Goal: Information Seeking & Learning: Learn about a topic

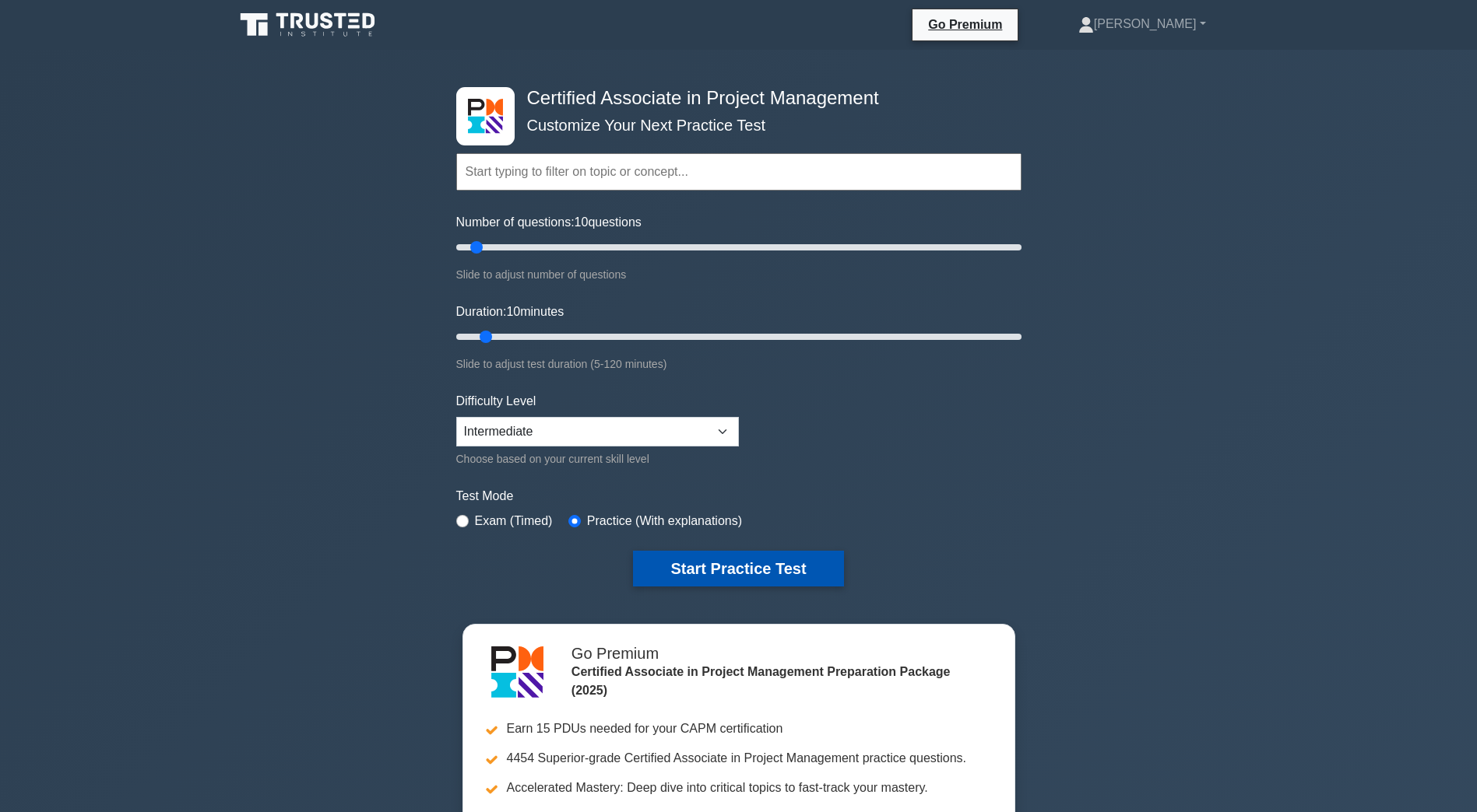
click at [705, 574] on button "Start Practice Test" at bounding box center [738, 568] width 210 height 36
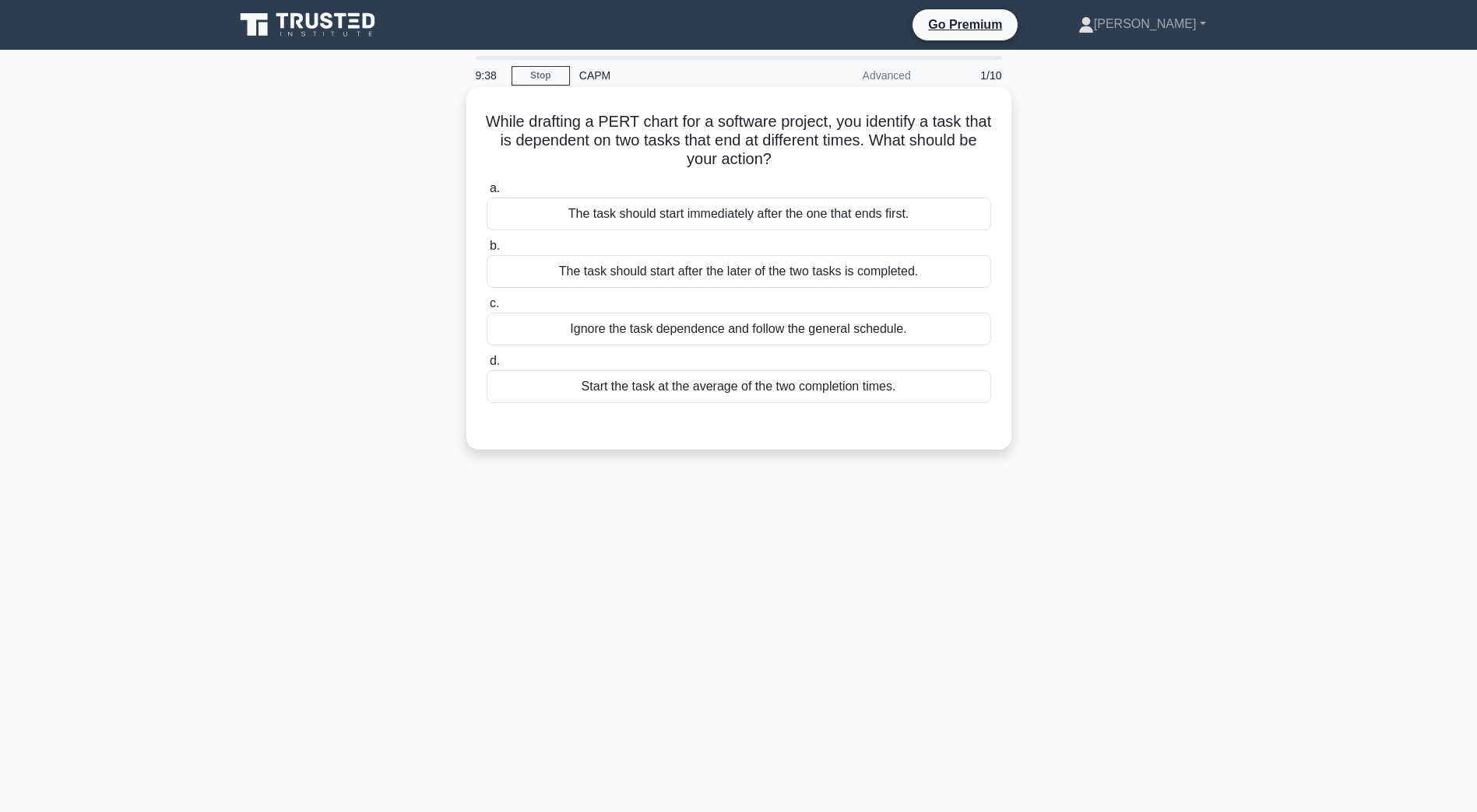
click at [621, 216] on div "The task should start immediately after the one that ends first." at bounding box center [738, 214] width 504 height 33
click at [486, 194] on input "a. The task should start immediately after the one that ends first." at bounding box center [486, 189] width 0 height 10
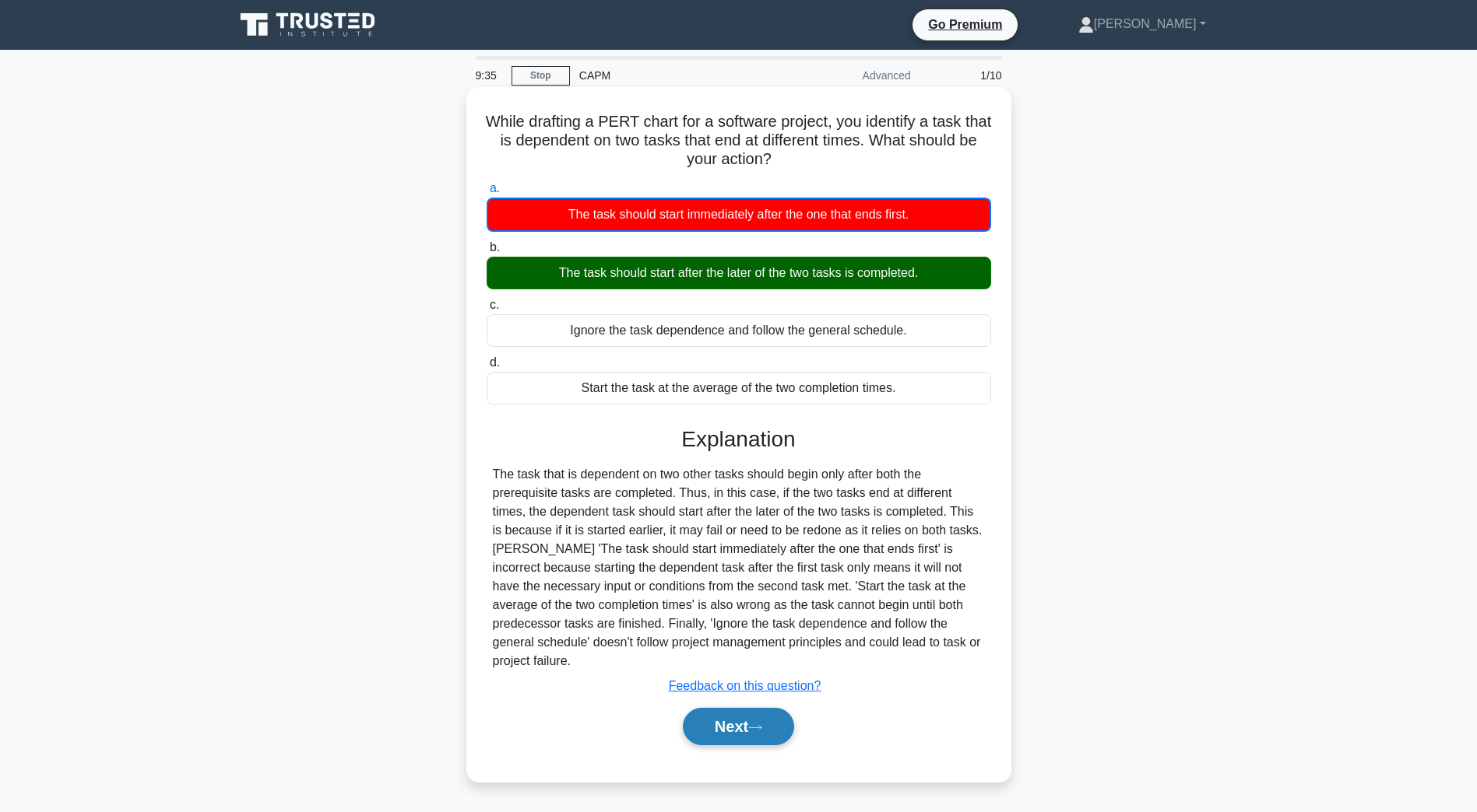
click at [711, 721] on button "Next" at bounding box center [738, 726] width 111 height 37
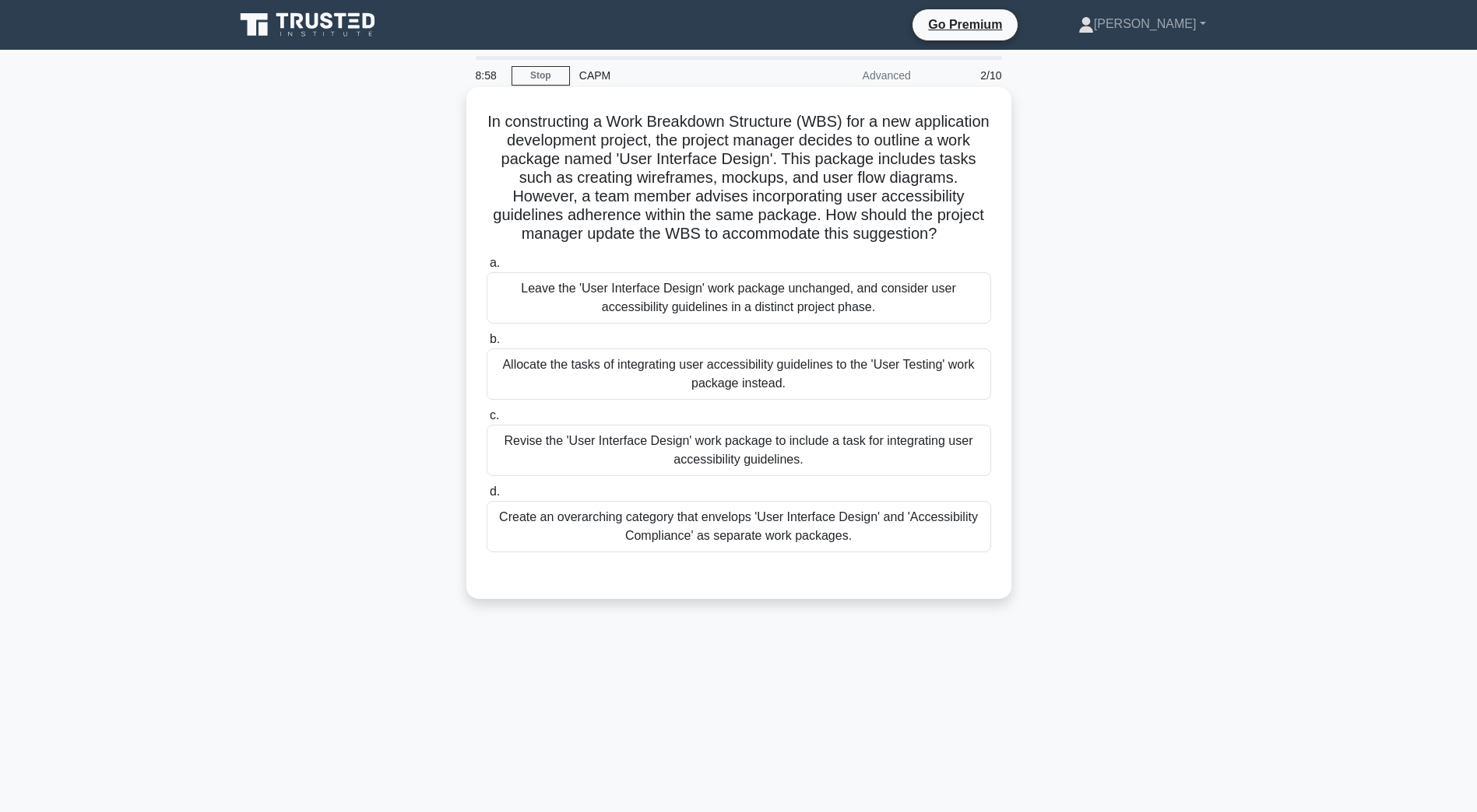
click at [719, 552] on div "Create an overarching category that envelops 'User Interface Design' and 'Acces…" at bounding box center [738, 526] width 504 height 52
click at [486, 497] on input "d. Create an overarching category that envelops 'User Interface Design' and 'Ac…" at bounding box center [486, 492] width 0 height 10
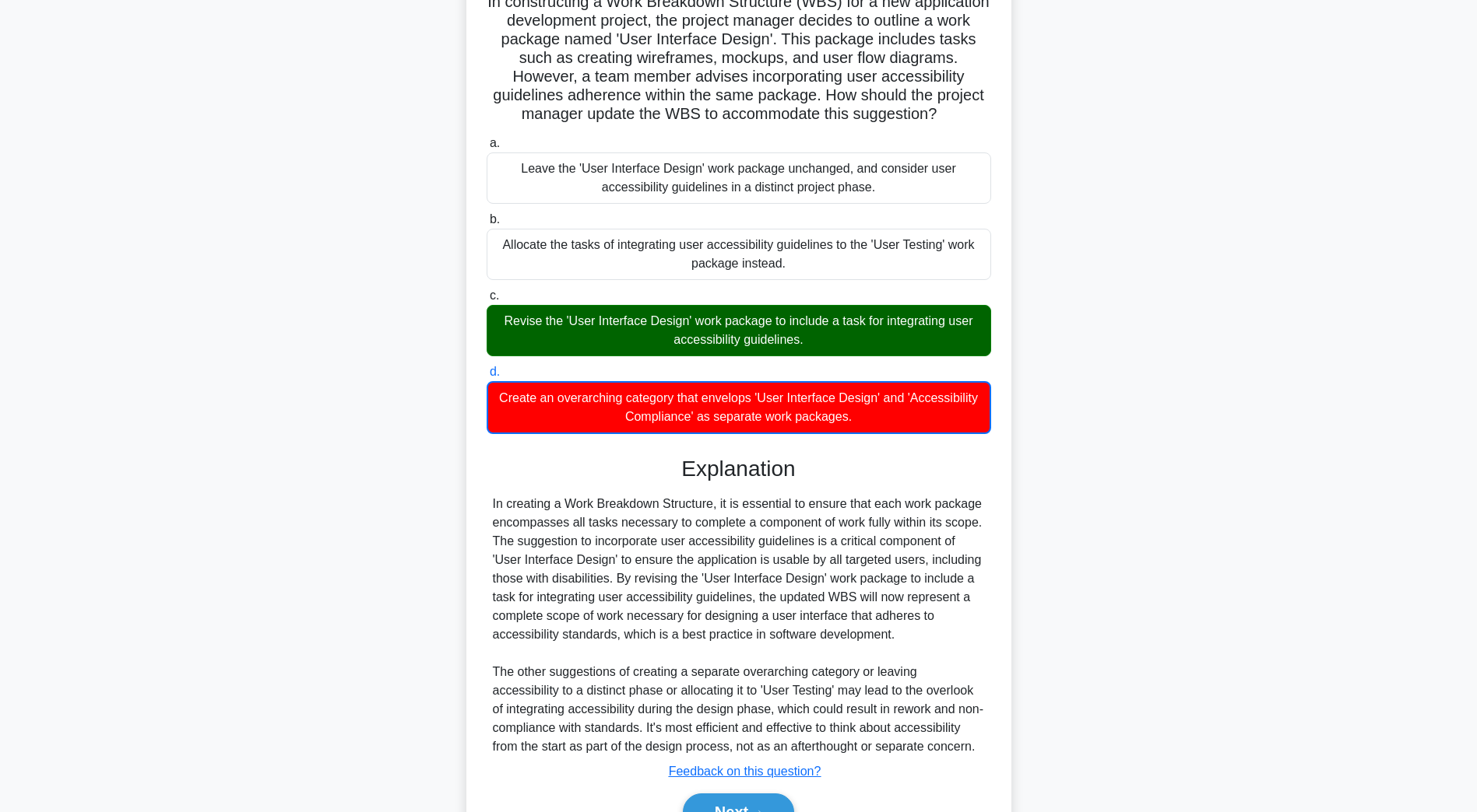
scroll to position [224, 0]
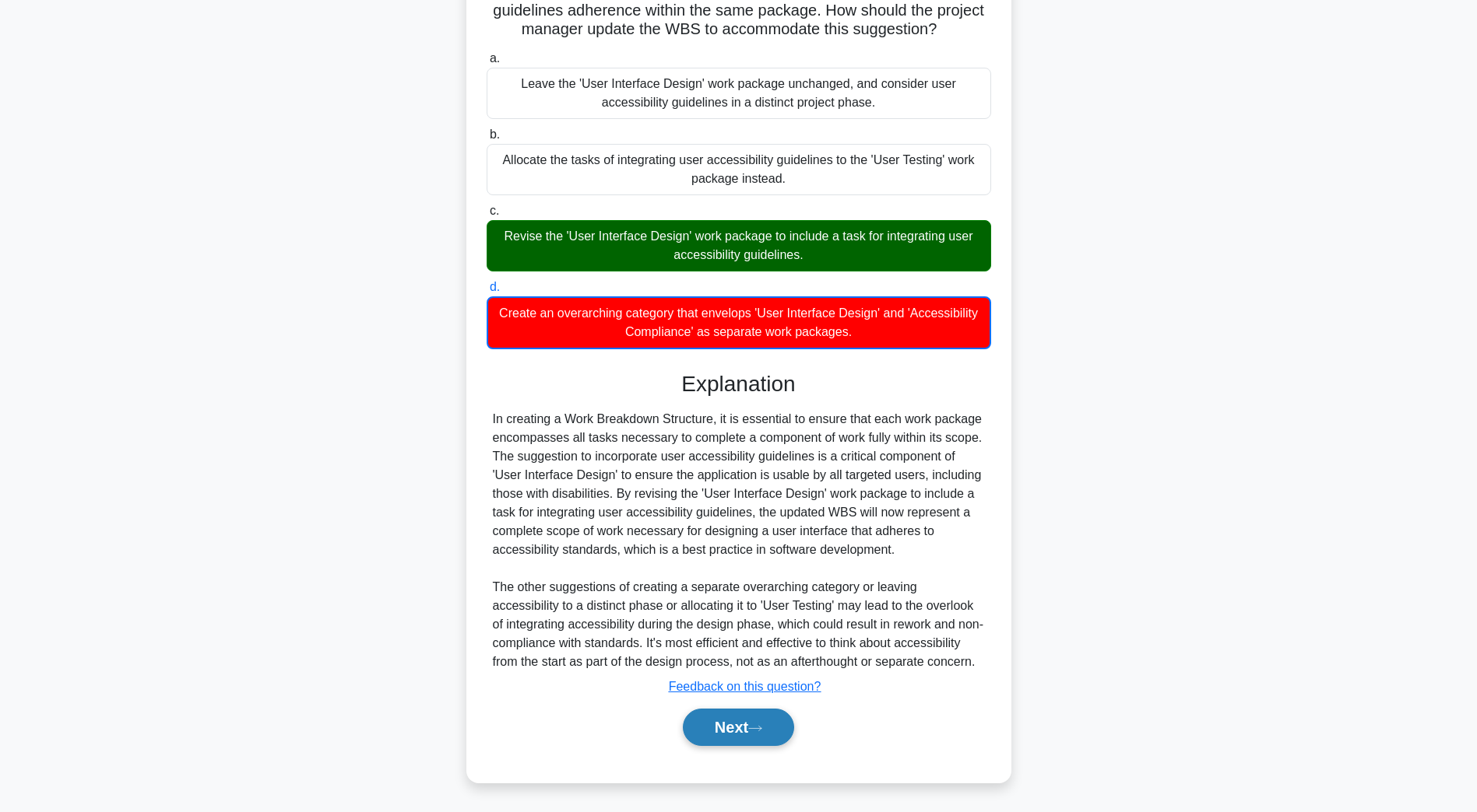
click at [753, 736] on button "Next" at bounding box center [738, 727] width 111 height 37
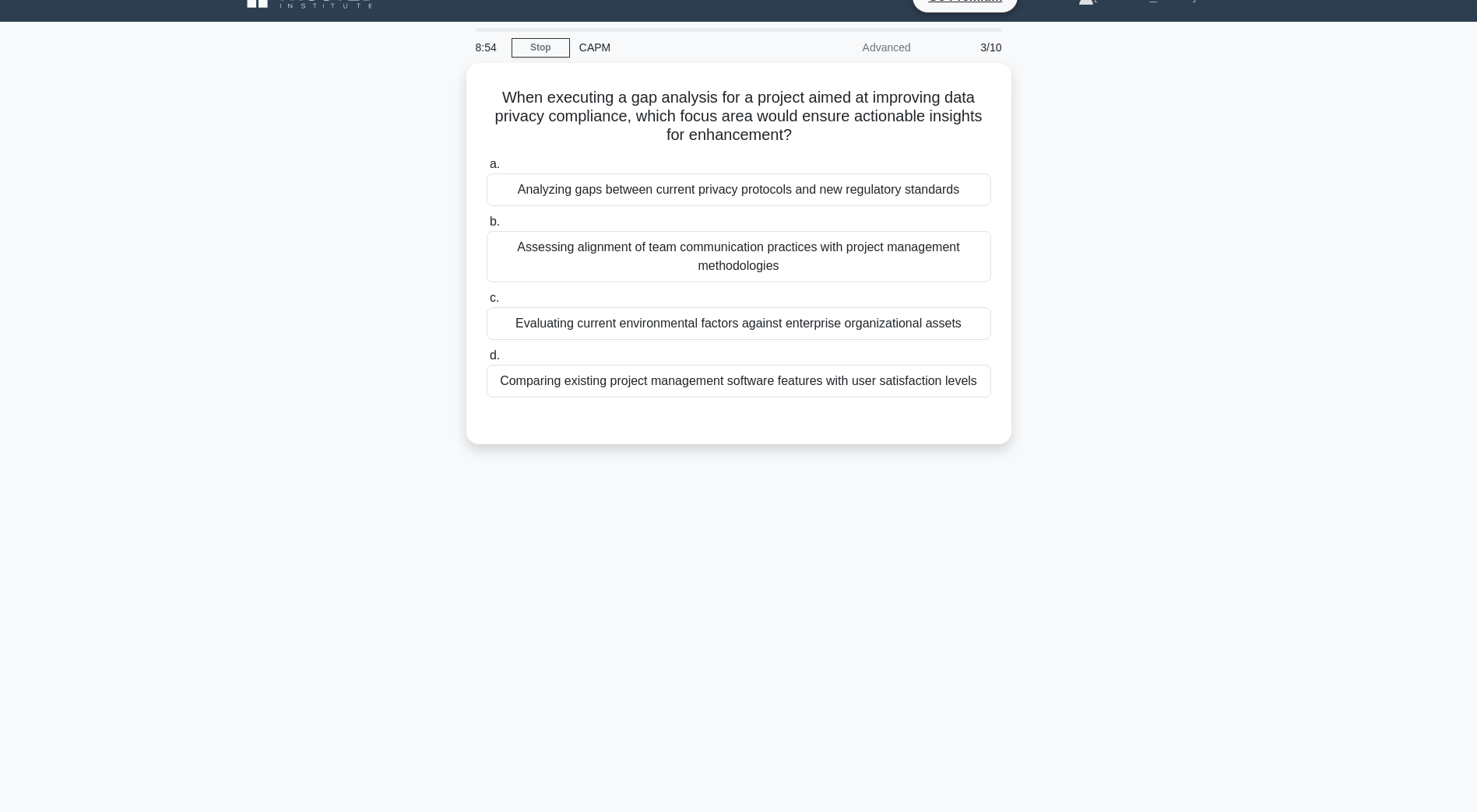
scroll to position [28, 0]
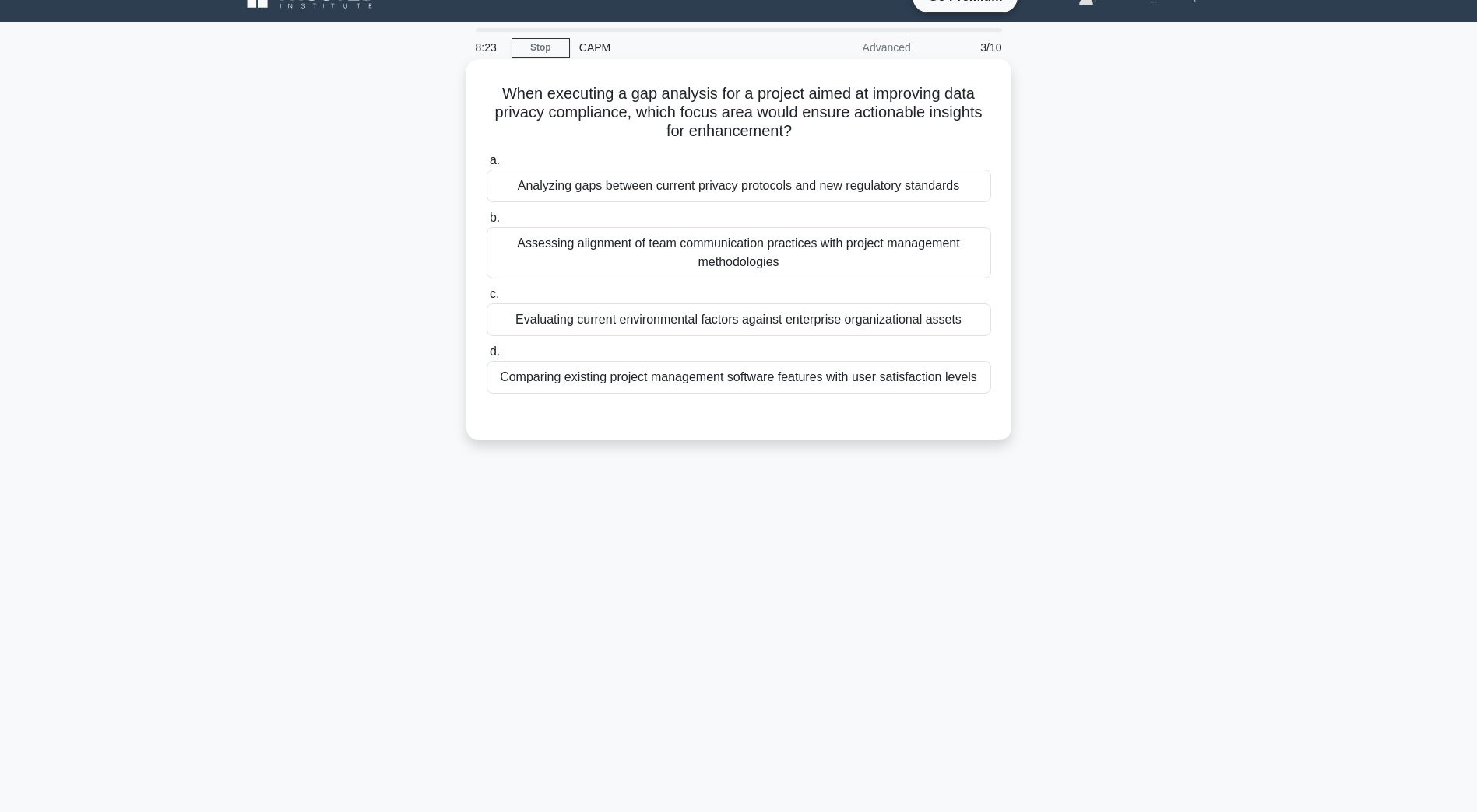
click at [546, 329] on div "Evaluating current environmental factors against enterprise organizational asse…" at bounding box center [738, 320] width 504 height 33
click at [486, 300] on input "c. Evaluating current environmental factors against enterprise organizational a…" at bounding box center [486, 295] width 0 height 10
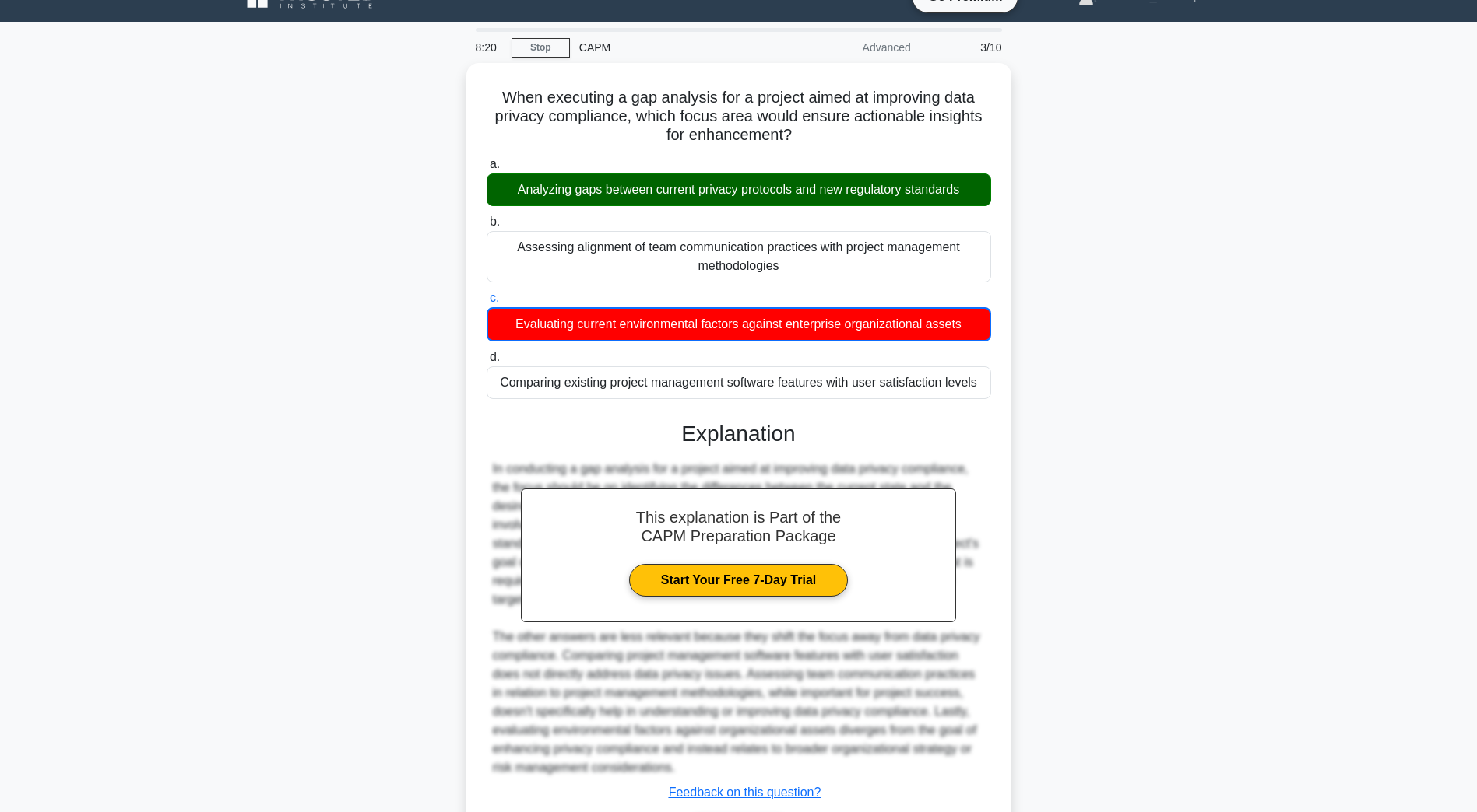
scroll to position [130, 0]
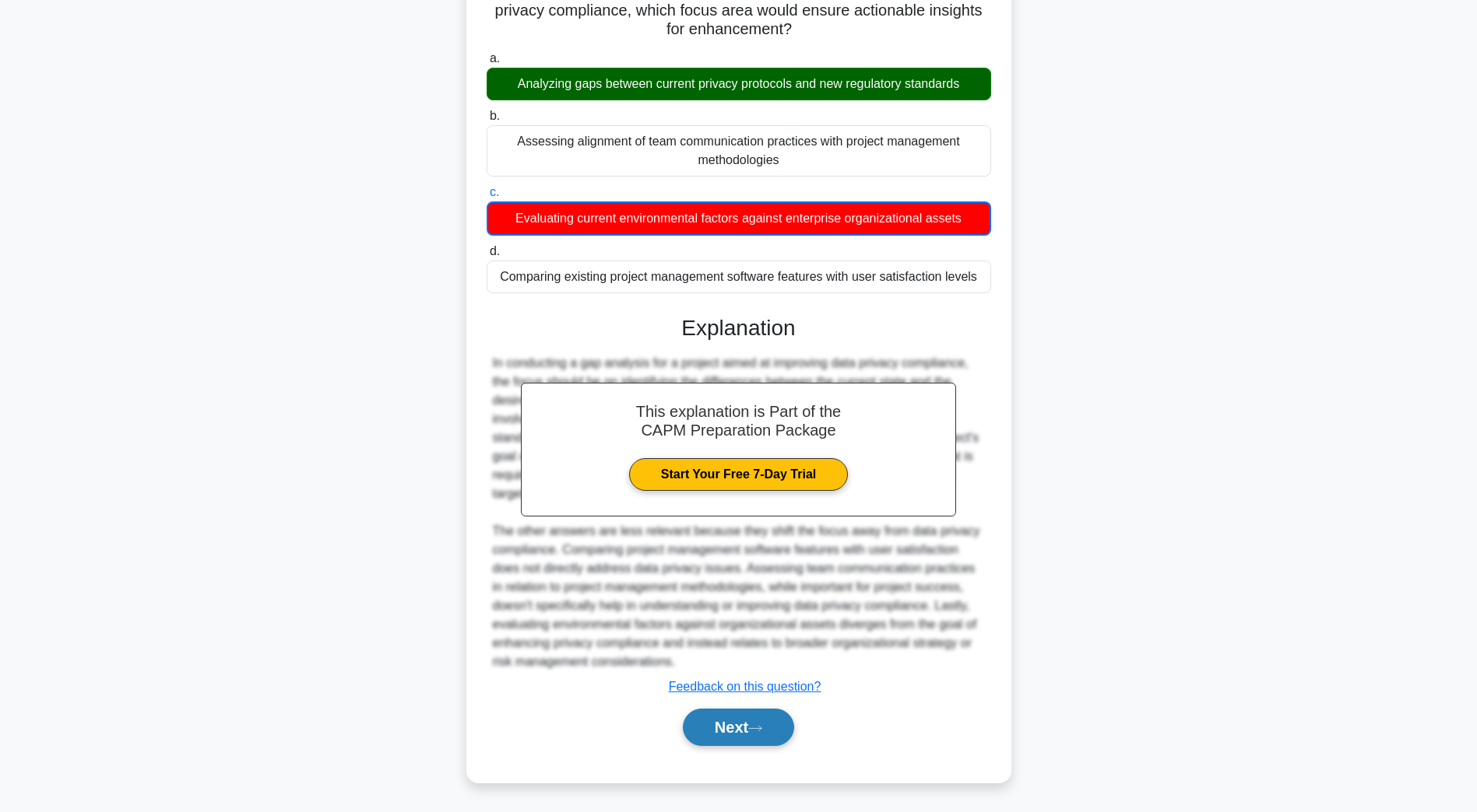
click at [697, 726] on button "Next" at bounding box center [738, 727] width 111 height 37
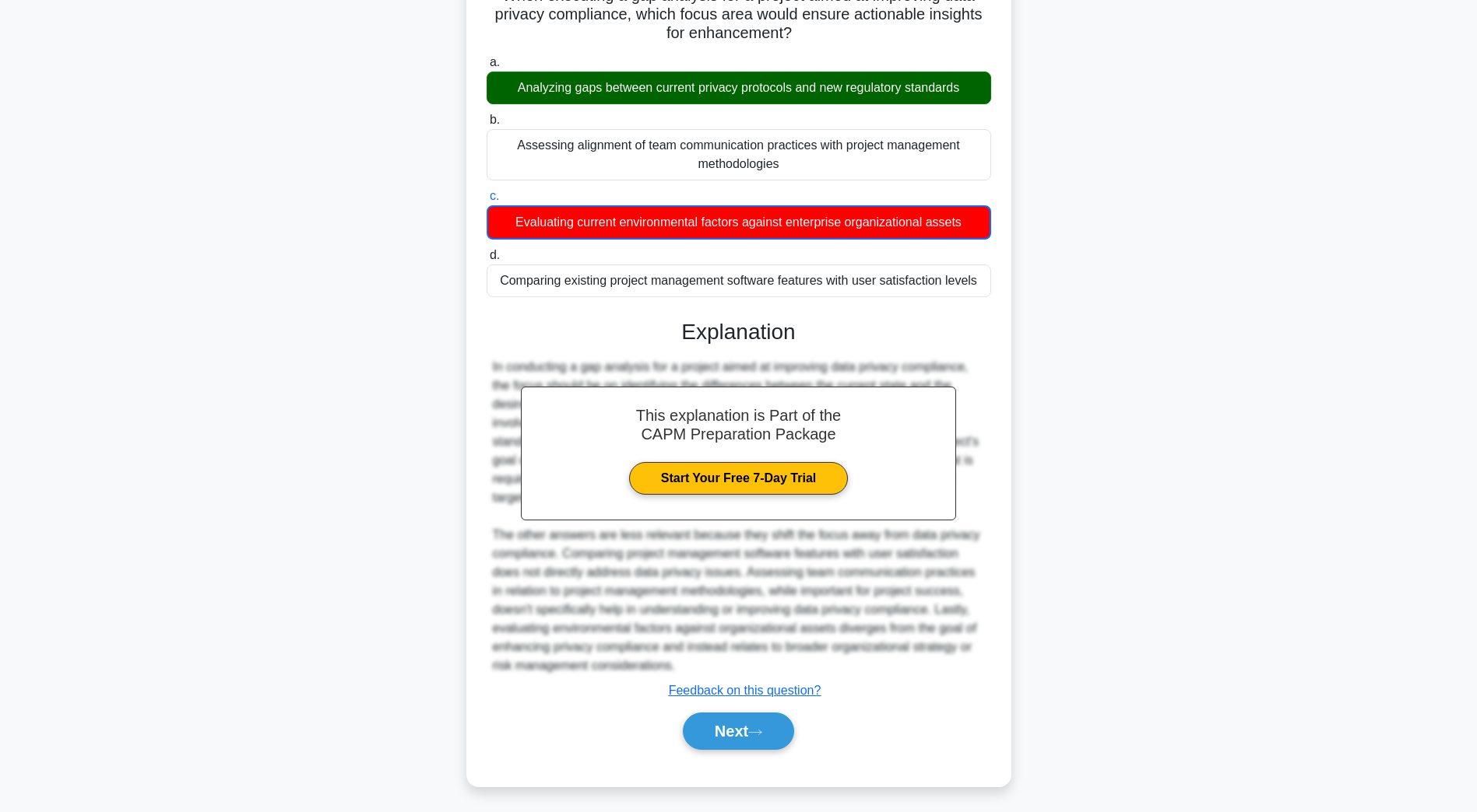
scroll to position [28, 0]
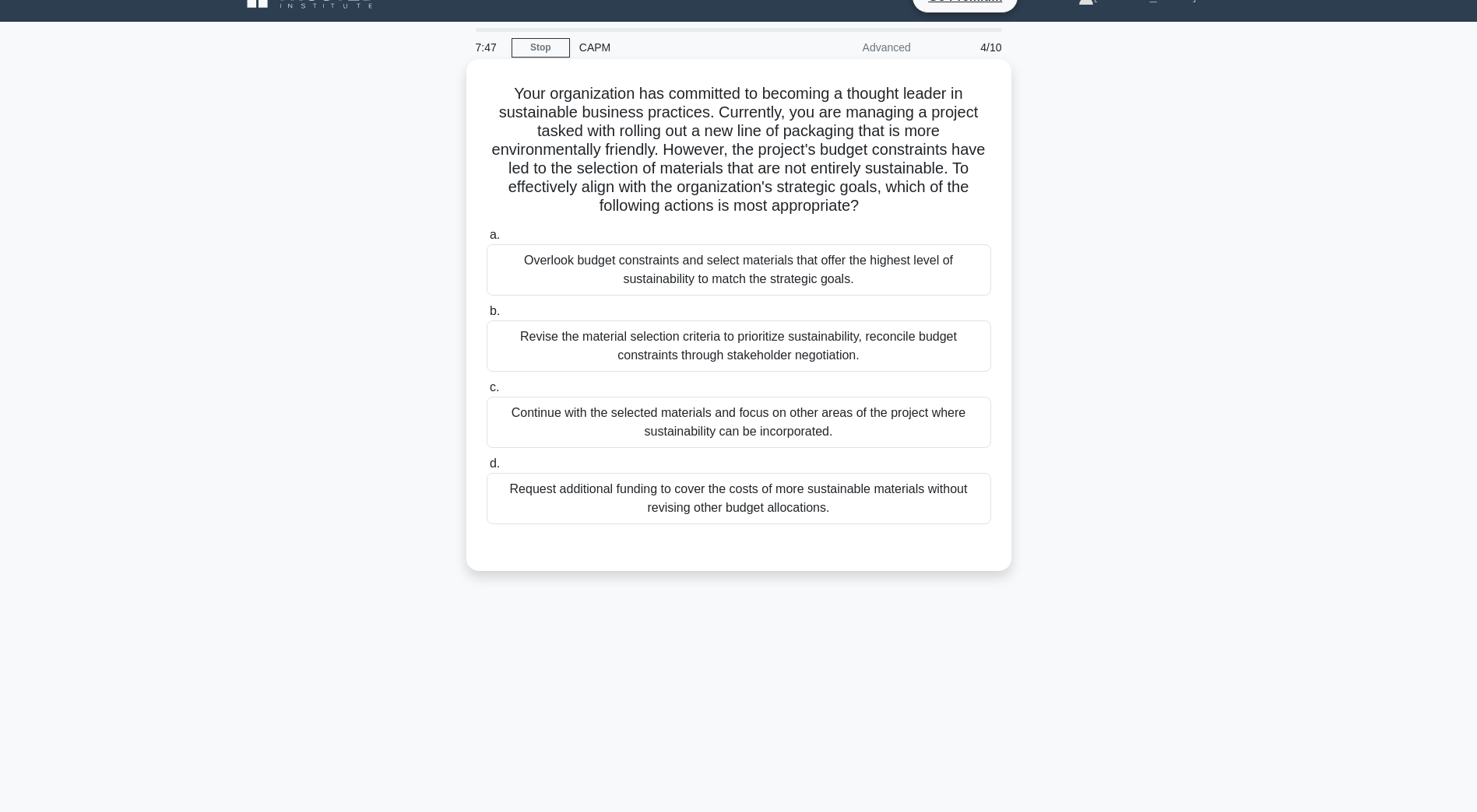
click at [534, 362] on div "Revise the material selection criteria to prioritize sustainability, reconcile …" at bounding box center [738, 346] width 504 height 52
click at [486, 317] on input "b. Revise the material selection criteria to prioritize sustainability, reconci…" at bounding box center [486, 311] width 0 height 10
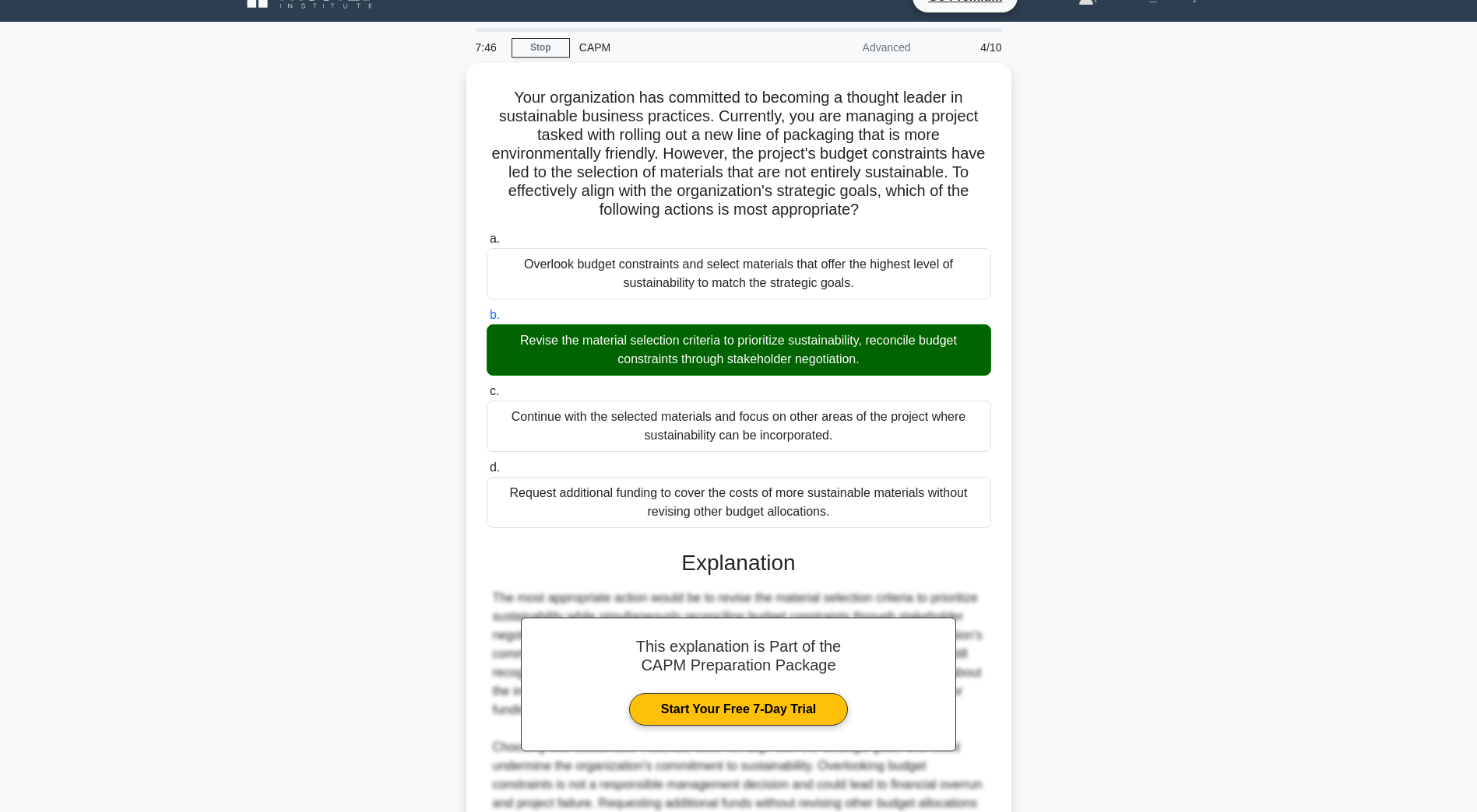
scroll to position [204, 0]
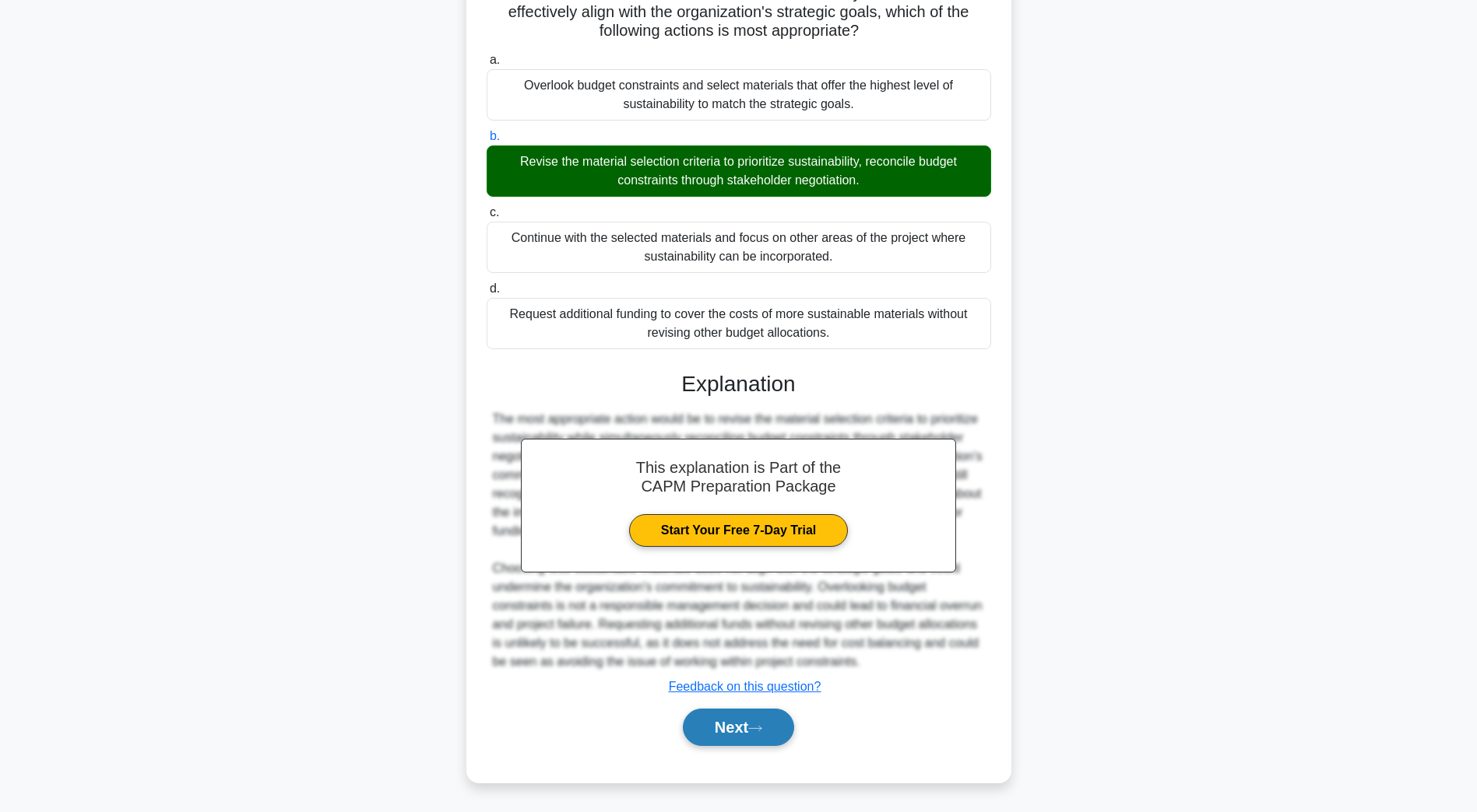
click at [731, 729] on button "Next" at bounding box center [738, 727] width 111 height 37
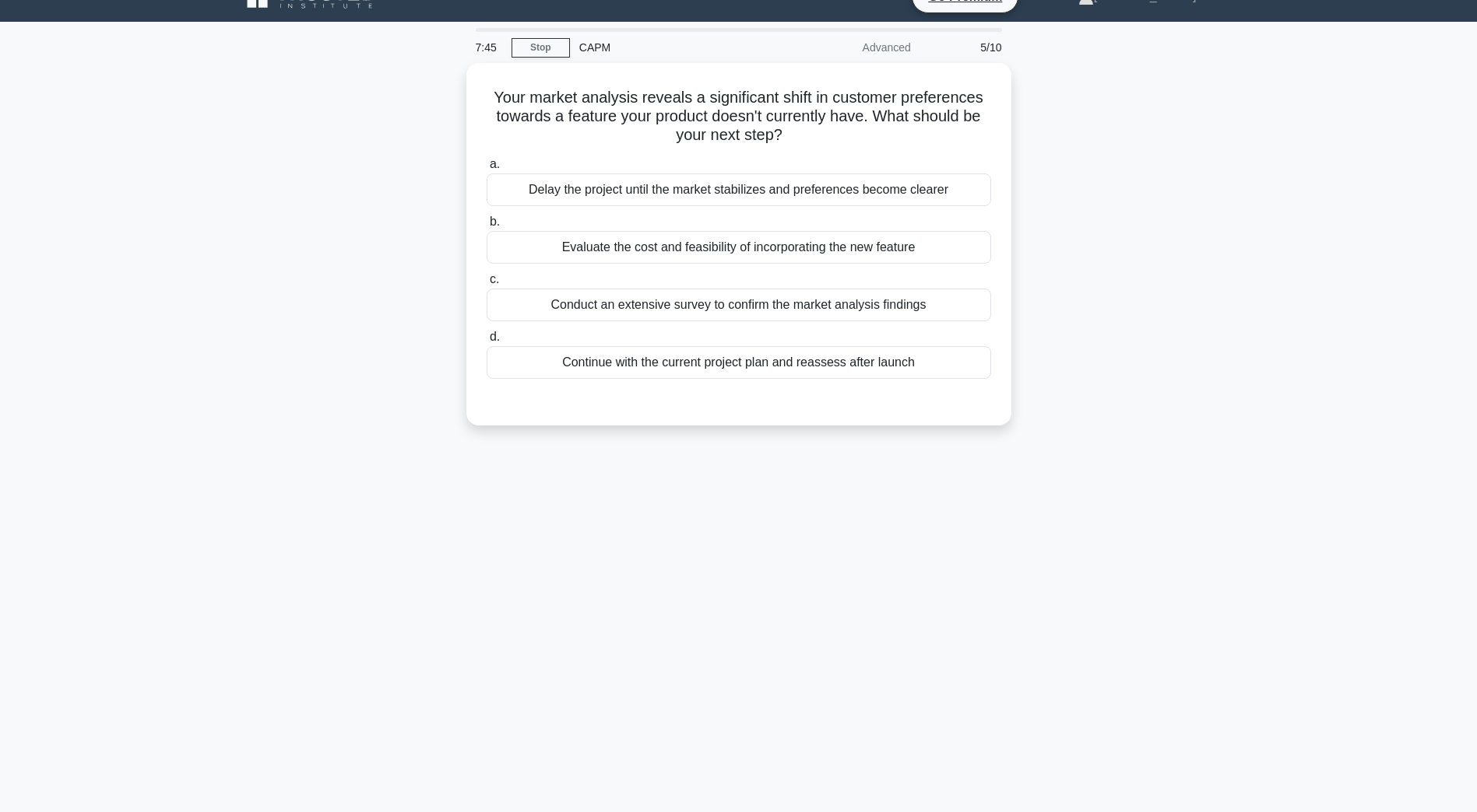
scroll to position [28, 0]
click at [701, 251] on div "Evaluate the cost and feasibility of incorporating the new feature" at bounding box center [738, 244] width 504 height 33
click at [486, 224] on input "b. Evaluate the cost and feasibility of incorporating the new feature" at bounding box center [486, 218] width 0 height 10
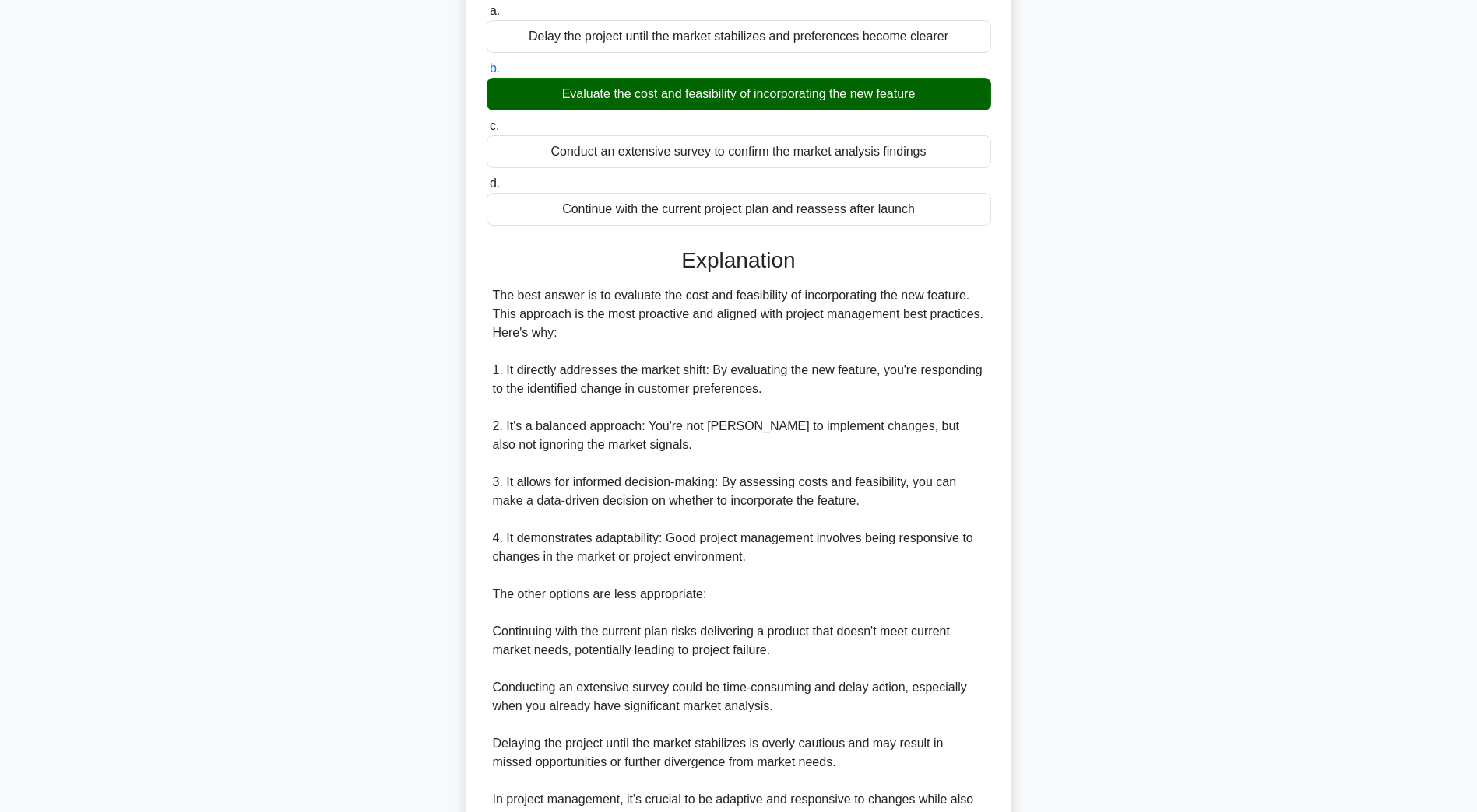
scroll to position [353, 0]
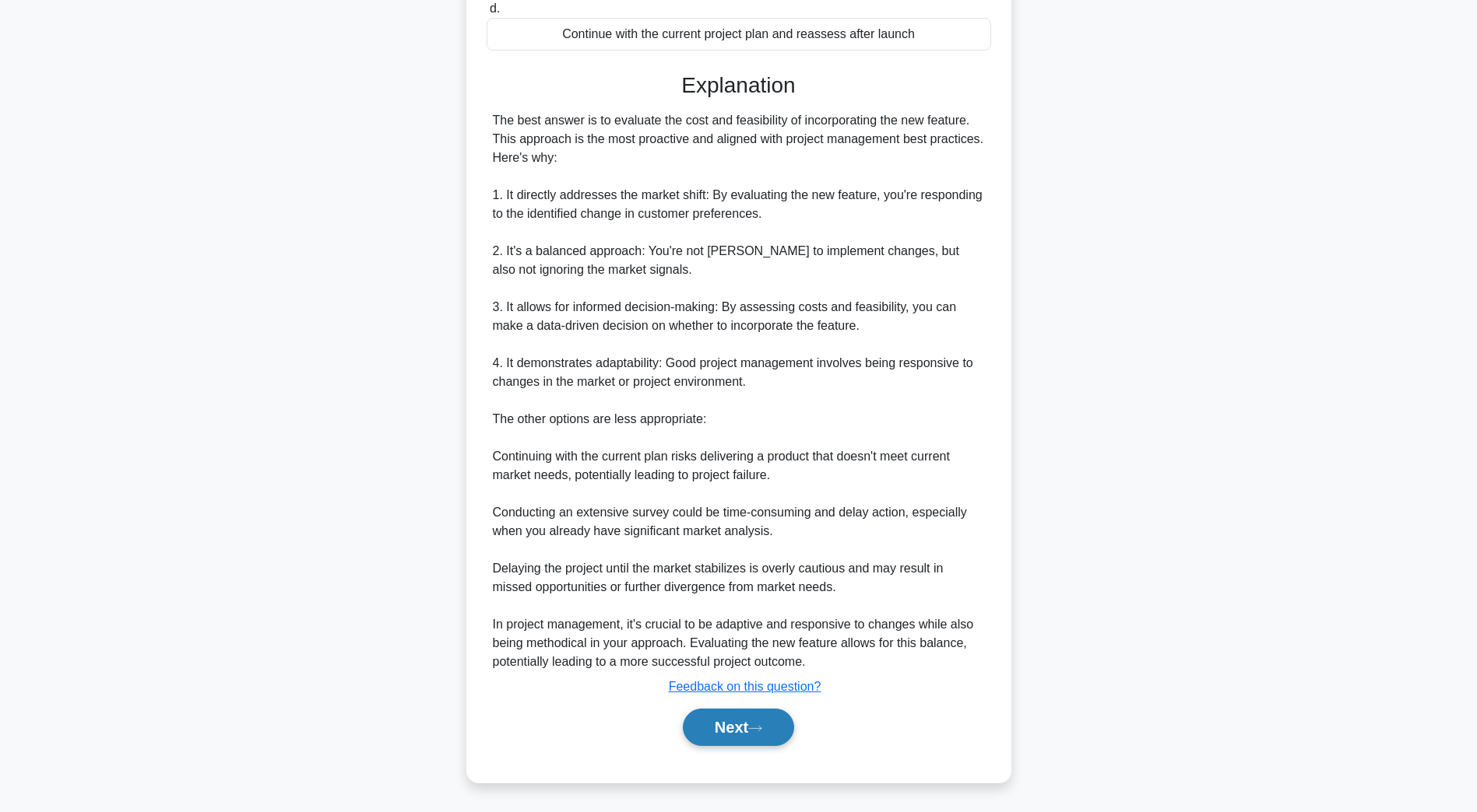
click at [754, 741] on button "Next" at bounding box center [738, 727] width 111 height 37
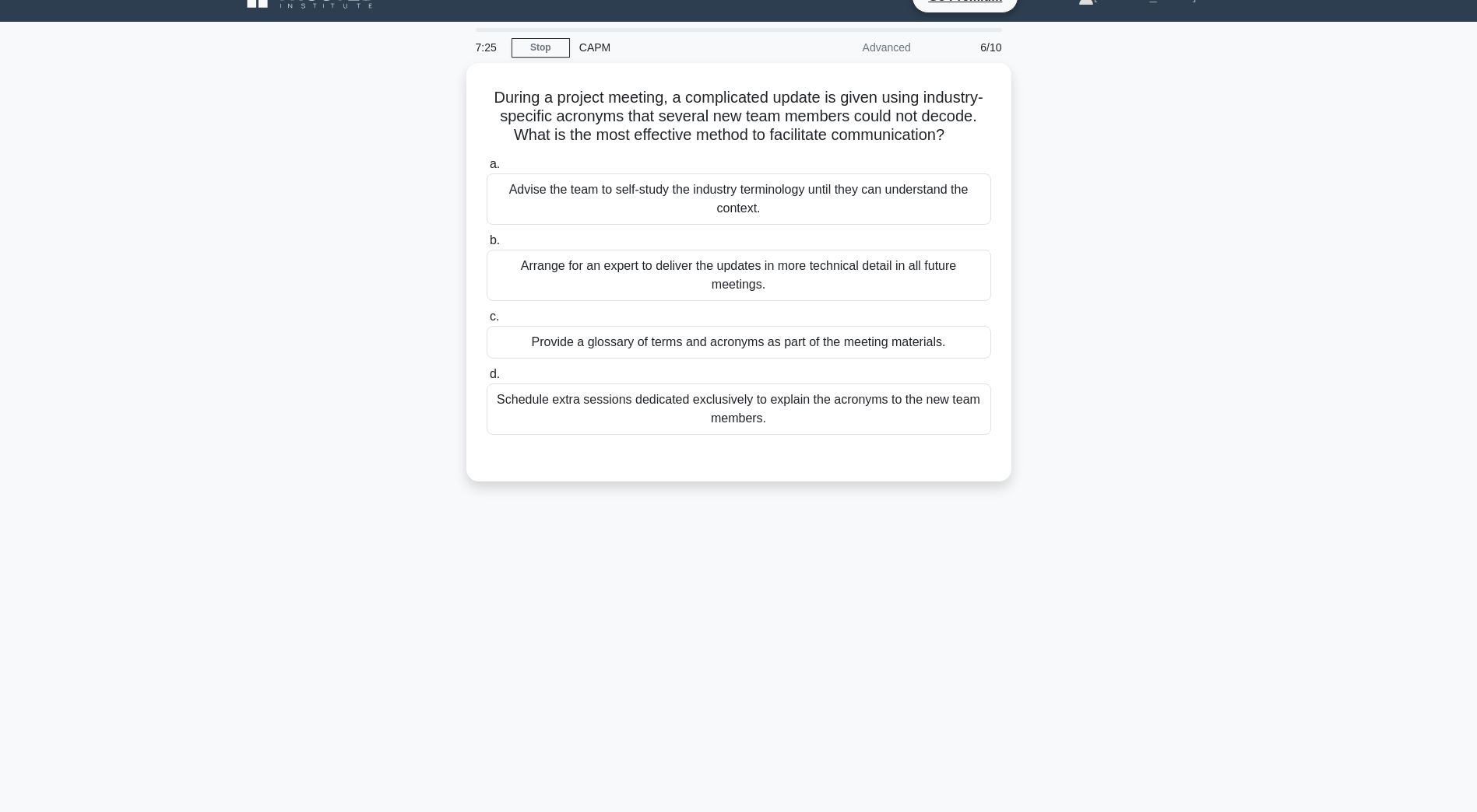
scroll to position [28, 0]
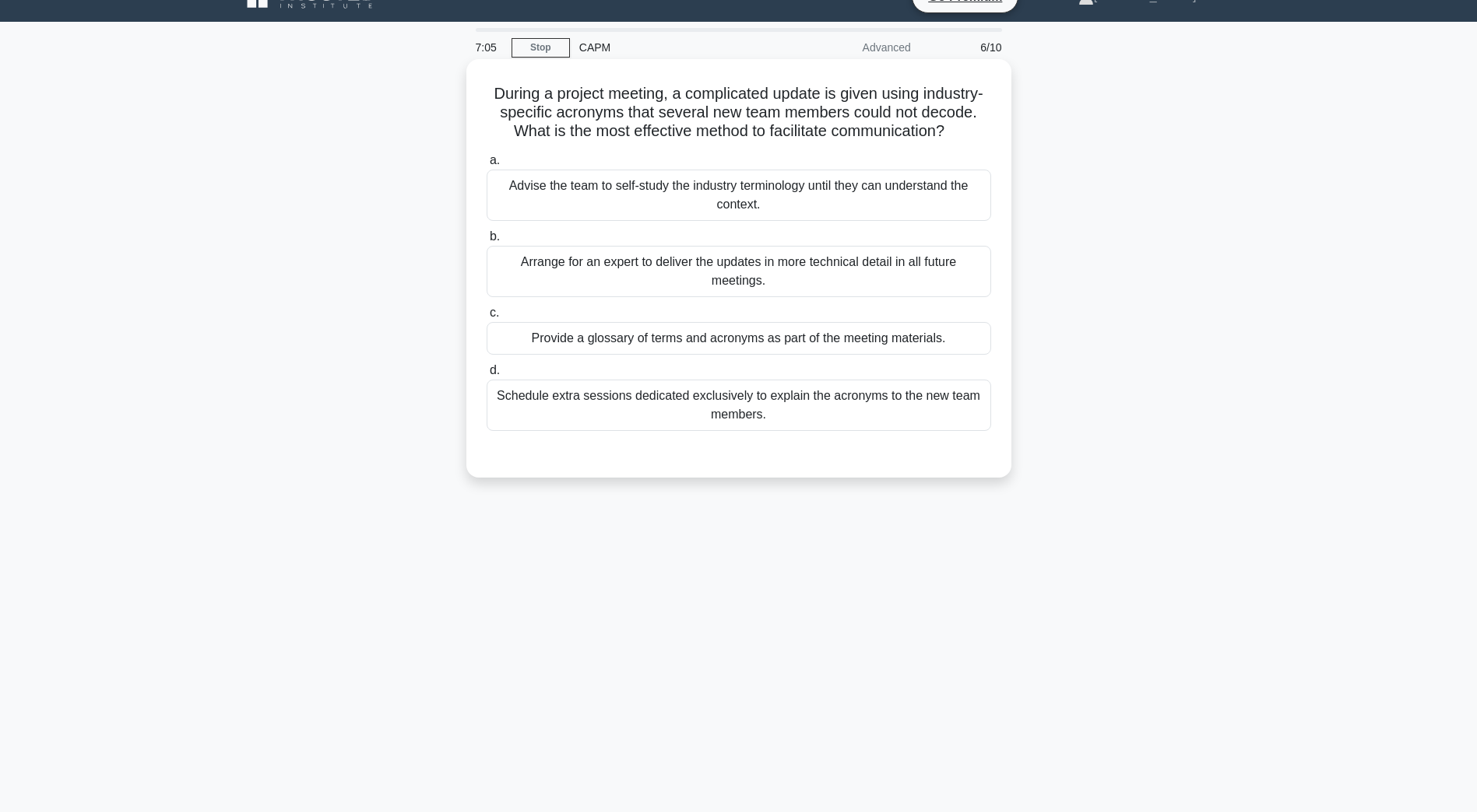
click at [621, 355] on div "Provide a glossary of terms and acronyms as part of the meeting materials." at bounding box center [738, 338] width 504 height 33
click at [486, 318] on input "c. Provide a glossary of terms and acronyms as part of the meeting materials." at bounding box center [486, 313] width 0 height 10
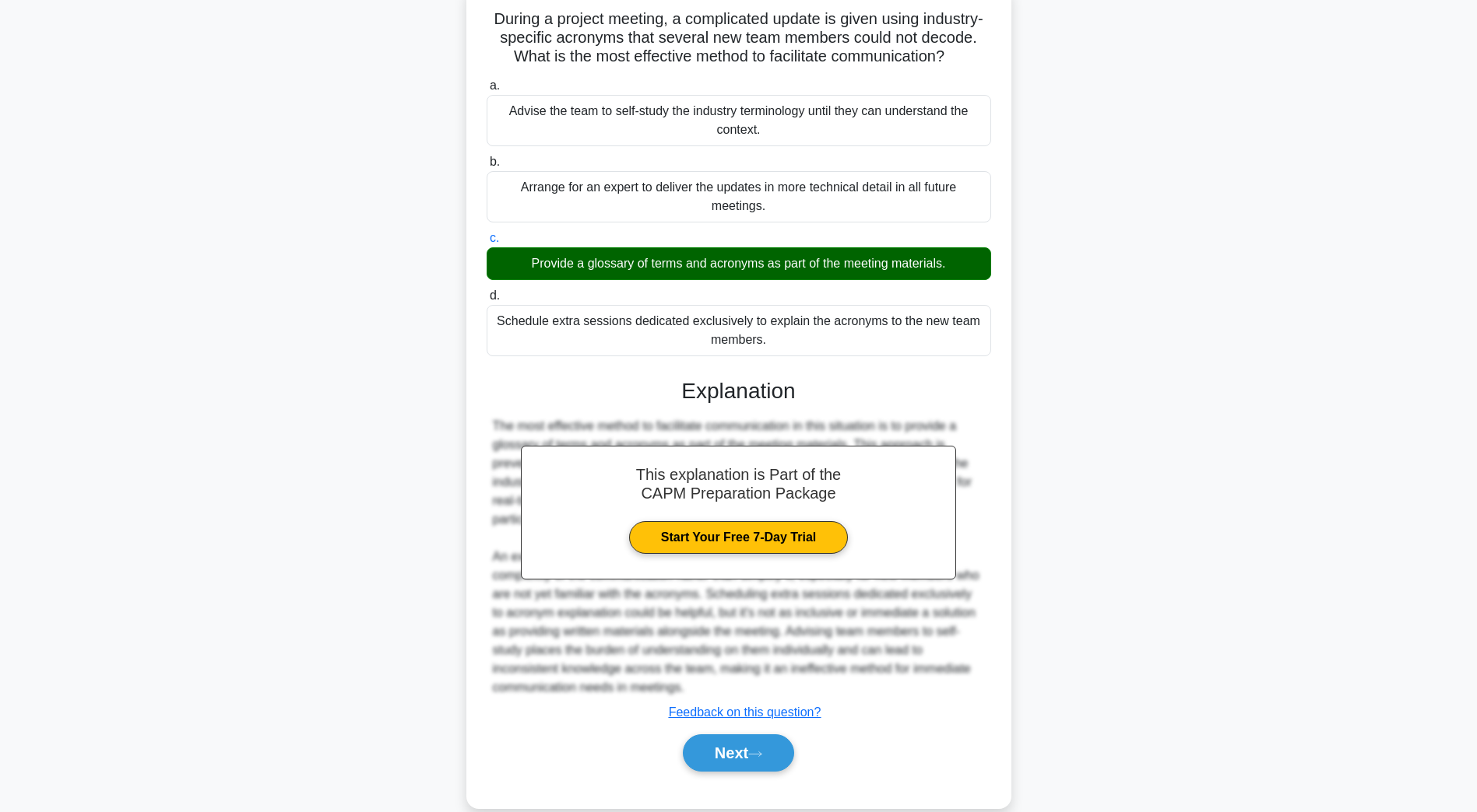
scroll to position [148, 0]
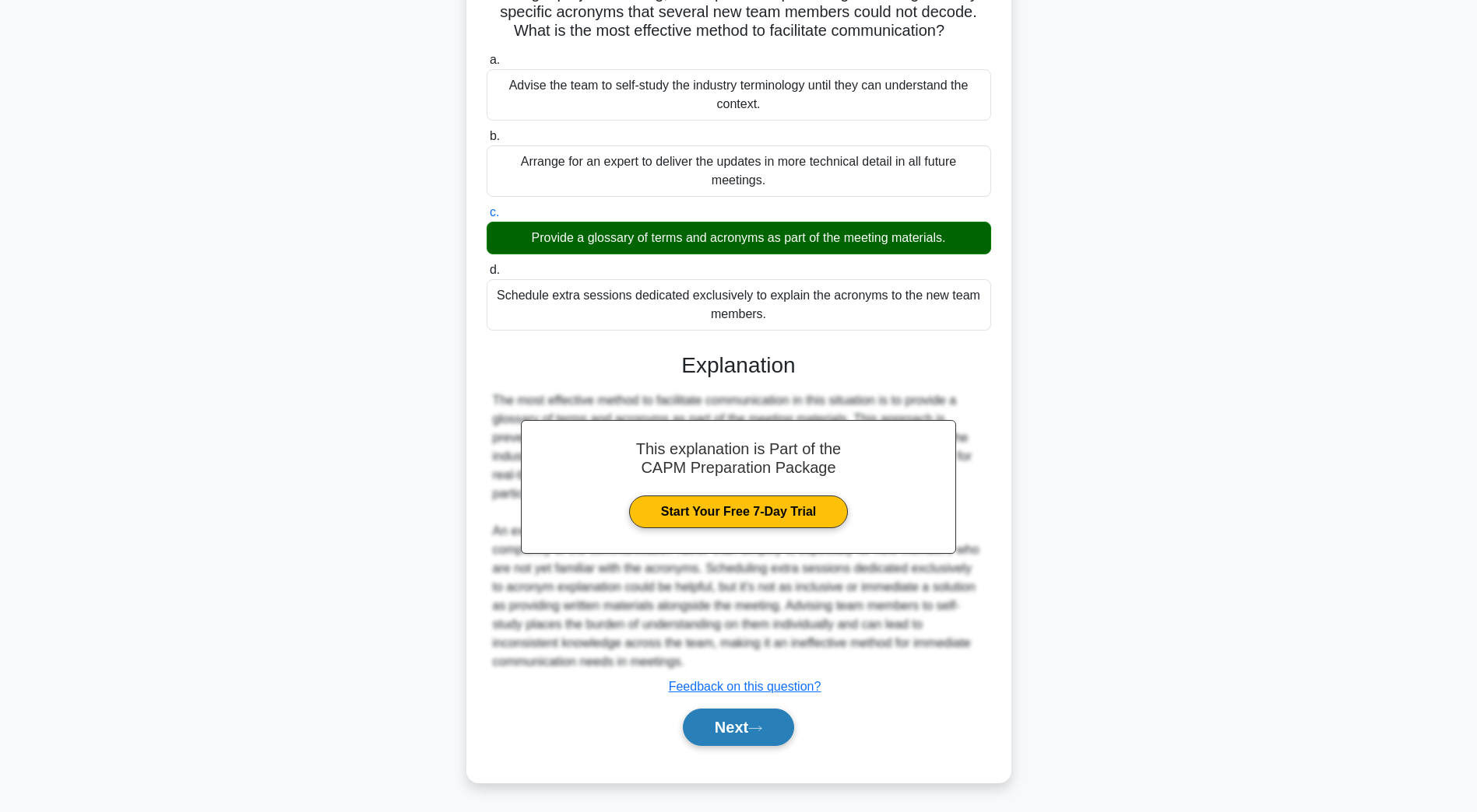
click at [741, 732] on button "Next" at bounding box center [738, 727] width 111 height 37
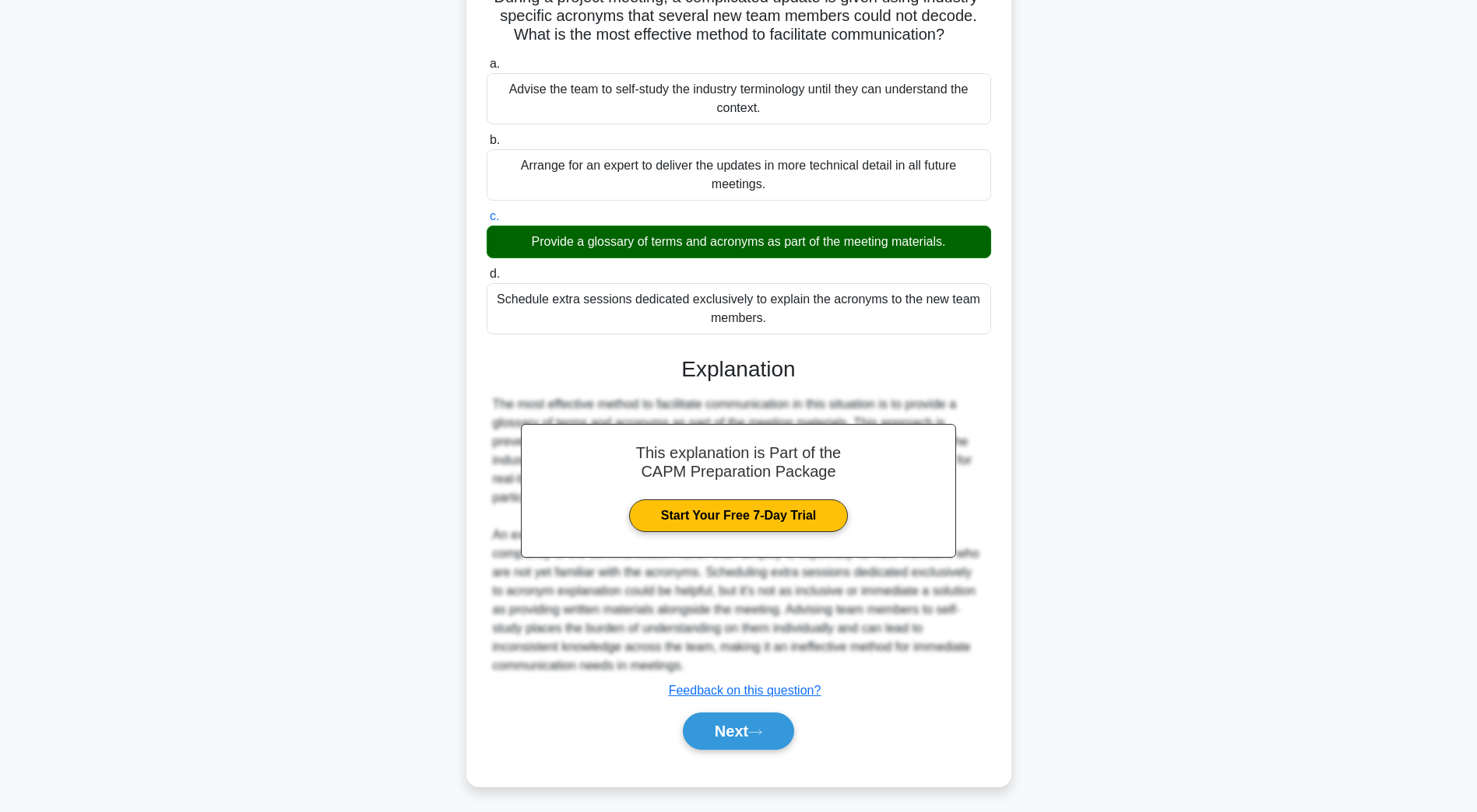
scroll to position [28, 0]
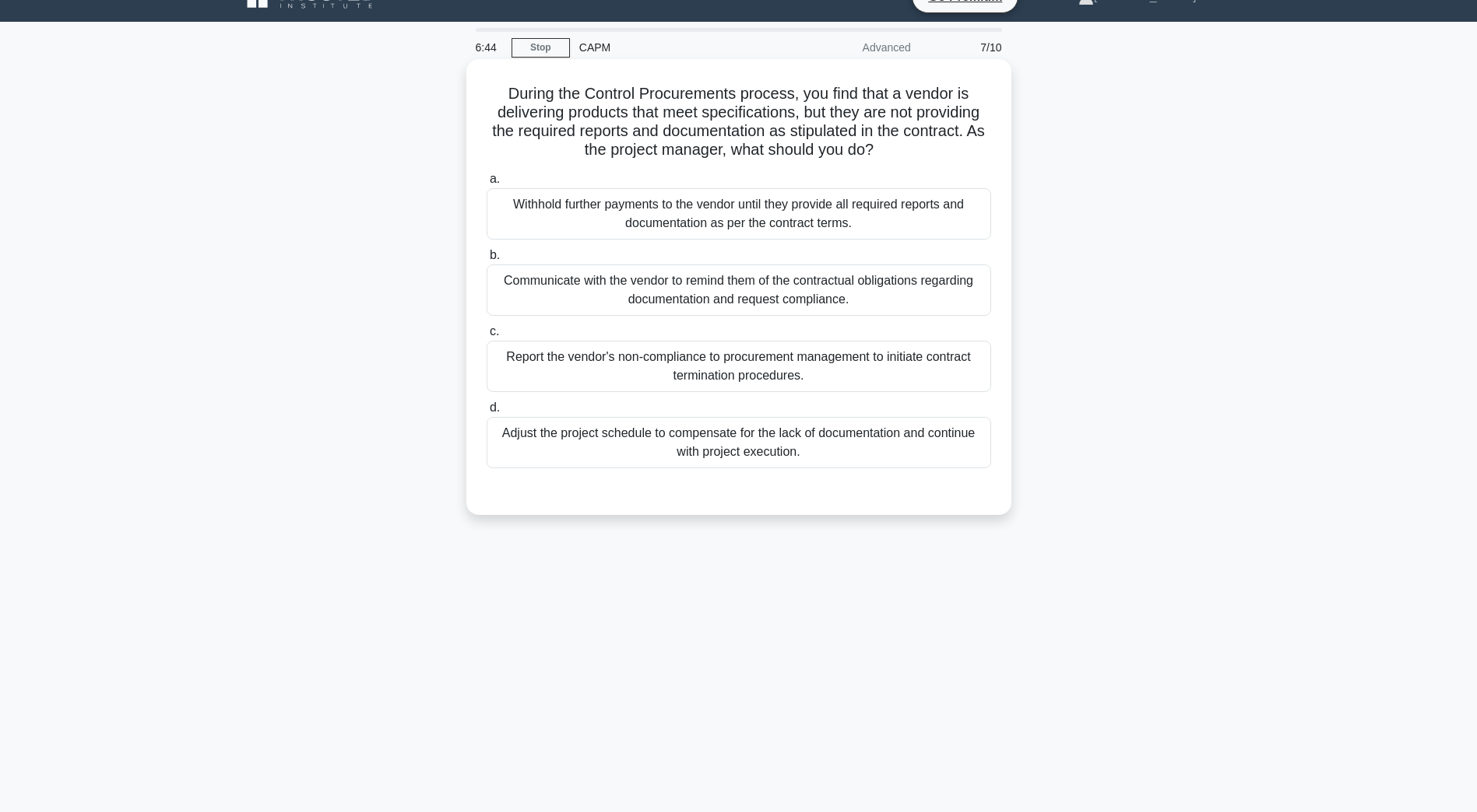
click at [550, 302] on div "Communicate with the vendor to remind them of the contractual obligations regar…" at bounding box center [738, 290] width 504 height 52
click at [486, 261] on input "b. Communicate with the vendor to remind them of the contractual obligations re…" at bounding box center [486, 256] width 0 height 10
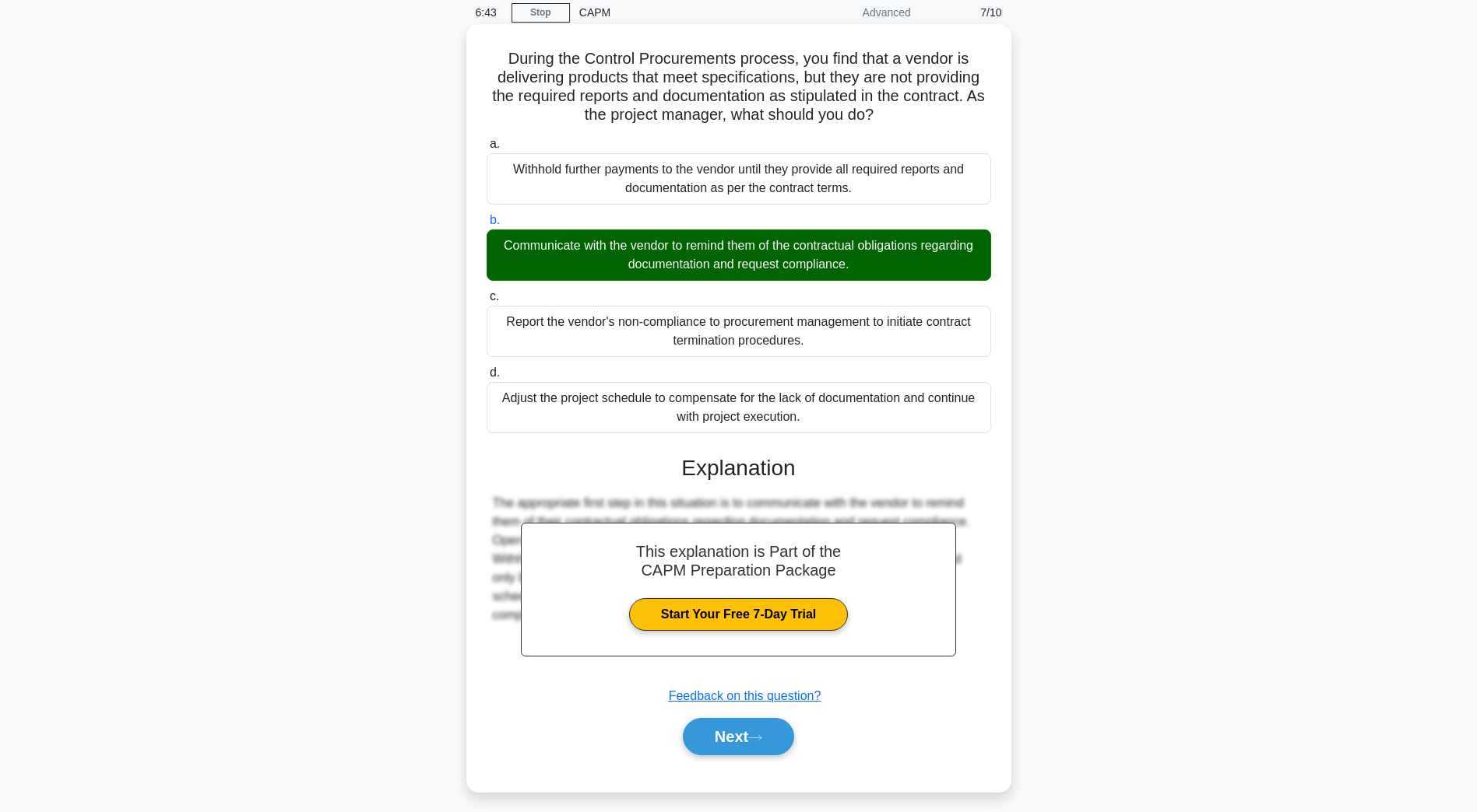
scroll to position [73, 0]
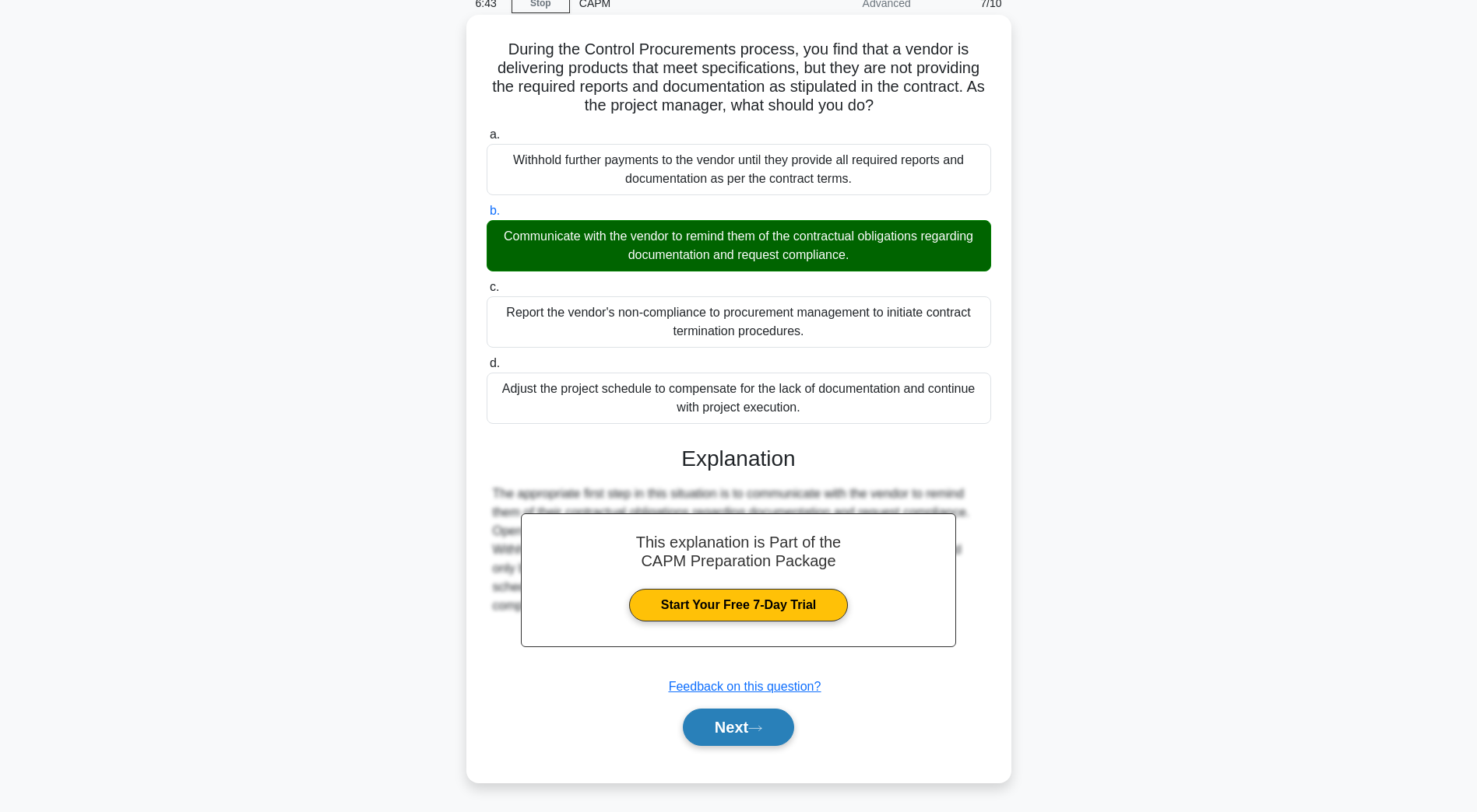
click at [727, 737] on button "Next" at bounding box center [738, 727] width 111 height 37
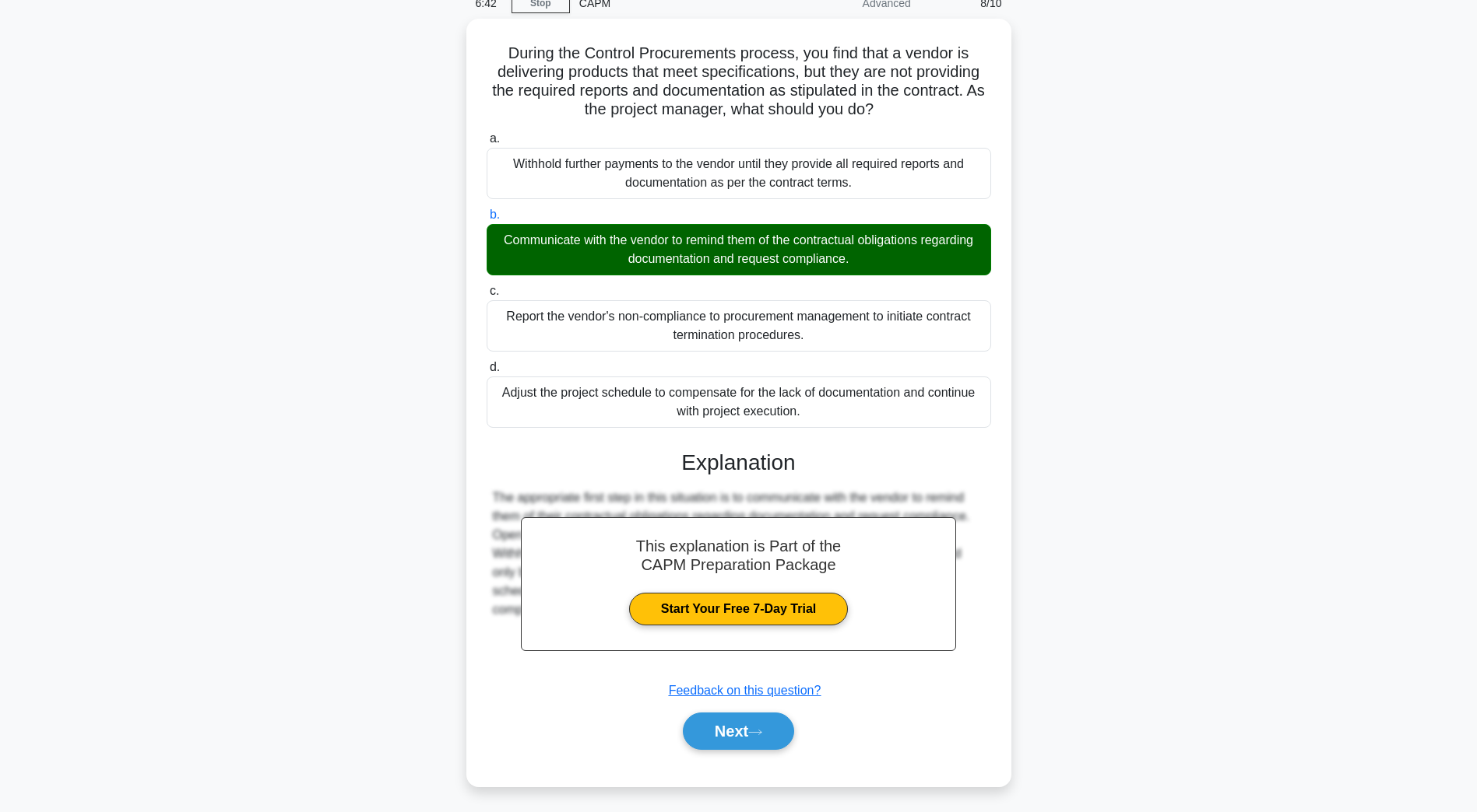
scroll to position [28, 0]
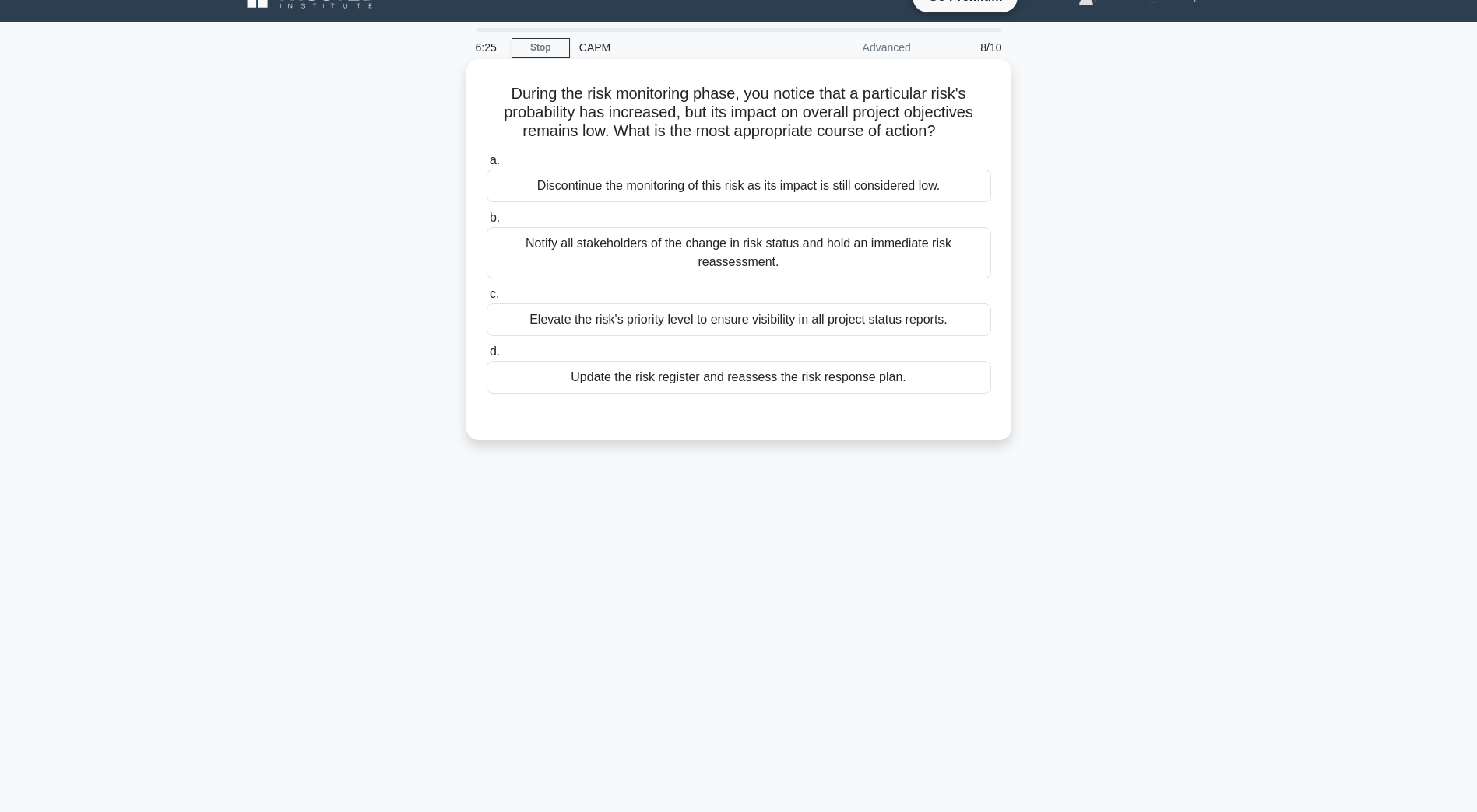
click at [731, 328] on div "Elevate the risk's priority level to ensure visibility in all project status re…" at bounding box center [738, 320] width 504 height 33
click at [486, 300] on input "c. Elevate the risk's priority level to ensure visibility in all project status…" at bounding box center [486, 295] width 0 height 10
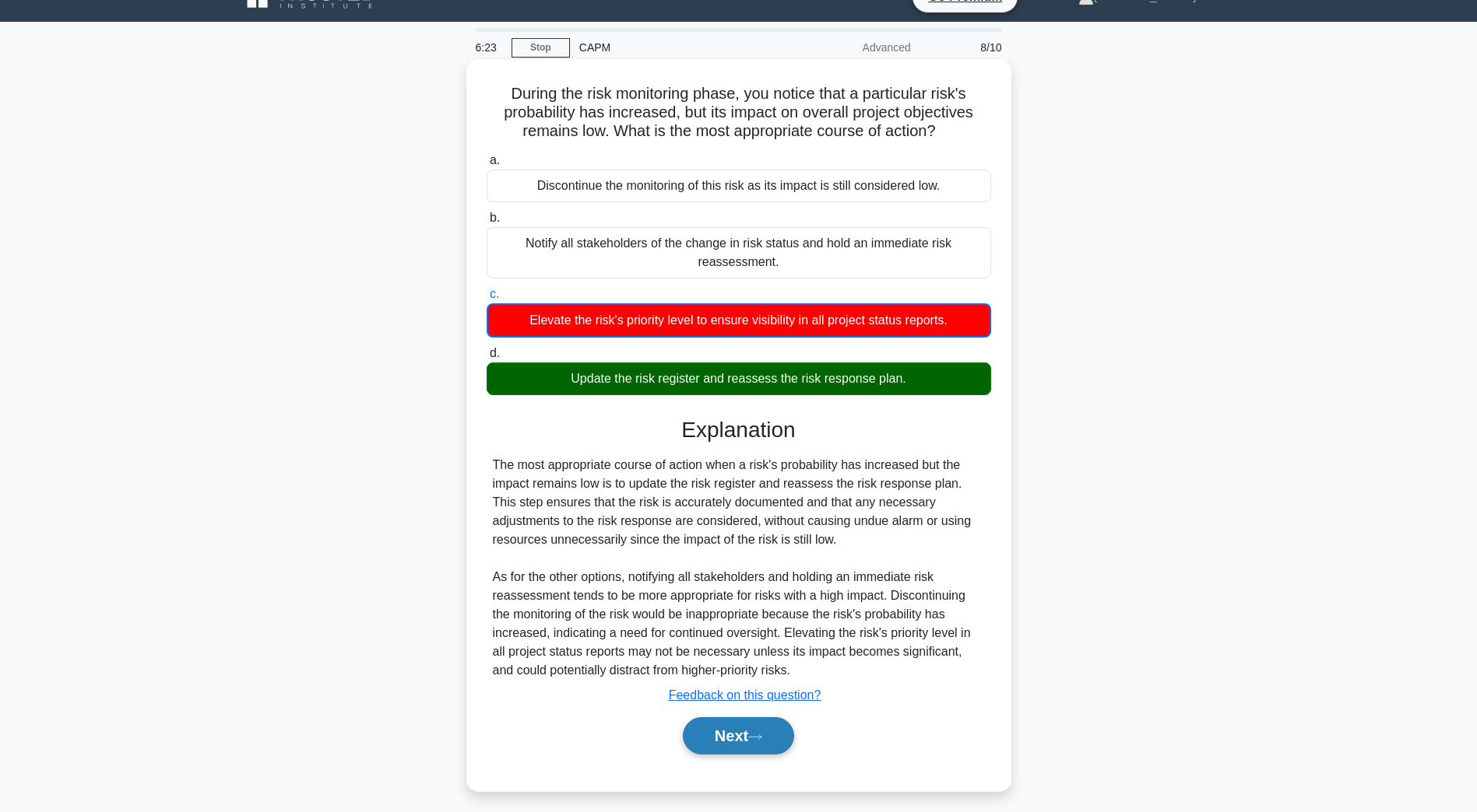
click at [696, 736] on button "Next" at bounding box center [738, 736] width 111 height 37
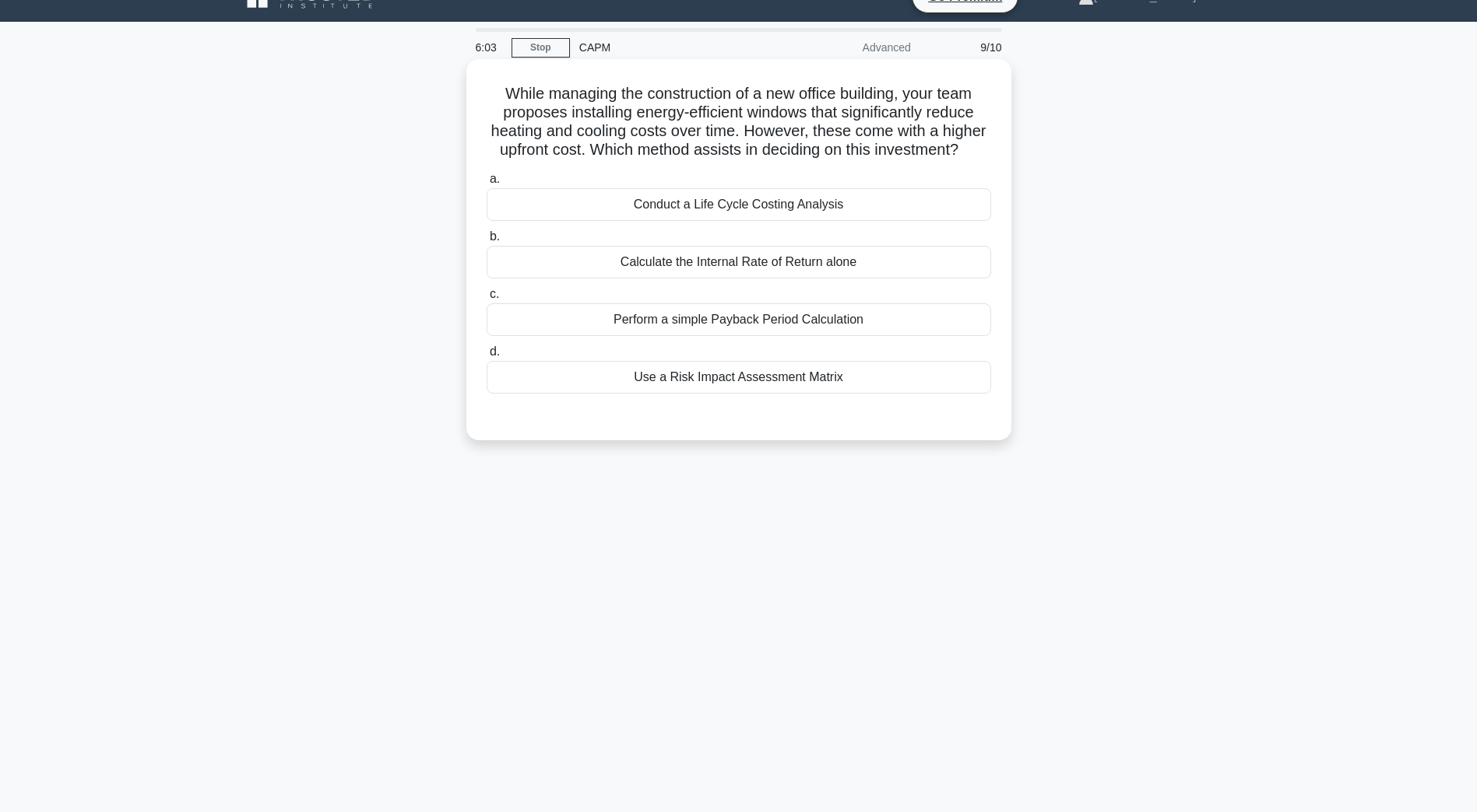
click at [663, 221] on div "Conduct a Life Cycle Costing Analysis" at bounding box center [738, 205] width 504 height 33
click at [486, 185] on input "a. Conduct a Life Cycle Costing Analysis" at bounding box center [486, 179] width 0 height 10
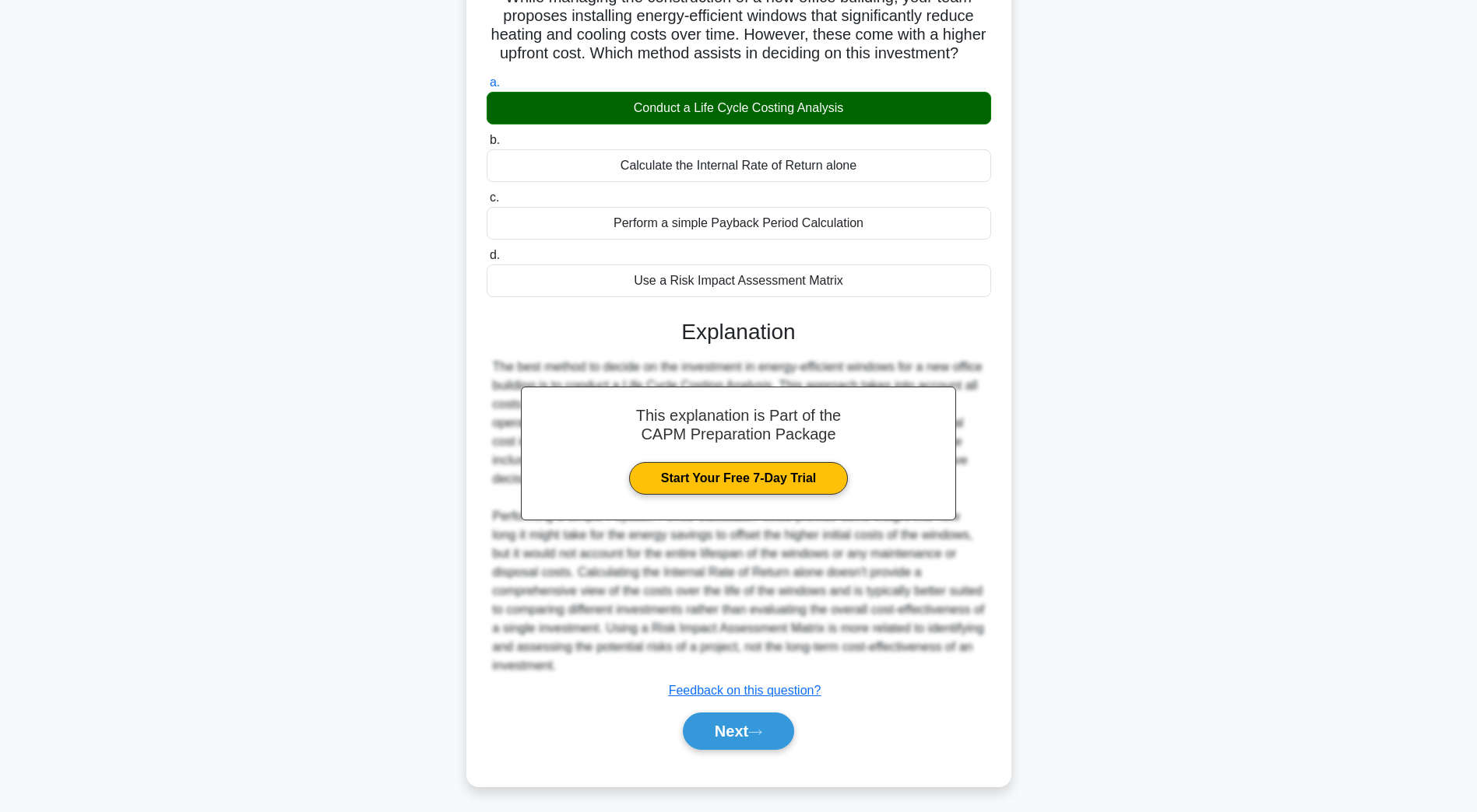
scroll to position [148, 0]
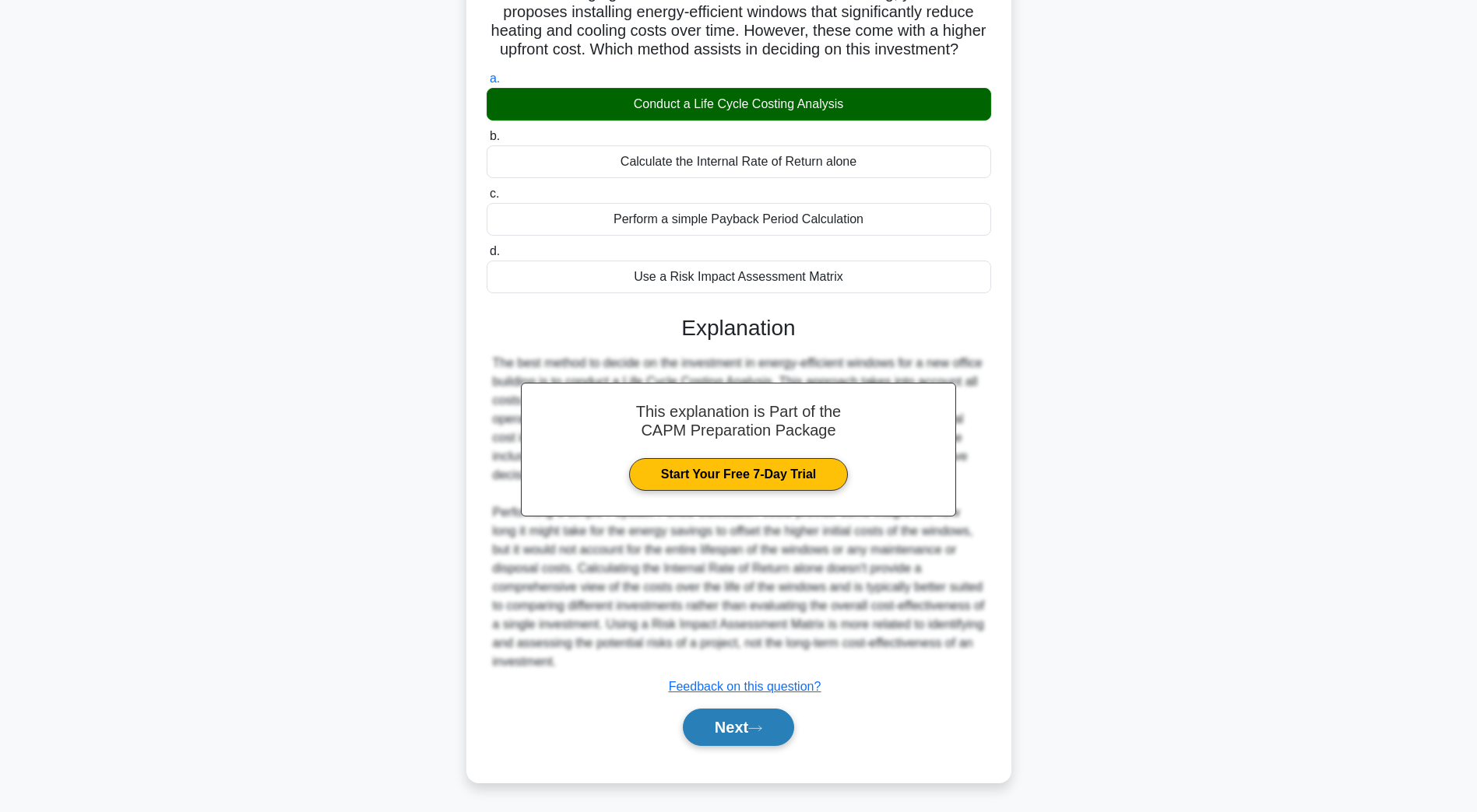
click at [738, 742] on button "Next" at bounding box center [738, 727] width 111 height 37
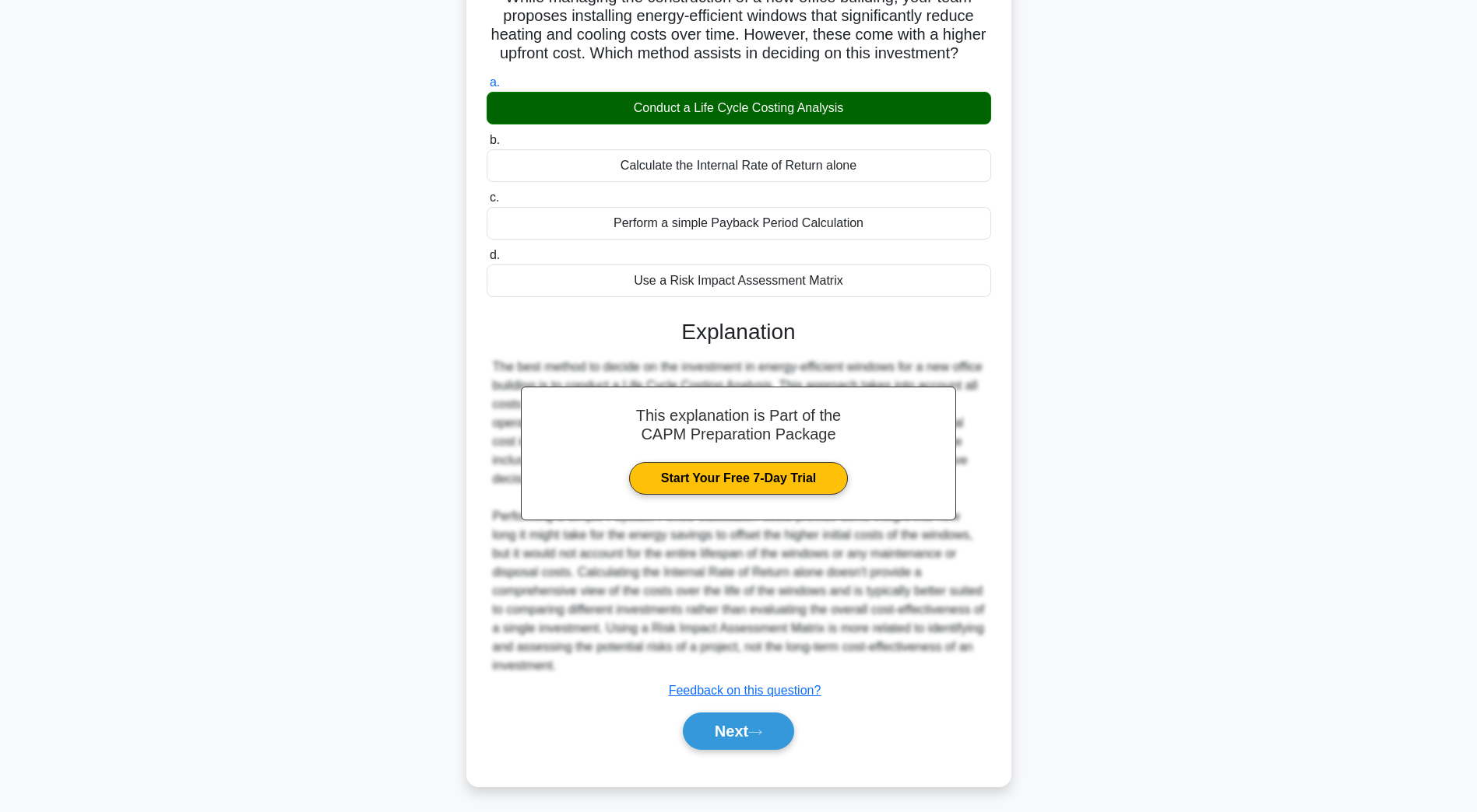
scroll to position [28, 0]
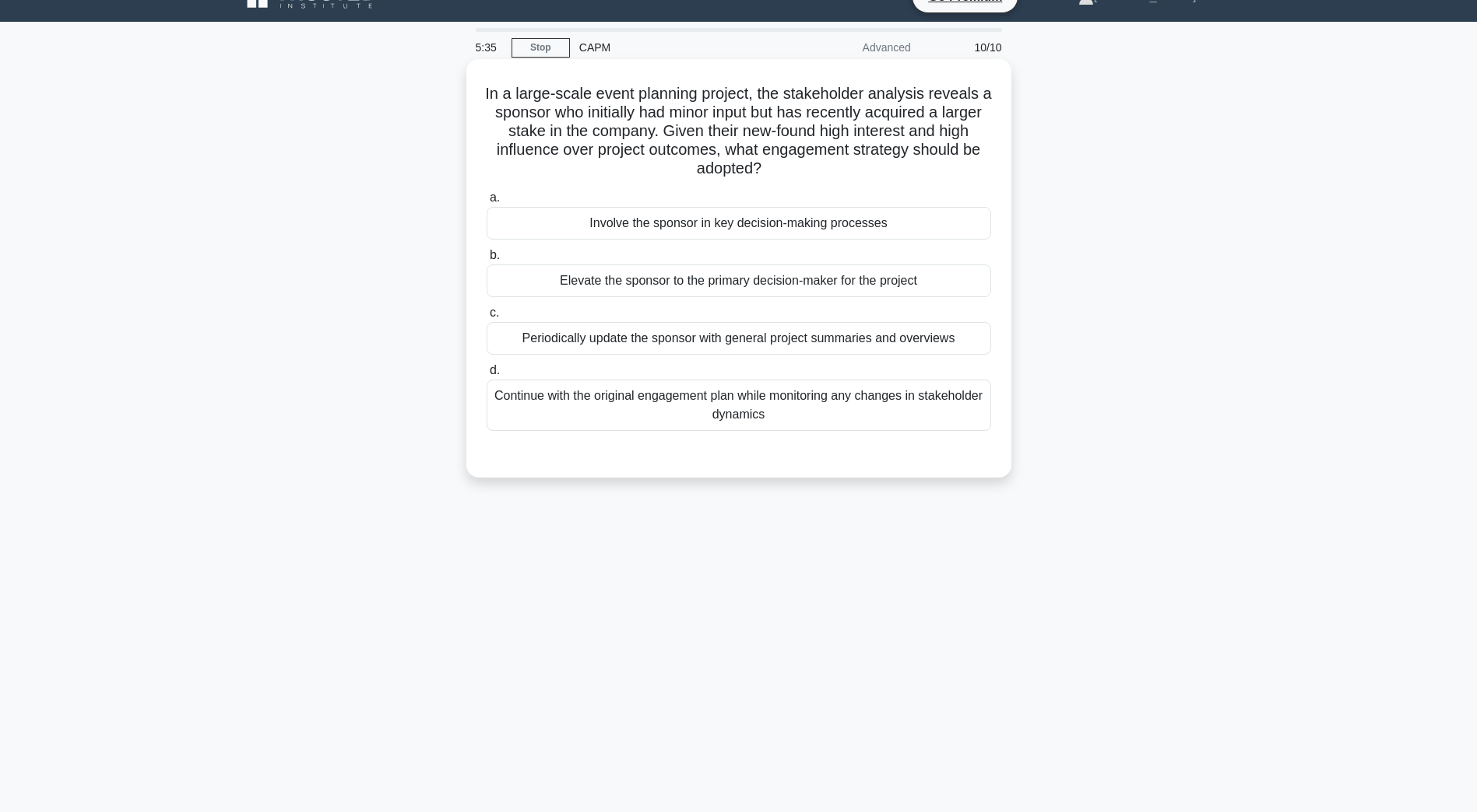
click at [664, 238] on div "Involve the sponsor in key decision-making processes" at bounding box center [738, 224] width 504 height 33
click at [486, 203] on input "a. Involve the sponsor in key decision-making processes" at bounding box center [486, 197] width 0 height 10
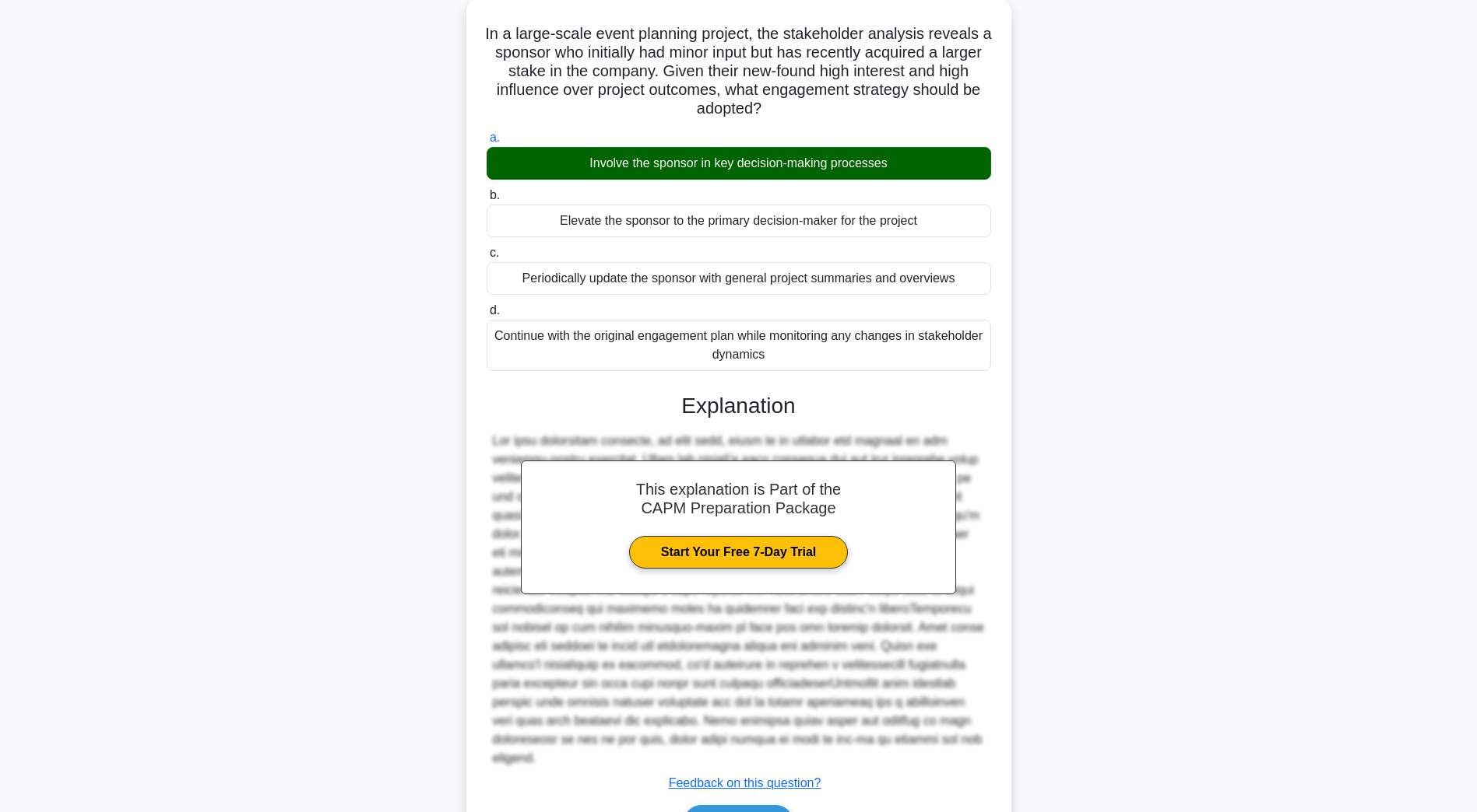
scroll to position [185, 0]
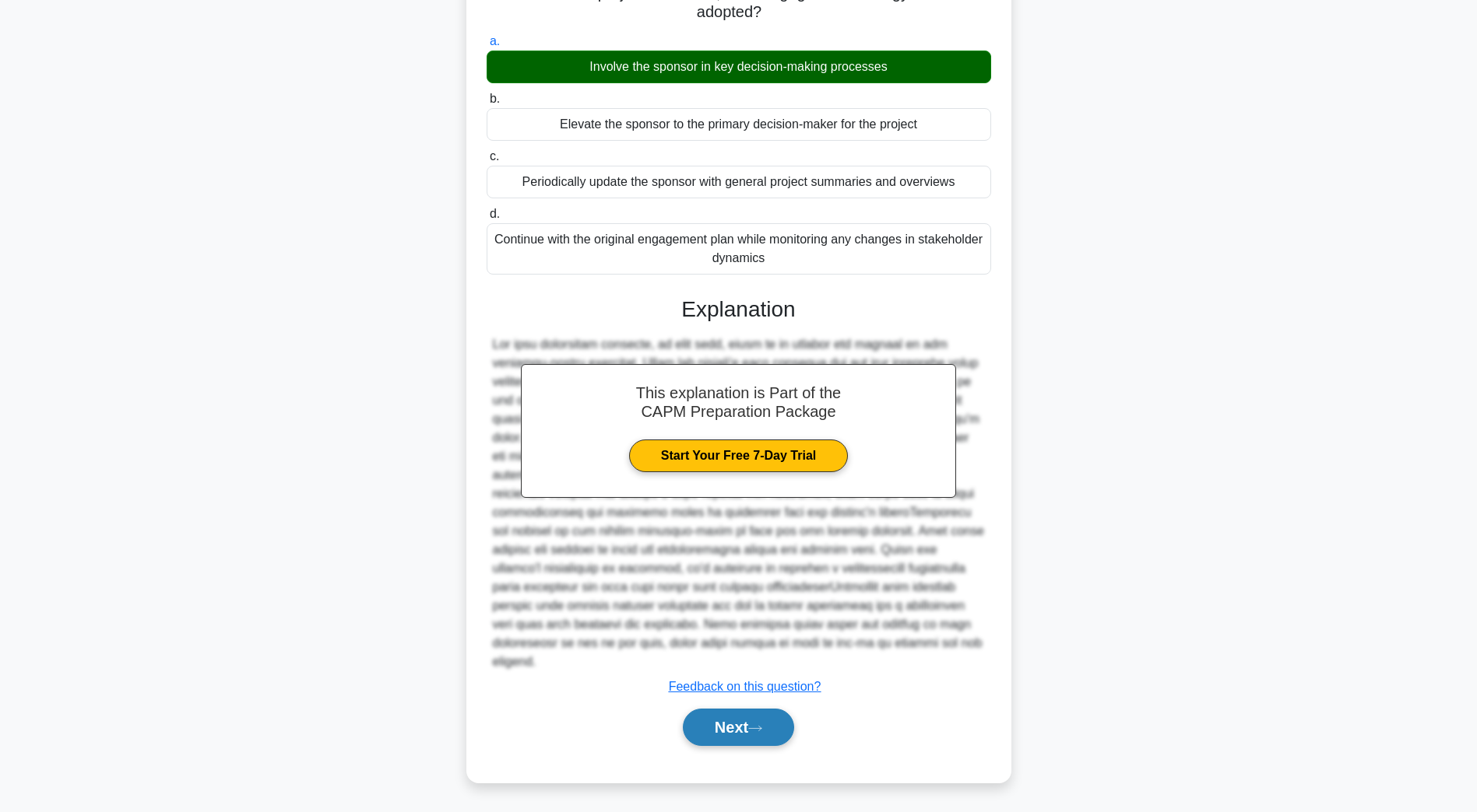
drag, startPoint x: 734, startPoint y: 723, endPoint x: 723, endPoint y: 719, distance: 11.7
click at [734, 723] on button "Next" at bounding box center [738, 727] width 111 height 37
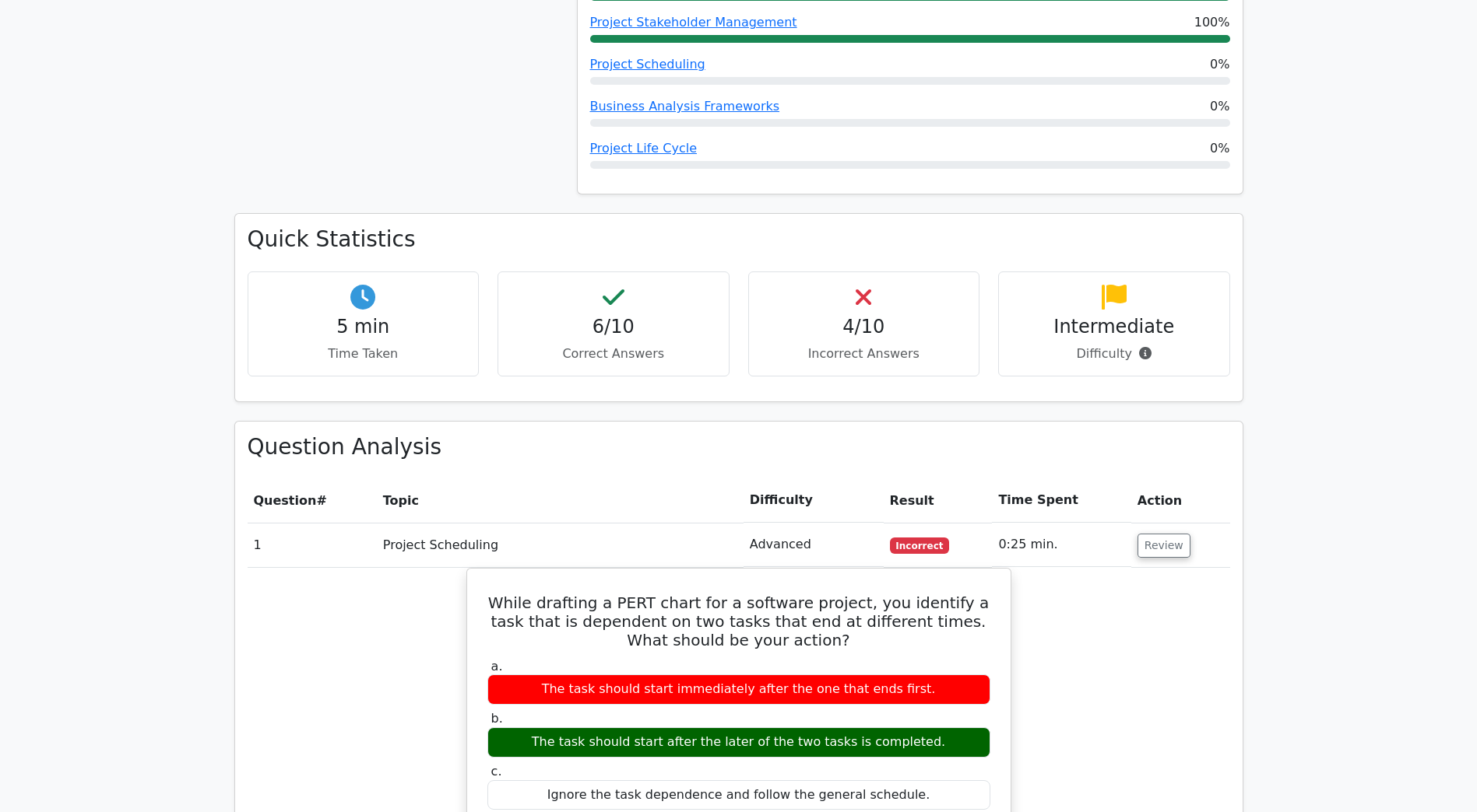
scroll to position [762, 0]
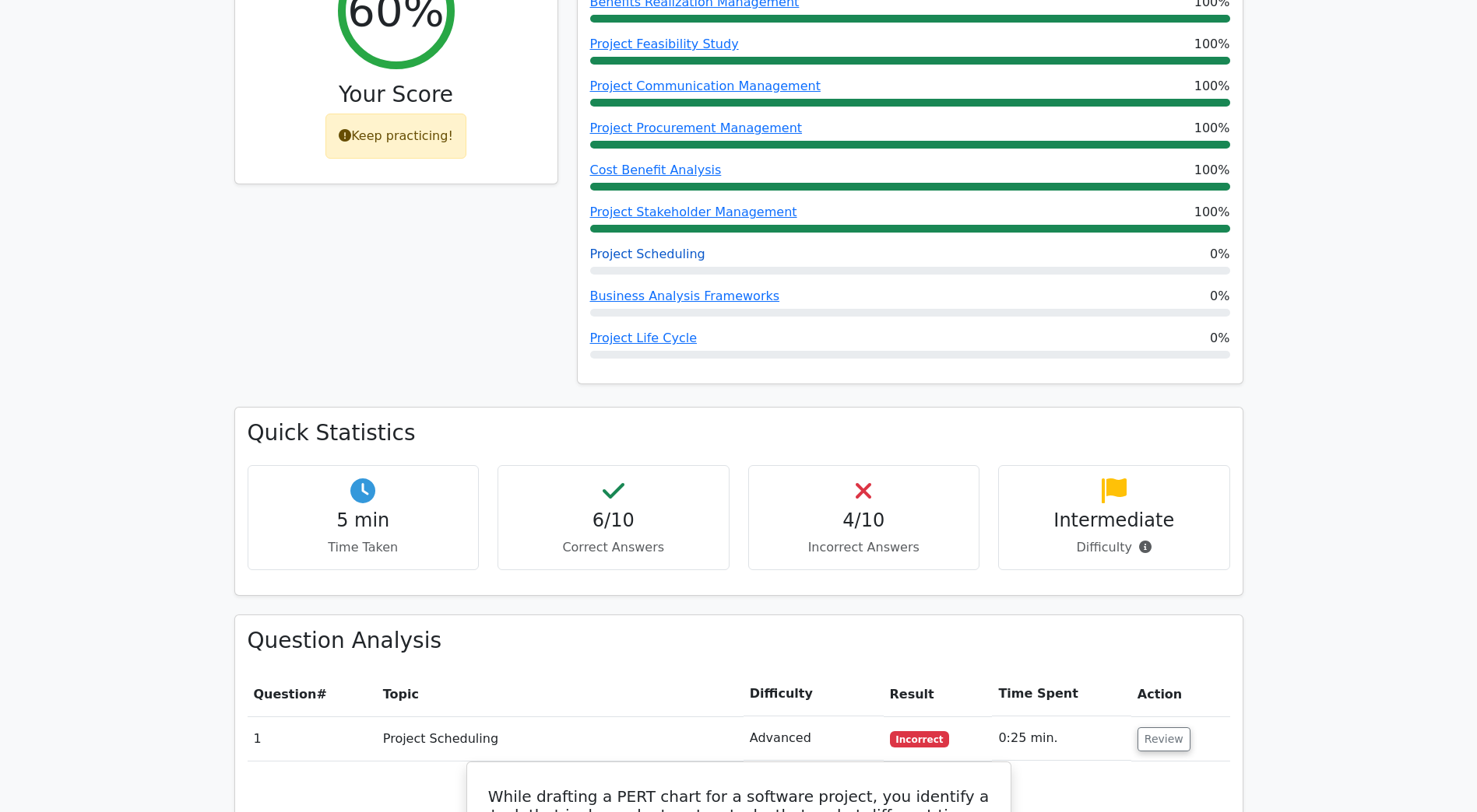
click at [676, 247] on link "Project Scheduling" at bounding box center [647, 254] width 115 height 15
click at [684, 247] on link "Project Scheduling" at bounding box center [647, 254] width 115 height 15
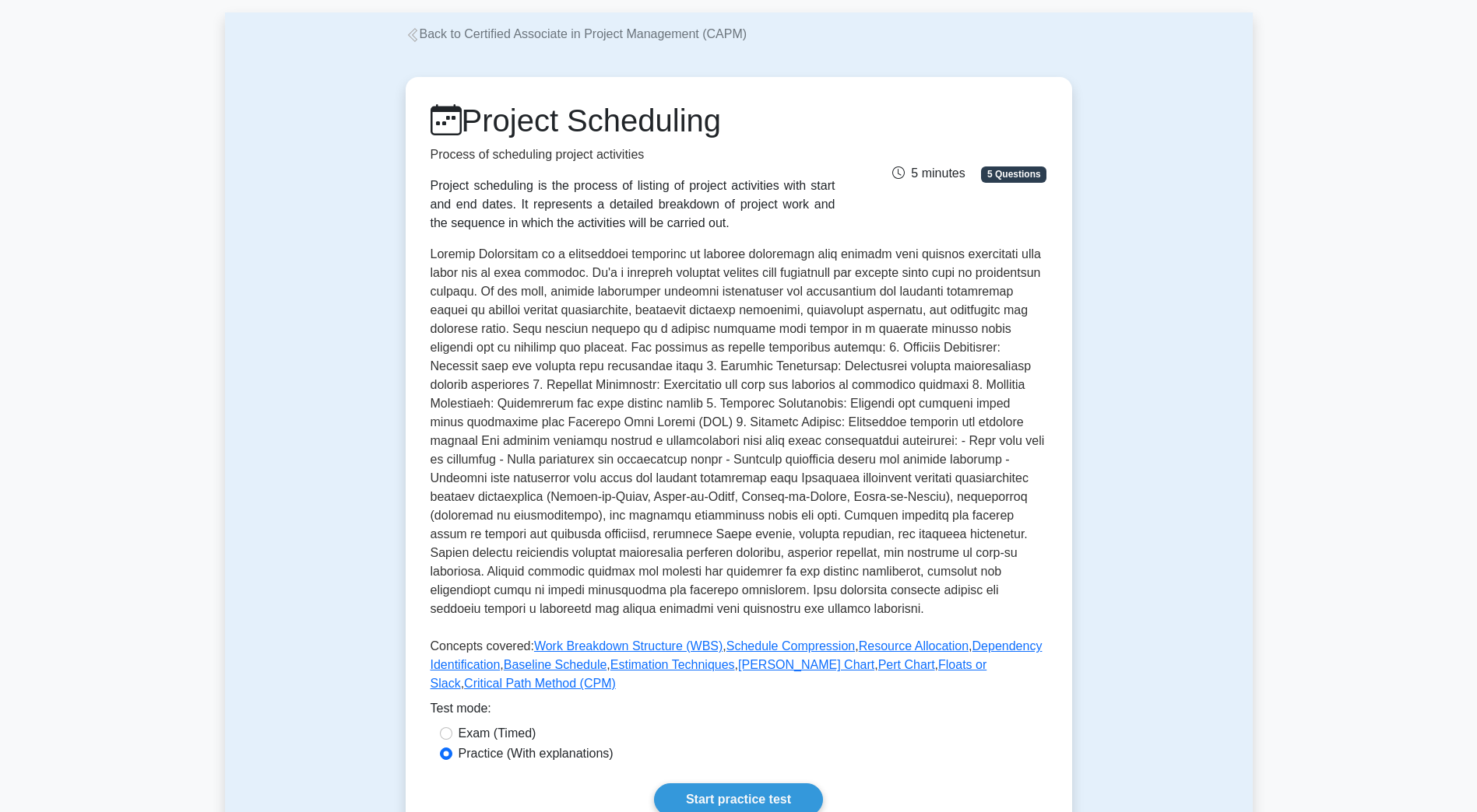
scroll to position [156, 0]
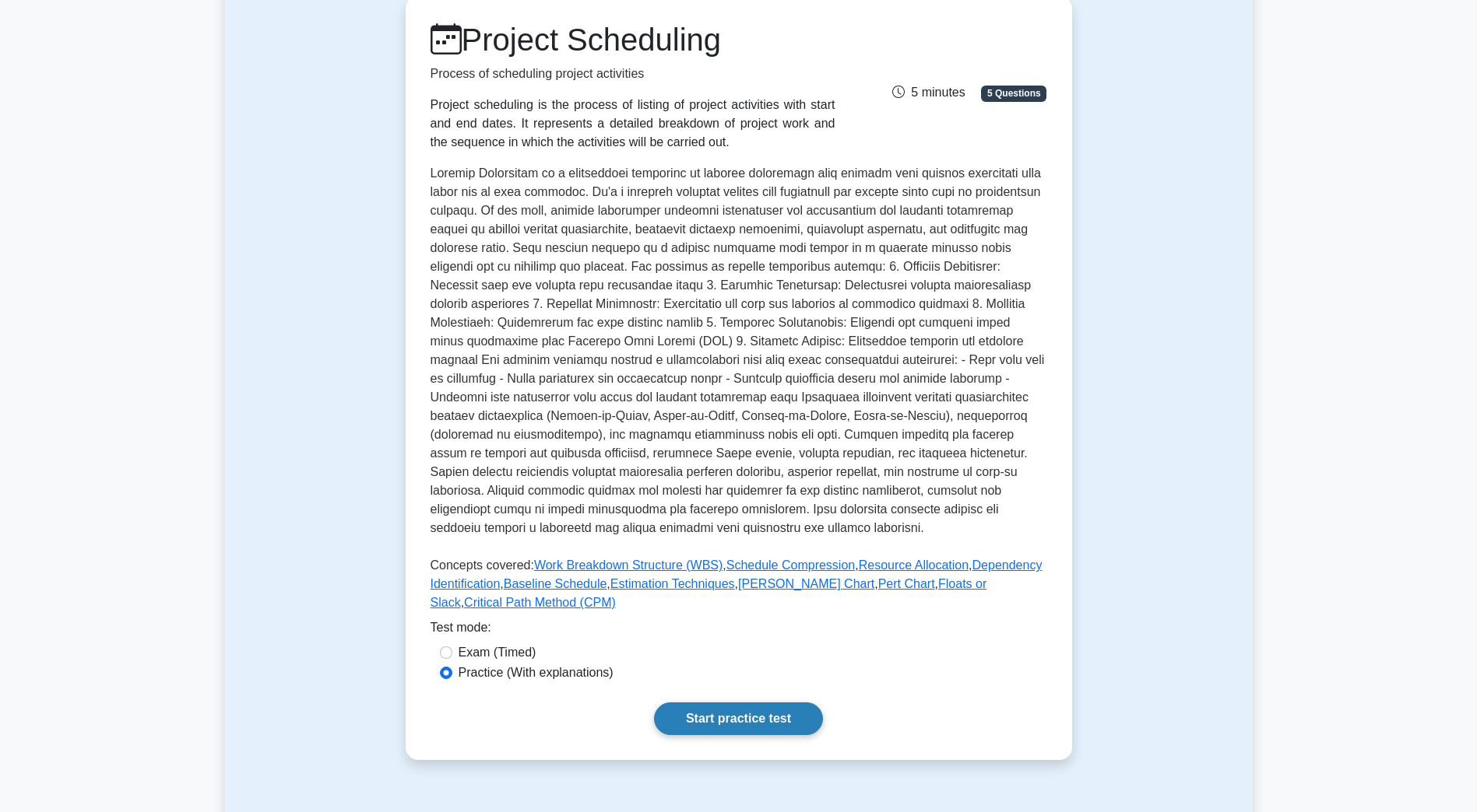
click at [746, 726] on link "Start practice test" at bounding box center [738, 720] width 169 height 33
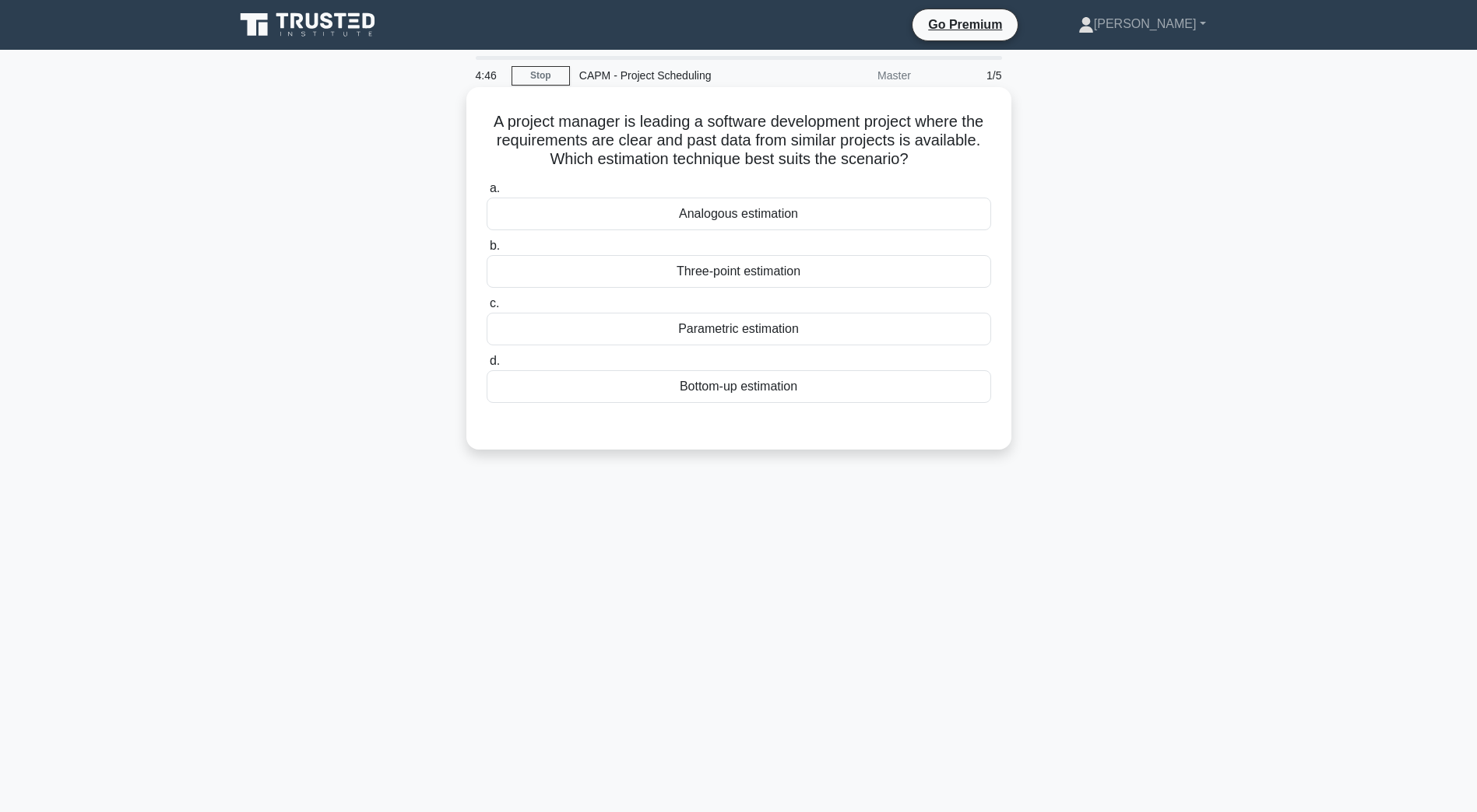
click at [677, 222] on div "Analogous estimation" at bounding box center [738, 214] width 504 height 33
click at [486, 194] on input "a. Analogous estimation" at bounding box center [486, 189] width 0 height 10
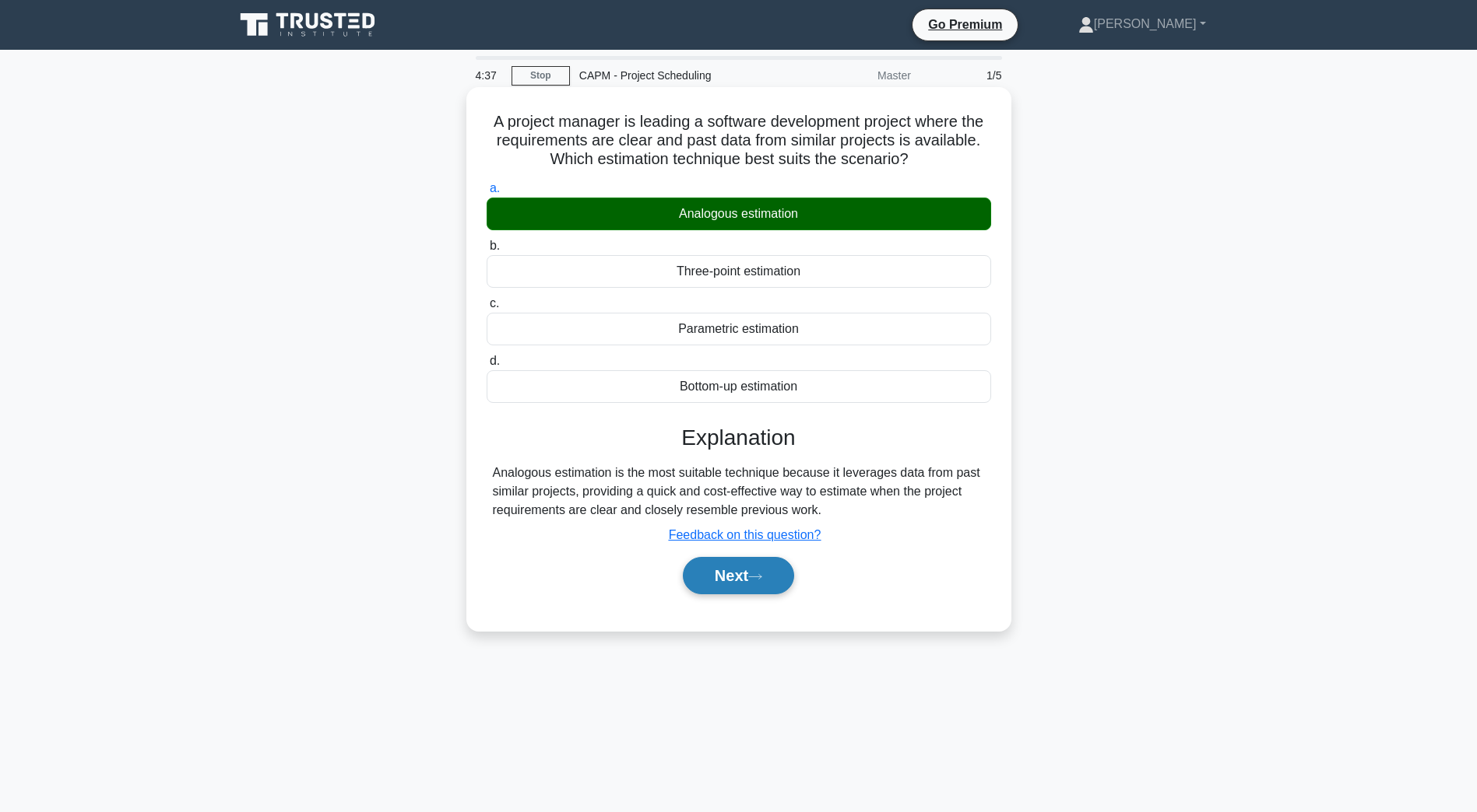
click at [741, 585] on button "Next" at bounding box center [738, 576] width 111 height 37
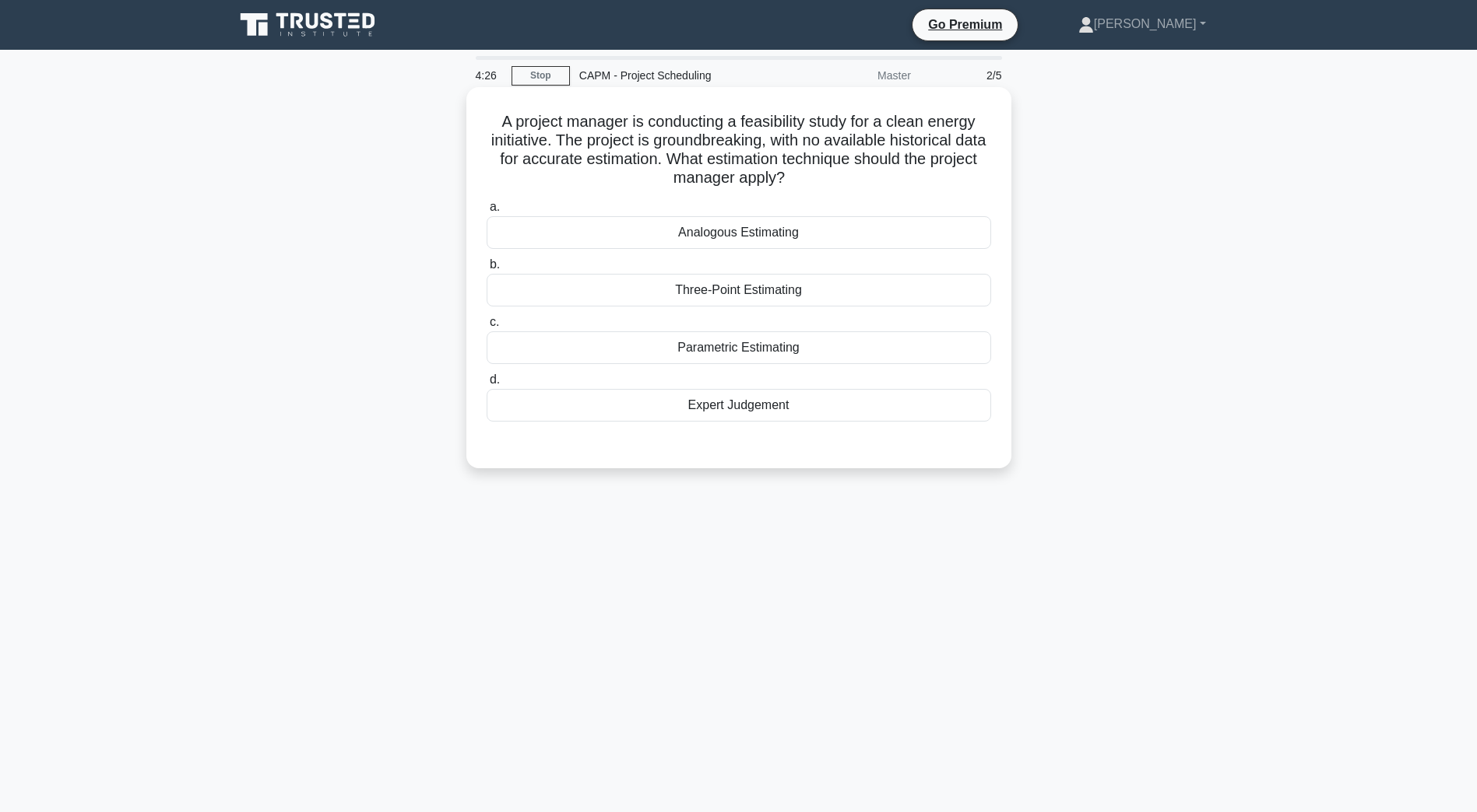
click at [759, 355] on div "Parametric Estimating" at bounding box center [738, 348] width 504 height 33
click at [486, 328] on input "c. Parametric Estimating" at bounding box center [486, 322] width 0 height 10
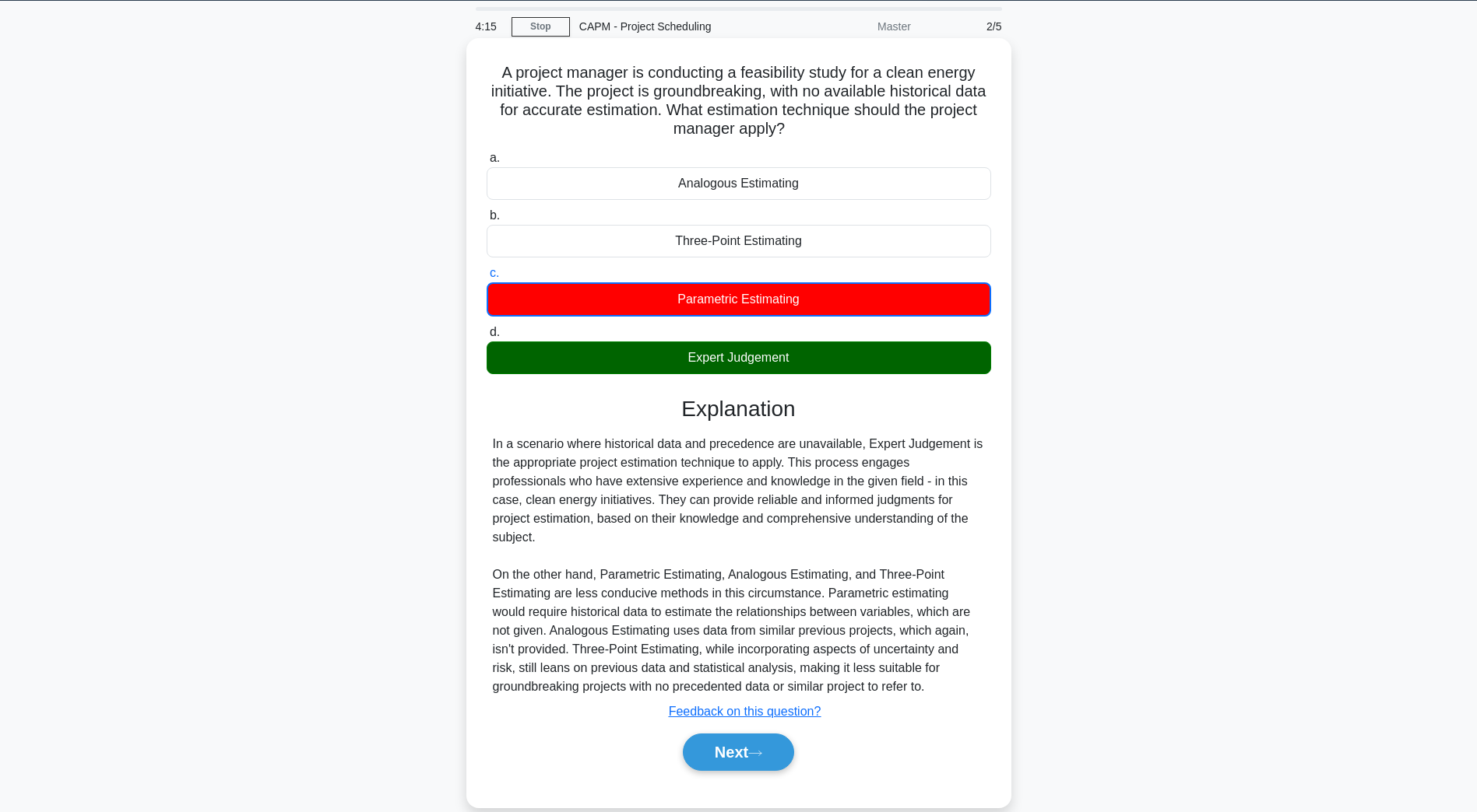
scroll to position [75, 0]
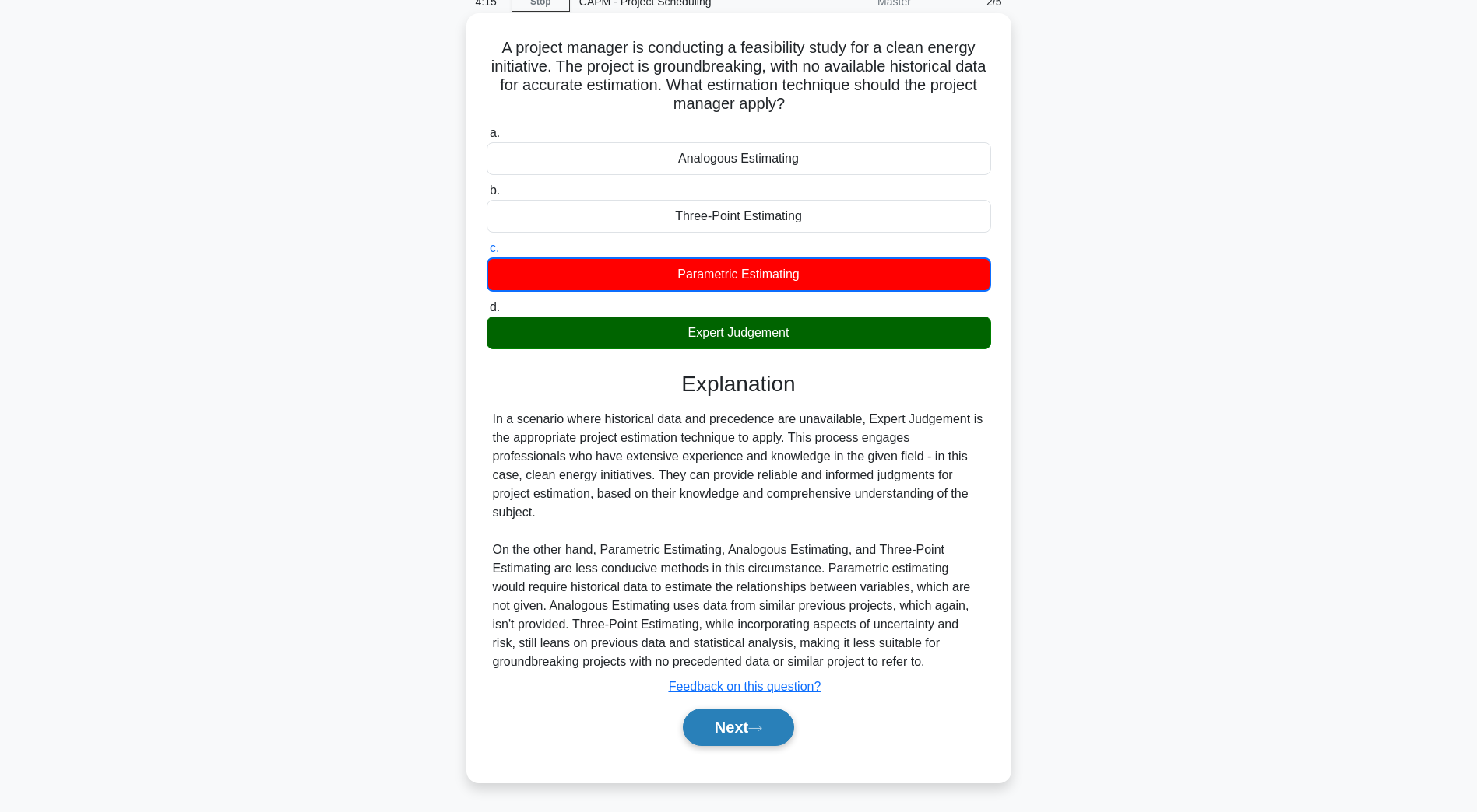
click at [790, 733] on button "Next" at bounding box center [738, 727] width 111 height 37
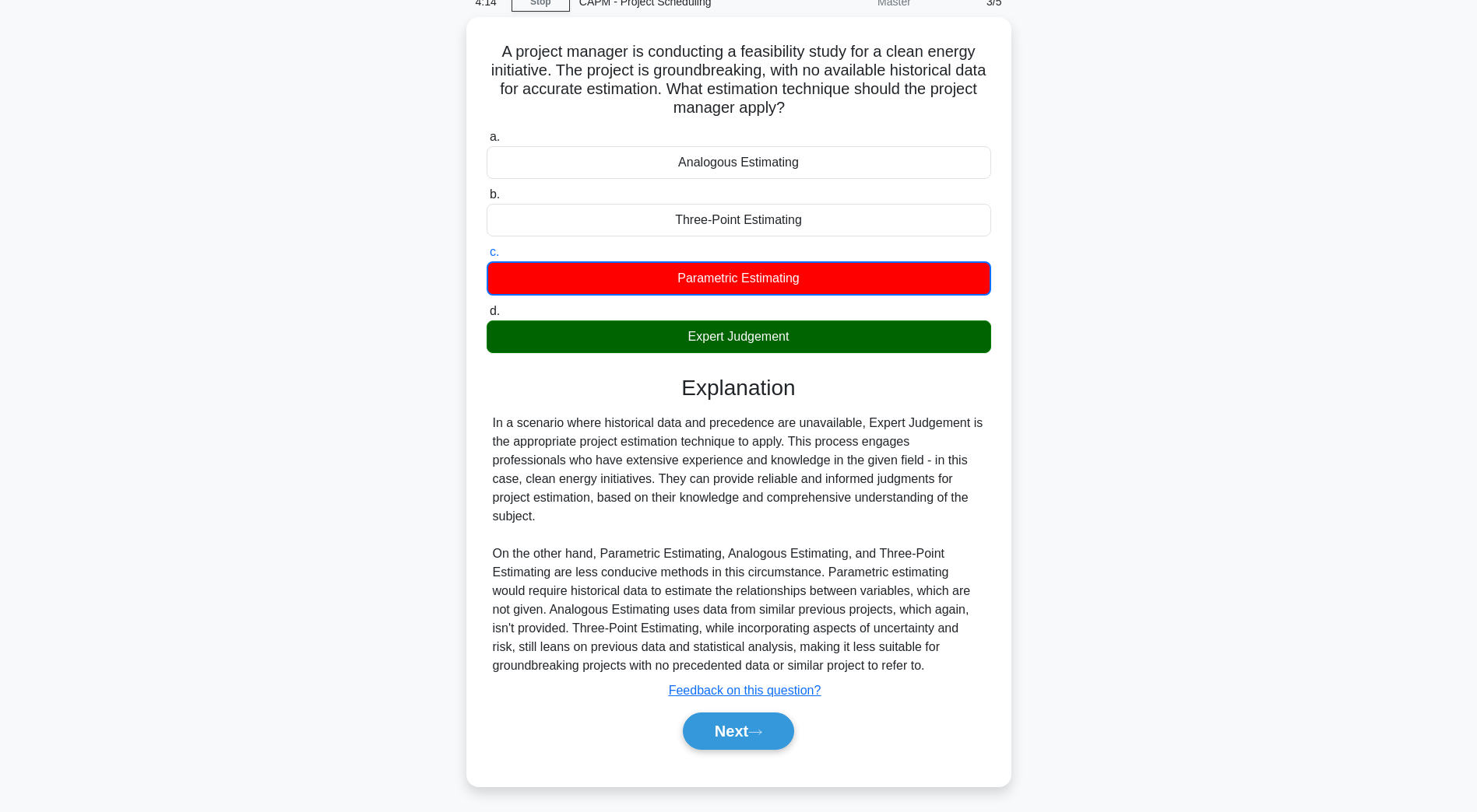
scroll to position [28, 0]
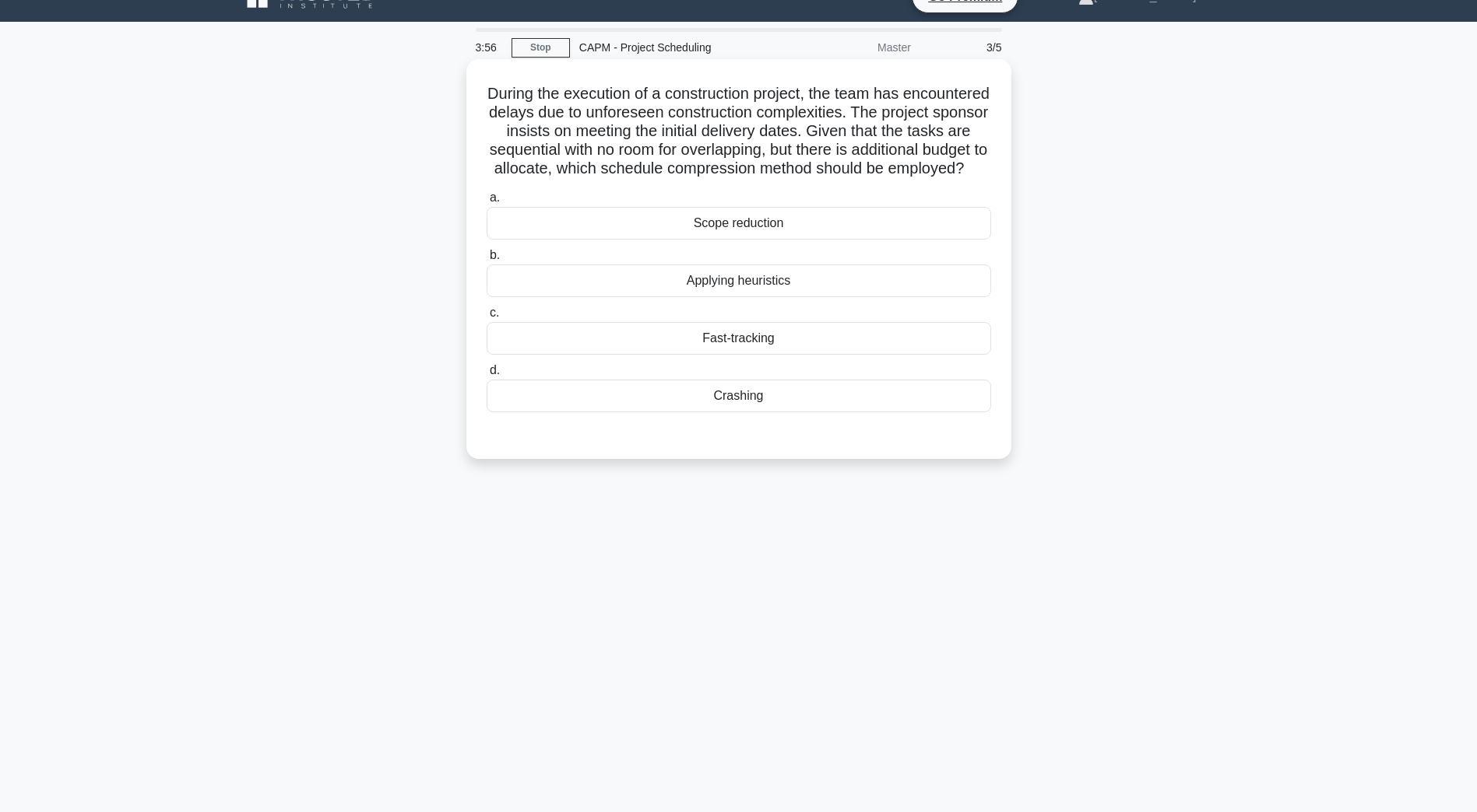
click at [751, 410] on div "Crashing" at bounding box center [738, 396] width 504 height 33
click at [486, 375] on input "d. Crashing" at bounding box center [486, 371] width 0 height 10
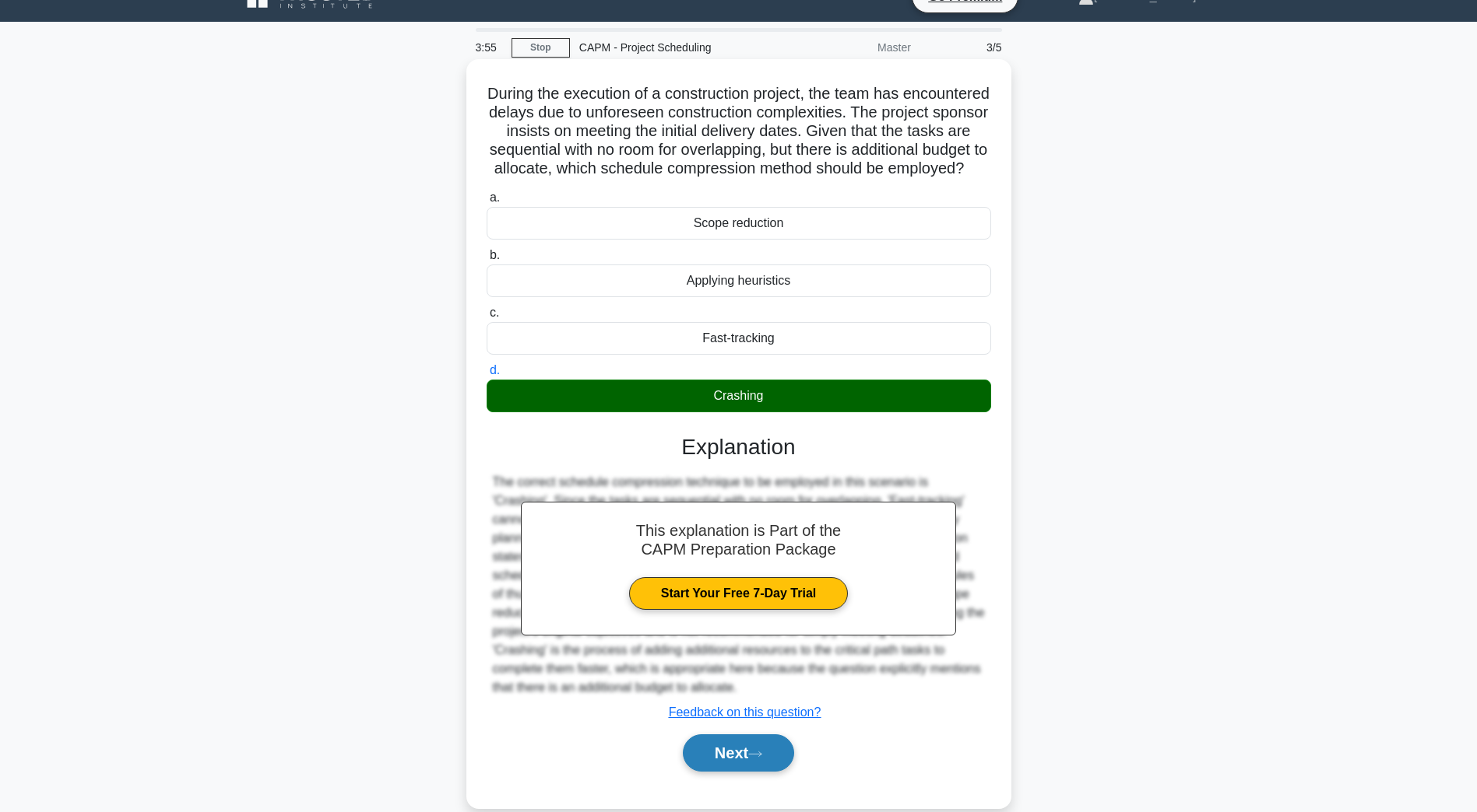
click at [736, 772] on button "Next" at bounding box center [738, 753] width 111 height 37
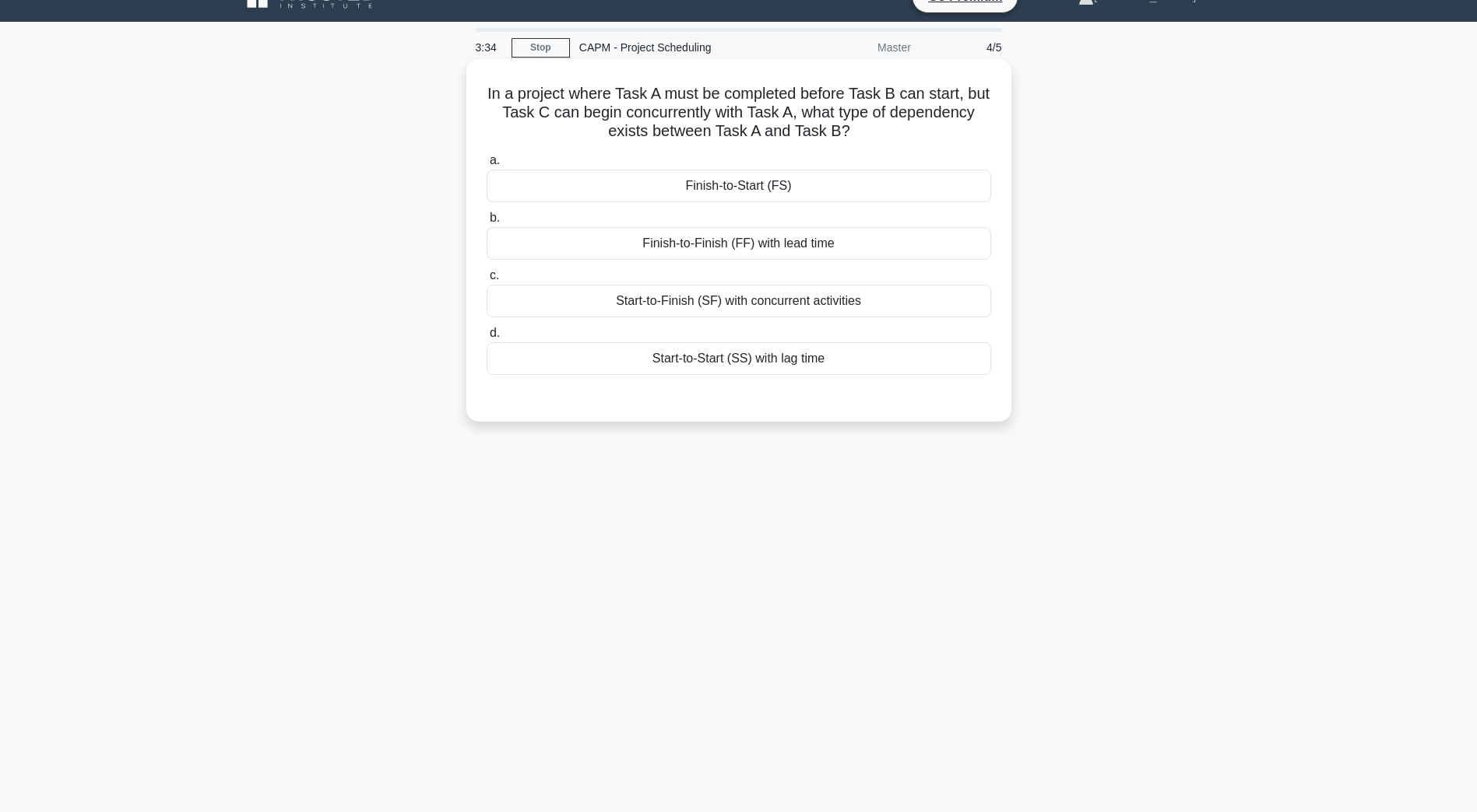
click at [800, 176] on div "Finish-to-Start (FS)" at bounding box center [738, 186] width 504 height 33
click at [486, 165] on input "a. Finish-to-Start (FS)" at bounding box center [486, 160] width 0 height 10
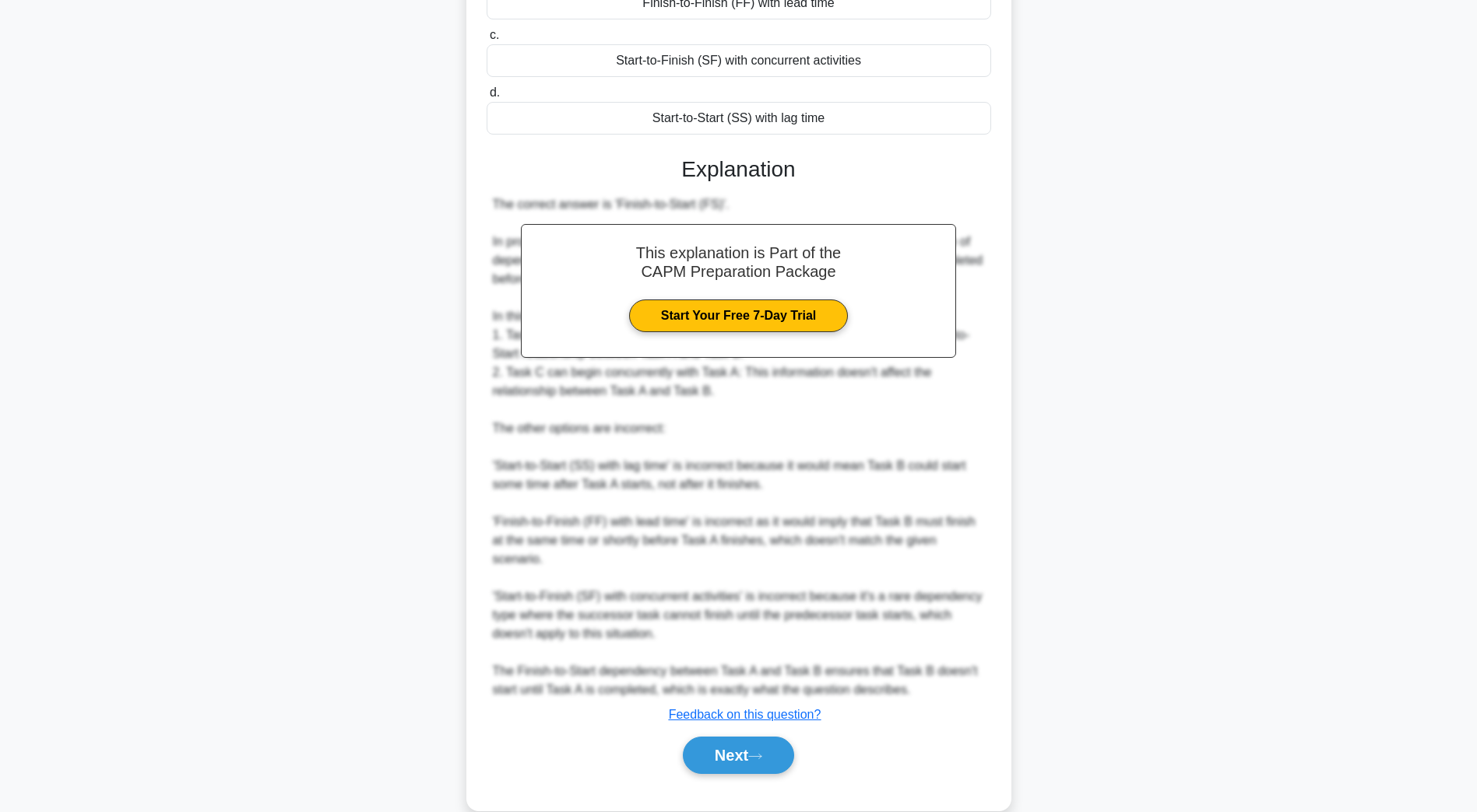
scroll to position [298, 0]
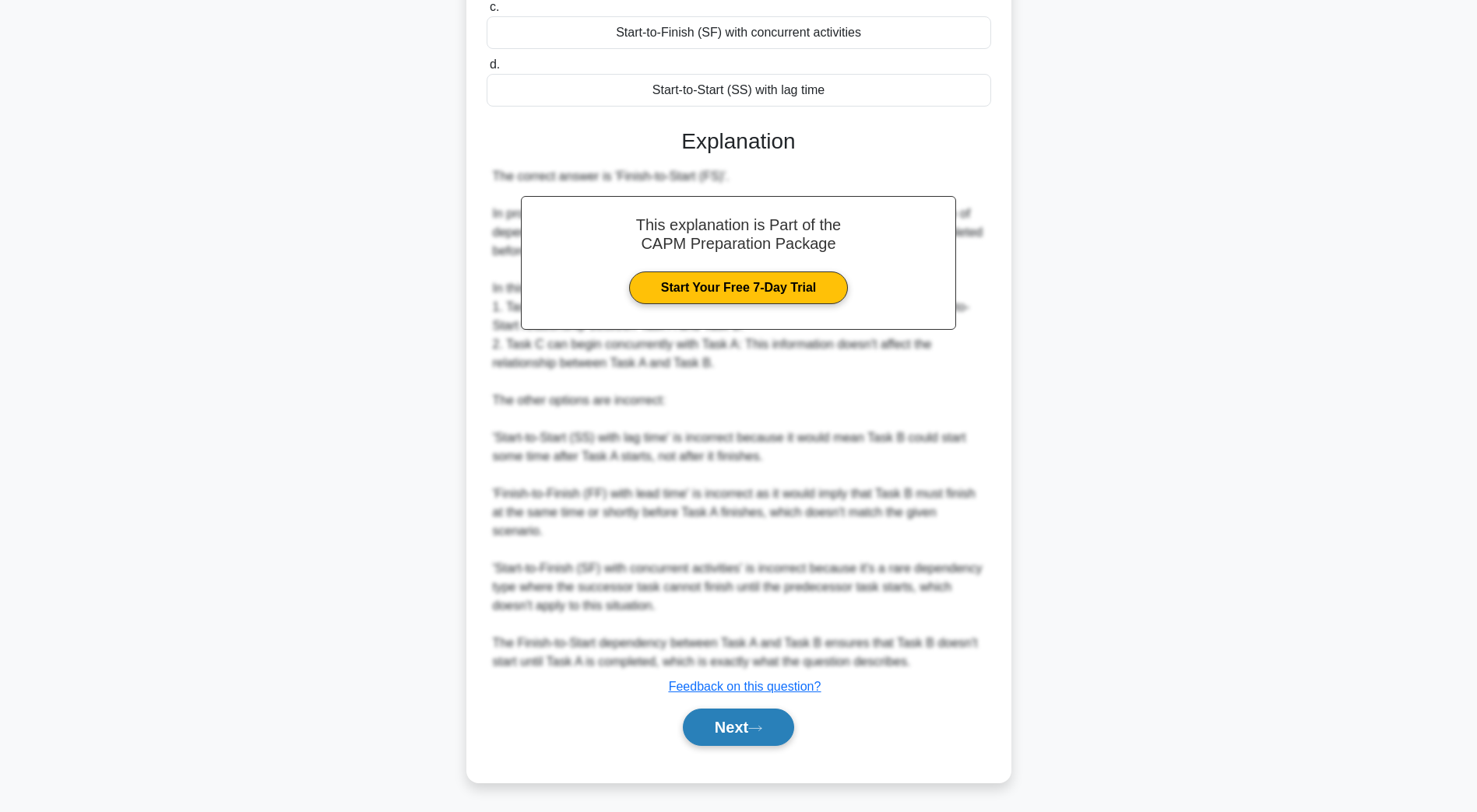
click at [732, 720] on button "Next" at bounding box center [738, 727] width 111 height 37
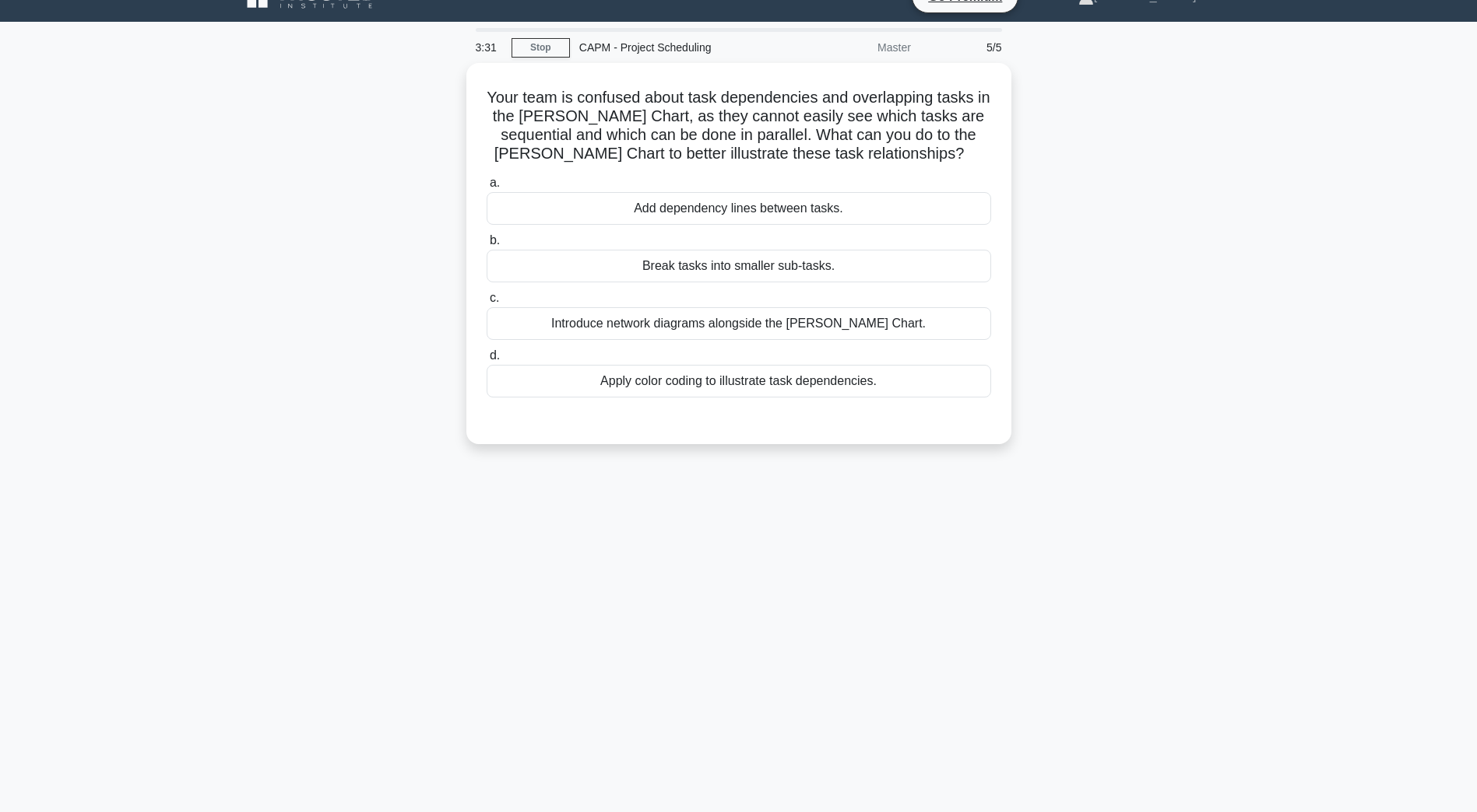
scroll to position [28, 0]
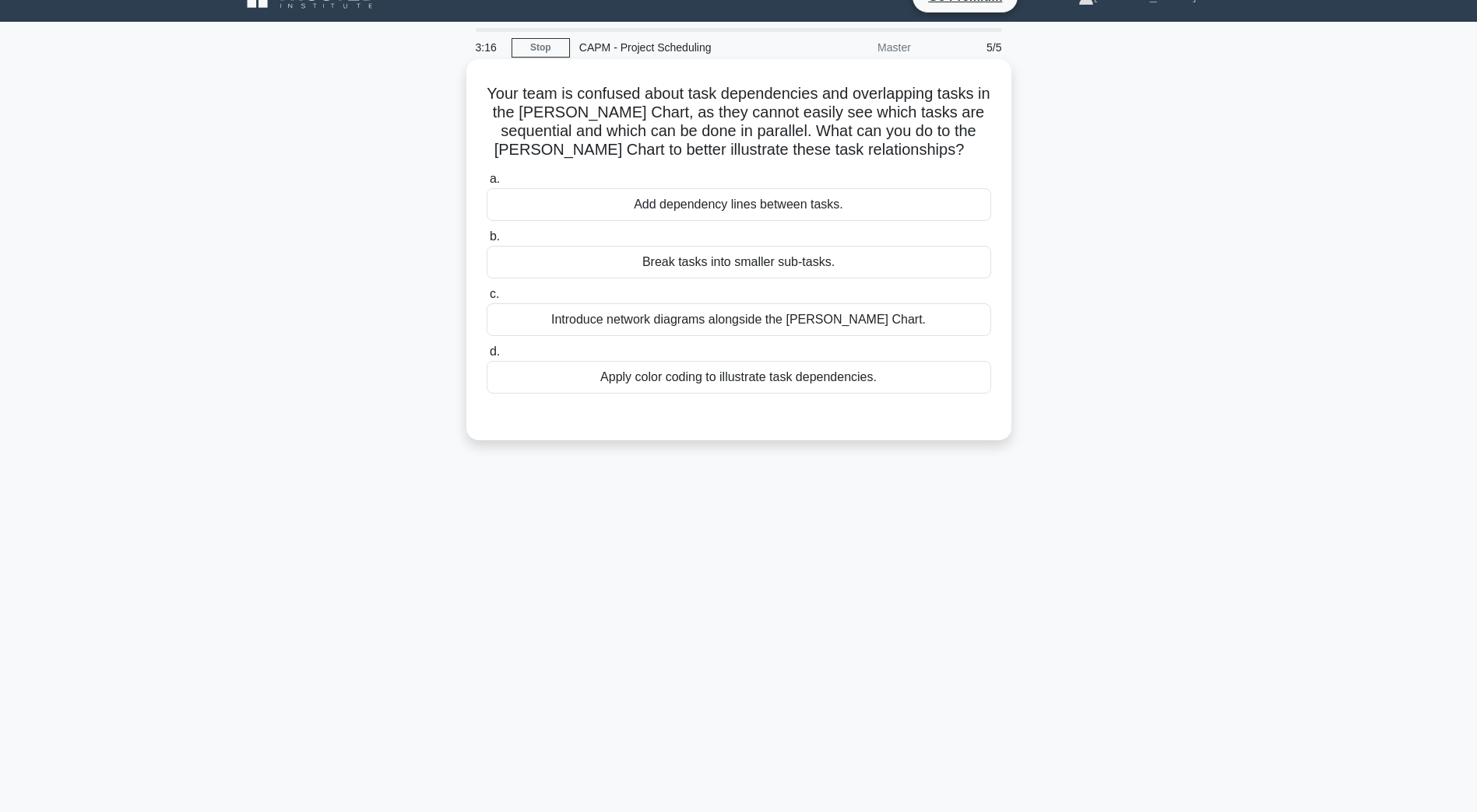
click at [618, 318] on div "Introduce network diagrams alongside the Gantt Chart." at bounding box center [738, 320] width 504 height 33
click at [486, 300] on input "c. Introduce network diagrams alongside the Gantt Chart." at bounding box center [486, 295] width 0 height 10
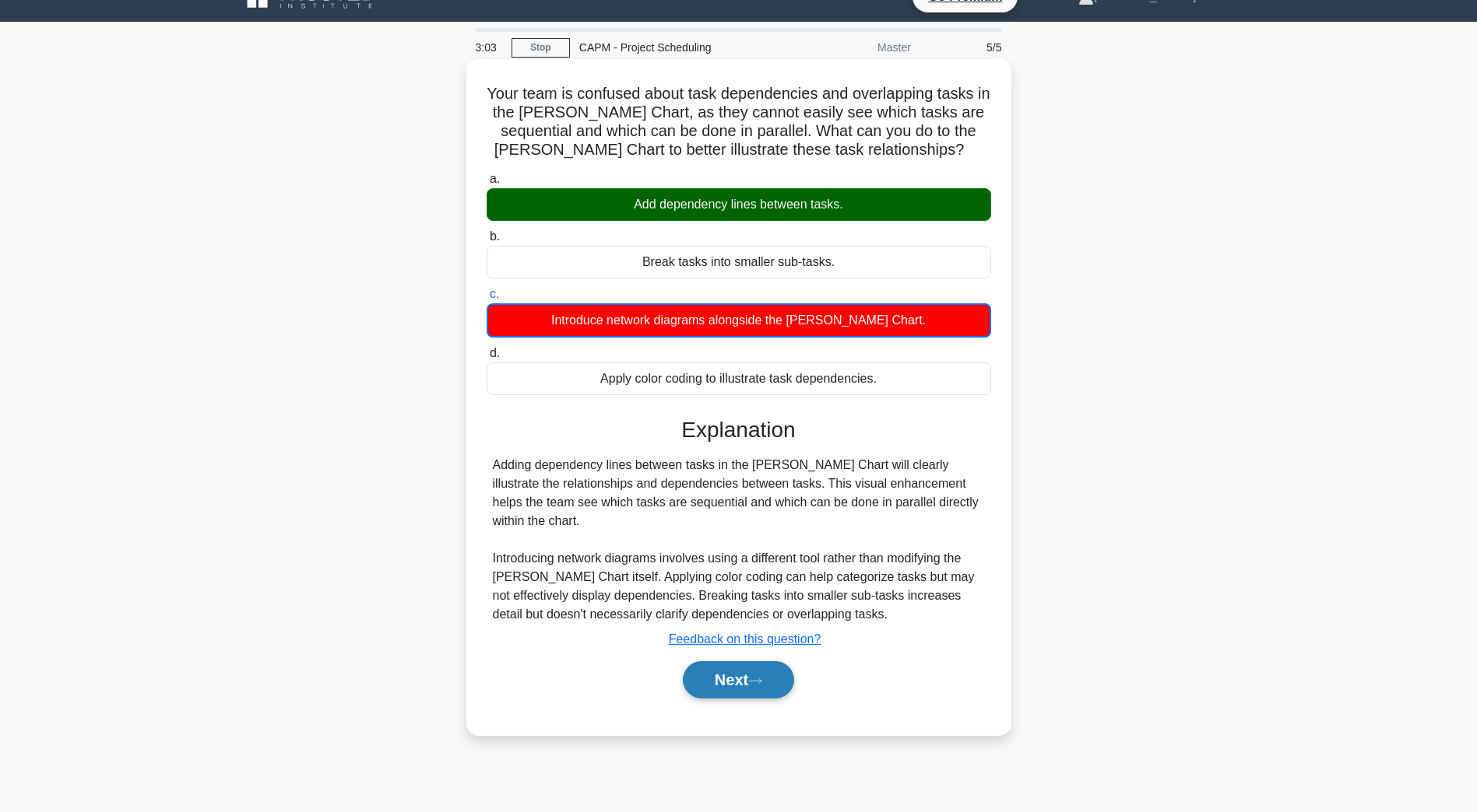
click at [725, 671] on button "Next" at bounding box center [738, 680] width 111 height 37
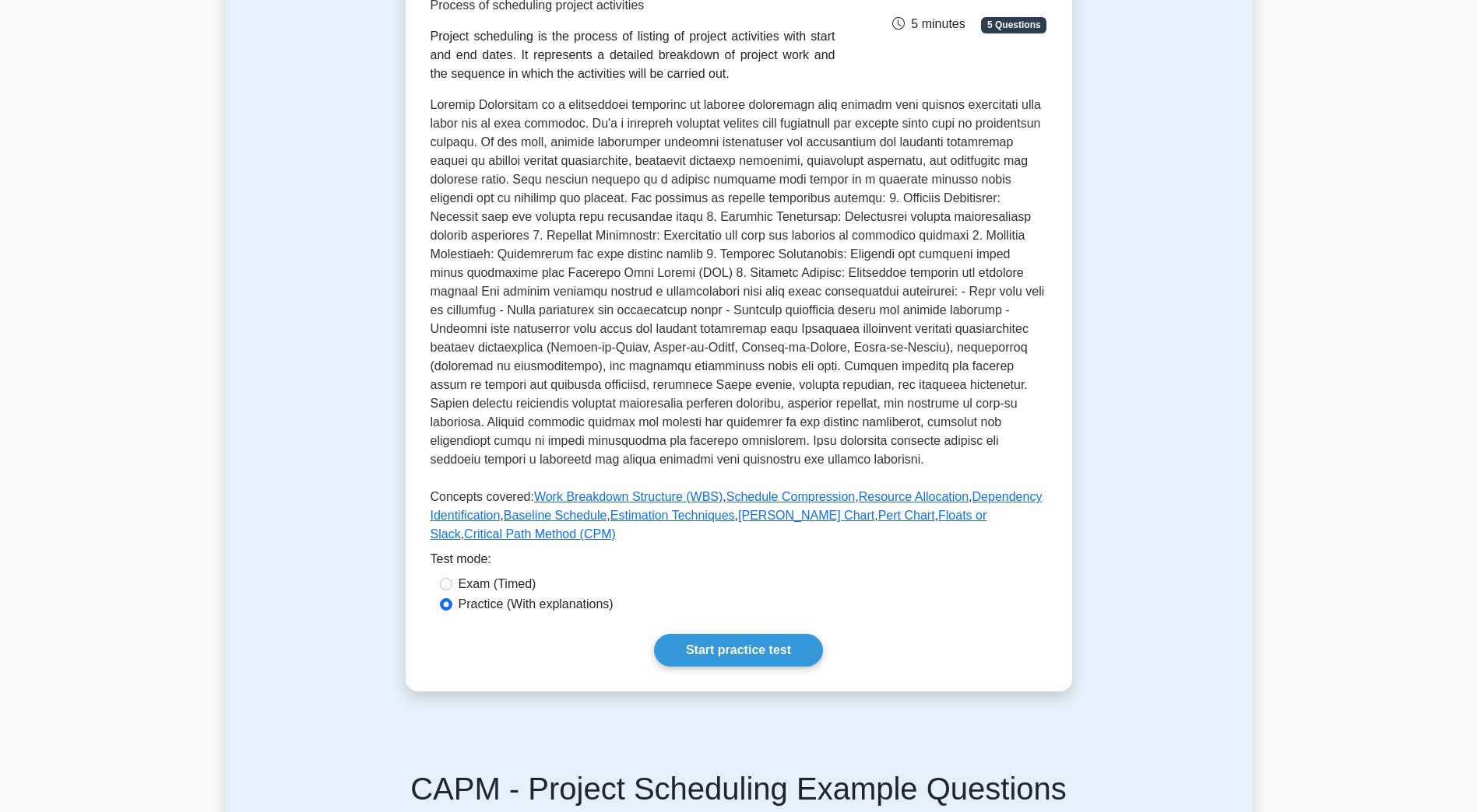
scroll to position [233, 0]
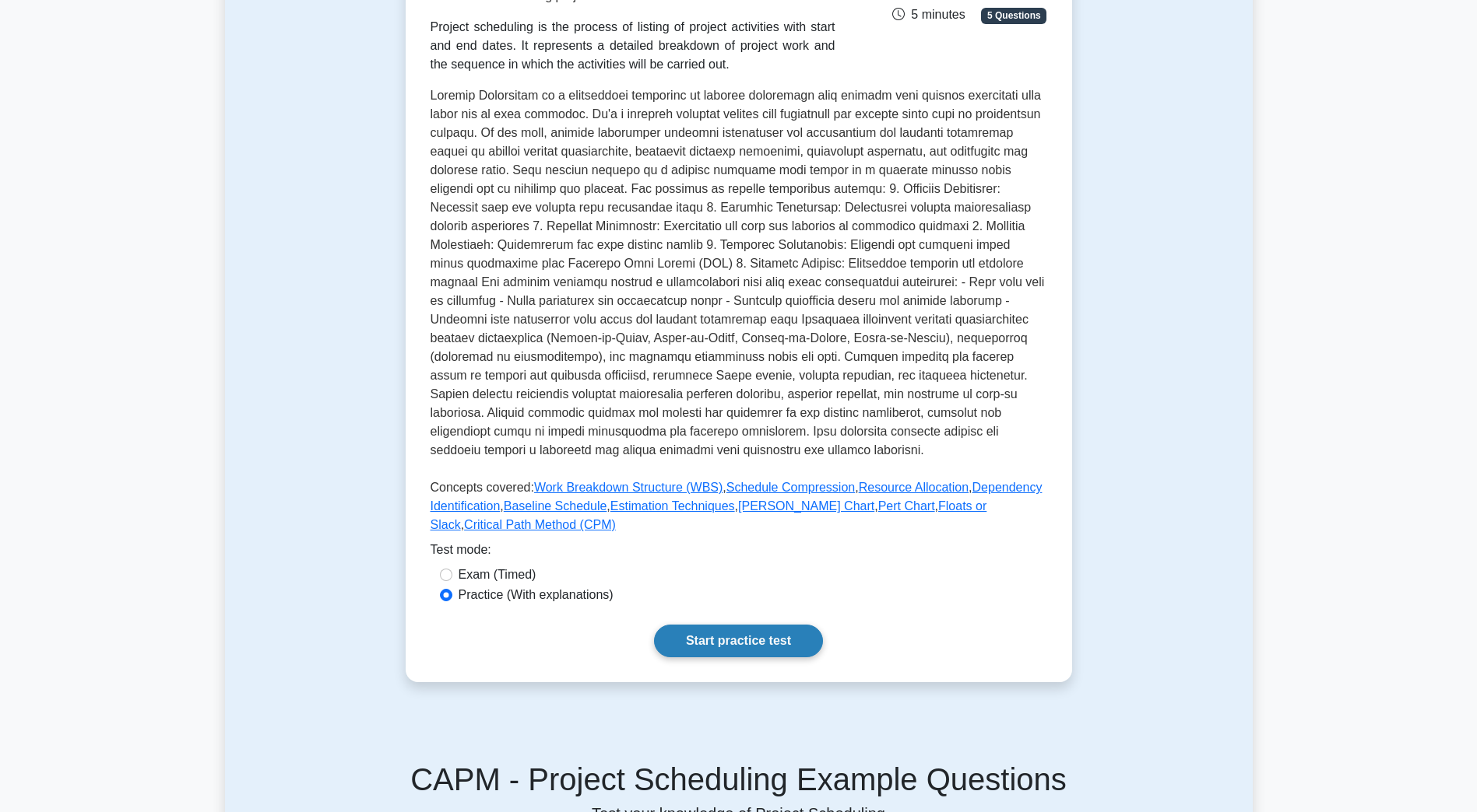
click at [736, 648] on link "Start practice test" at bounding box center [738, 641] width 169 height 33
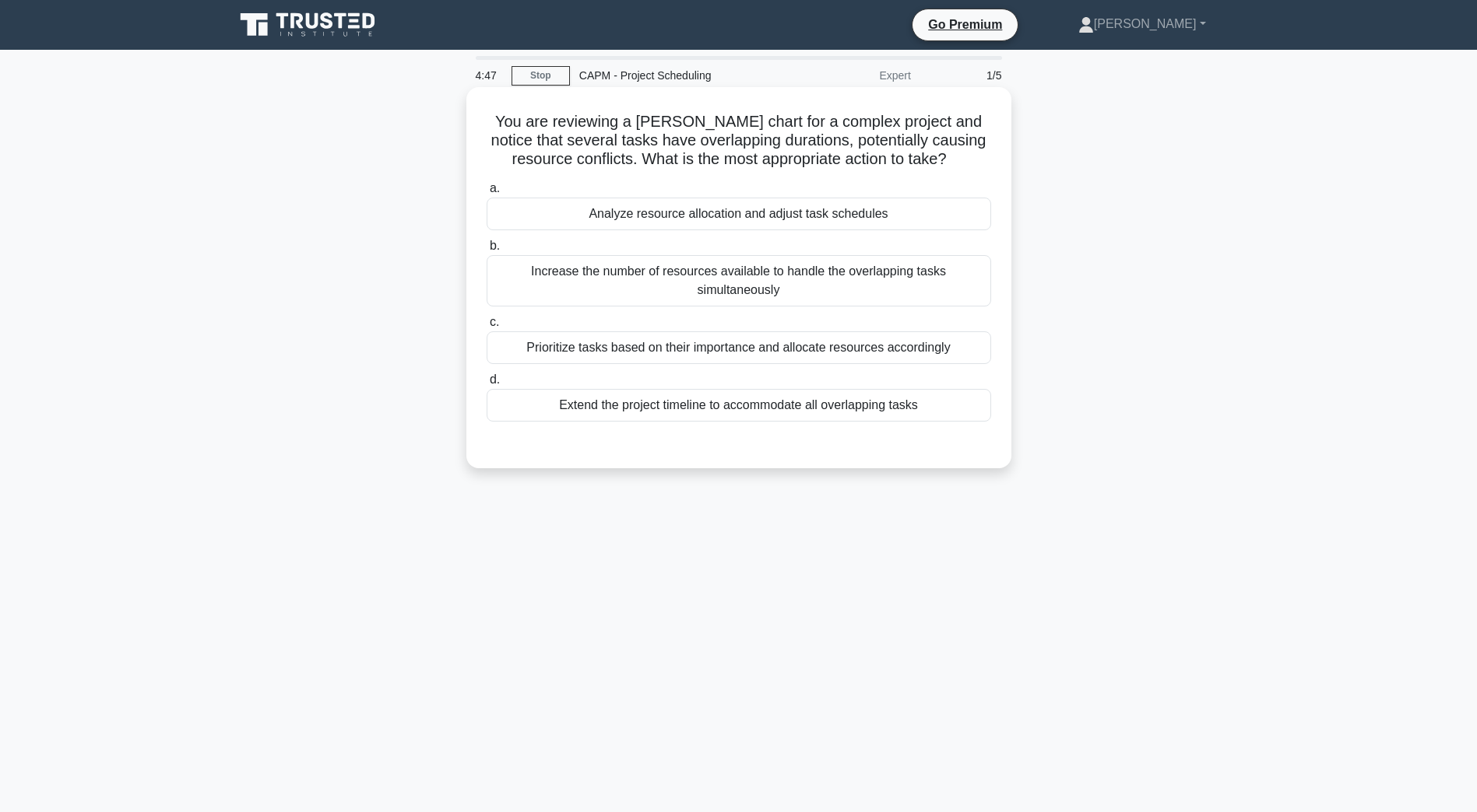
click at [578, 354] on div "Prioritize tasks based on their importance and allocate resources accordingly" at bounding box center [738, 348] width 504 height 33
click at [486, 328] on input "c. Prioritize tasks based on their importance and allocate resources accordingly" at bounding box center [486, 322] width 0 height 10
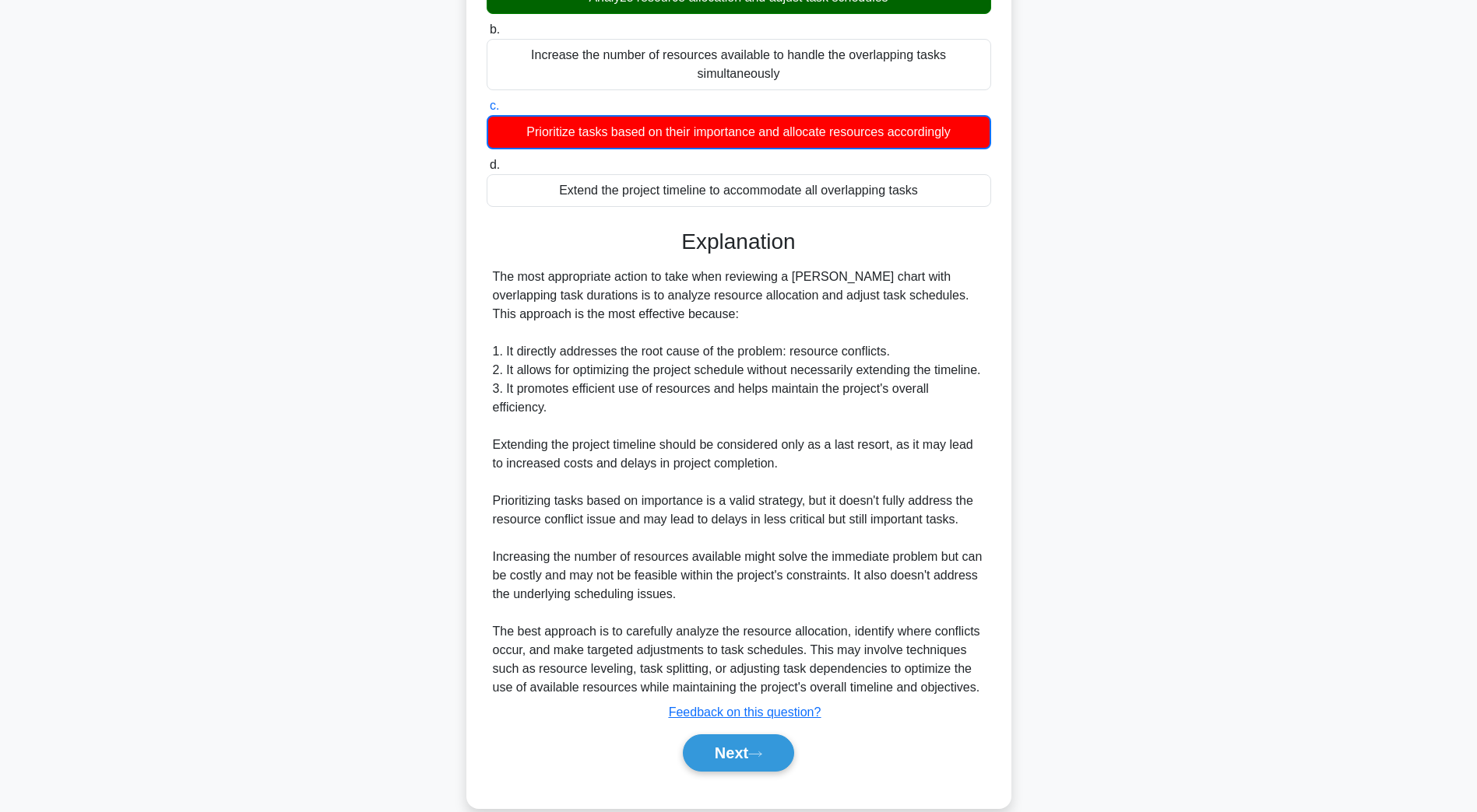
scroll to position [233, 0]
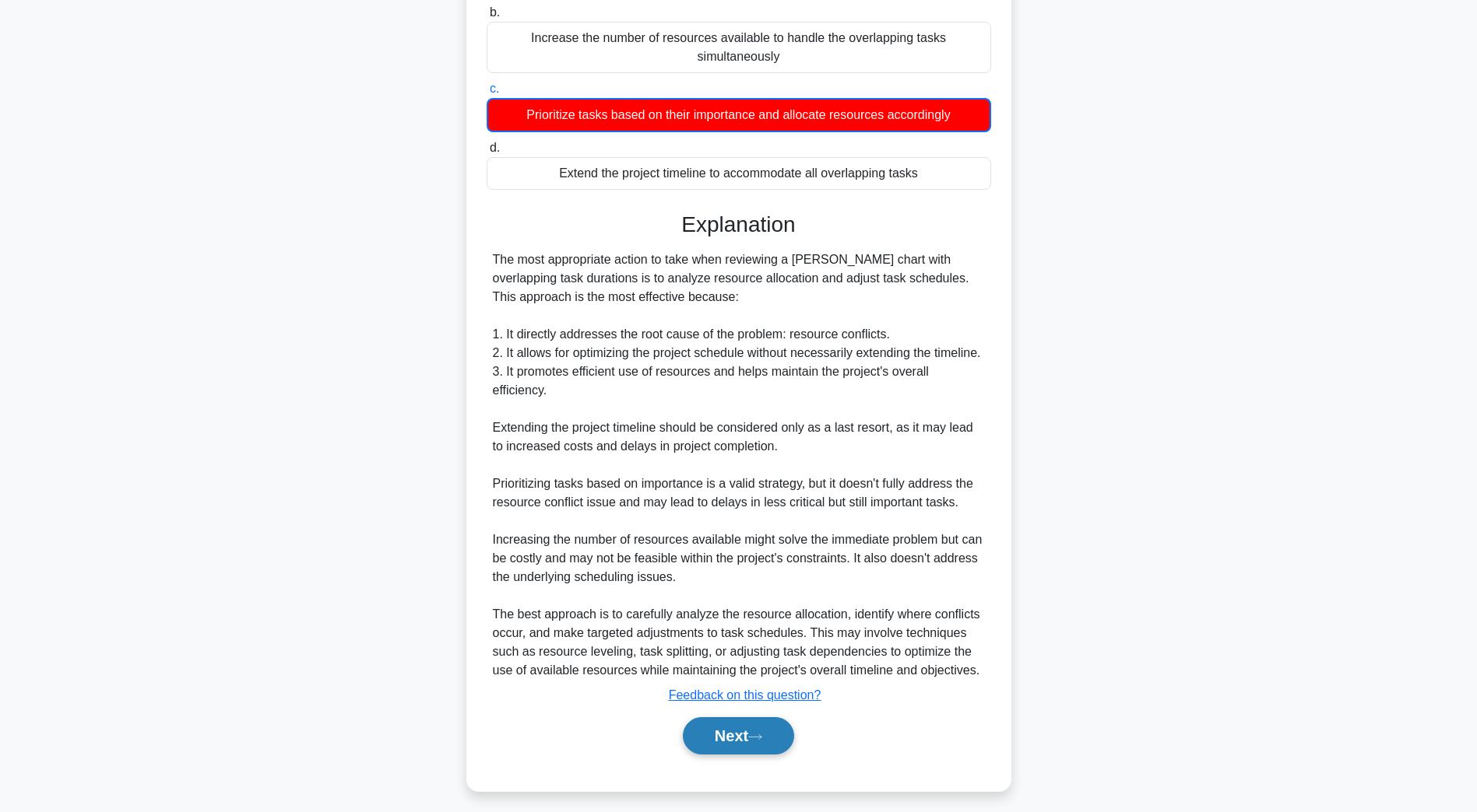
click at [694, 751] on button "Next" at bounding box center [738, 736] width 111 height 37
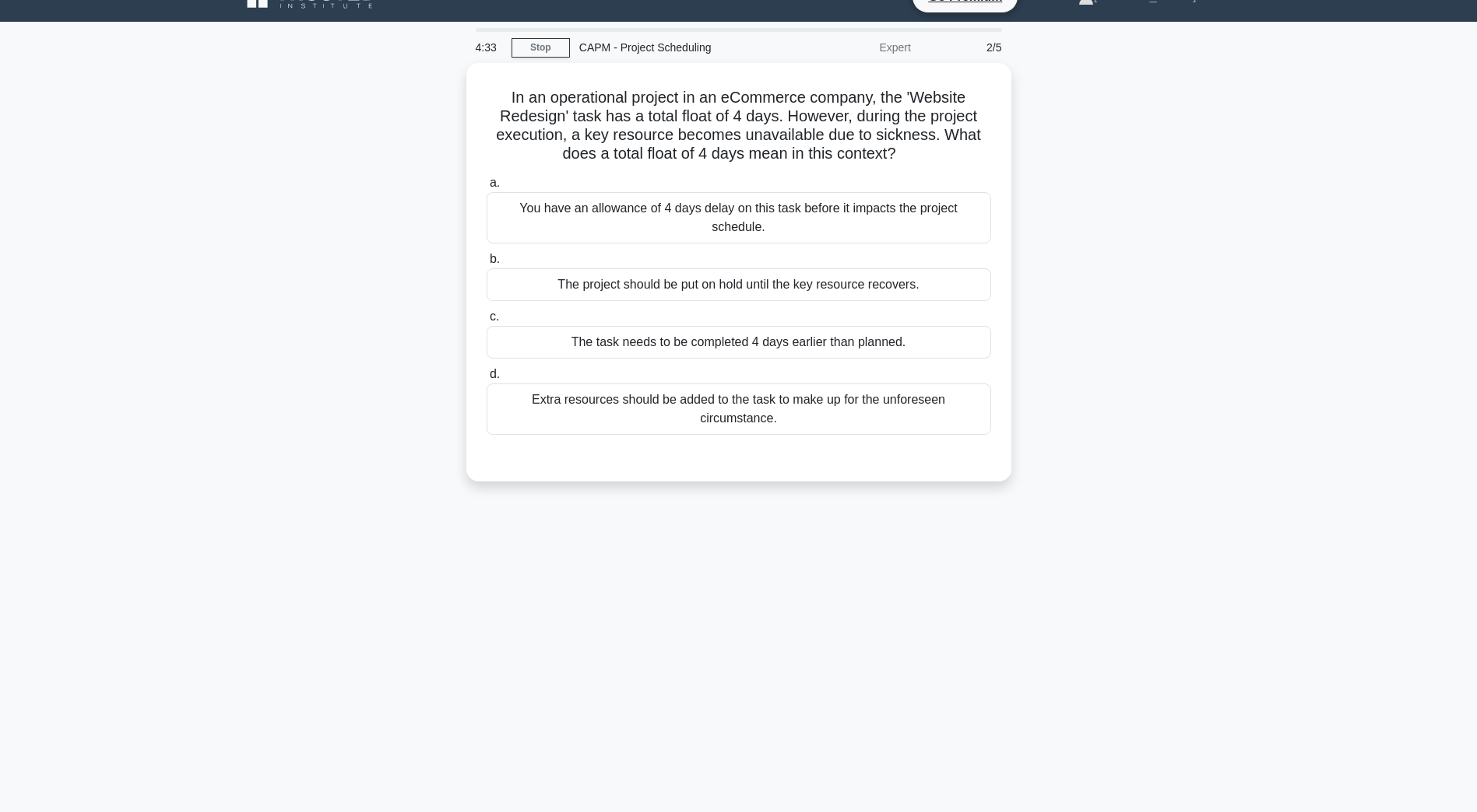
scroll to position [28, 0]
click at [786, 220] on div "You have an allowance of 4 days delay on this task before it impacts the projec…" at bounding box center [738, 214] width 504 height 52
click at [486, 185] on input "a. You have an allowance of 4 days delay on this task before it impacts the pro…" at bounding box center [486, 179] width 0 height 10
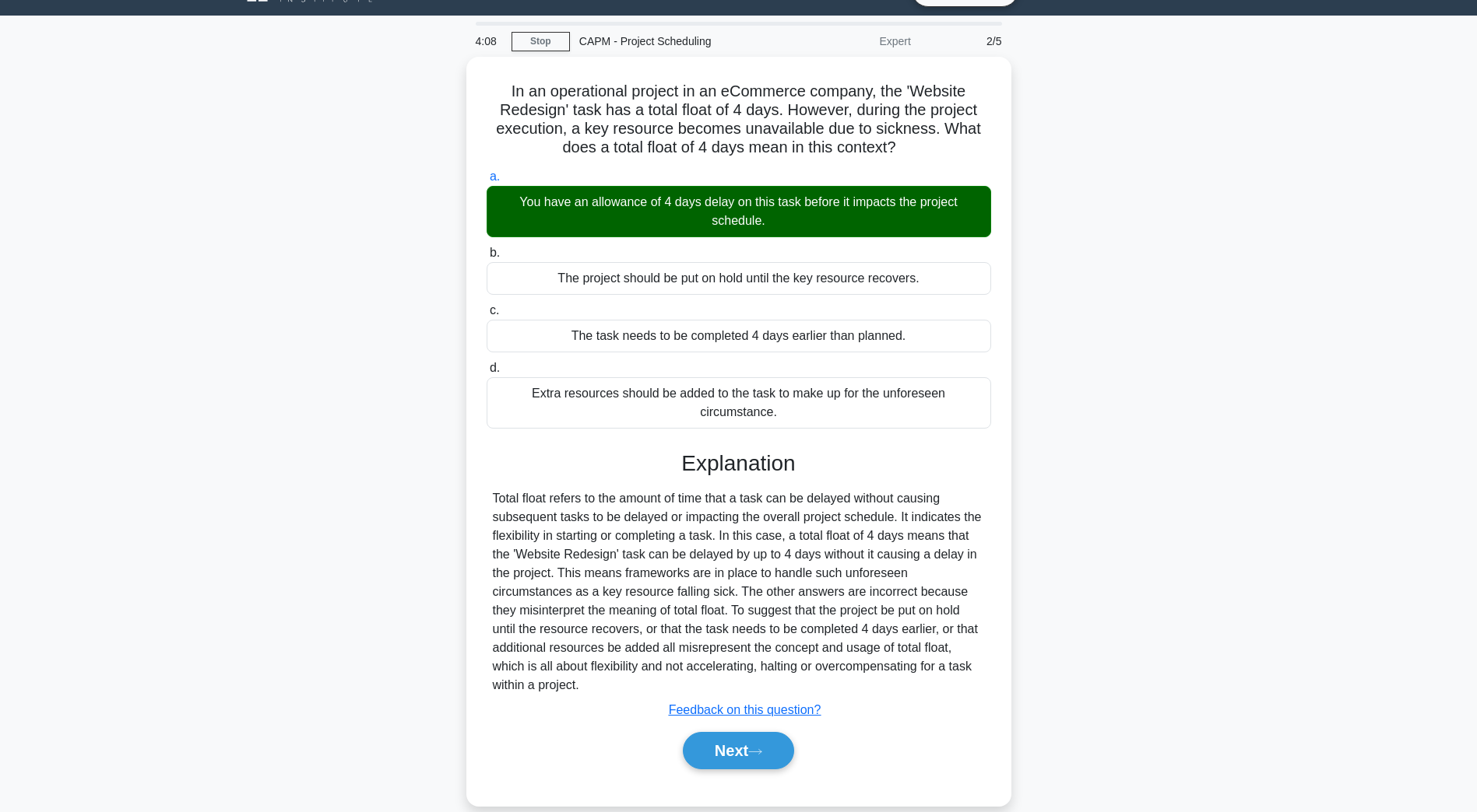
scroll to position [36, 0]
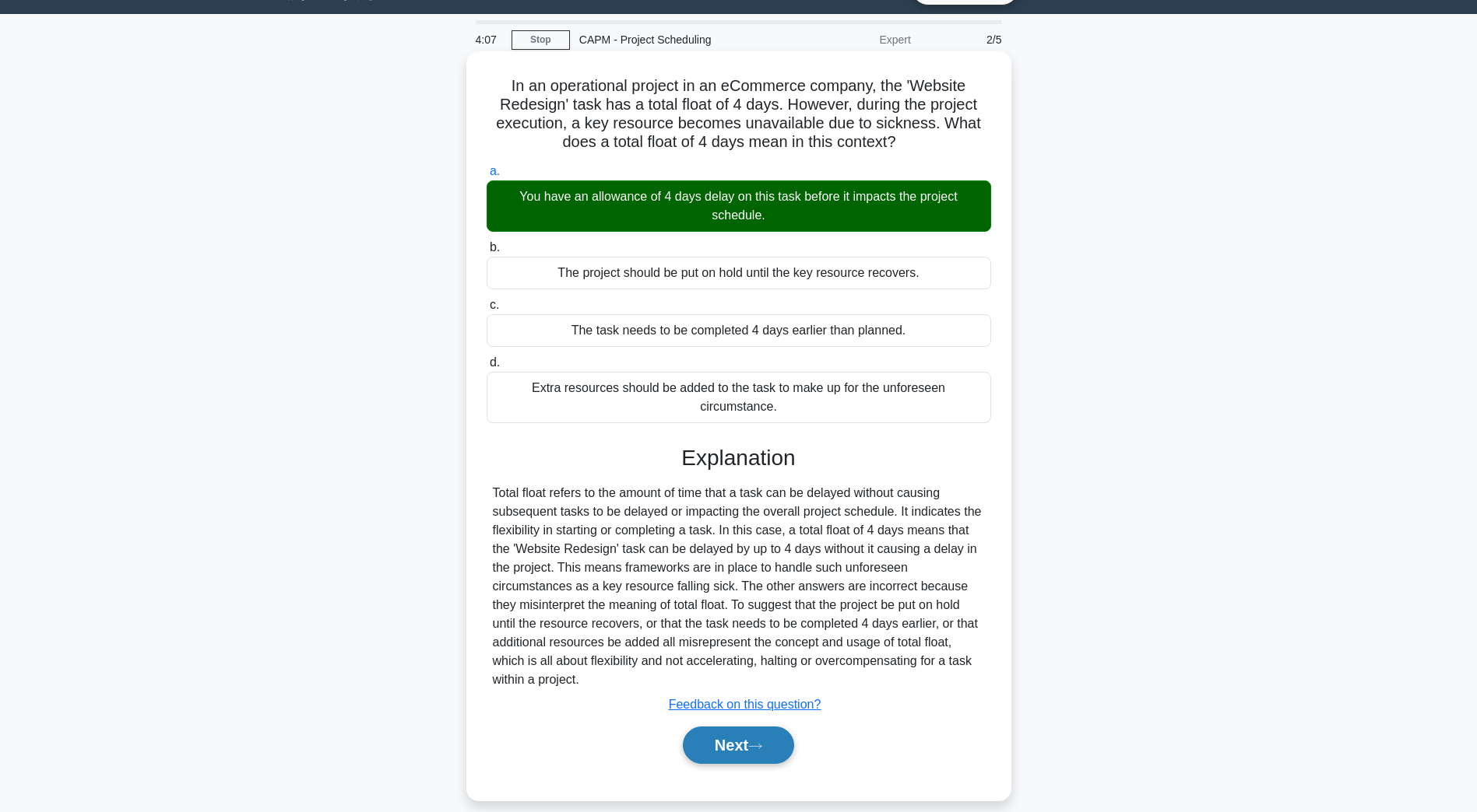
click at [734, 726] on button "Next" at bounding box center [738, 745] width 111 height 37
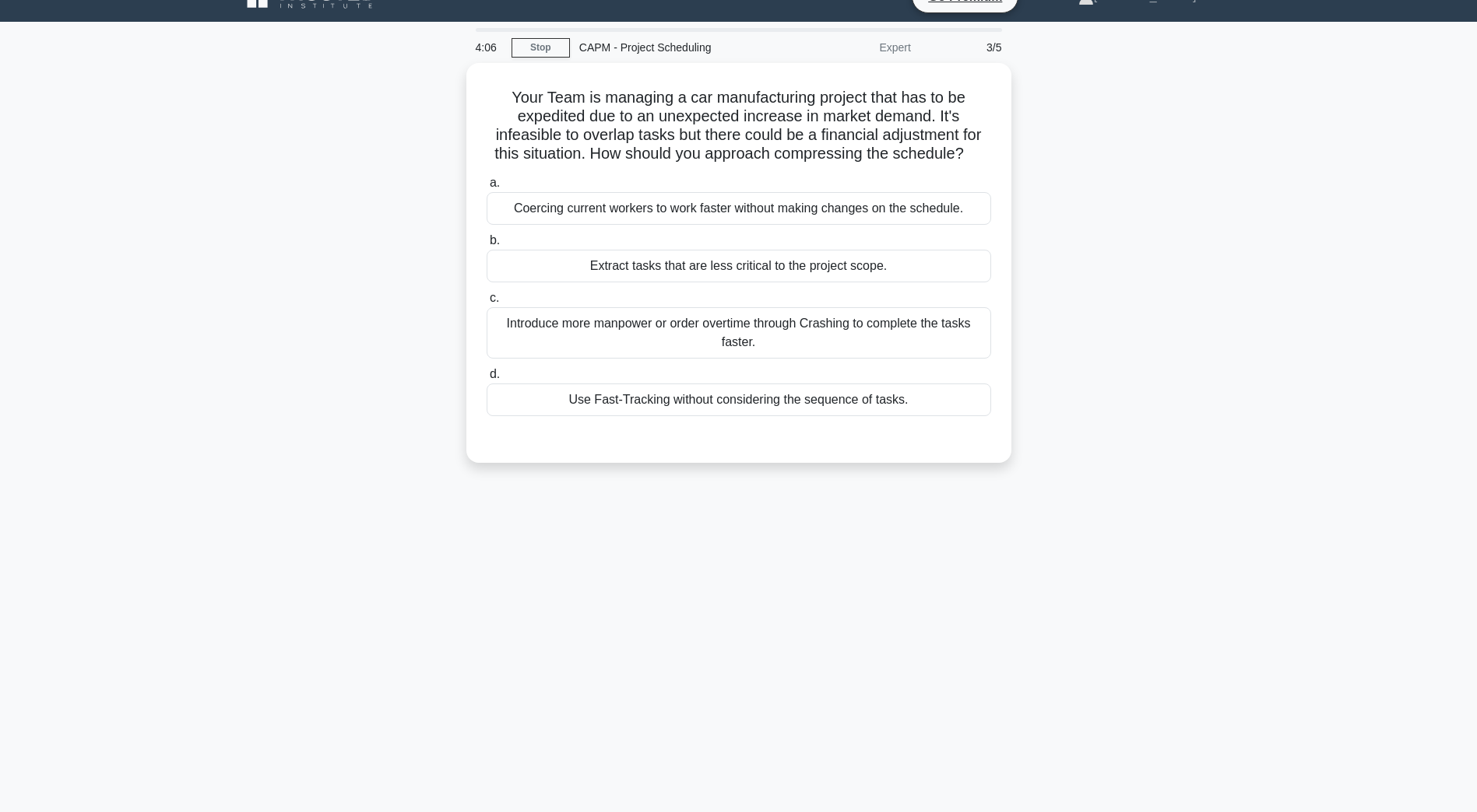
scroll to position [28, 0]
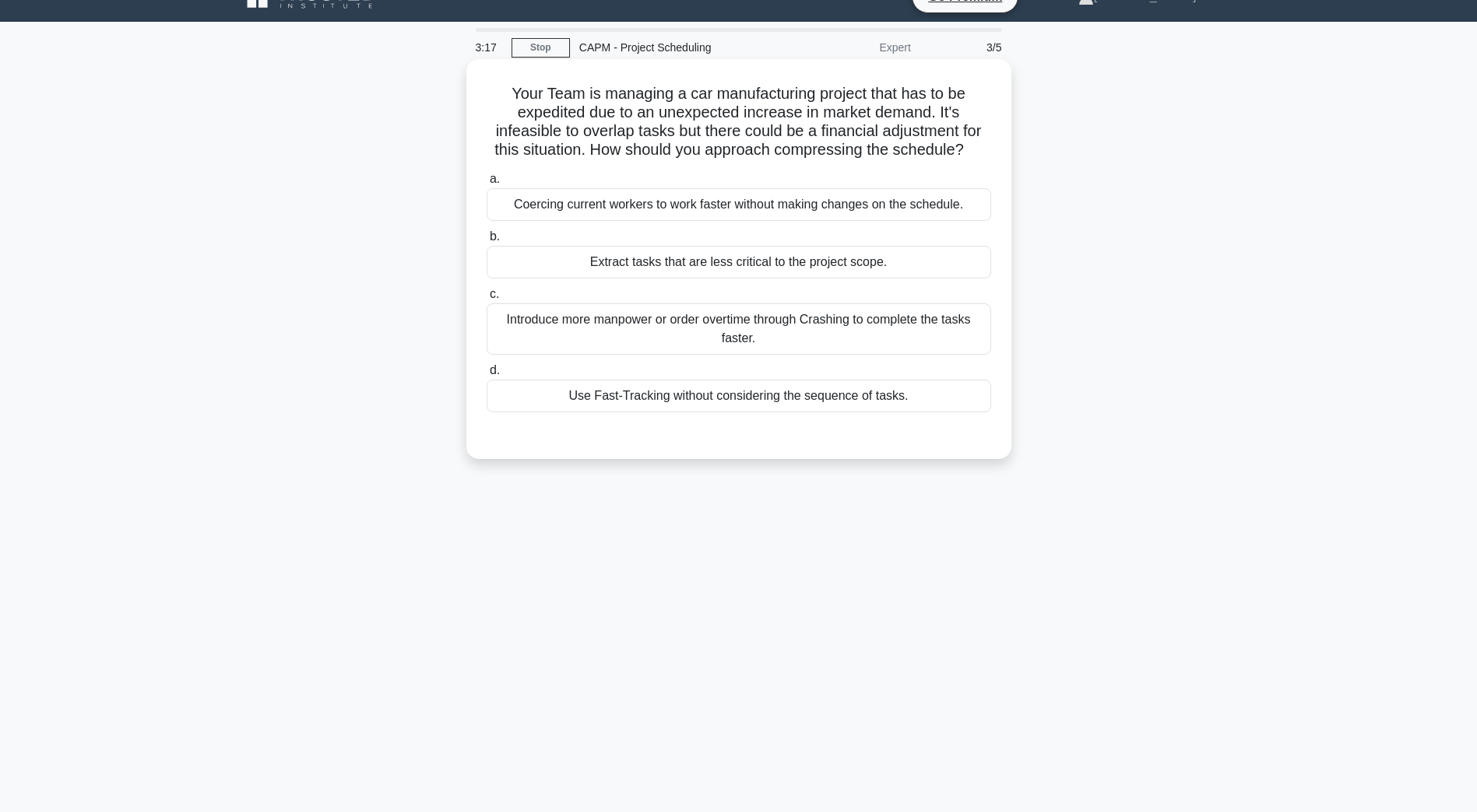
click at [653, 265] on div "Extract tasks that are less critical to the project scope." at bounding box center [738, 263] width 504 height 33
click at [486, 242] on input "b. Extract tasks that are less critical to the project scope." at bounding box center [486, 236] width 0 height 10
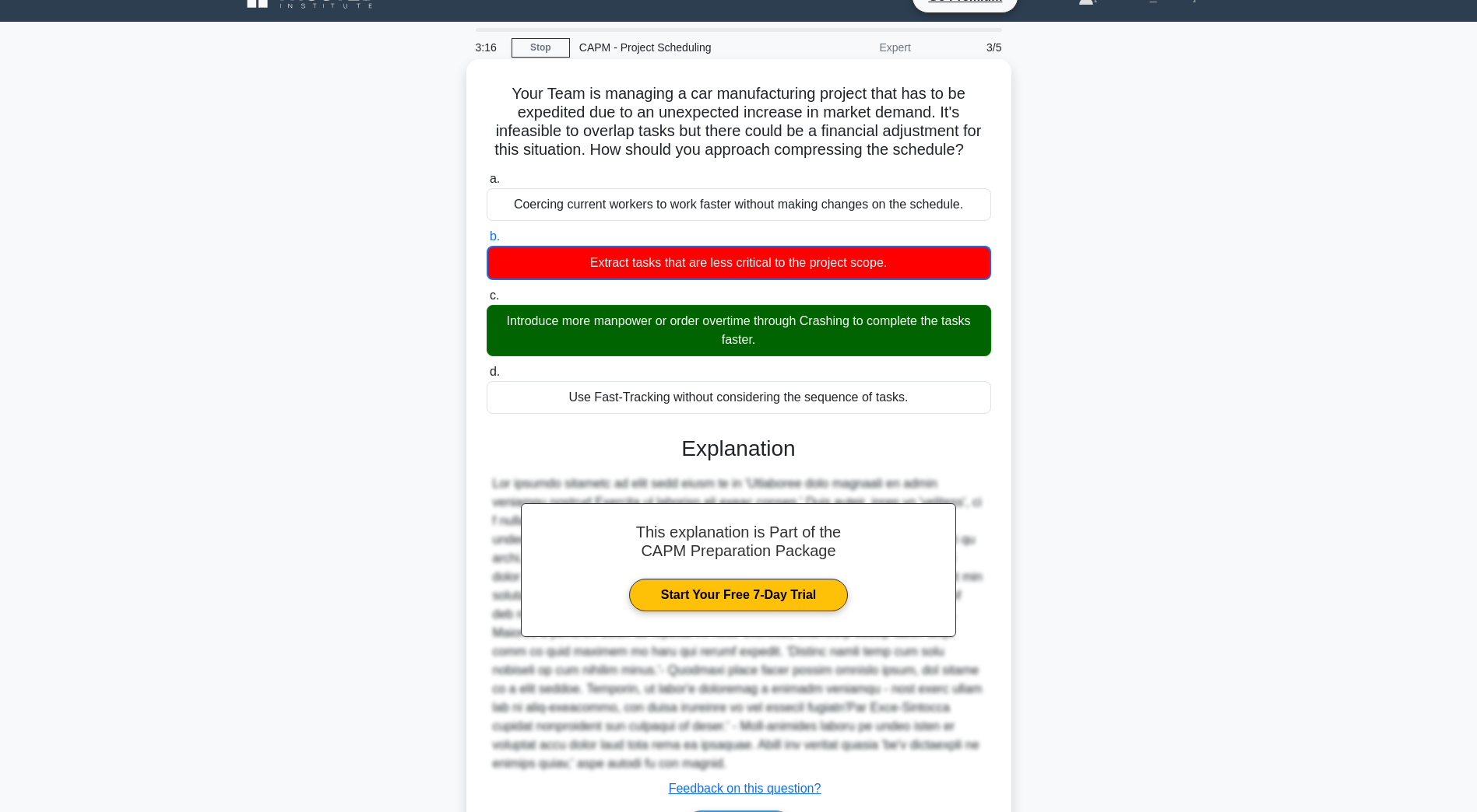
click at [636, 321] on div "Introduce more manpower or order overtime through Crashing to complete the task…" at bounding box center [738, 331] width 504 height 52
click at [486, 301] on input "c. Introduce more manpower or order overtime through Crashing to complete the t…" at bounding box center [486, 296] width 0 height 10
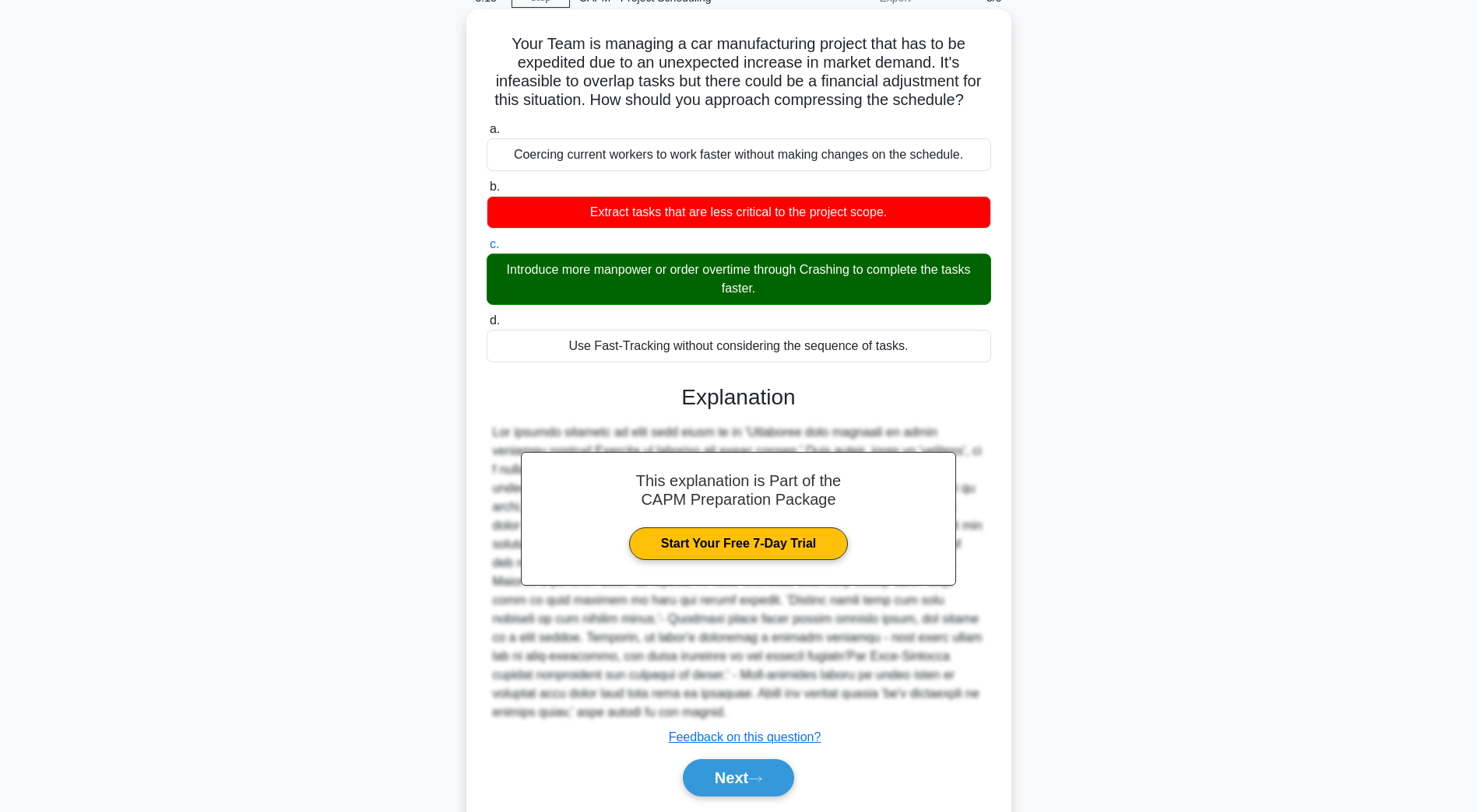
scroll to position [129, 0]
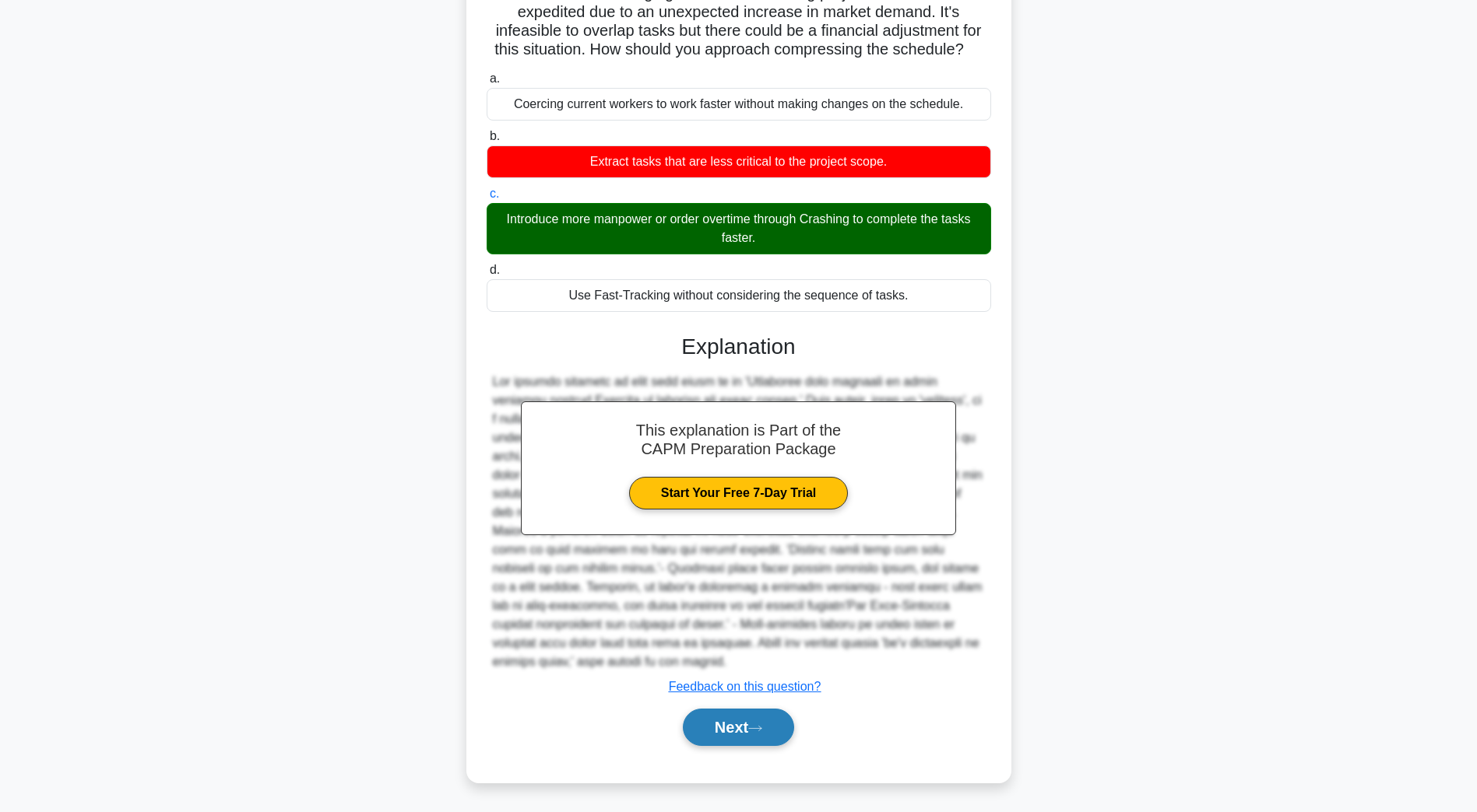
click at [701, 724] on button "Next" at bounding box center [738, 727] width 111 height 37
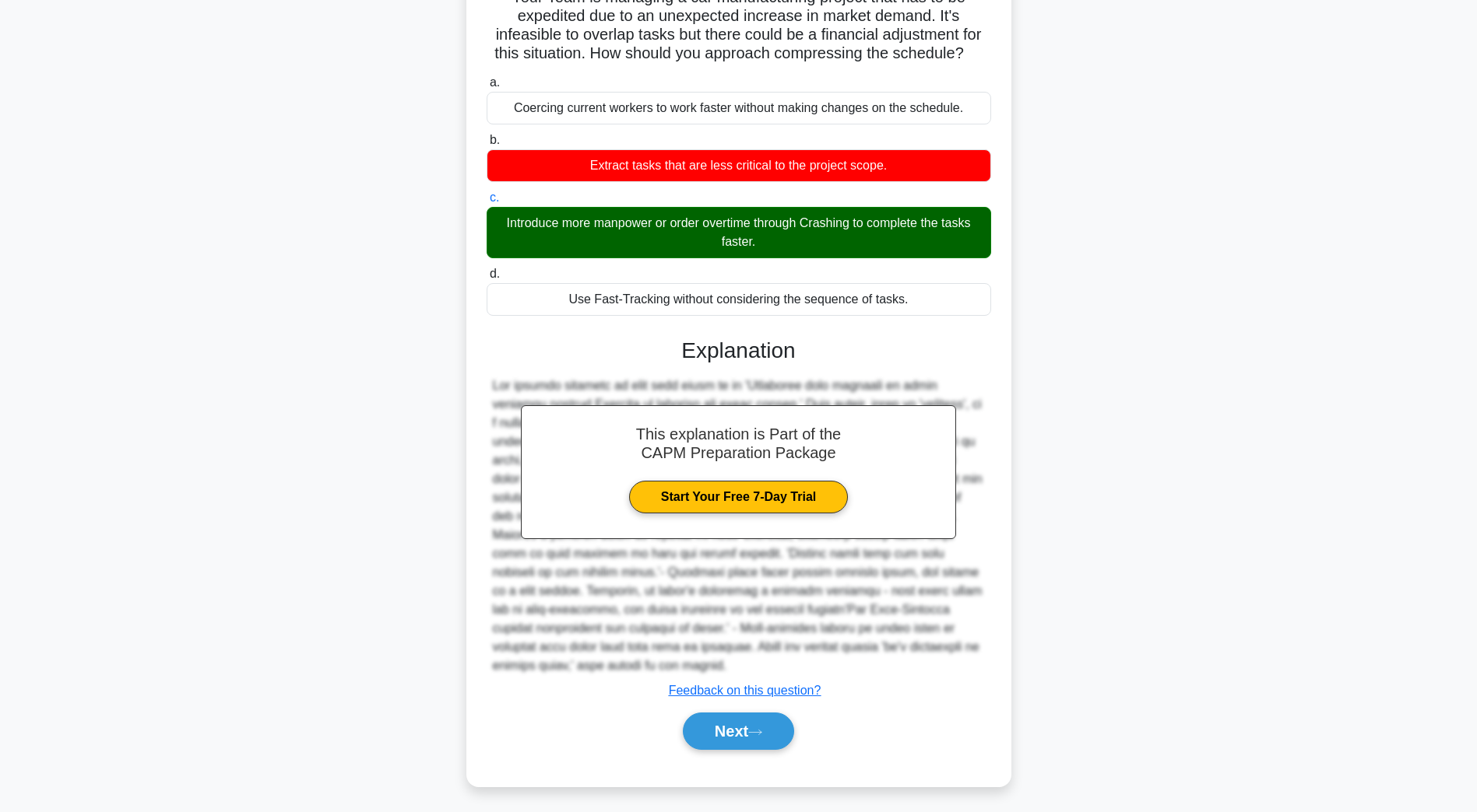
scroll to position [28, 0]
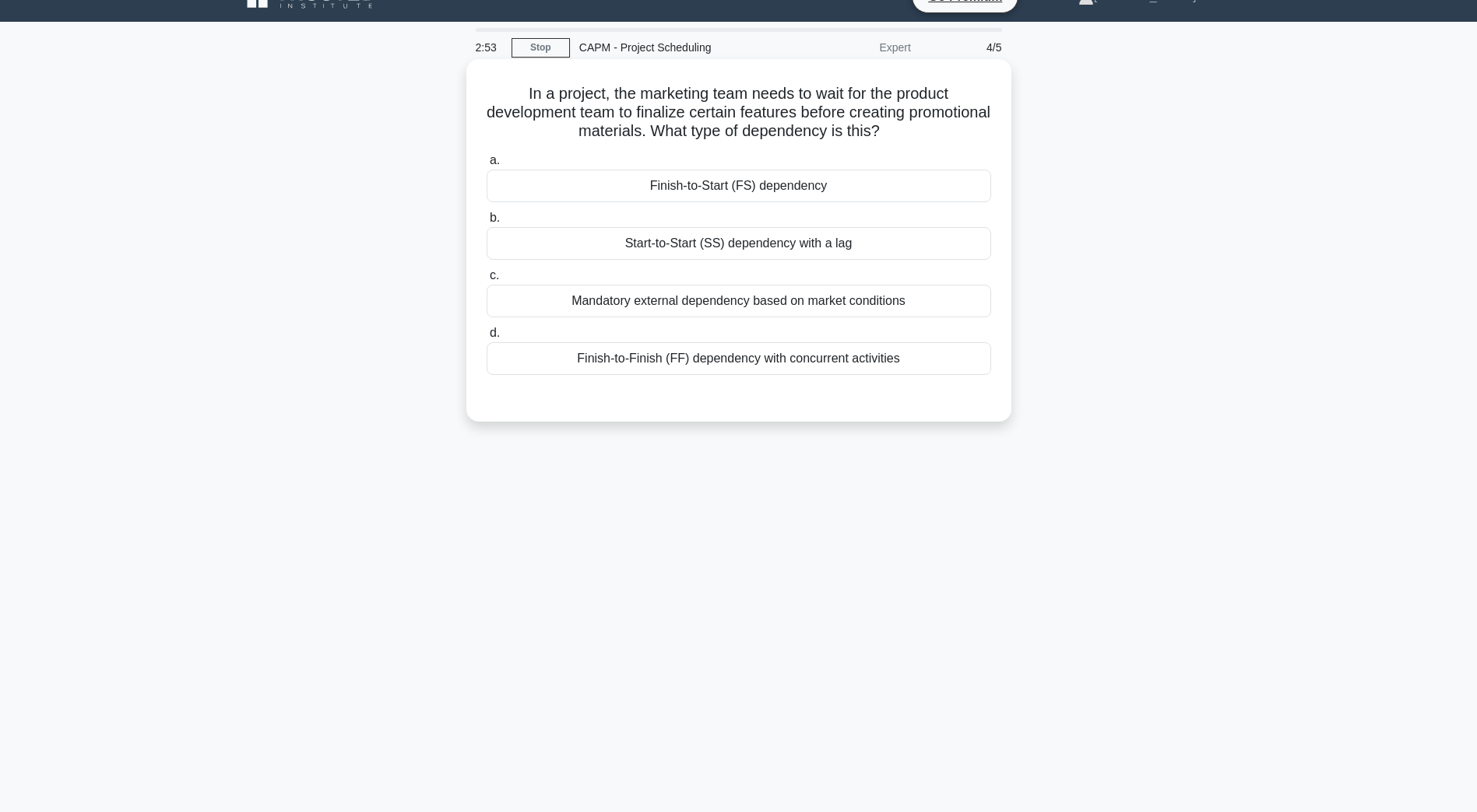
click at [710, 204] on div "a. Finish-to-Start (FS) dependency b. Start-to-Start (SS) dependency with a lag…" at bounding box center [738, 263] width 523 height 230
click at [712, 196] on div "Finish-to-Start (FS) dependency" at bounding box center [738, 186] width 504 height 33
click at [486, 165] on input "a. Finish-to-Start (FS) dependency" at bounding box center [486, 160] width 0 height 10
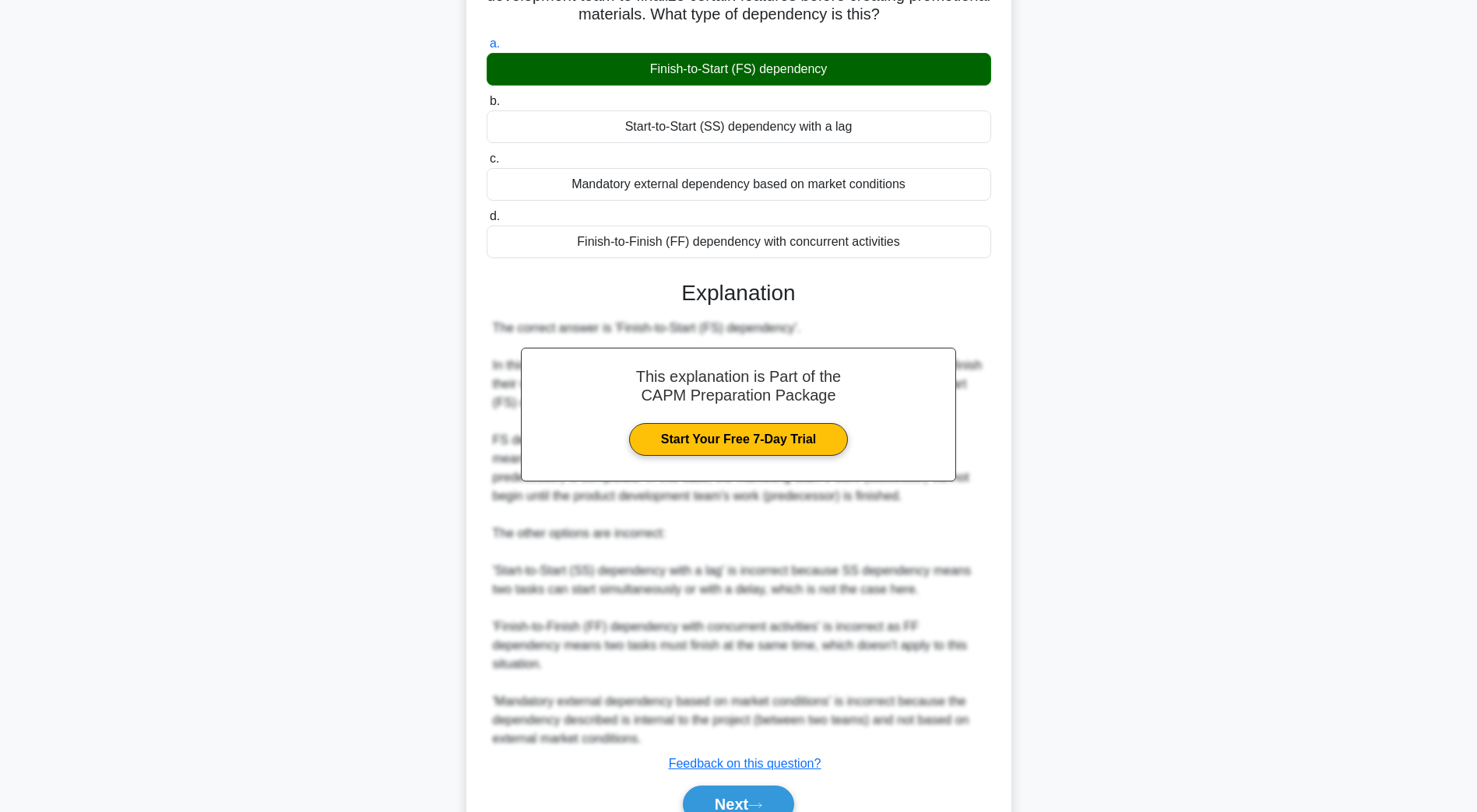
scroll to position [204, 0]
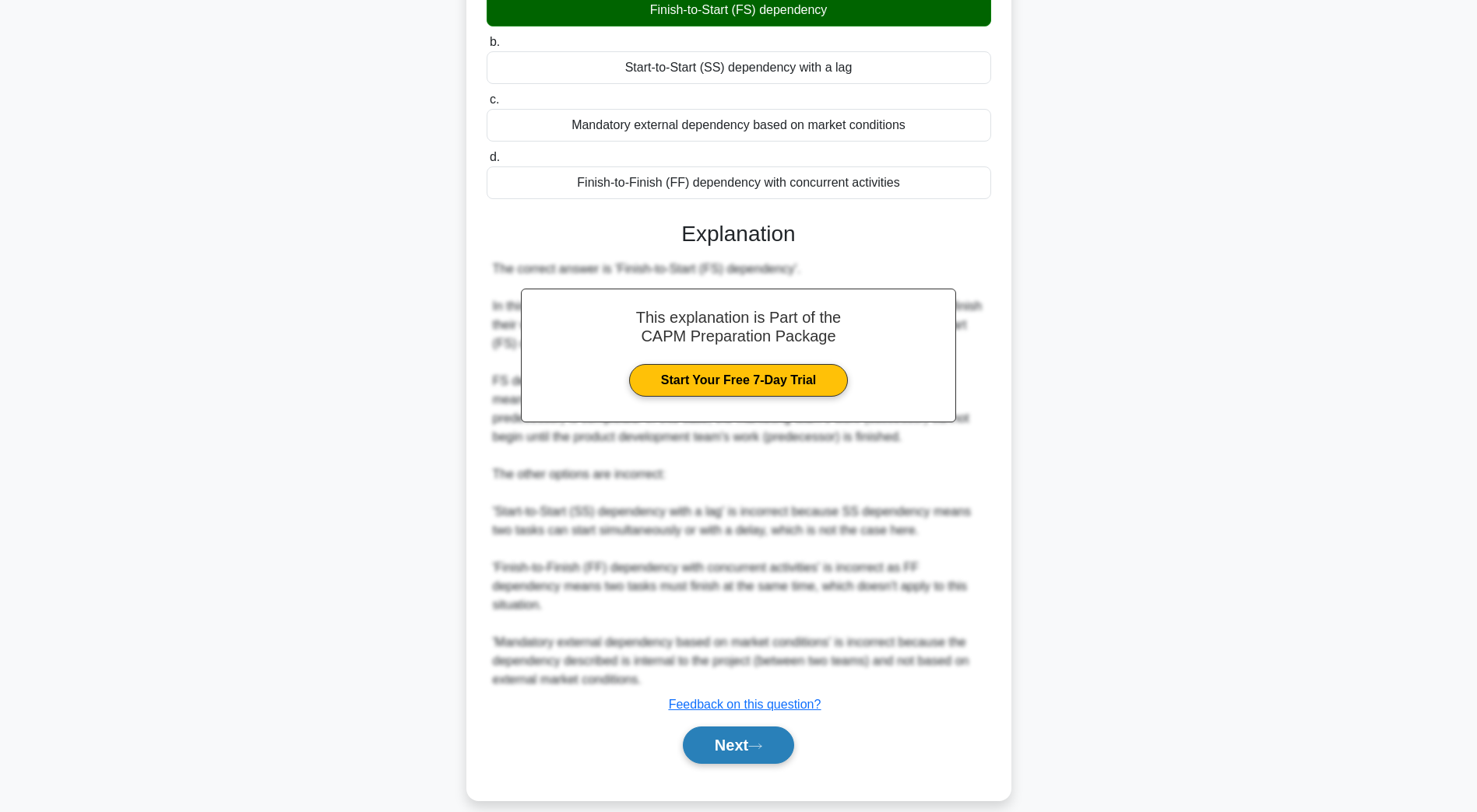
click at [699, 729] on button "Next" at bounding box center [738, 745] width 111 height 37
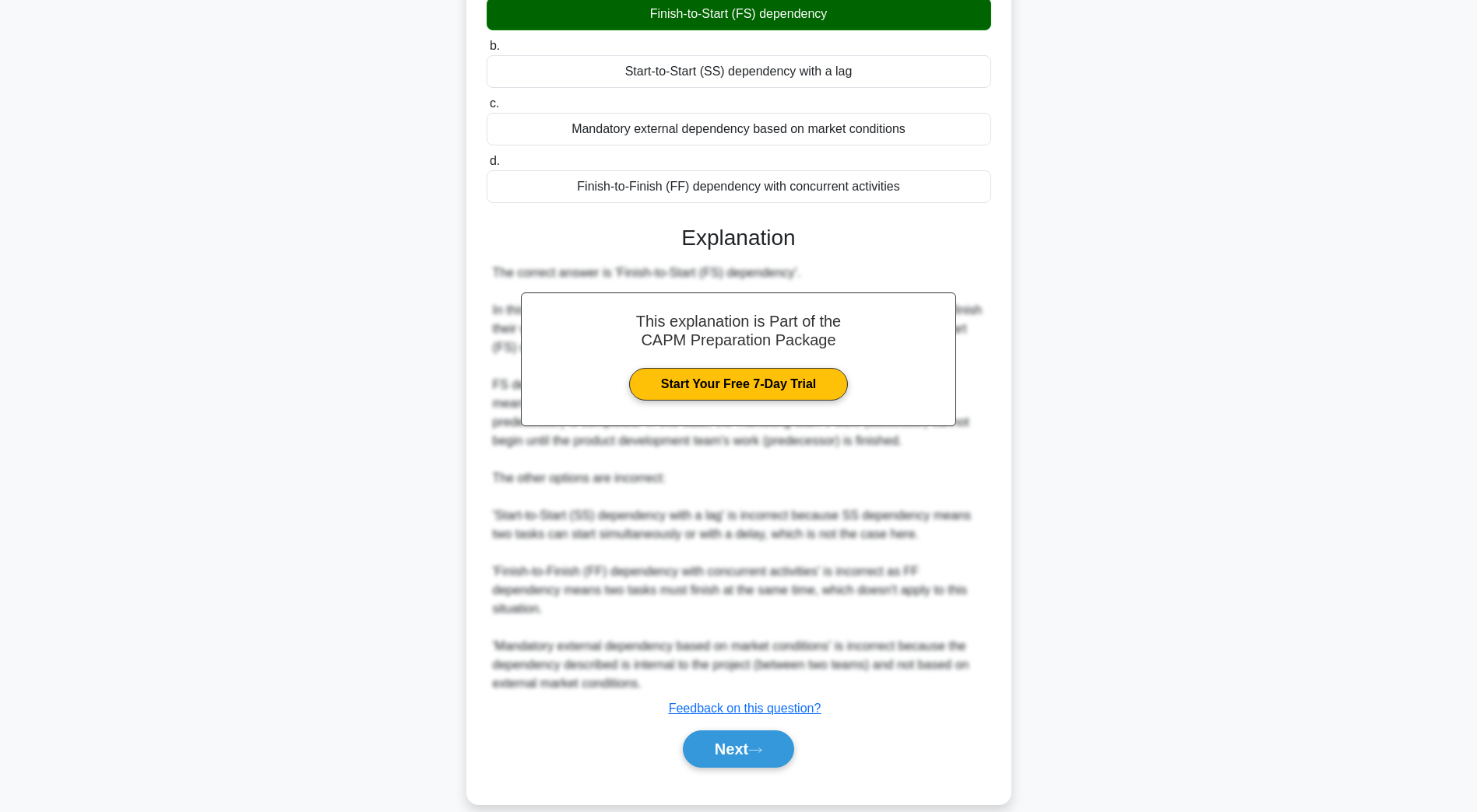
scroll to position [28, 0]
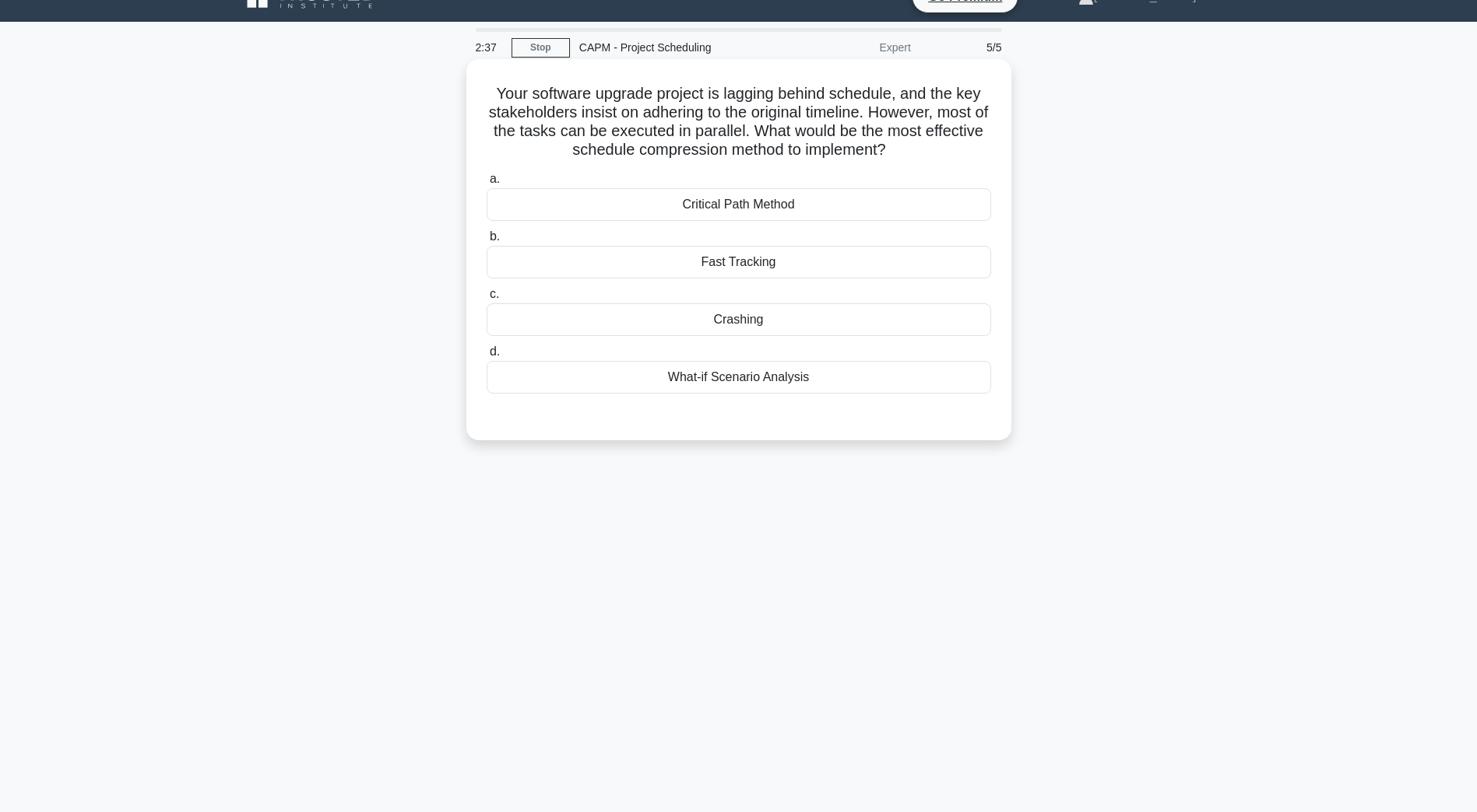
click at [740, 267] on div "Fast Tracking" at bounding box center [738, 263] width 504 height 33
click at [486, 242] on input "b. Fast Tracking" at bounding box center [486, 236] width 0 height 10
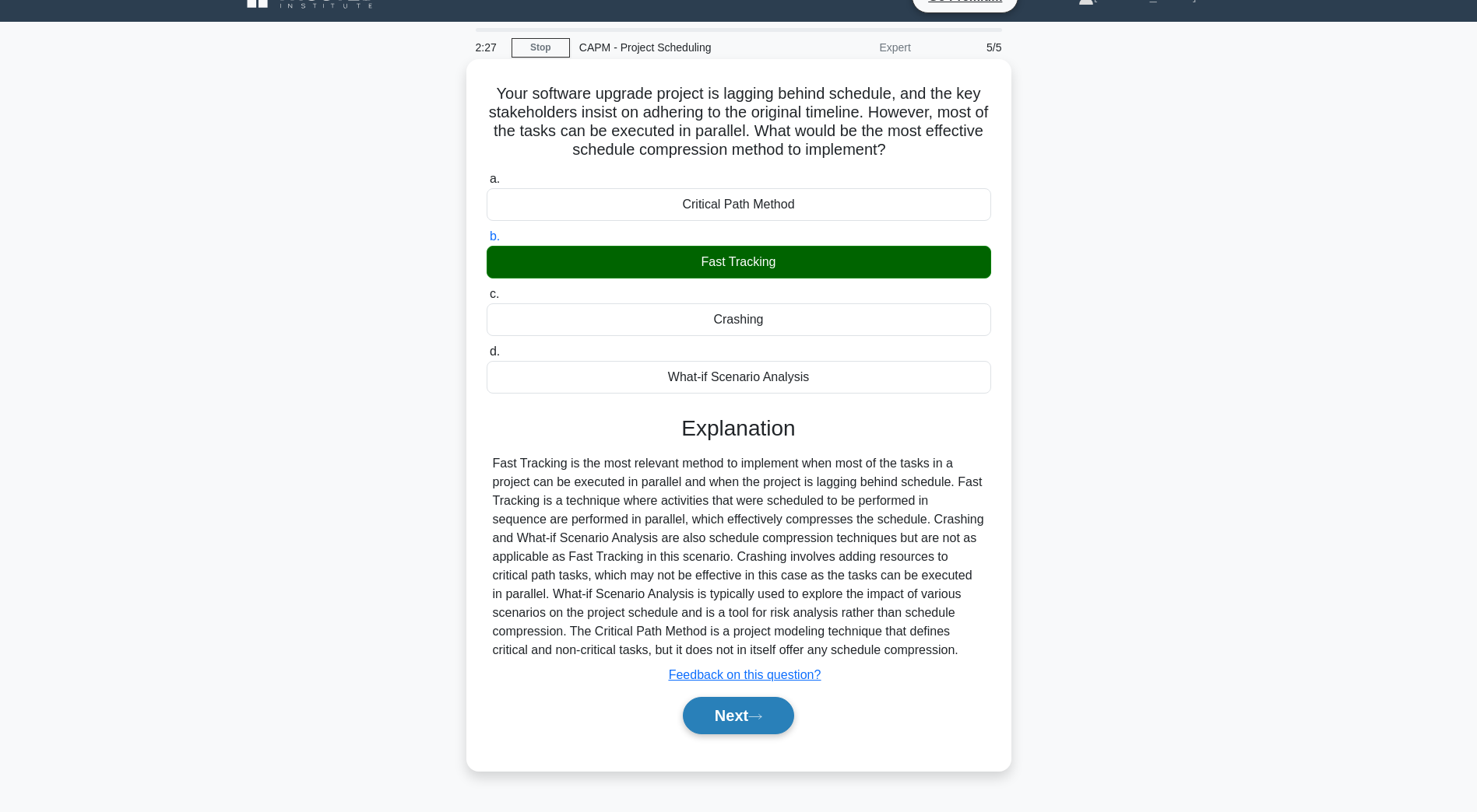
click at [746, 718] on button "Next" at bounding box center [738, 716] width 111 height 37
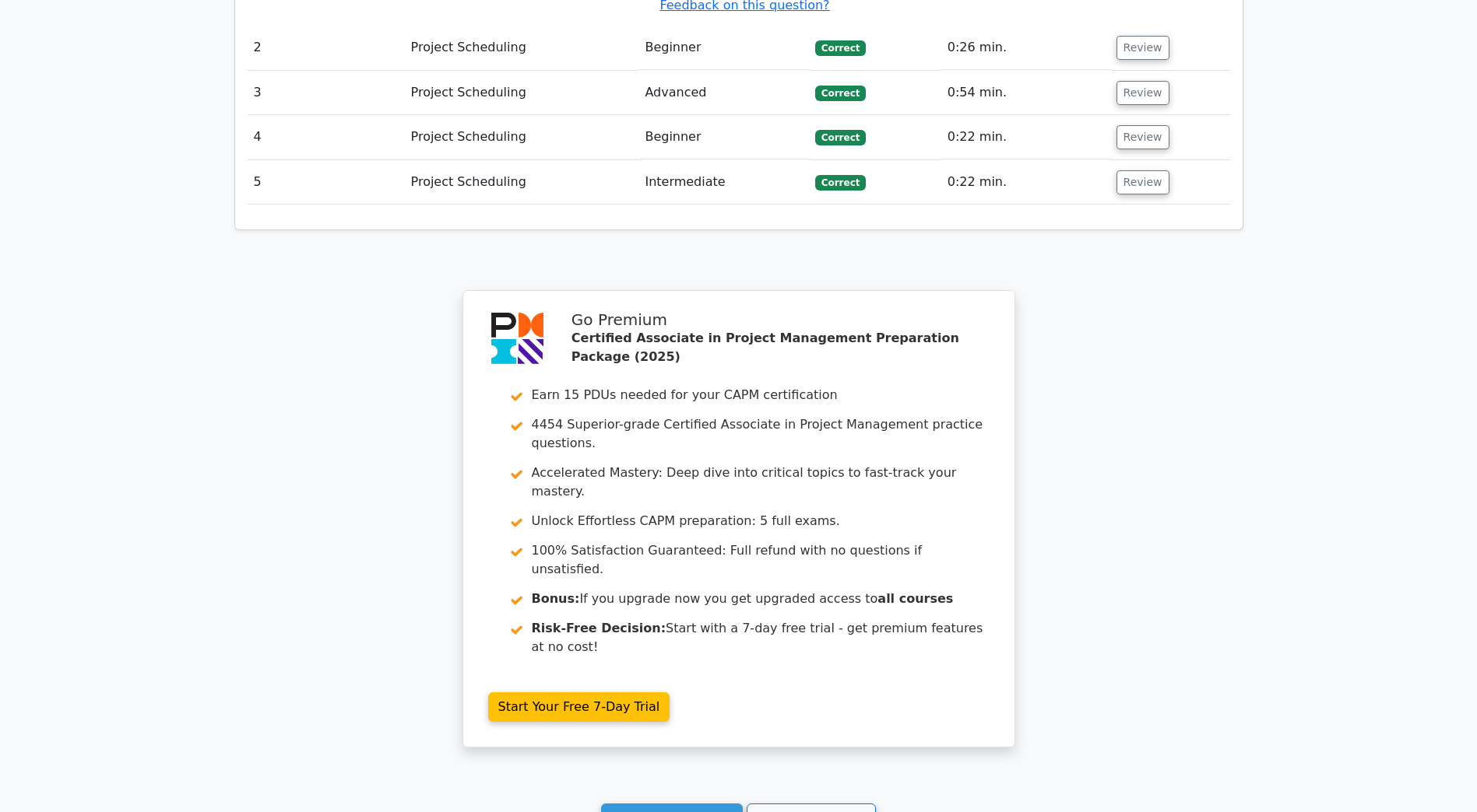
scroll to position [2306, 0]
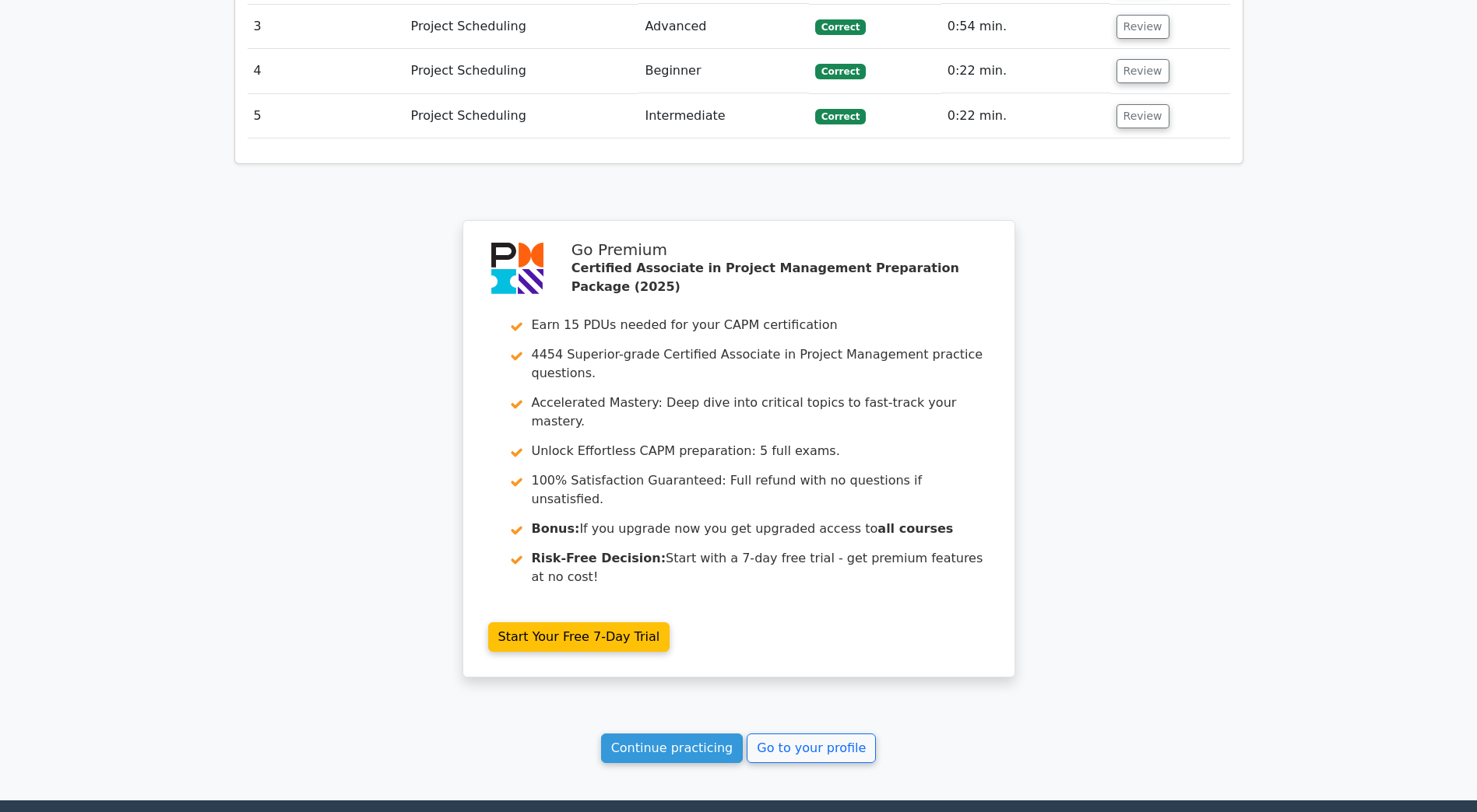
click at [687, 734] on link "Continue practicing" at bounding box center [672, 749] width 142 height 29
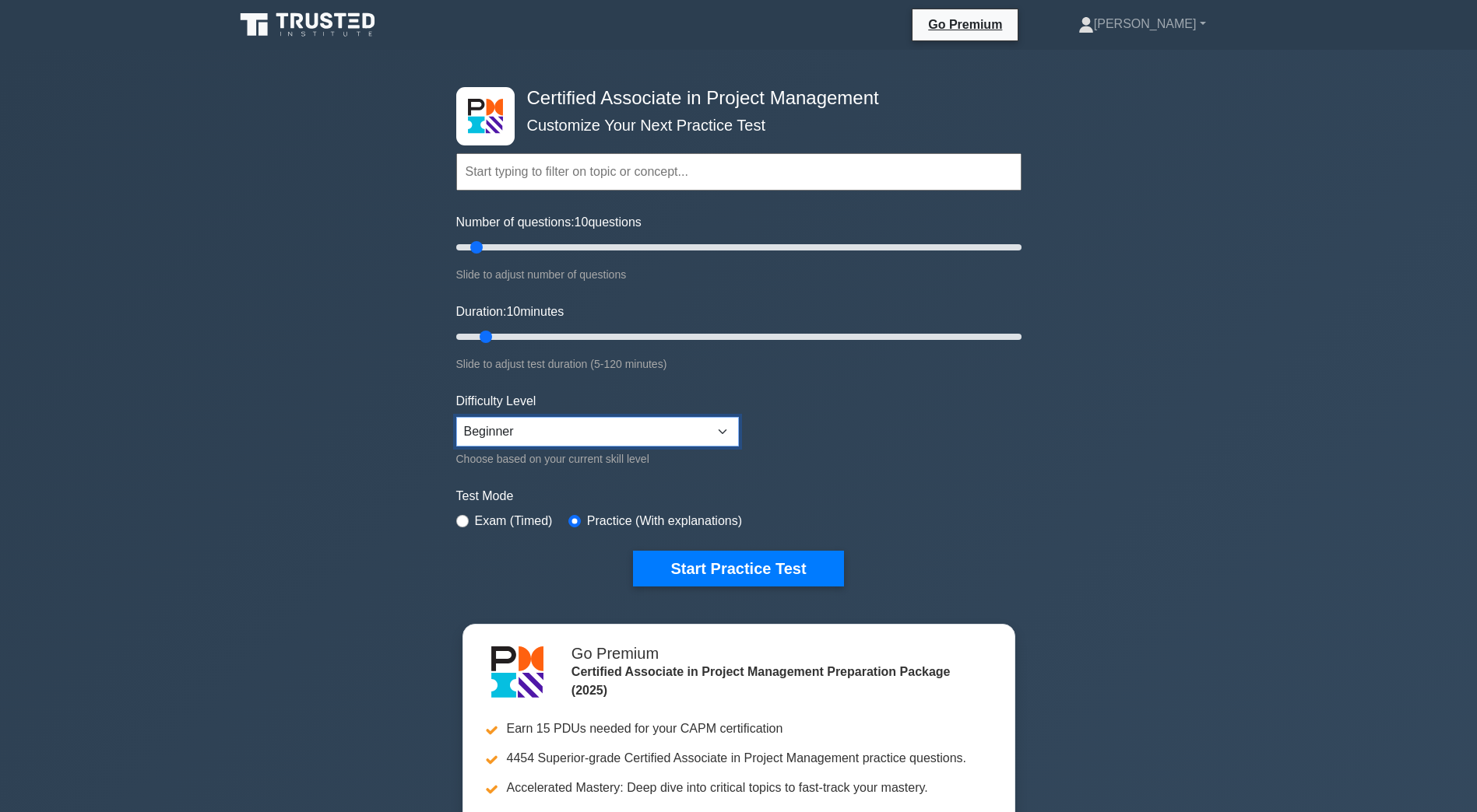
click at [605, 417] on select "Beginner Intermediate Expert" at bounding box center [597, 432] width 282 height 29
select select "intermediate"
click at [456, 417] on select "Beginner Intermediate Expert" at bounding box center [597, 432] width 282 height 29
click at [502, 254] on input "Number of questions: 10 questions" at bounding box center [738, 247] width 565 height 18
type input "15"
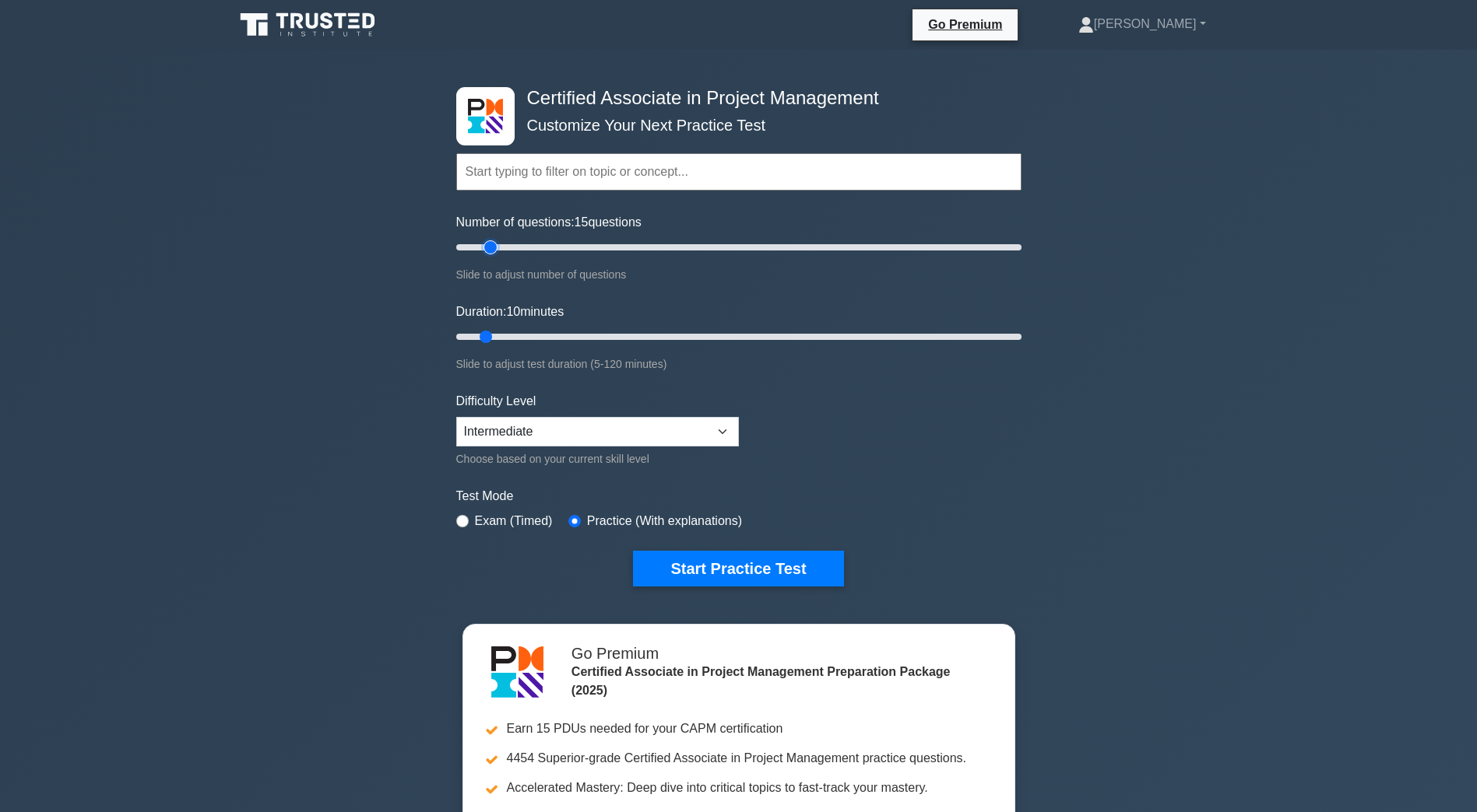
click at [495, 251] on input "Number of questions: 15 questions" at bounding box center [738, 247] width 565 height 18
drag, startPoint x: 482, startPoint y: 336, endPoint x: 500, endPoint y: 336, distance: 18.0
type input "15"
click at [500, 336] on input "Duration: 15 minutes" at bounding box center [738, 336] width 565 height 18
click at [727, 568] on button "Start Practice Test" at bounding box center [738, 568] width 210 height 36
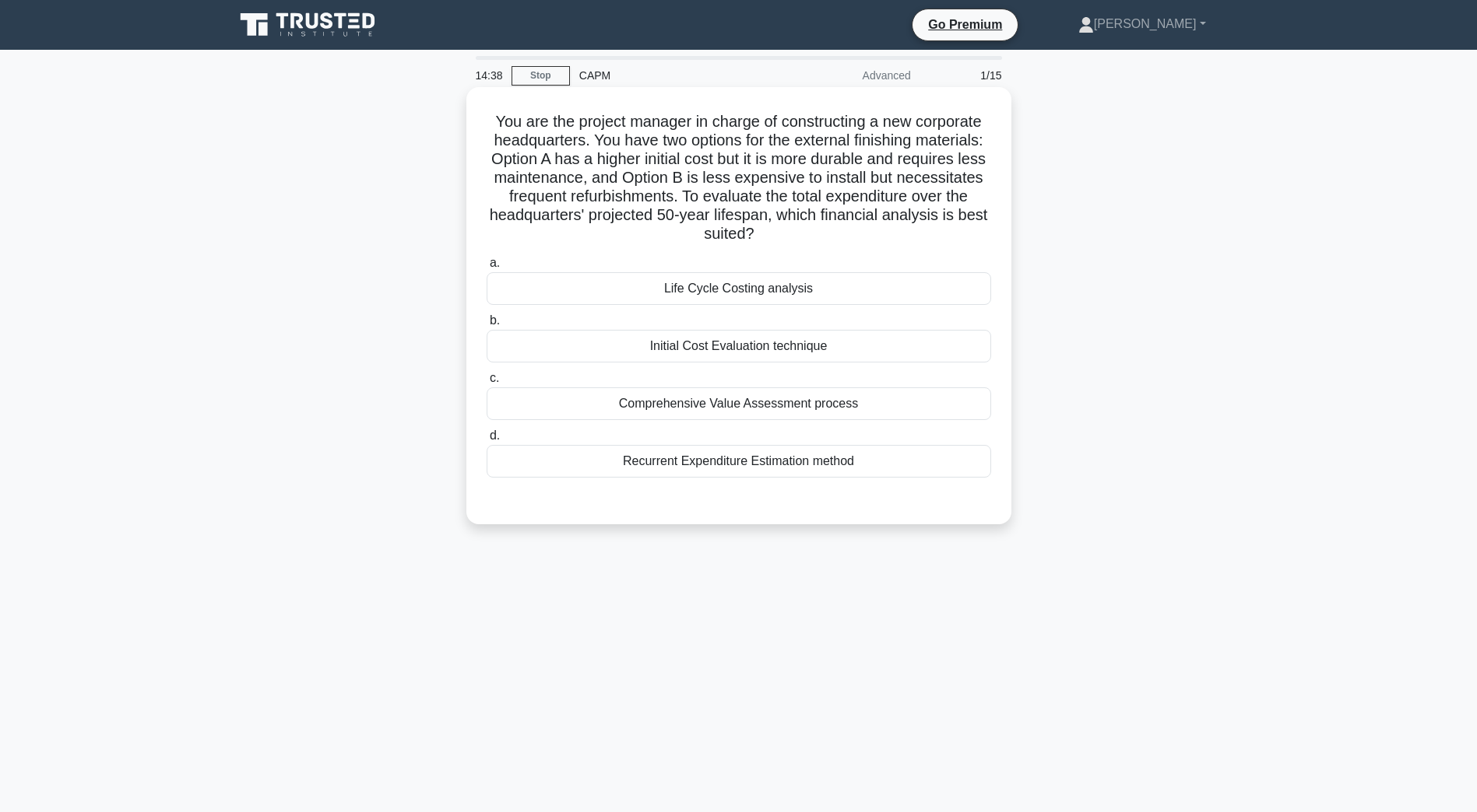
click at [712, 294] on div "Life Cycle Costing analysis" at bounding box center [738, 289] width 504 height 33
click at [486, 268] on input "a. Life Cycle Costing analysis" at bounding box center [486, 264] width 0 height 10
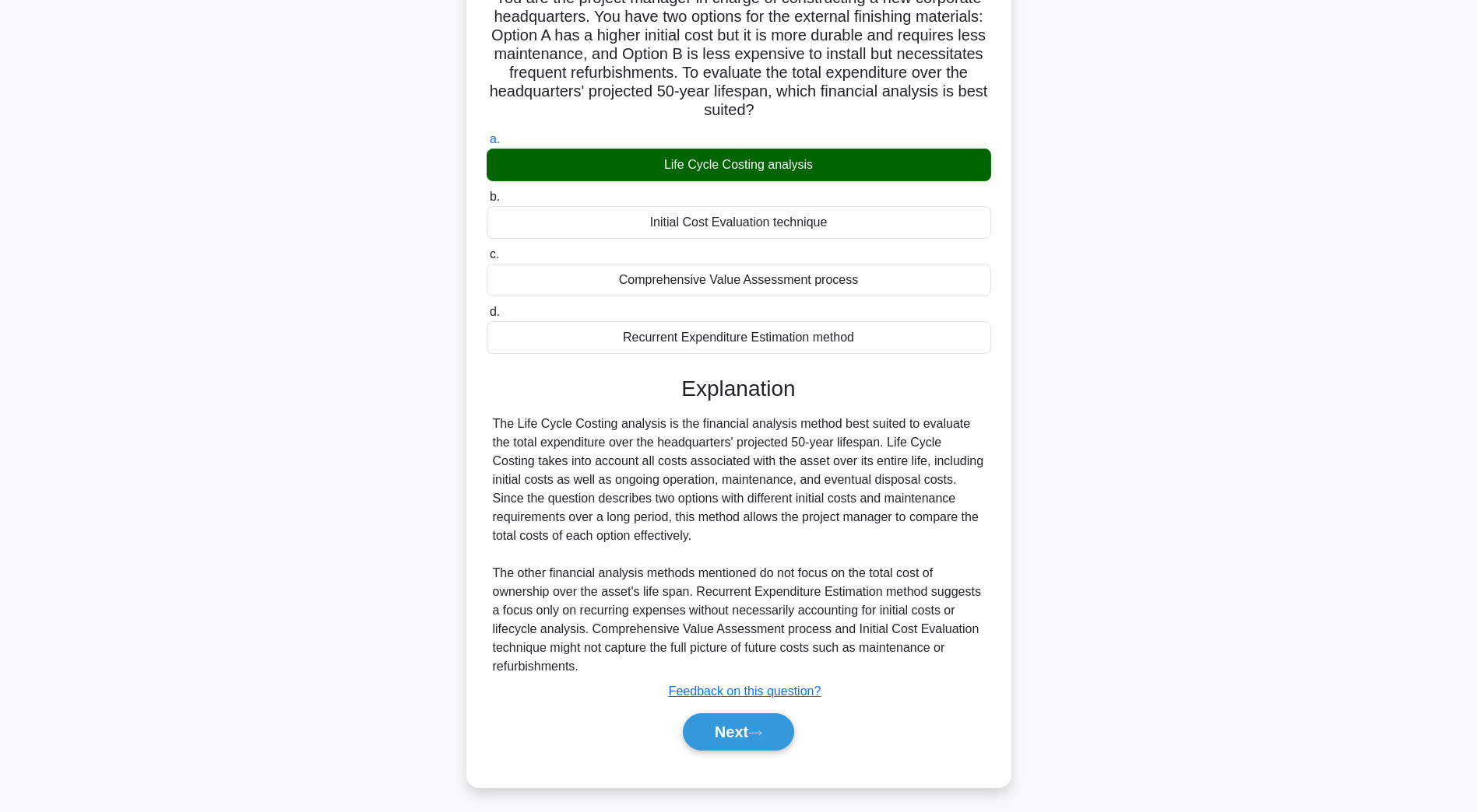
scroll to position [129, 0]
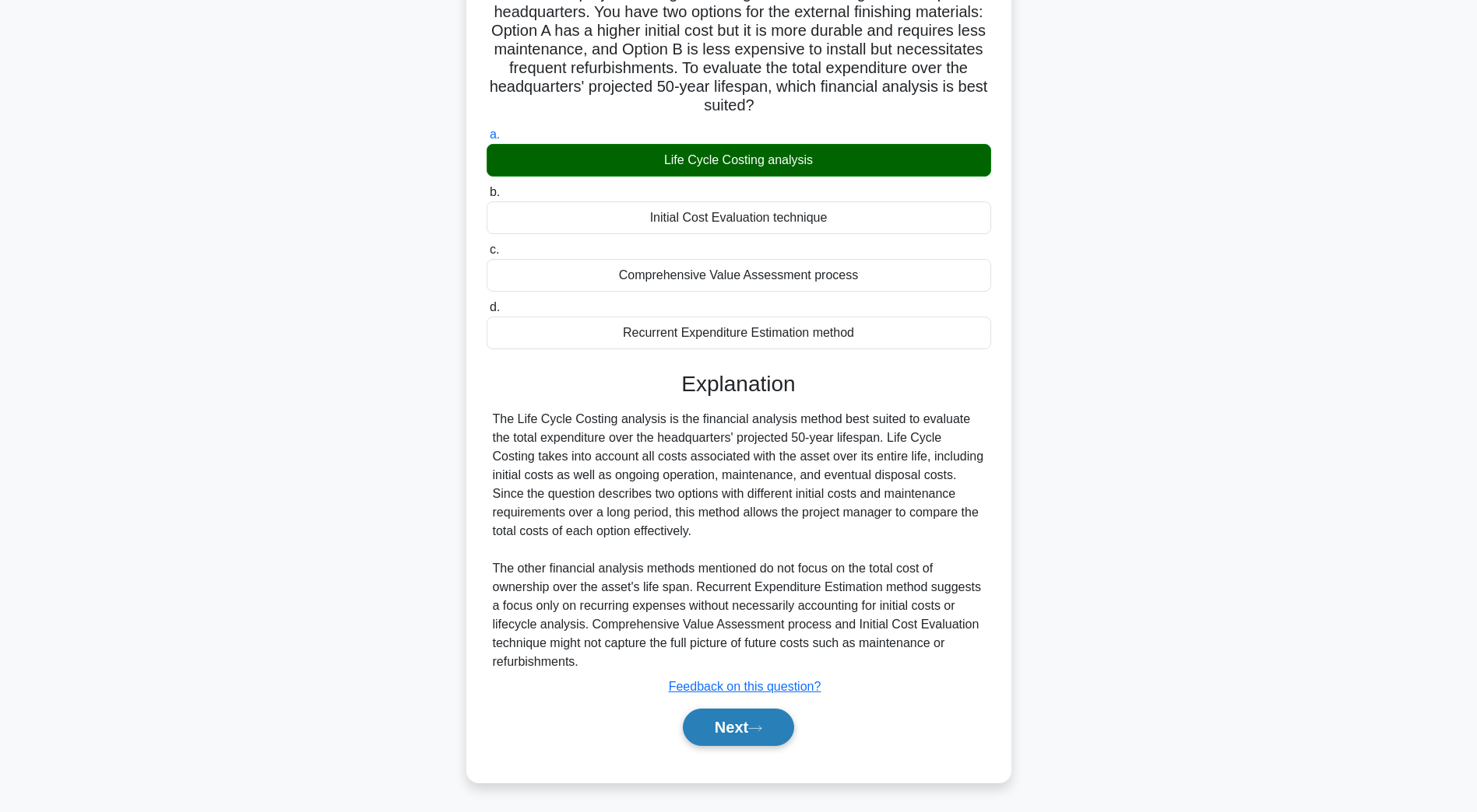
click at [710, 730] on button "Next" at bounding box center [738, 727] width 111 height 37
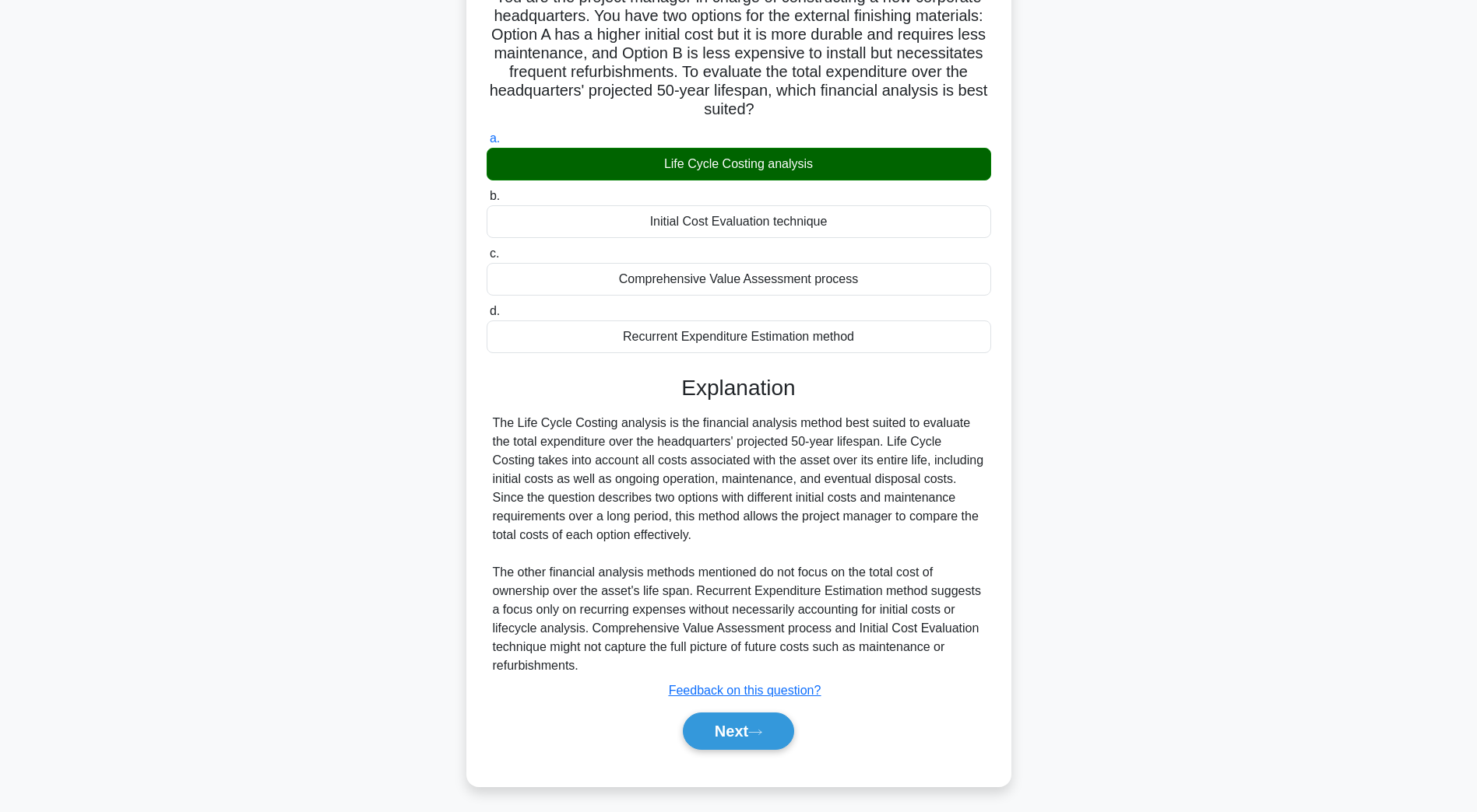
scroll to position [28, 0]
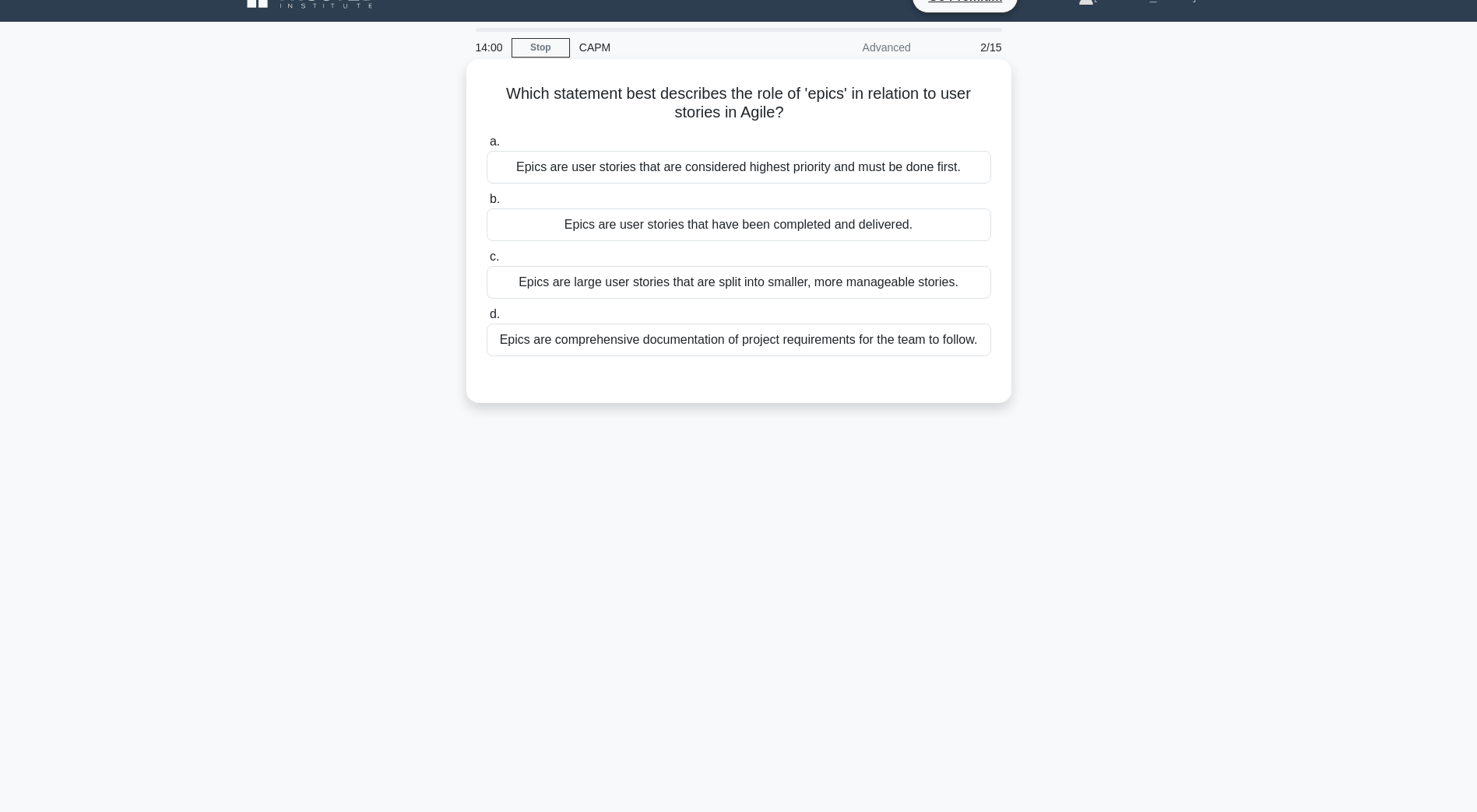
click at [717, 288] on div "Epics are large user stories that are split into smaller, more manageable stori…" at bounding box center [738, 283] width 504 height 33
click at [486, 263] on input "c. Epics are large user stories that are split into smaller, more manageable st…" at bounding box center [486, 257] width 0 height 10
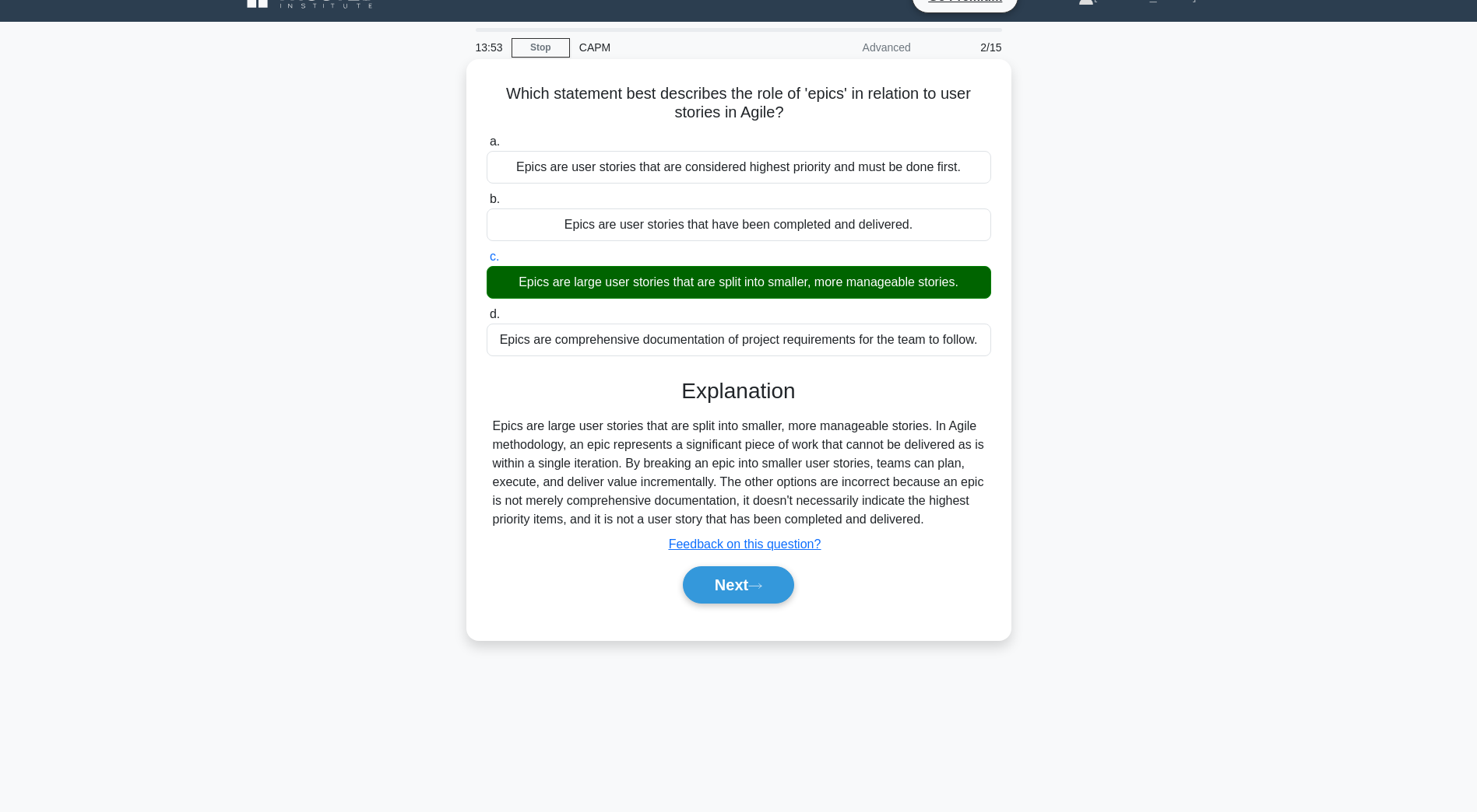
click at [735, 606] on div "Next" at bounding box center [738, 584] width 504 height 50
click at [711, 583] on button "Next" at bounding box center [738, 584] width 111 height 37
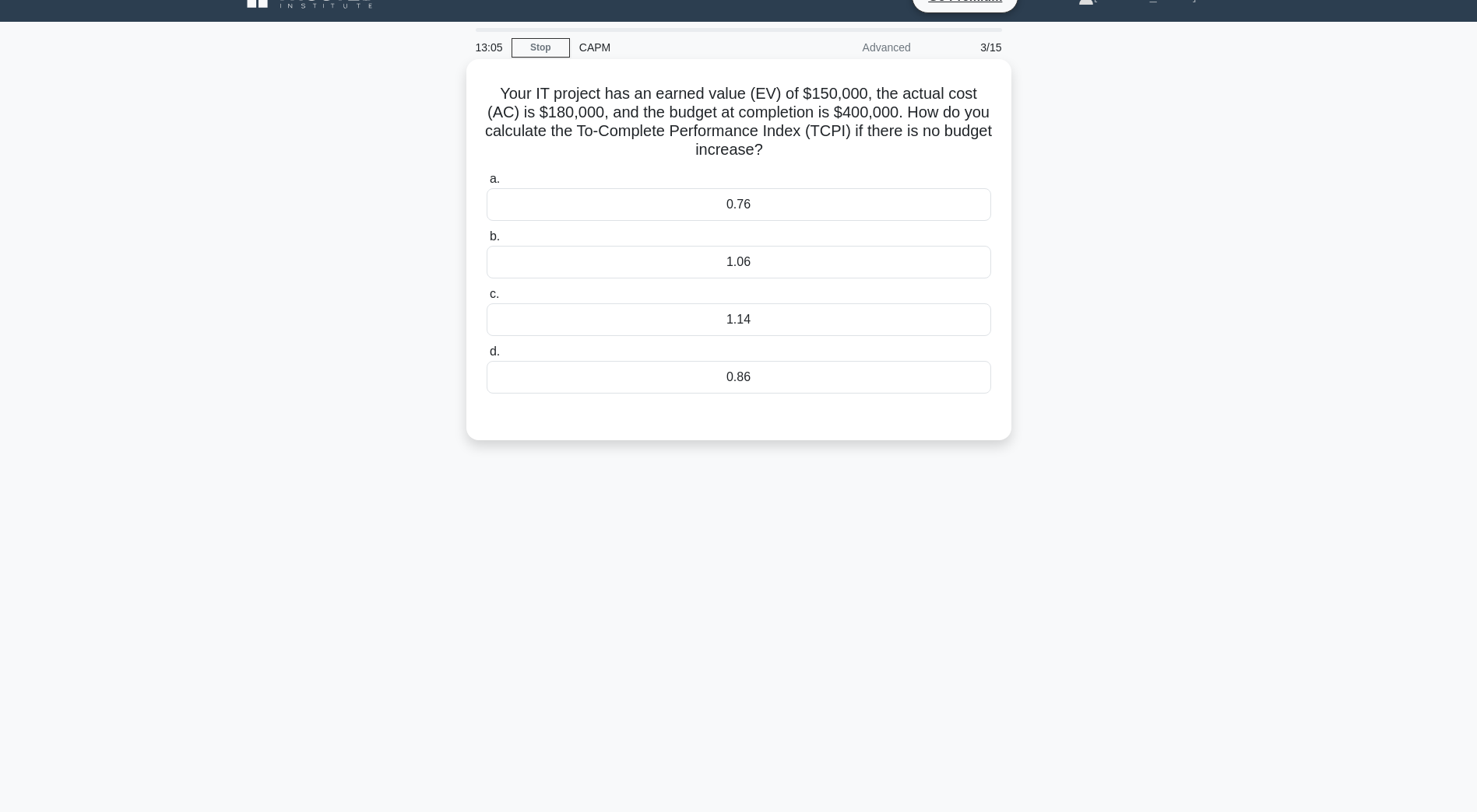
click at [661, 263] on div "1.06" at bounding box center [738, 263] width 504 height 33
click at [486, 242] on input "b. 1.06" at bounding box center [486, 236] width 0 height 10
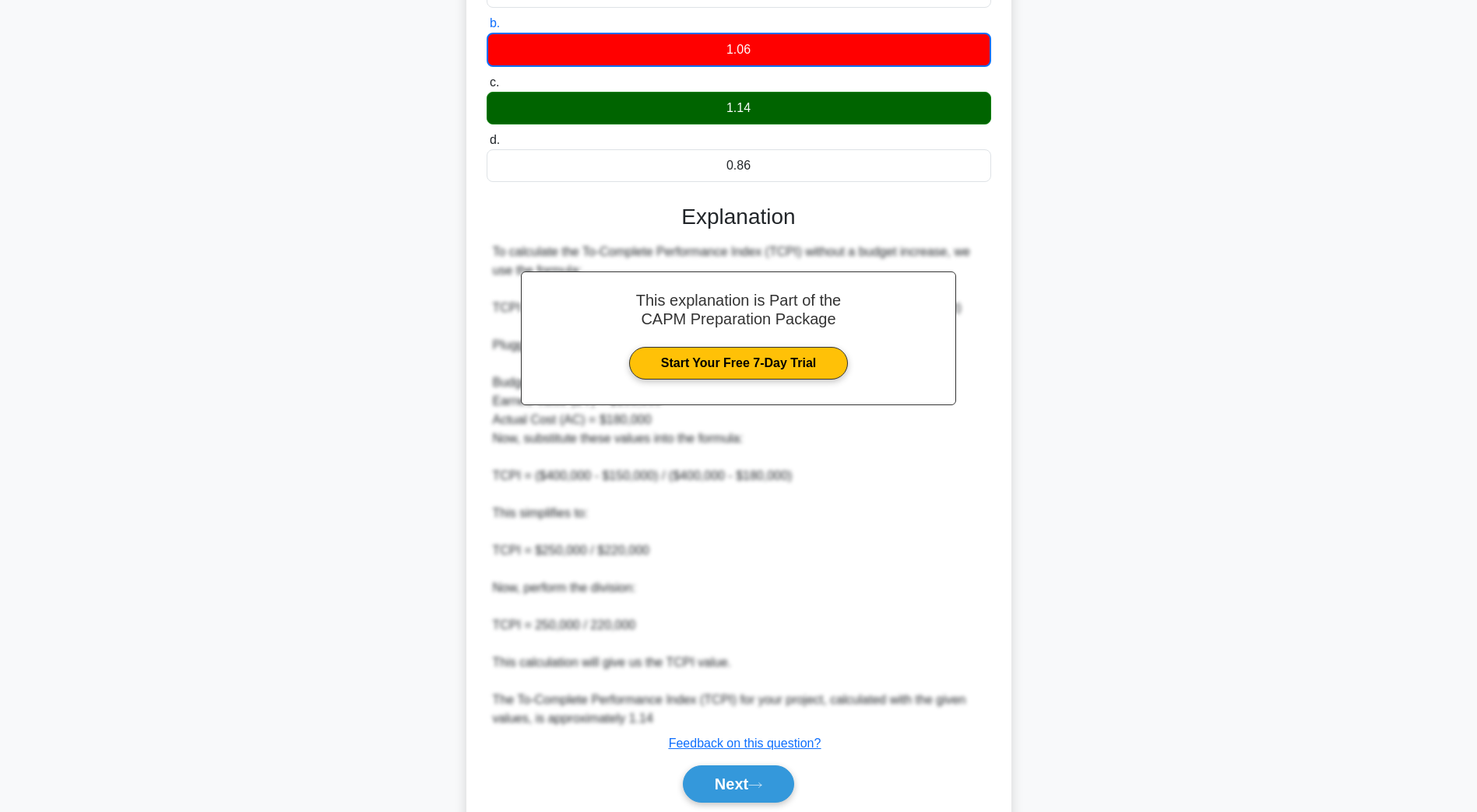
scroll to position [299, 0]
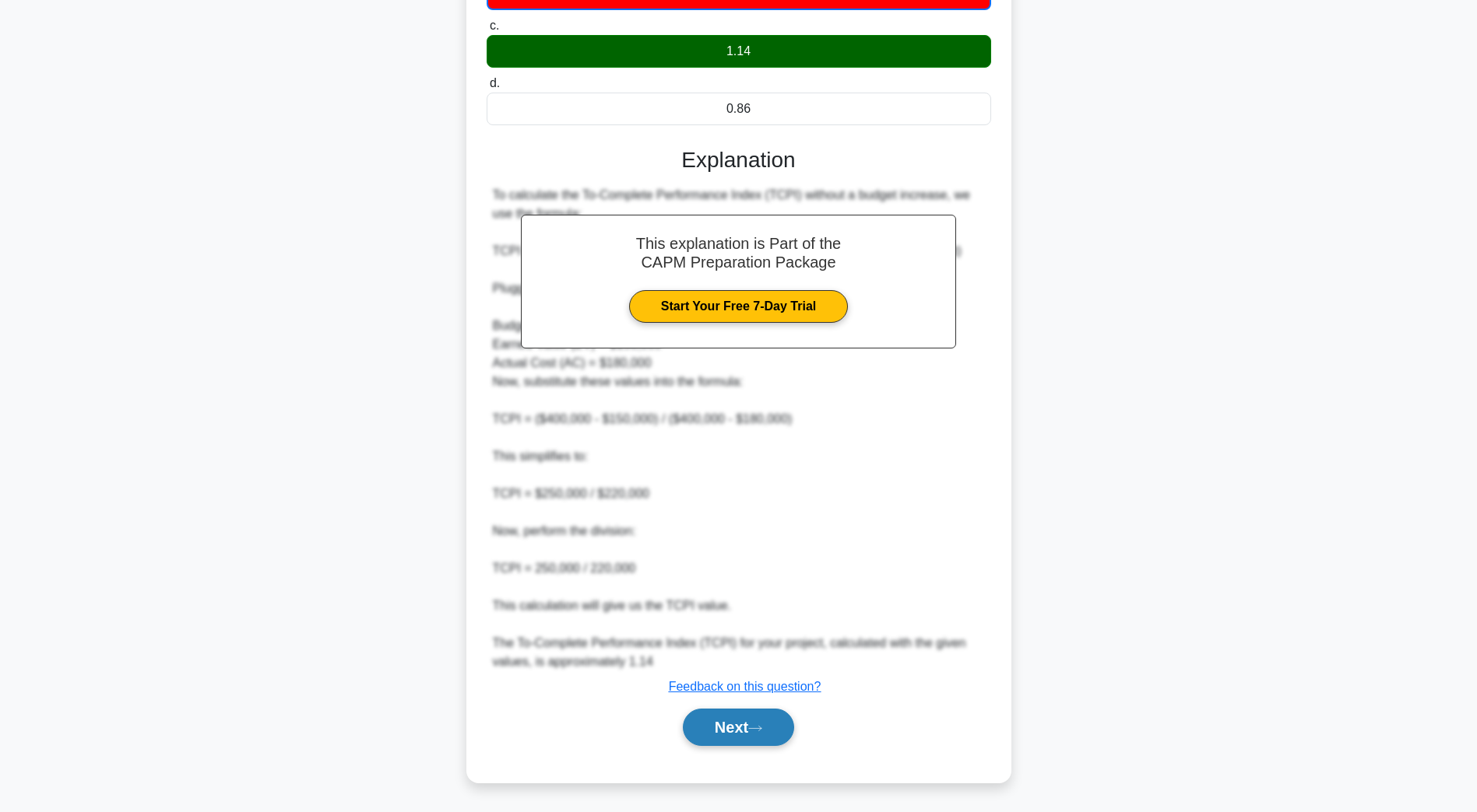
click at [735, 737] on button "Next" at bounding box center [738, 727] width 111 height 37
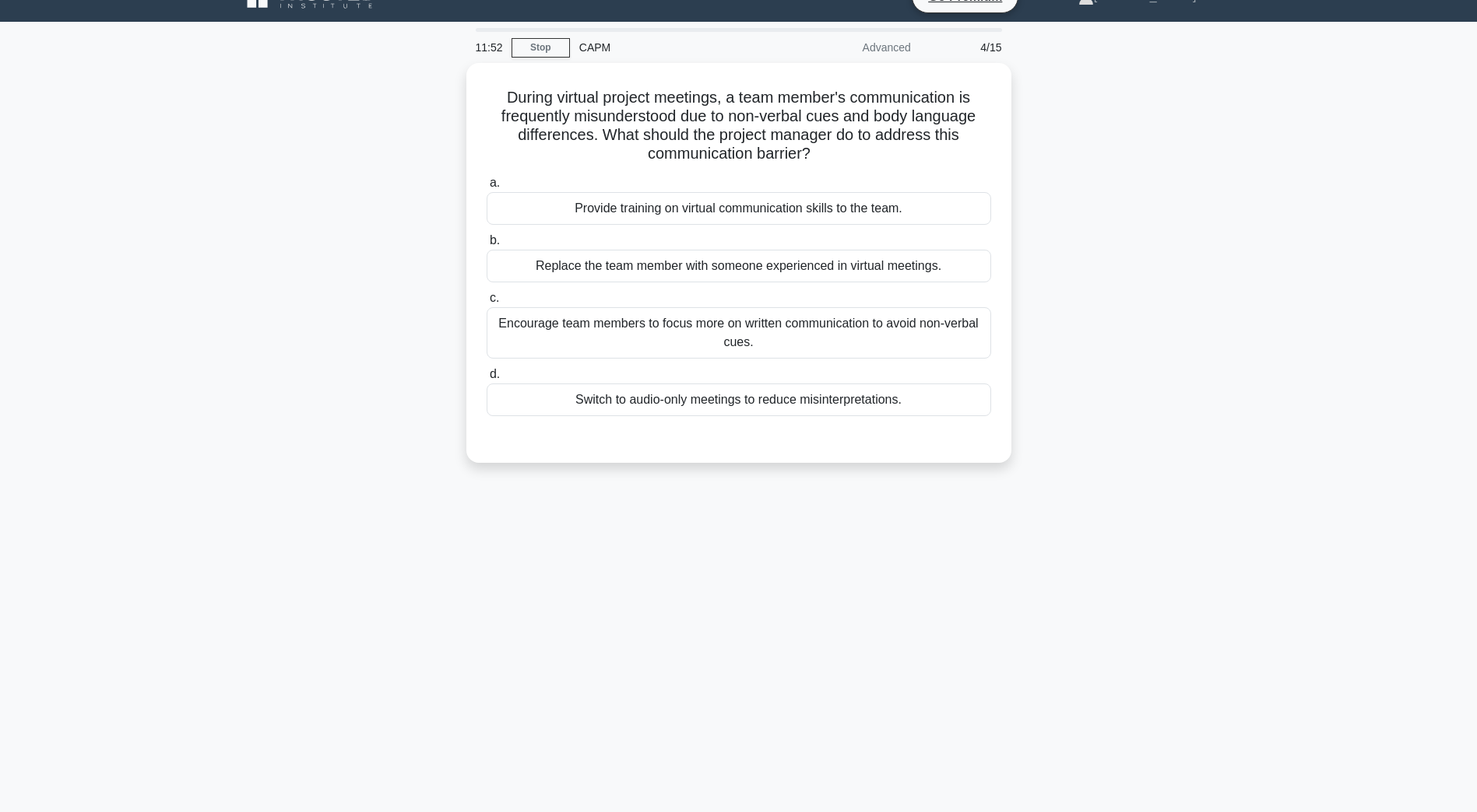
scroll to position [28, 0]
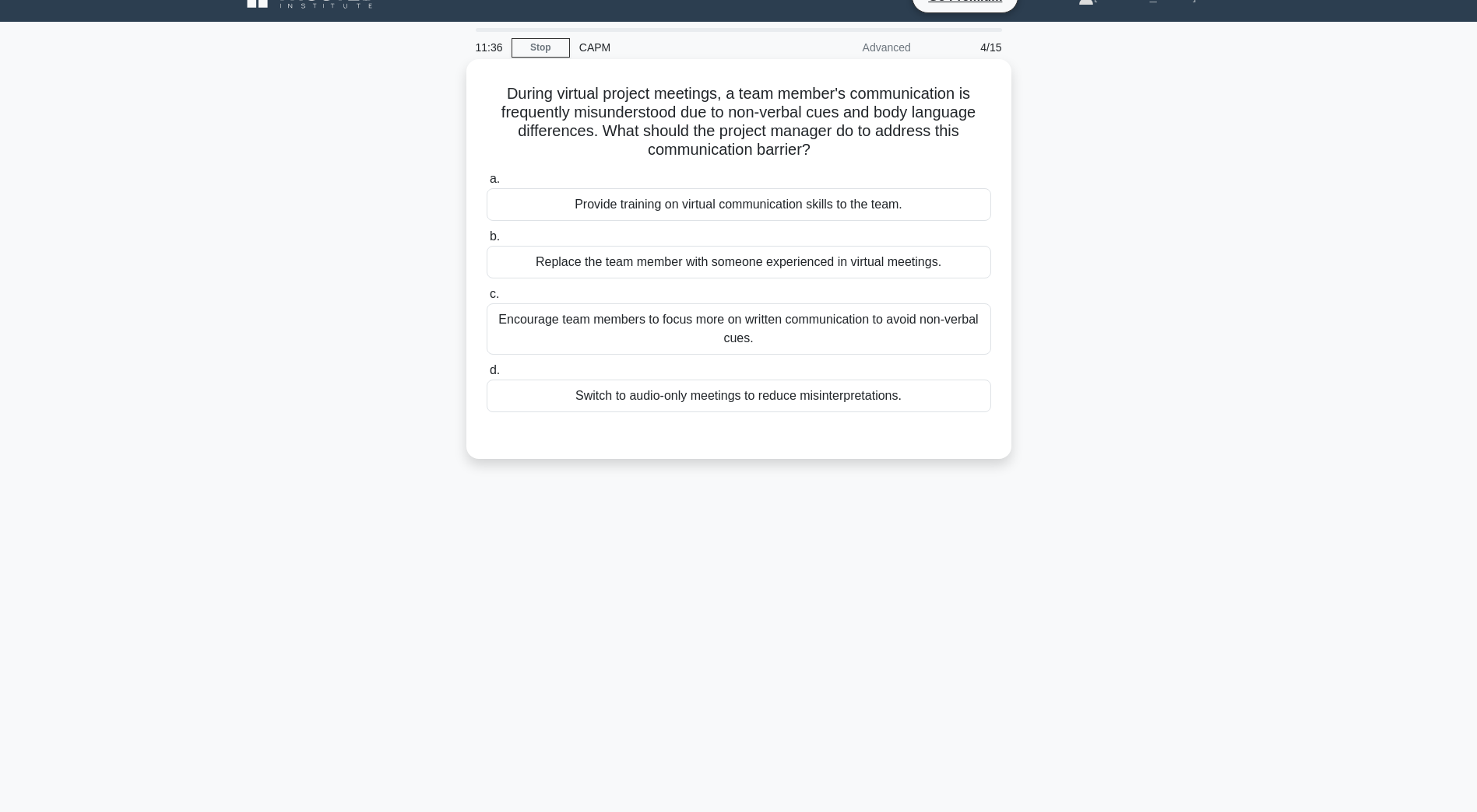
click at [631, 326] on div "Encourage team members to focus more on written communication to avoid non-verb…" at bounding box center [738, 329] width 504 height 52
click at [486, 300] on input "c. Encourage team members to focus more on written communication to avoid non-v…" at bounding box center [486, 295] width 0 height 10
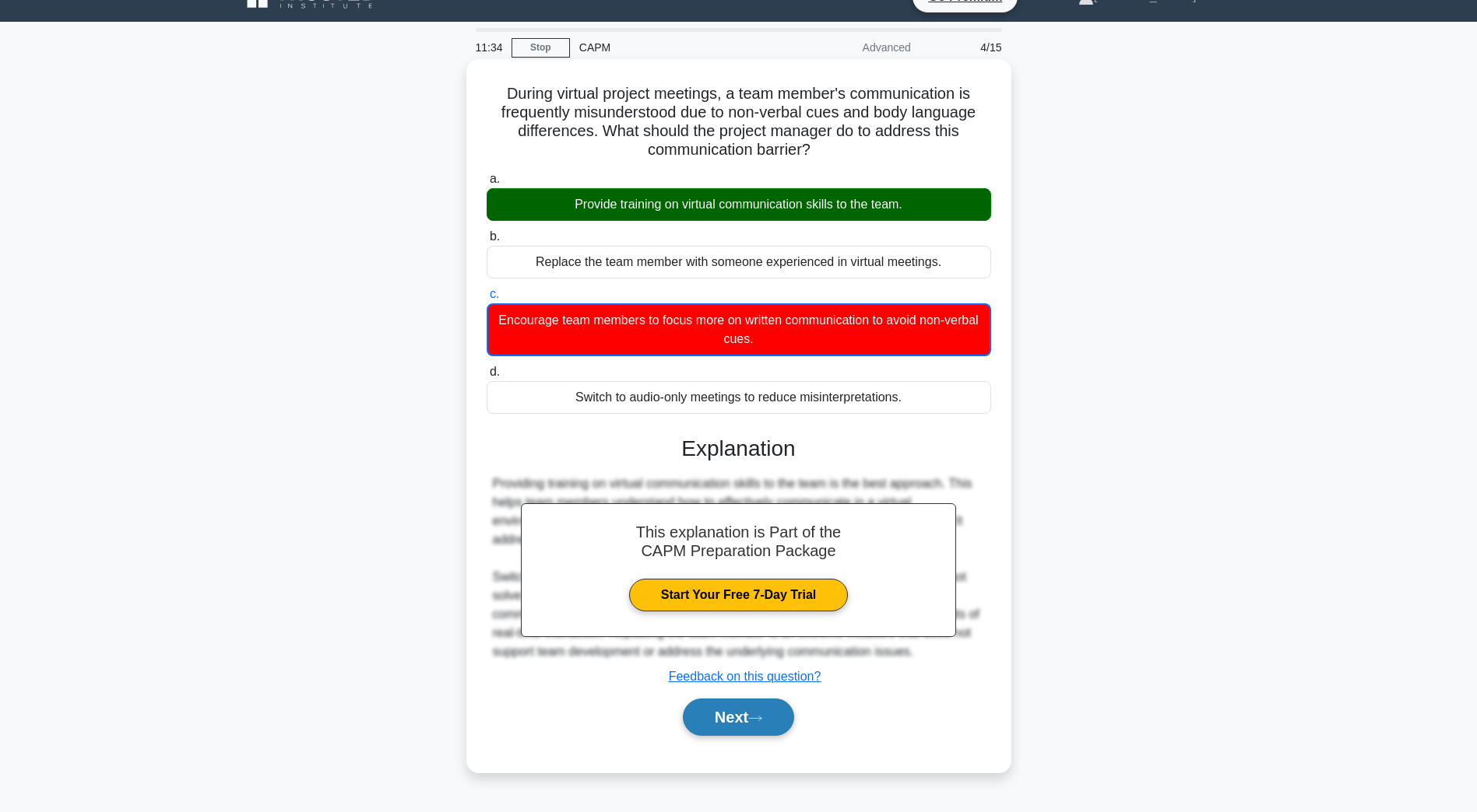
click at [723, 712] on button "Next" at bounding box center [738, 718] width 111 height 37
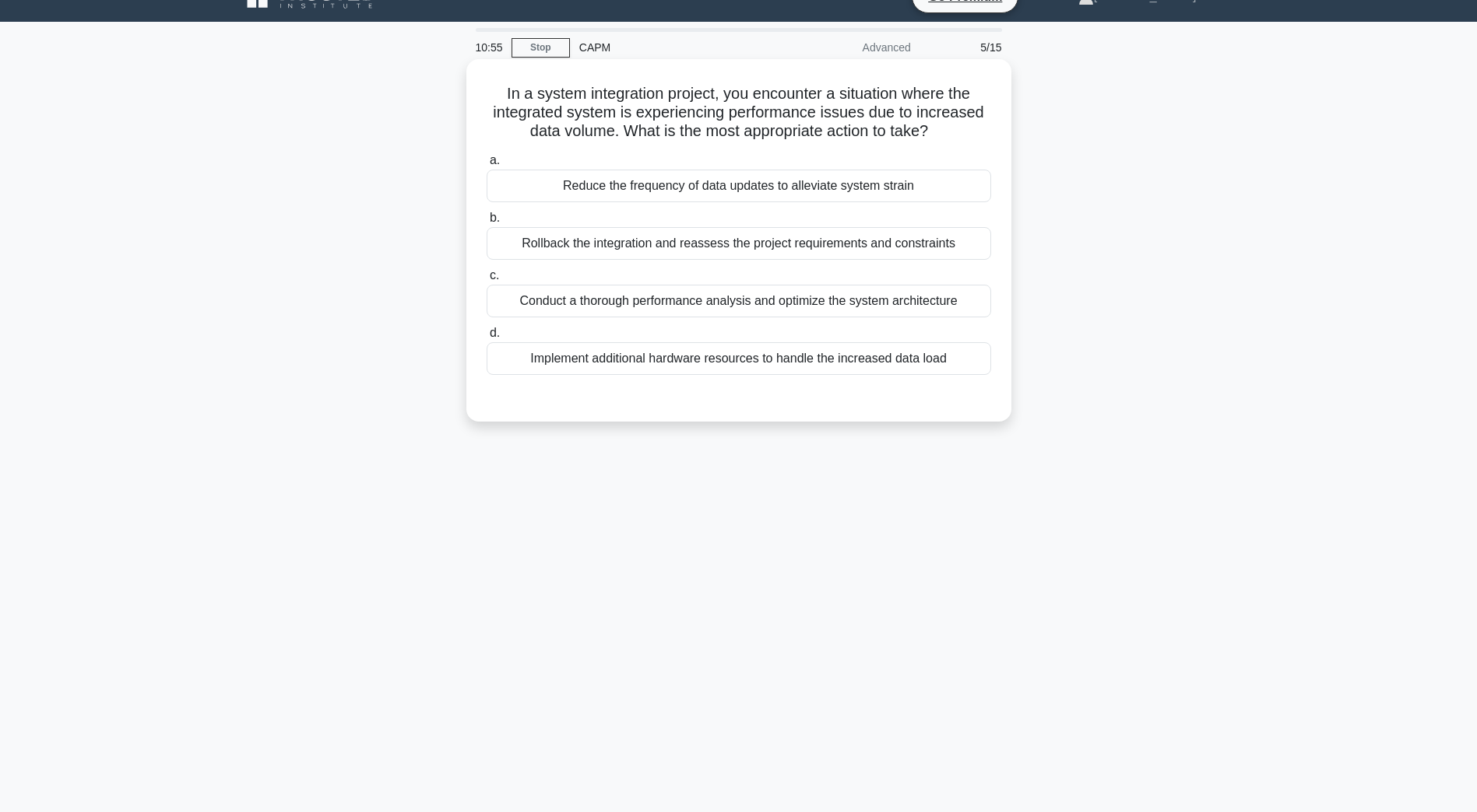
click at [683, 294] on div "Conduct a thorough performance analysis and optimize the system architecture" at bounding box center [738, 301] width 504 height 33
click at [486, 281] on input "c. Conduct a thorough performance analysis and optimize the system architecture" at bounding box center [486, 275] width 0 height 10
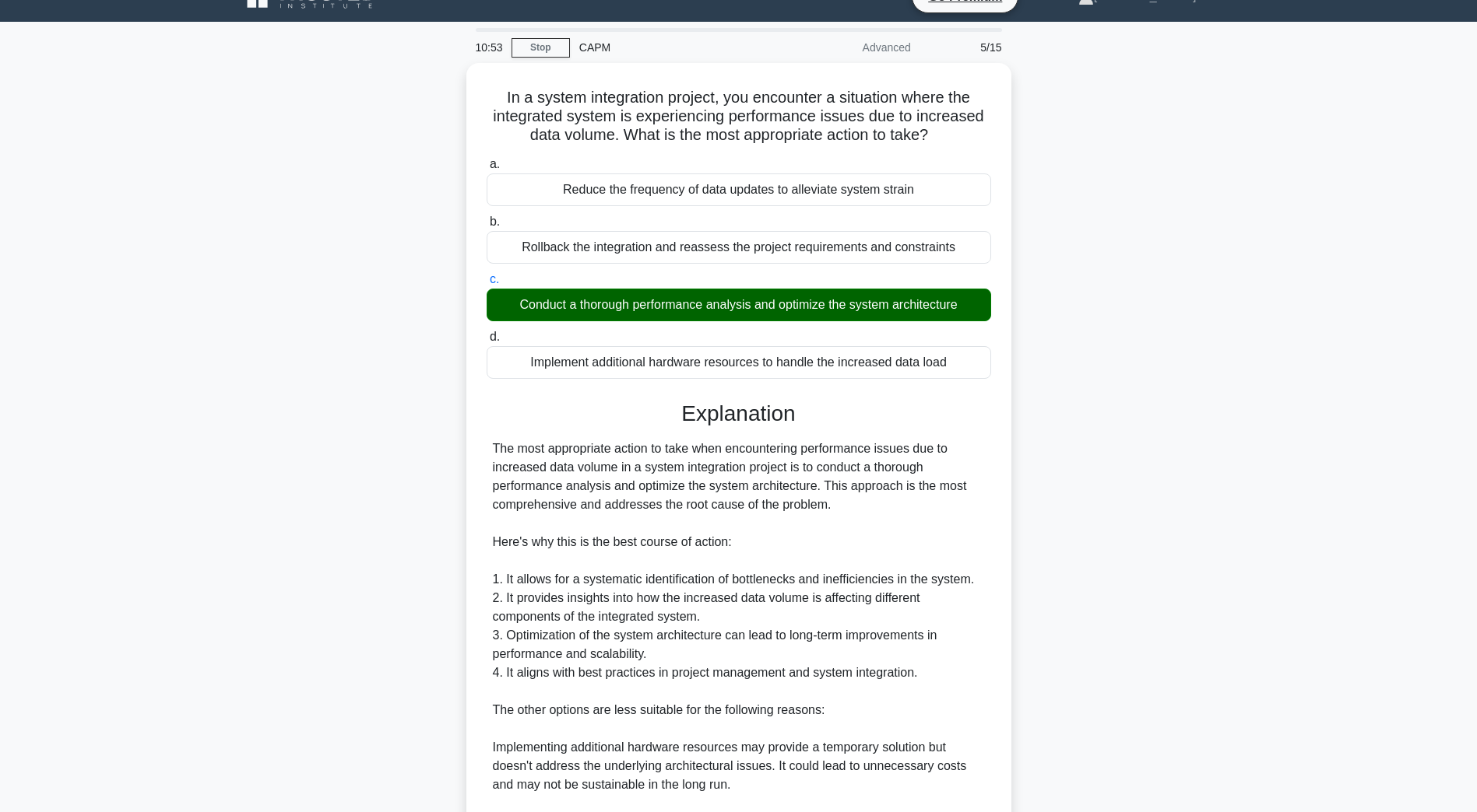
scroll to position [371, 0]
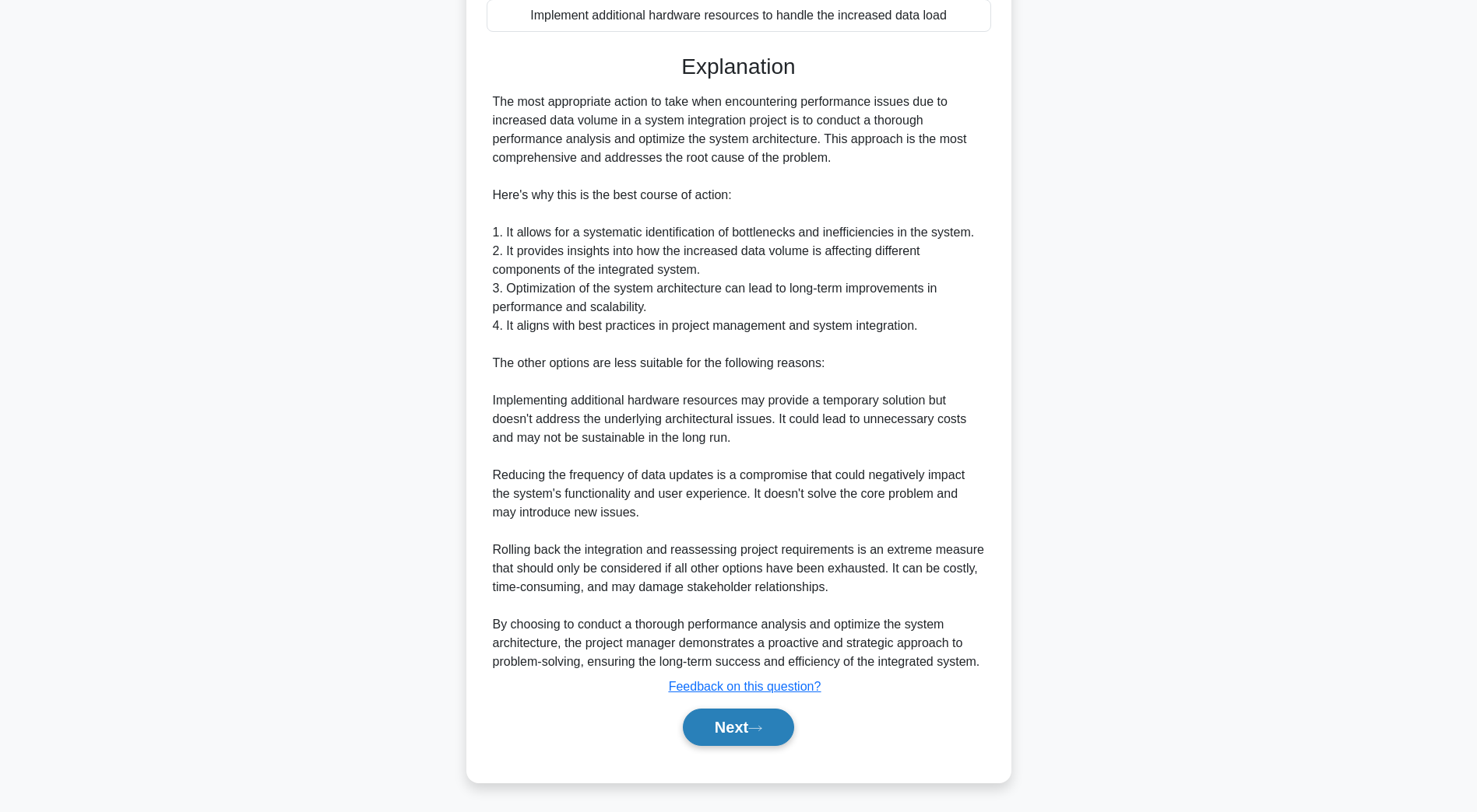
click at [742, 726] on button "Next" at bounding box center [738, 727] width 111 height 37
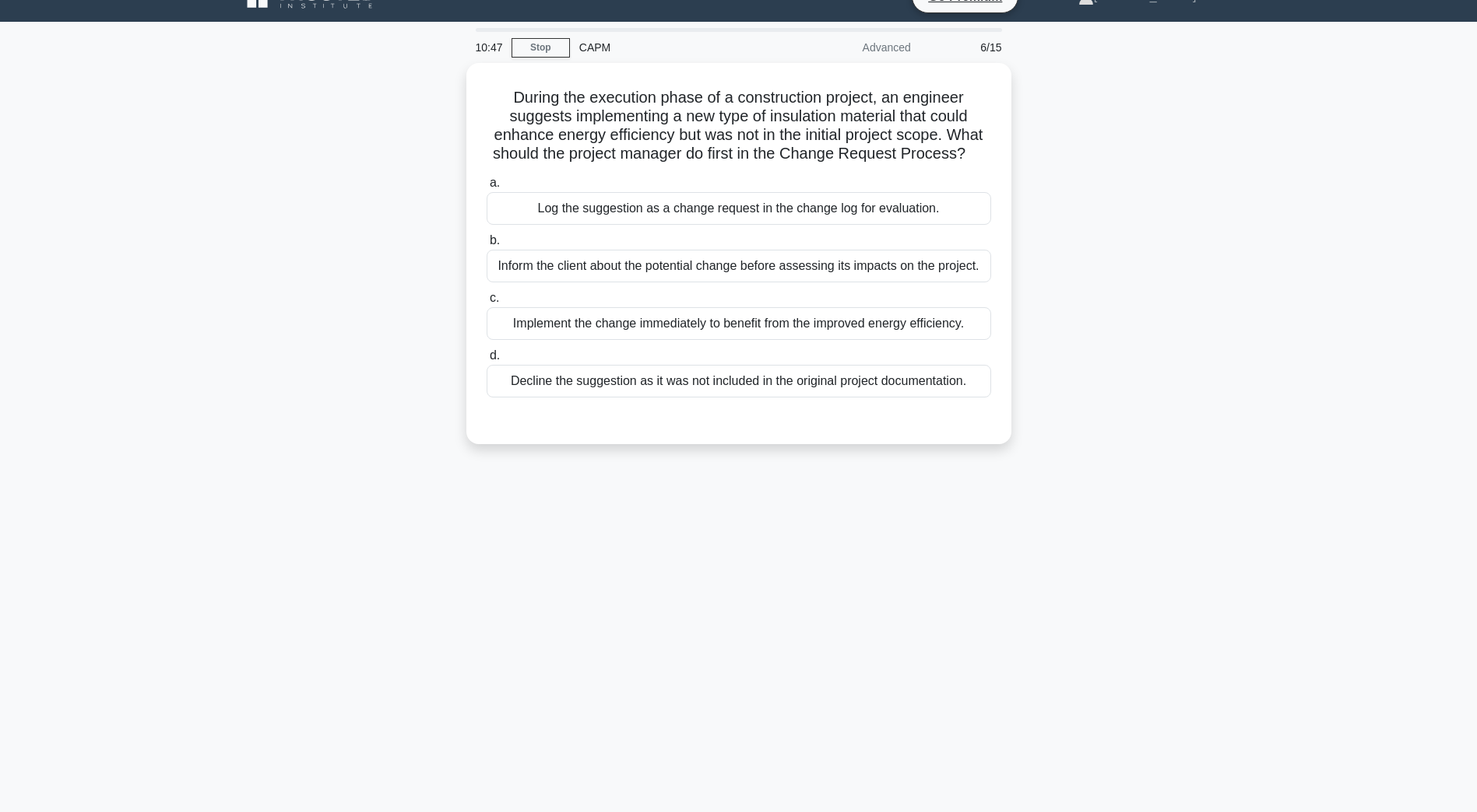
scroll to position [28, 0]
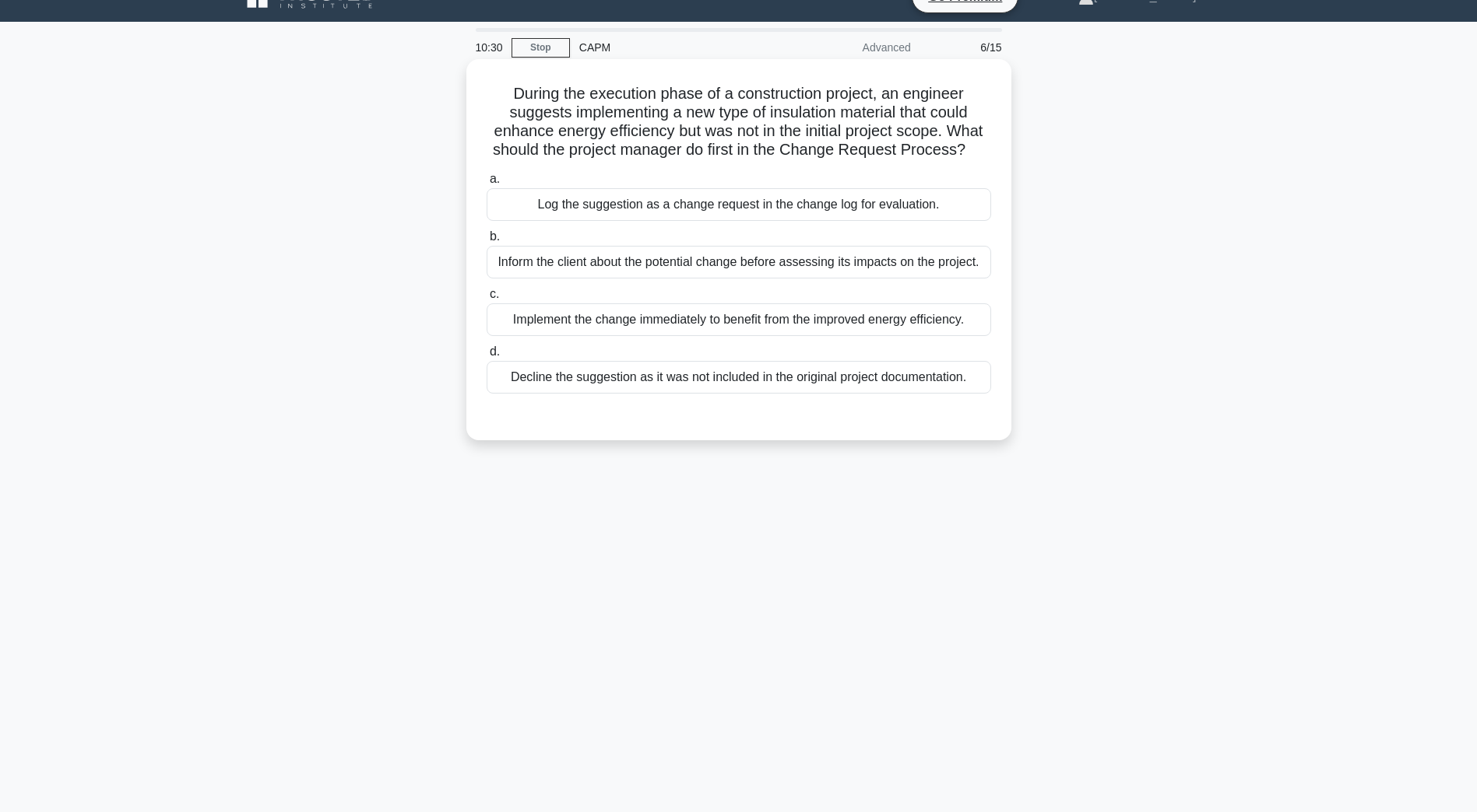
click at [661, 213] on div "Log the suggestion as a change request in the change log for evaluation." at bounding box center [738, 205] width 504 height 33
click at [486, 185] on input "a. Log the suggestion as a change request in the change log for evaluation." at bounding box center [486, 179] width 0 height 10
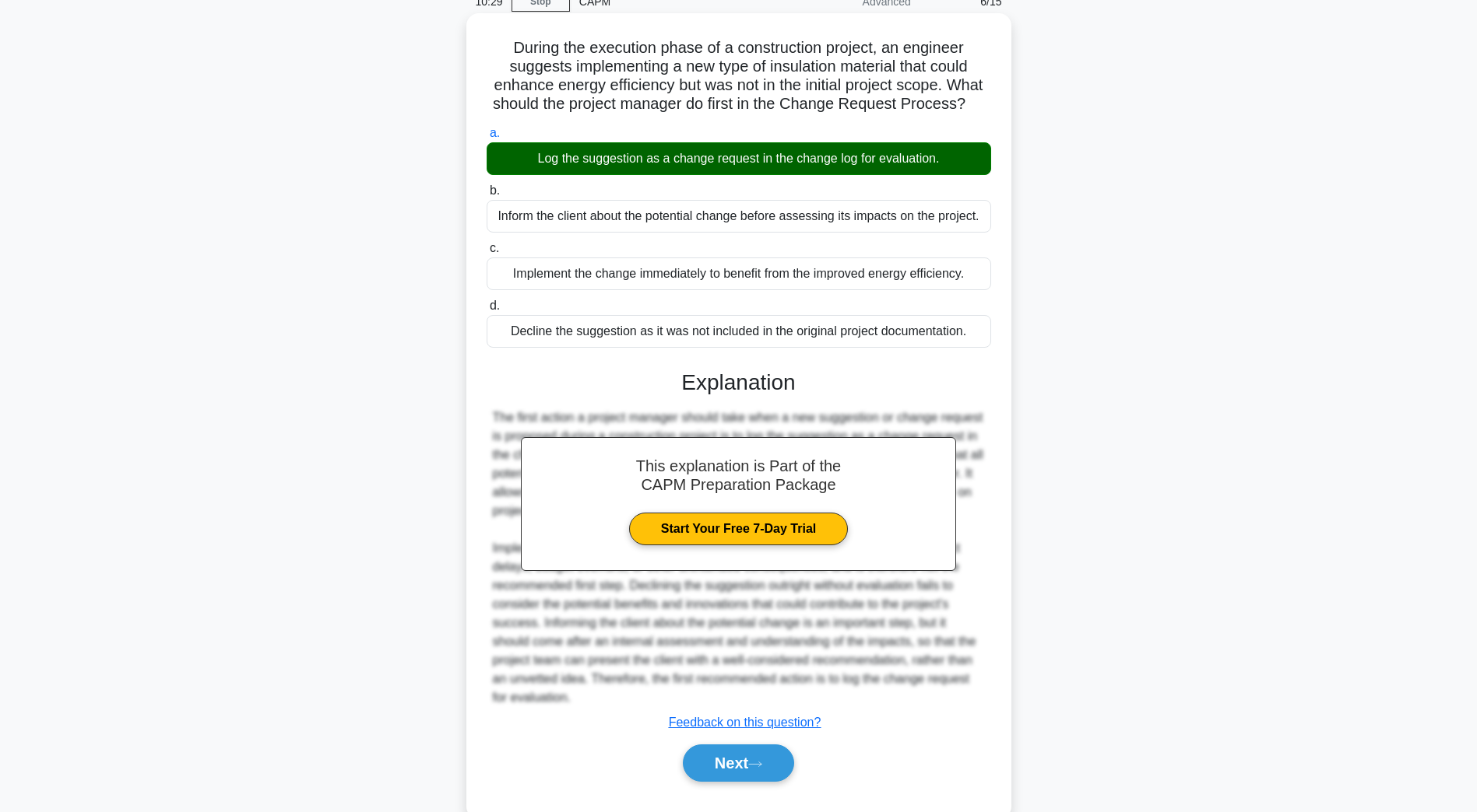
scroll to position [111, 0]
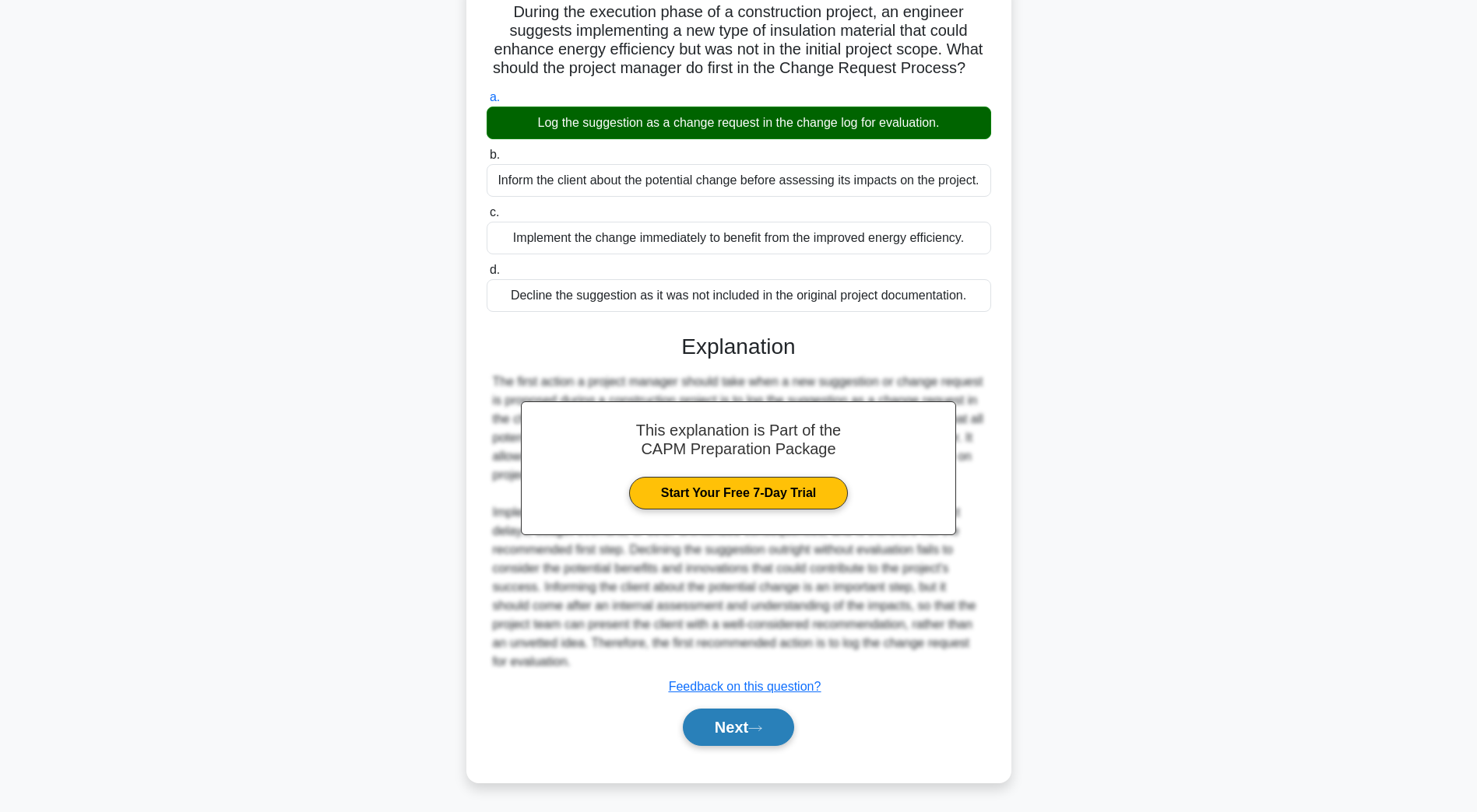
click at [753, 733] on button "Next" at bounding box center [738, 727] width 111 height 37
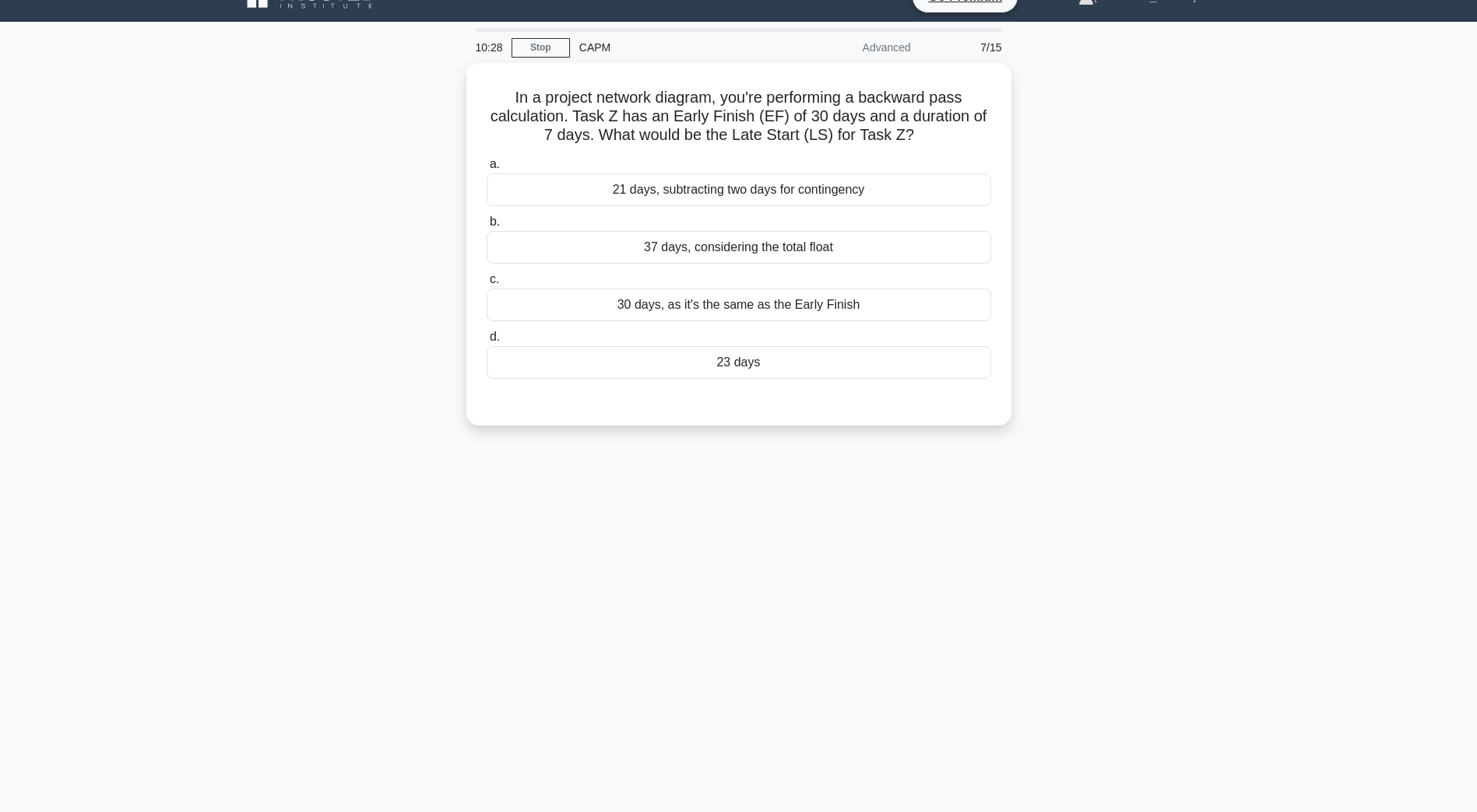
scroll to position [28, 0]
click at [791, 312] on div "30 days, as it's the same as the Early Finish" at bounding box center [738, 301] width 504 height 33
click at [486, 281] on input "c. 30 days, as it's the same as the Early Finish" at bounding box center [486, 275] width 0 height 10
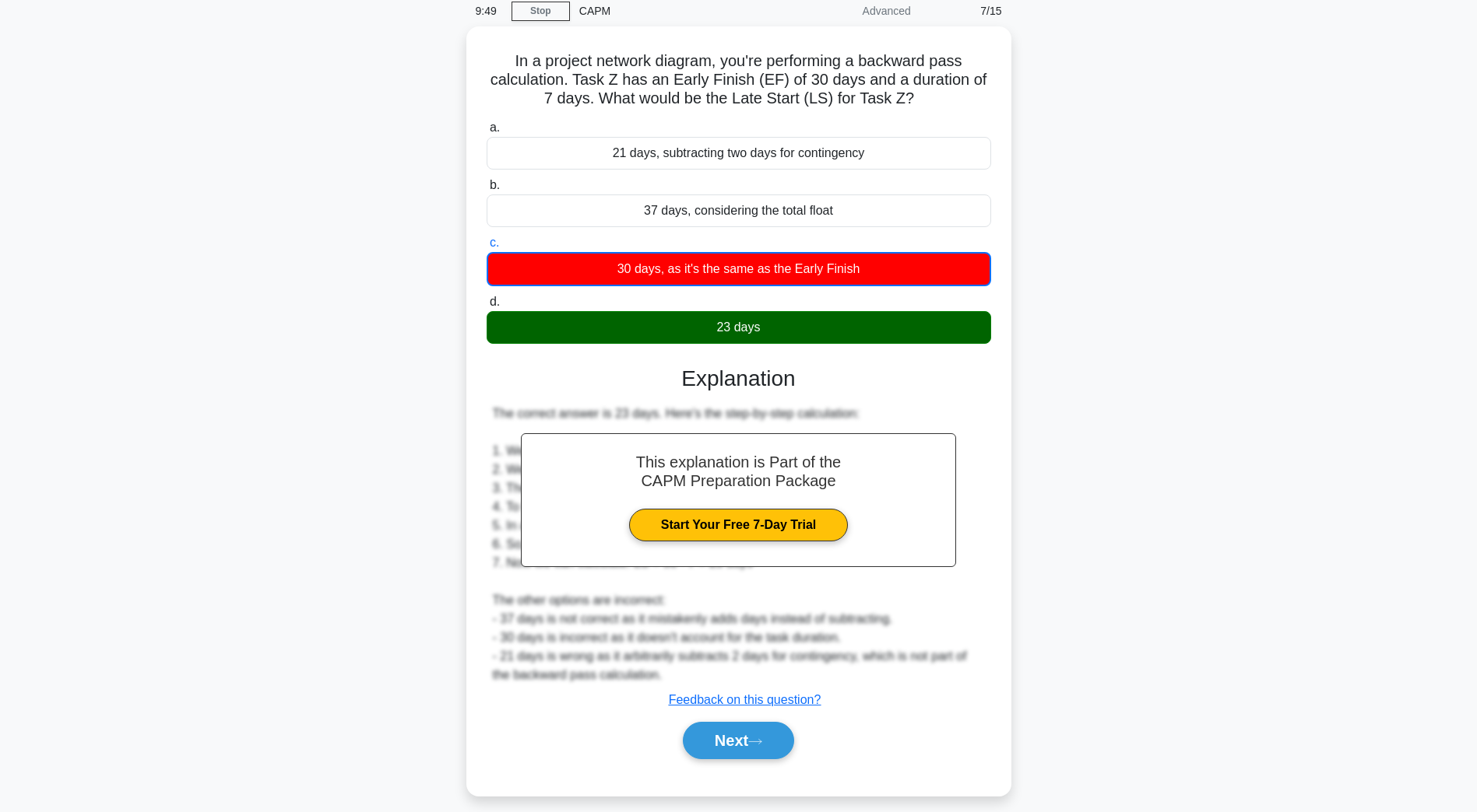
scroll to position [75, 0]
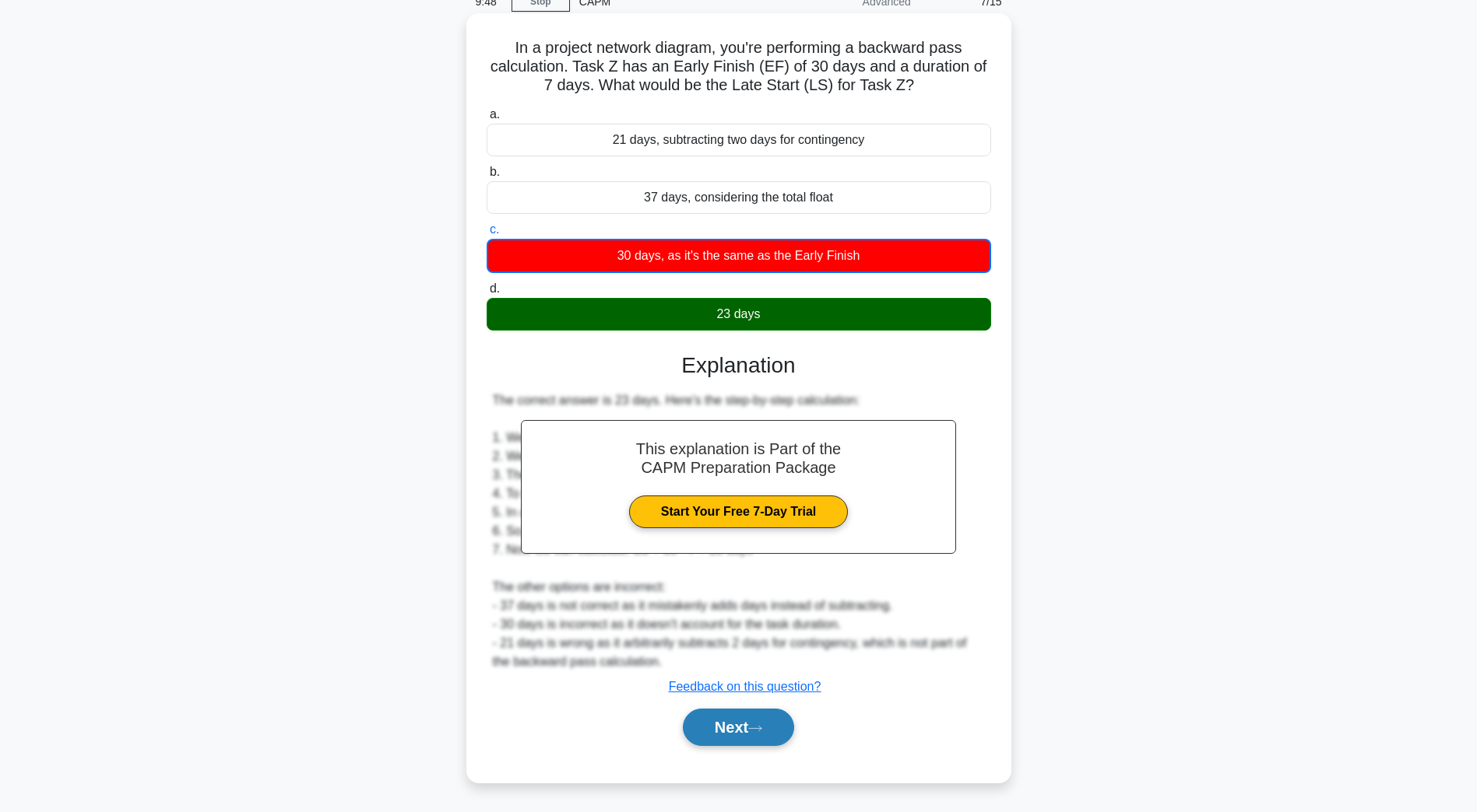
click at [748, 726] on button "Next" at bounding box center [738, 727] width 111 height 37
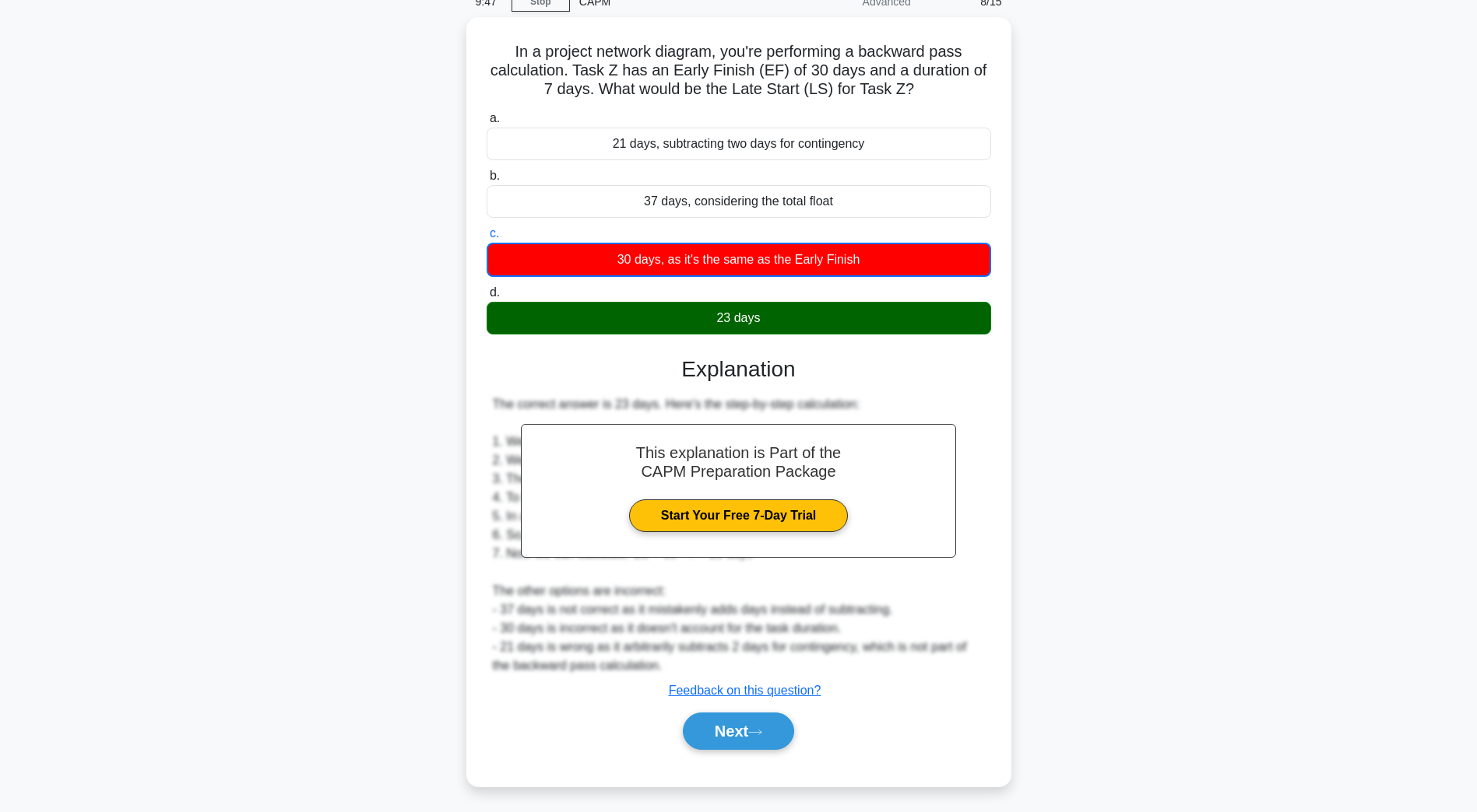
scroll to position [28, 0]
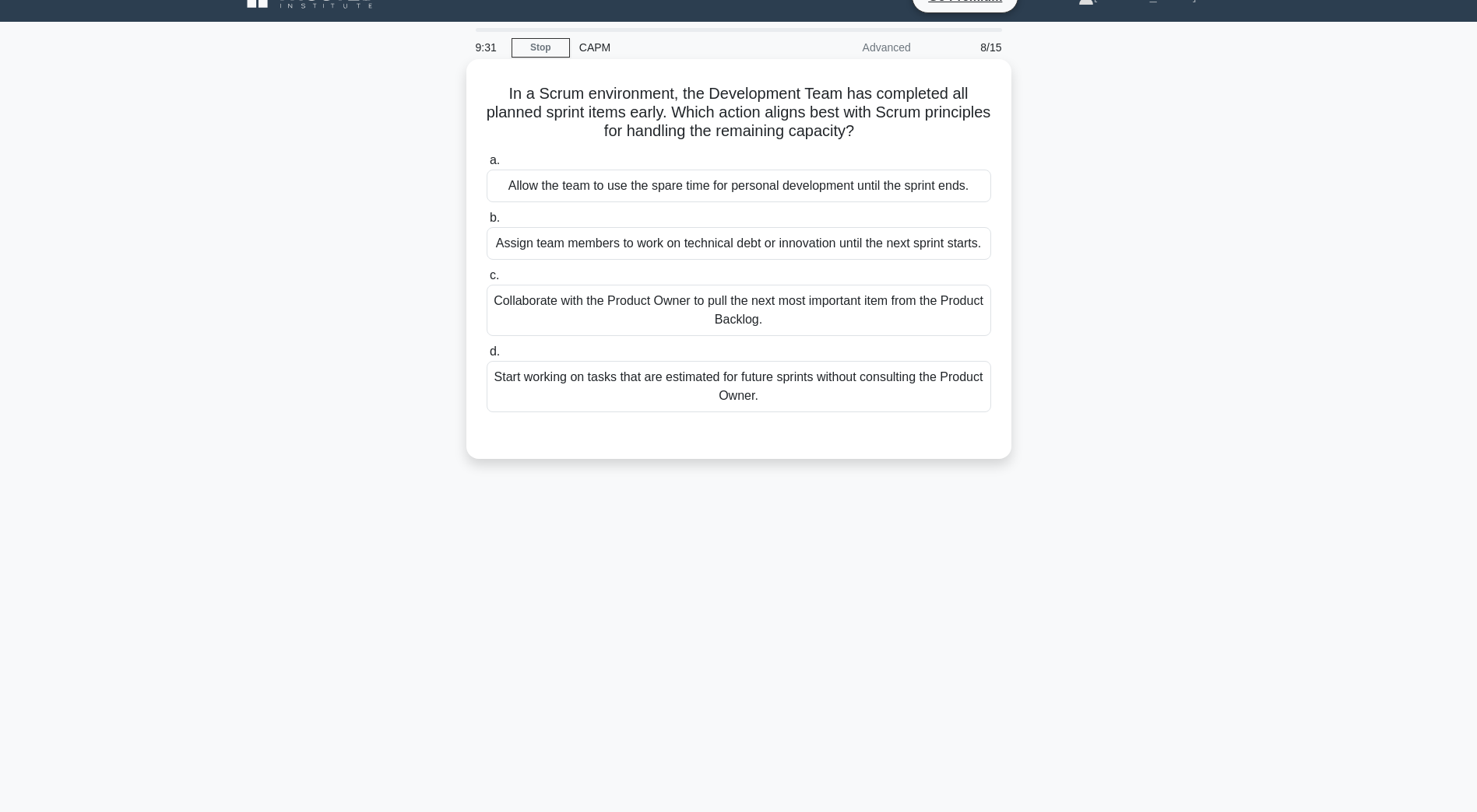
click at [619, 325] on div "Collaborate with the Product Owner to pull the next most important item from th…" at bounding box center [738, 310] width 504 height 52
click at [486, 281] on input "c. Collaborate with the Product Owner to pull the next most important item from…" at bounding box center [486, 275] width 0 height 10
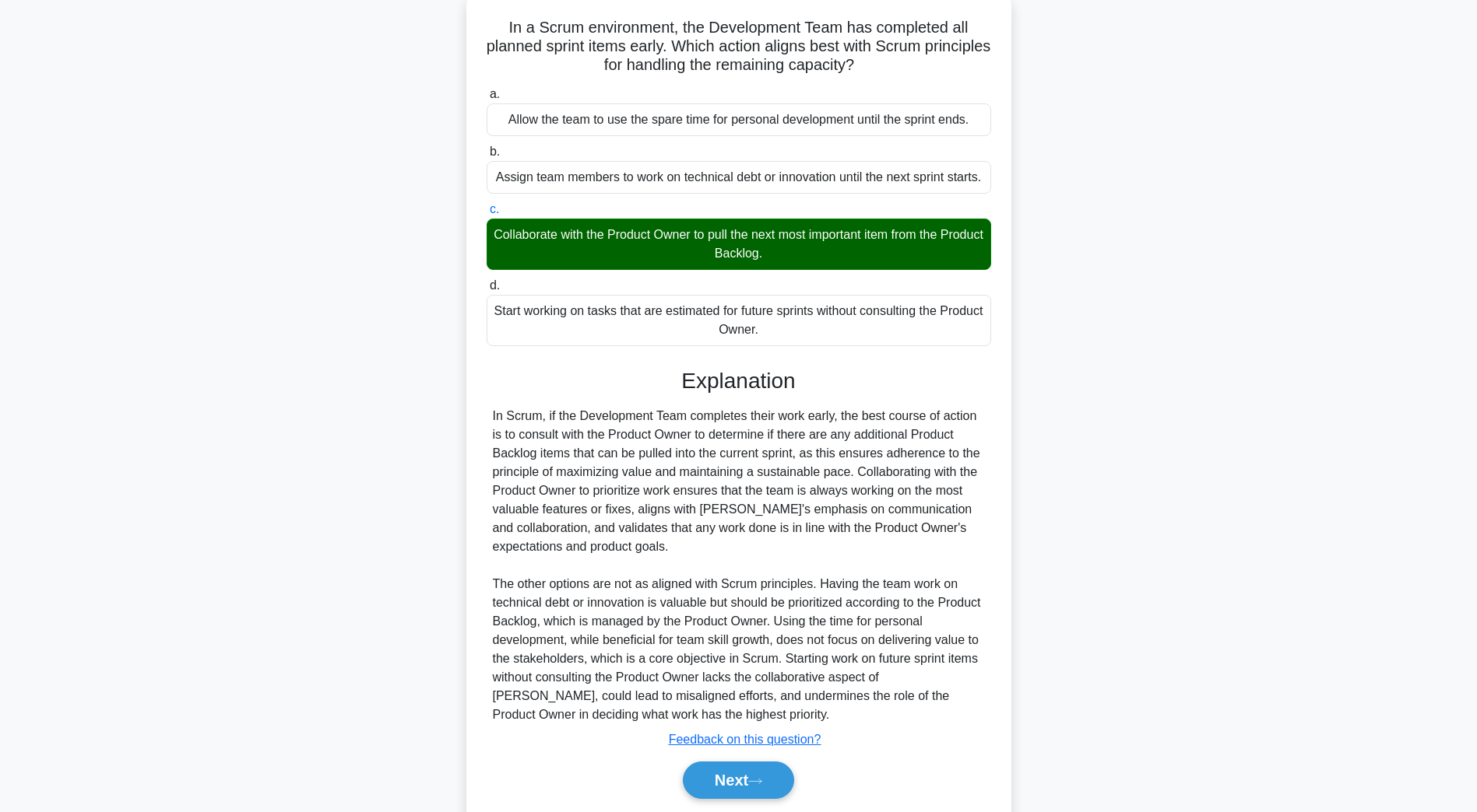
scroll to position [148, 0]
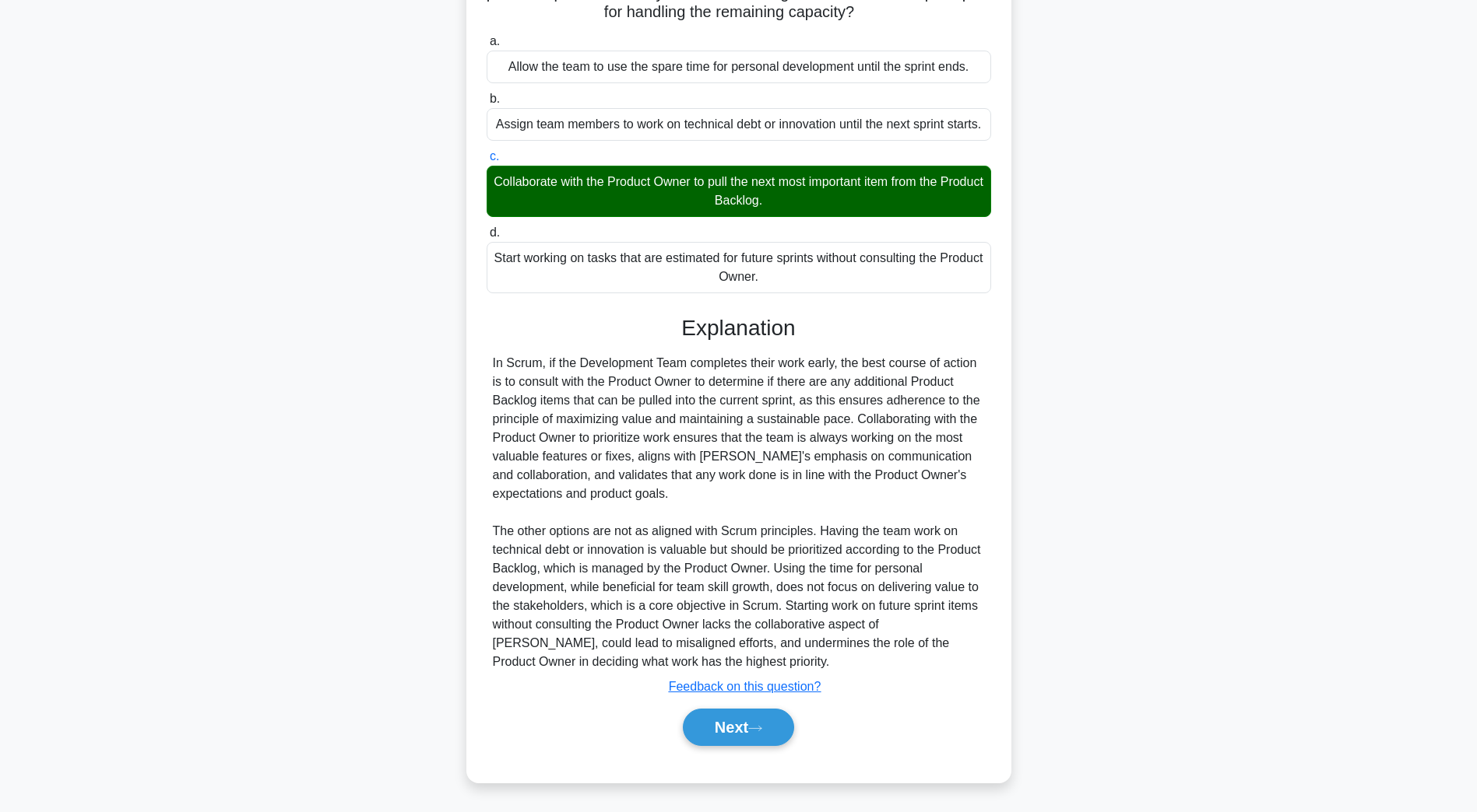
drag, startPoint x: 758, startPoint y: 719, endPoint x: 743, endPoint y: 708, distance: 18.6
click at [758, 719] on button "Next" at bounding box center [738, 727] width 111 height 37
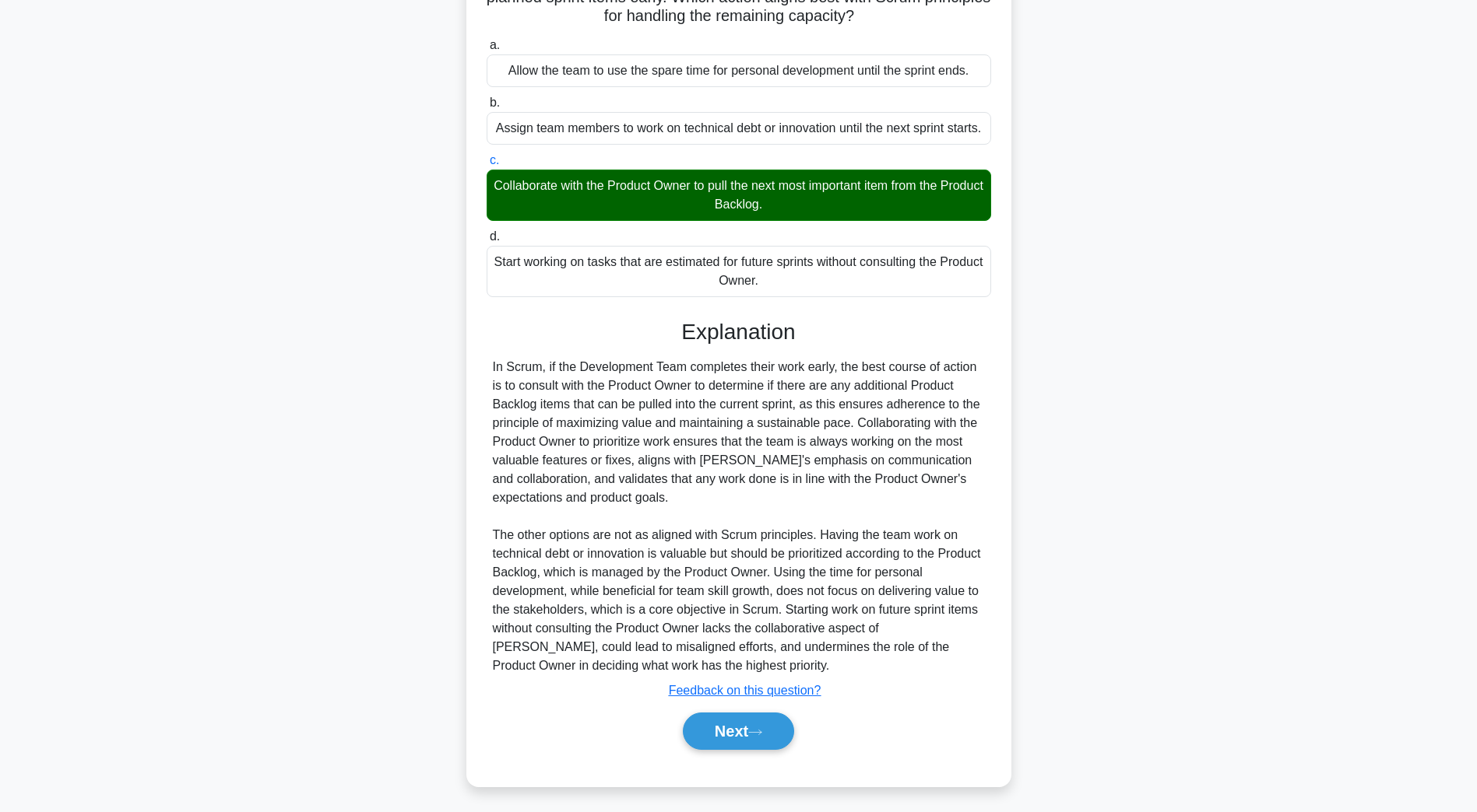
scroll to position [28, 0]
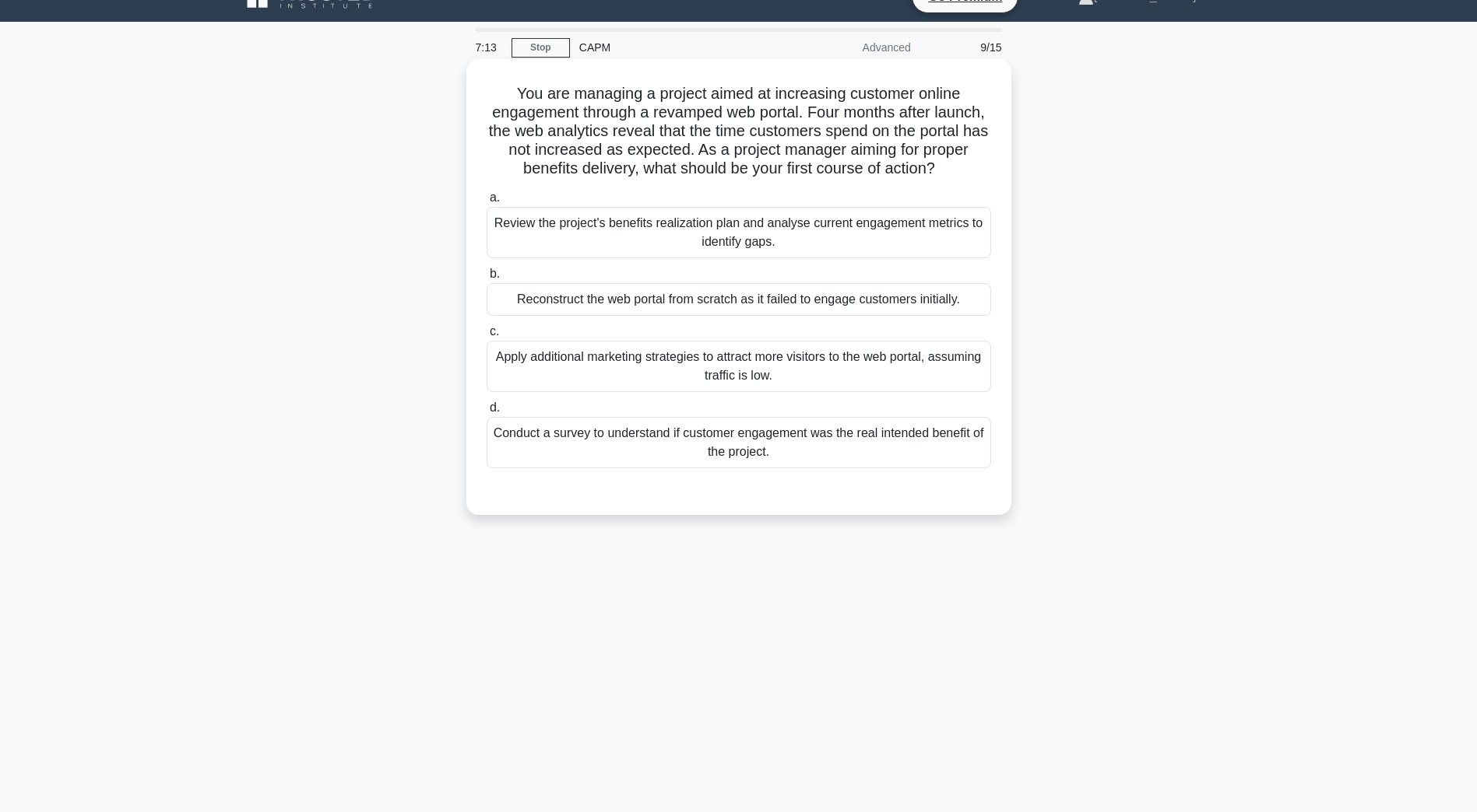
click at [635, 372] on div "Apply additional marketing strategies to attract more visitors to the web porta…" at bounding box center [738, 366] width 504 height 52
click at [486, 336] on input "c. Apply additional marketing strategies to attract more visitors to the web po…" at bounding box center [486, 332] width 0 height 10
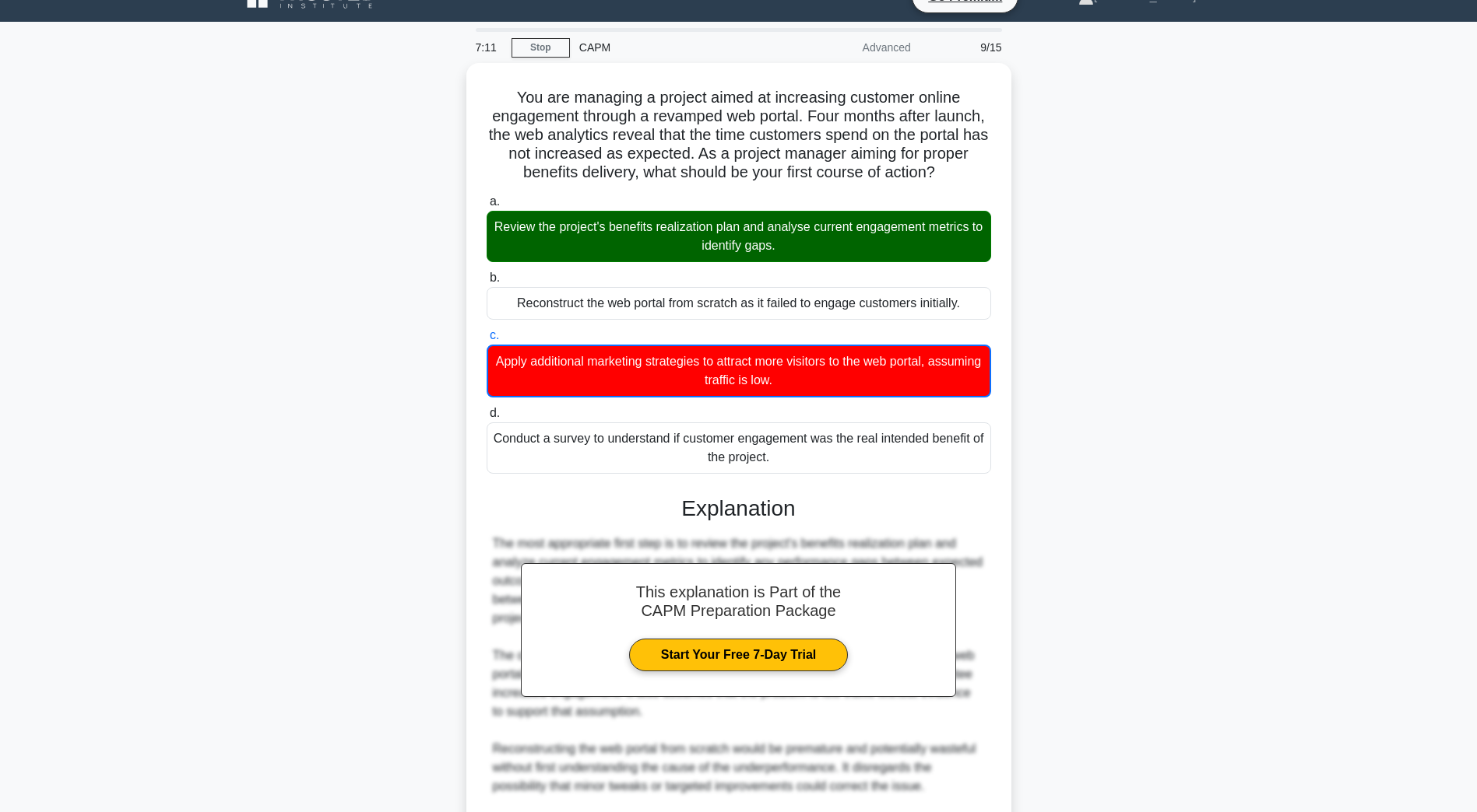
scroll to position [243, 0]
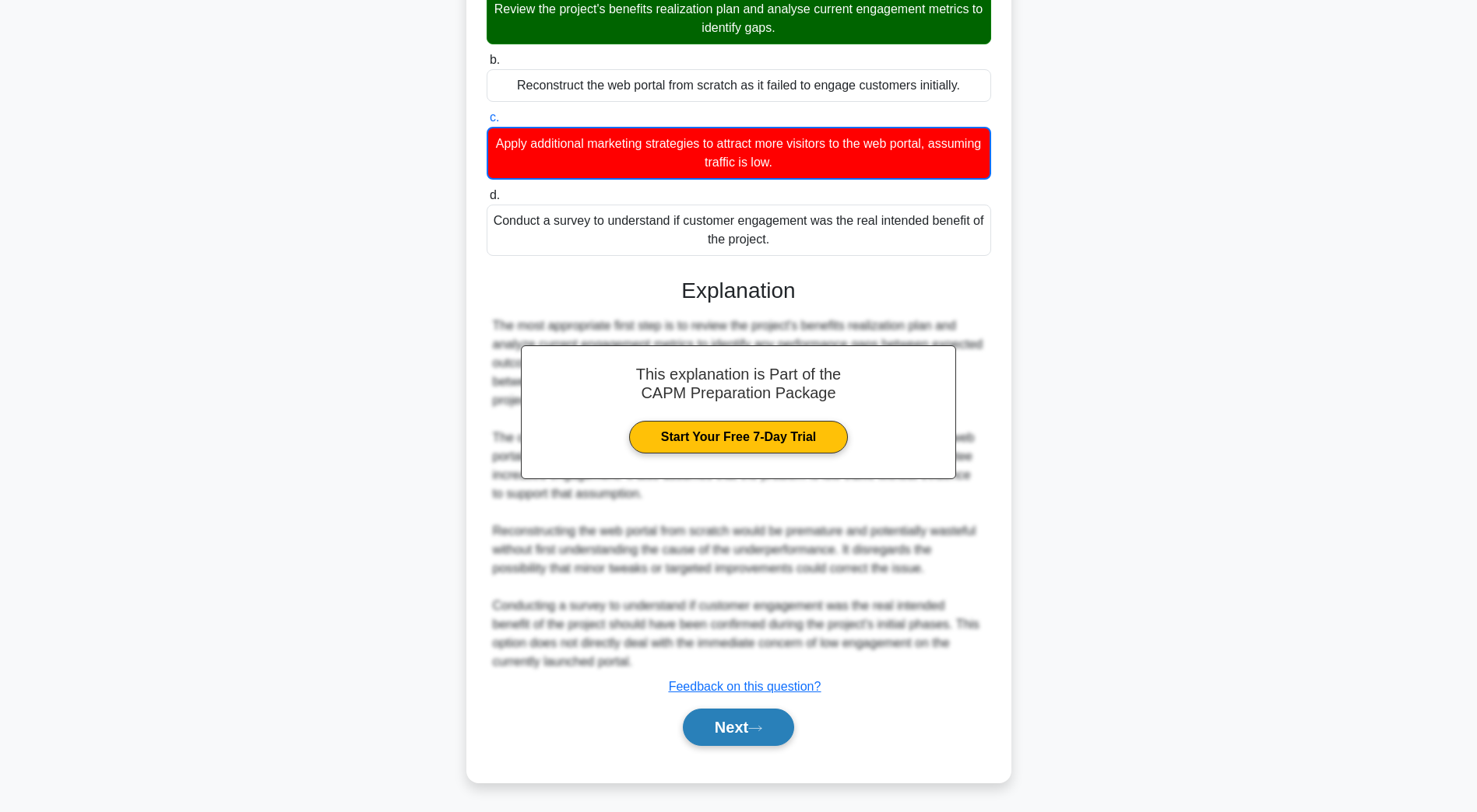
click at [731, 715] on button "Next" at bounding box center [738, 727] width 111 height 37
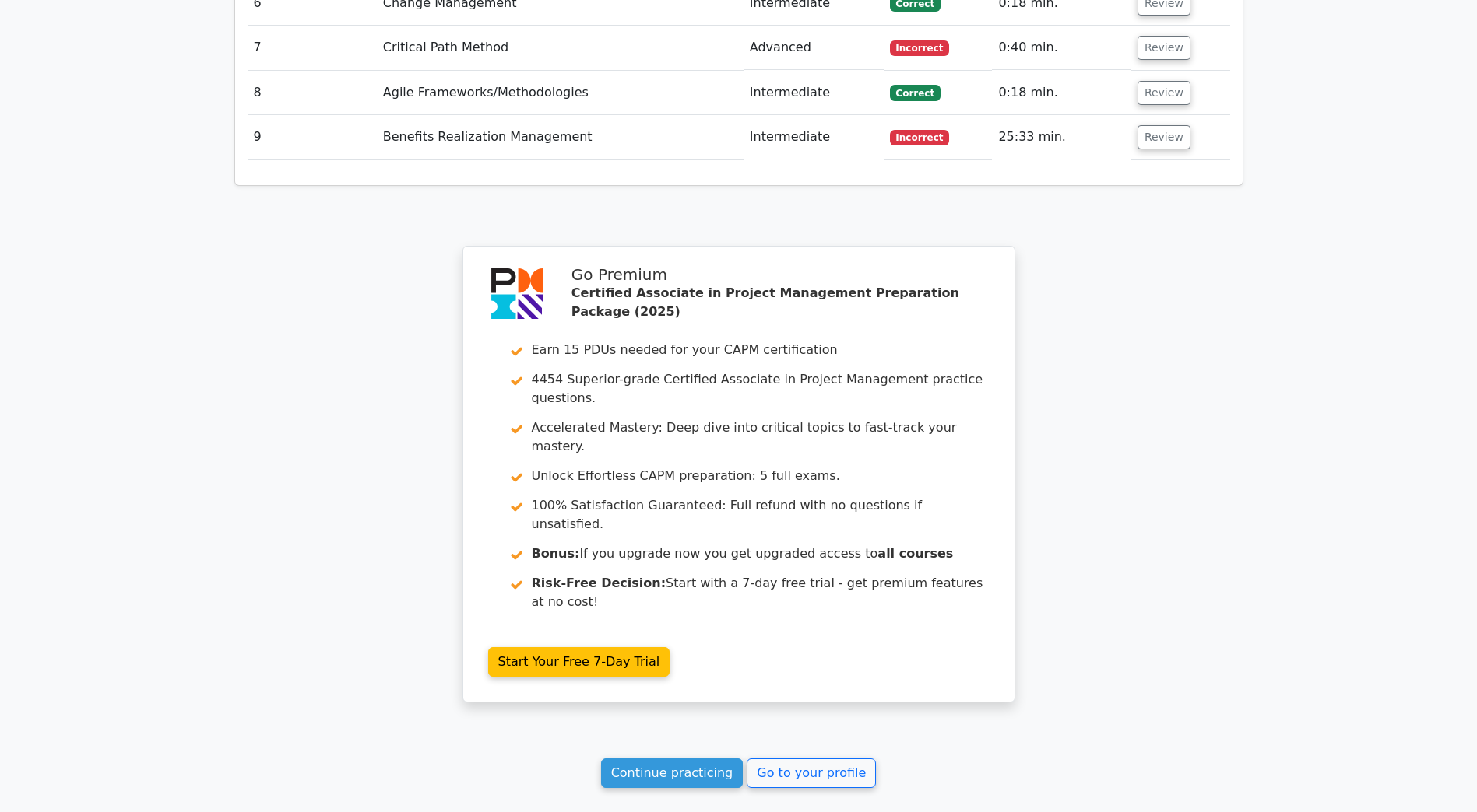
scroll to position [2569, 0]
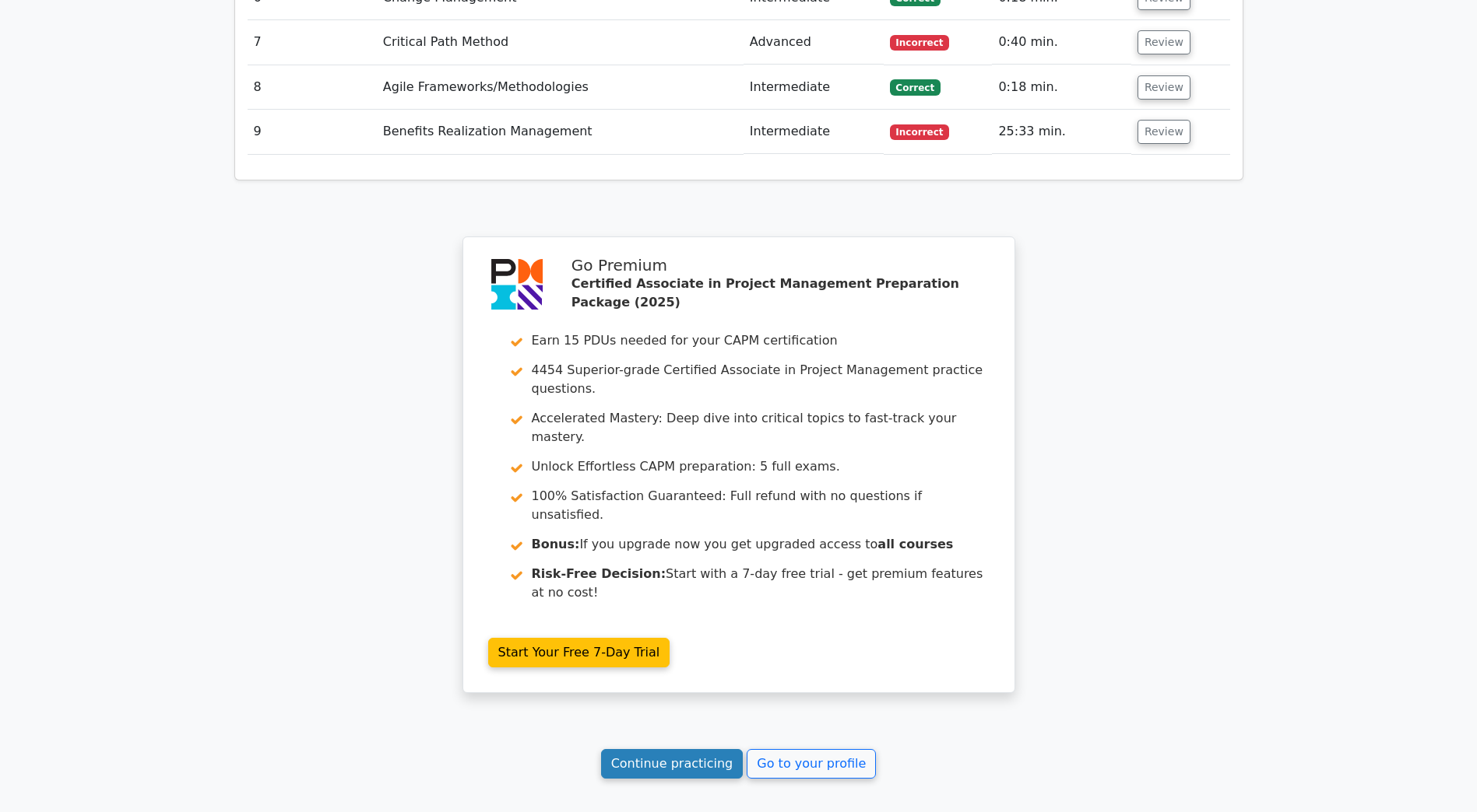
click at [710, 750] on link "Continue practicing" at bounding box center [672, 764] width 142 height 29
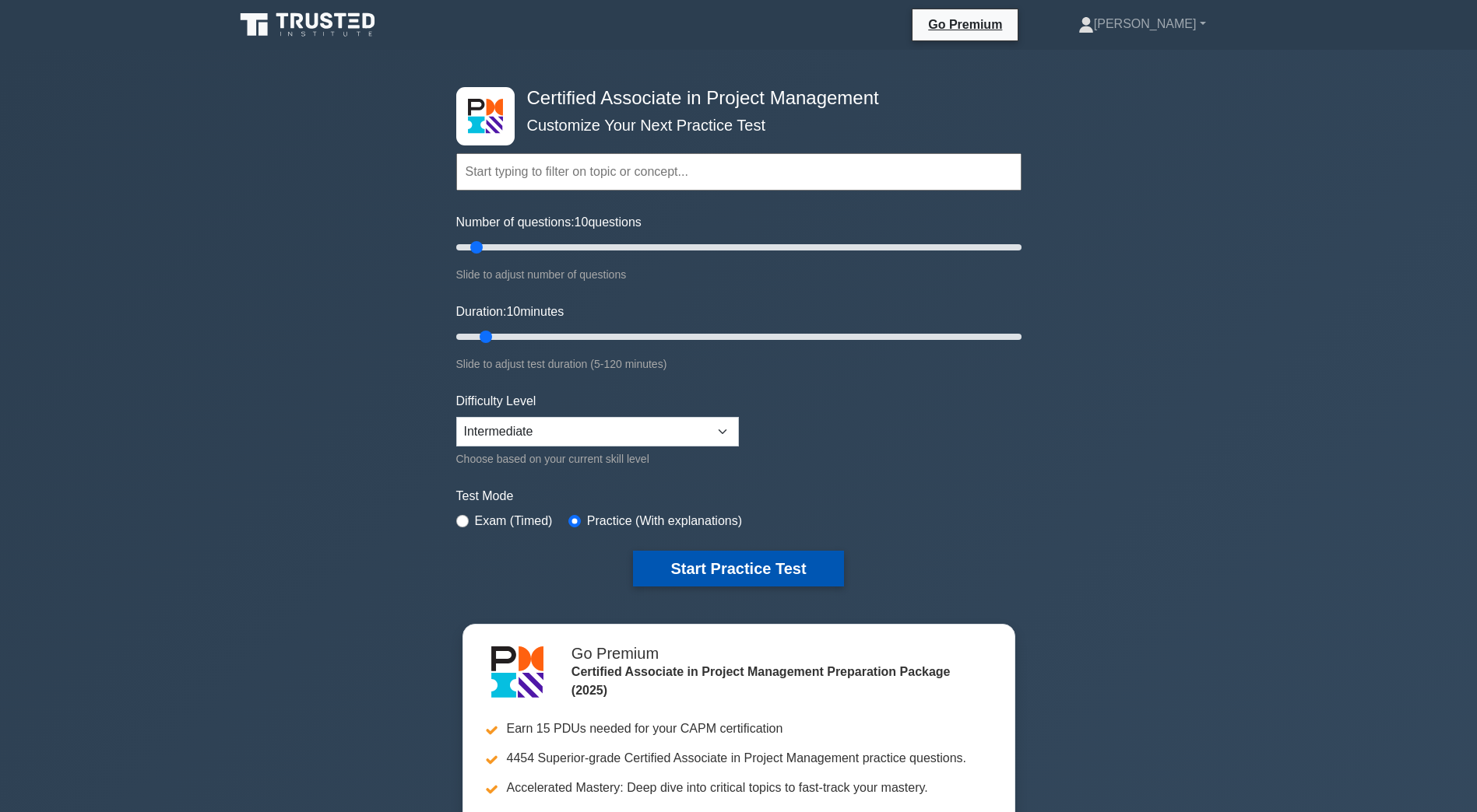
click at [677, 557] on button "Start Practice Test" at bounding box center [738, 568] width 210 height 36
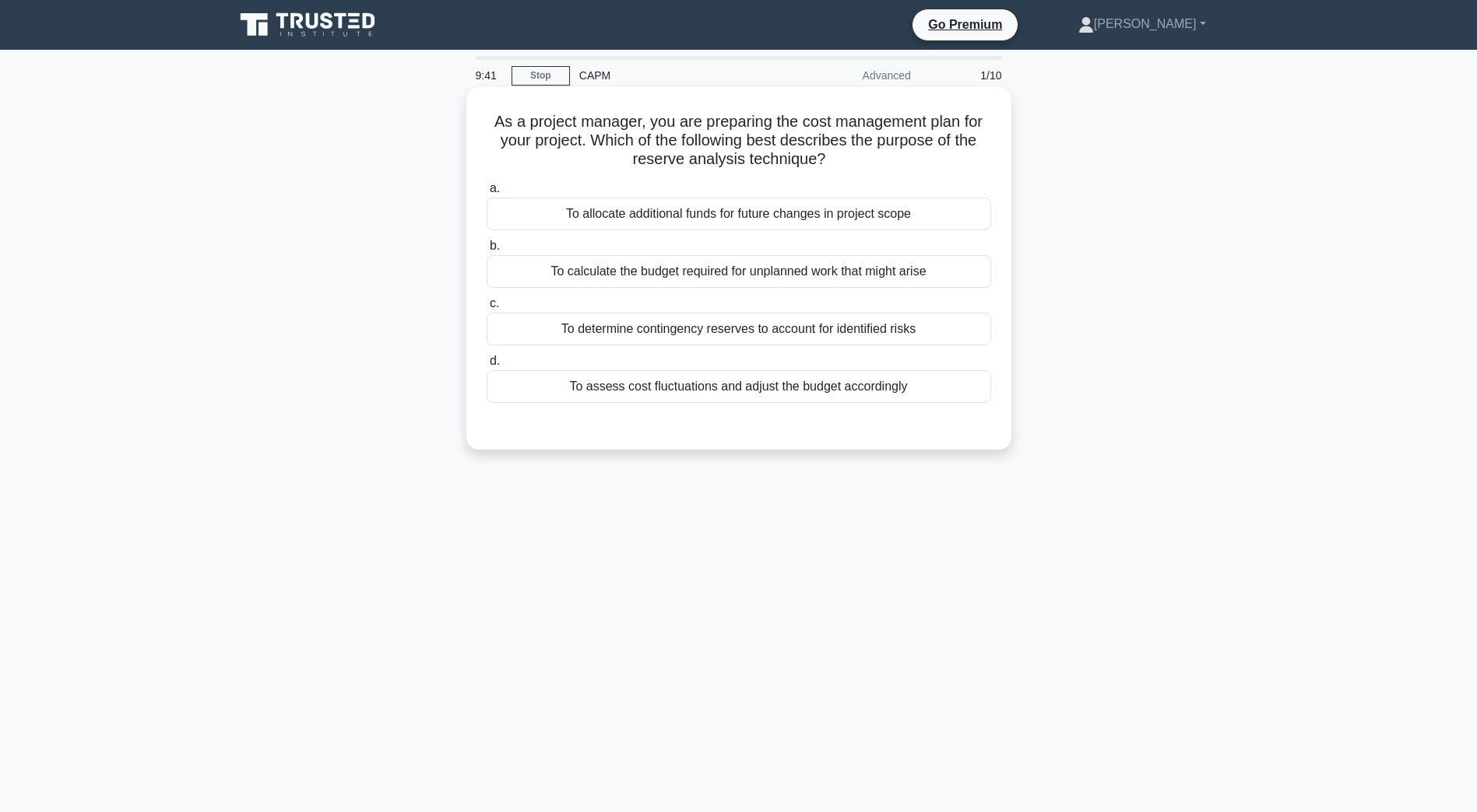
click at [648, 335] on div "To determine contingency reserves to account for identified risks" at bounding box center [738, 330] width 504 height 33
click at [486, 309] on input "c. To determine contingency reserves to account for identified risks" at bounding box center [486, 303] width 0 height 10
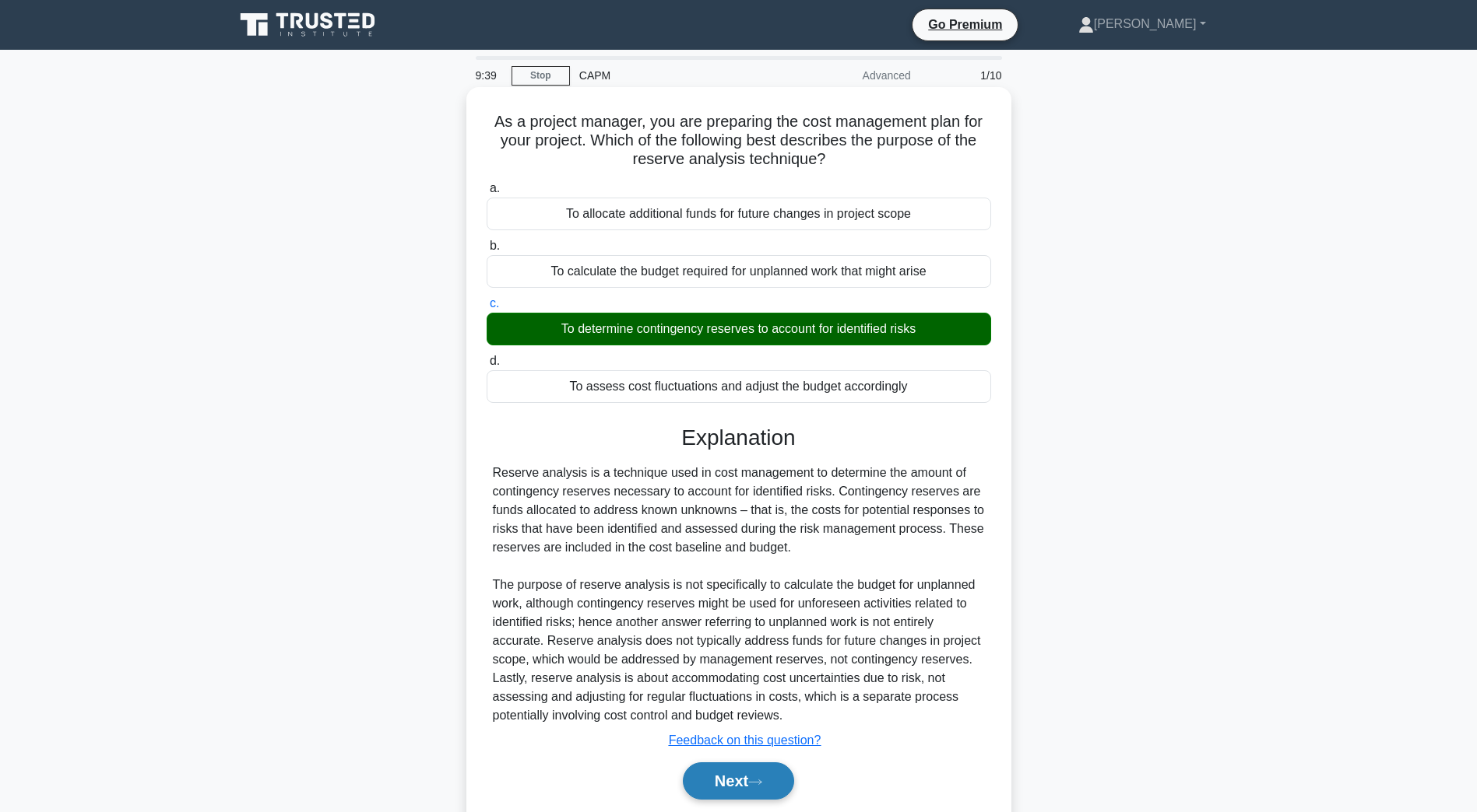
click at [738, 789] on button "Next" at bounding box center [738, 781] width 111 height 37
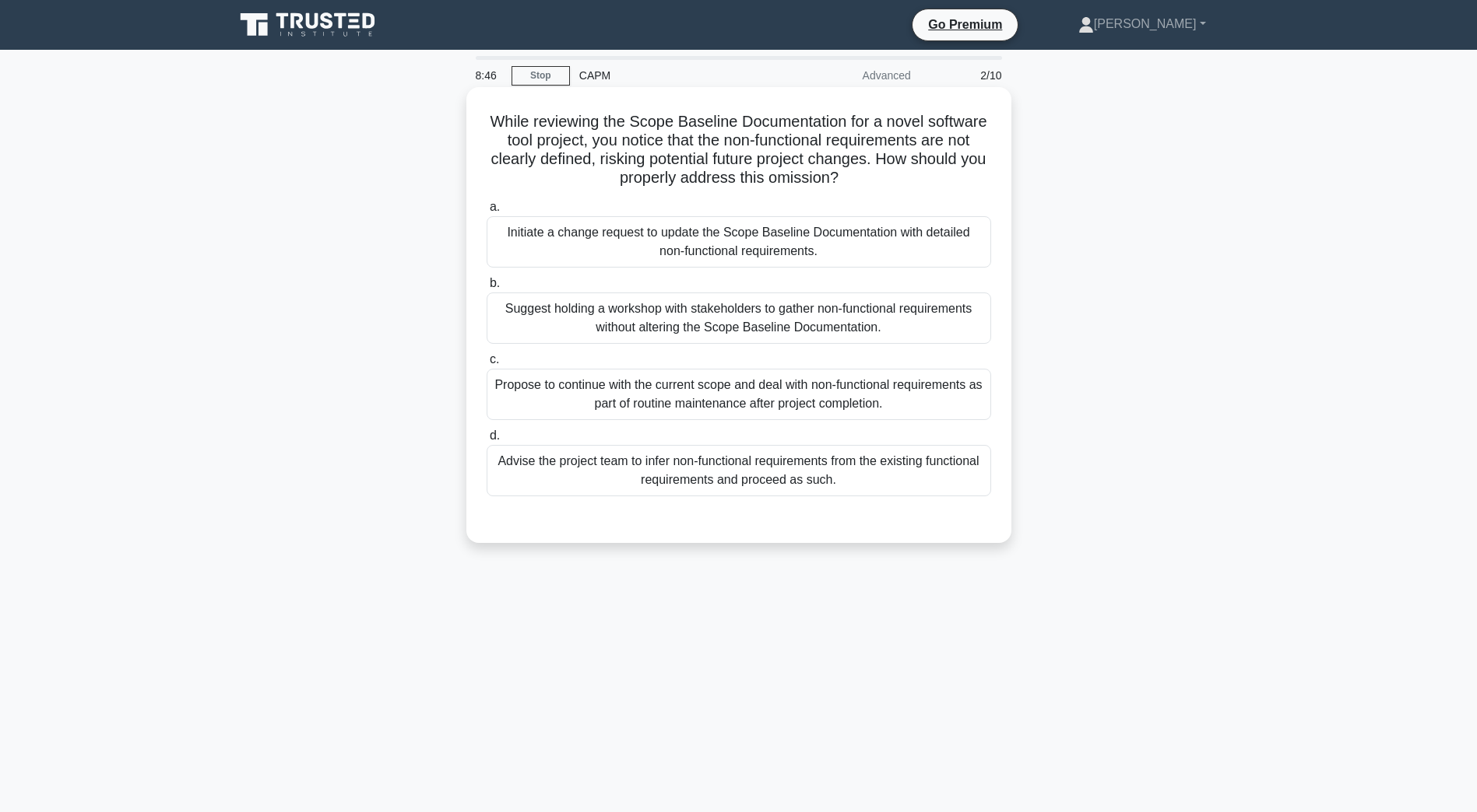
click at [629, 231] on div "Initiate a change request to update the Scope Baseline Documentation with detai…" at bounding box center [738, 241] width 504 height 52
click at [486, 212] on input "a. Initiate a change request to update the Scope Baseline Documentation with de…" at bounding box center [486, 207] width 0 height 10
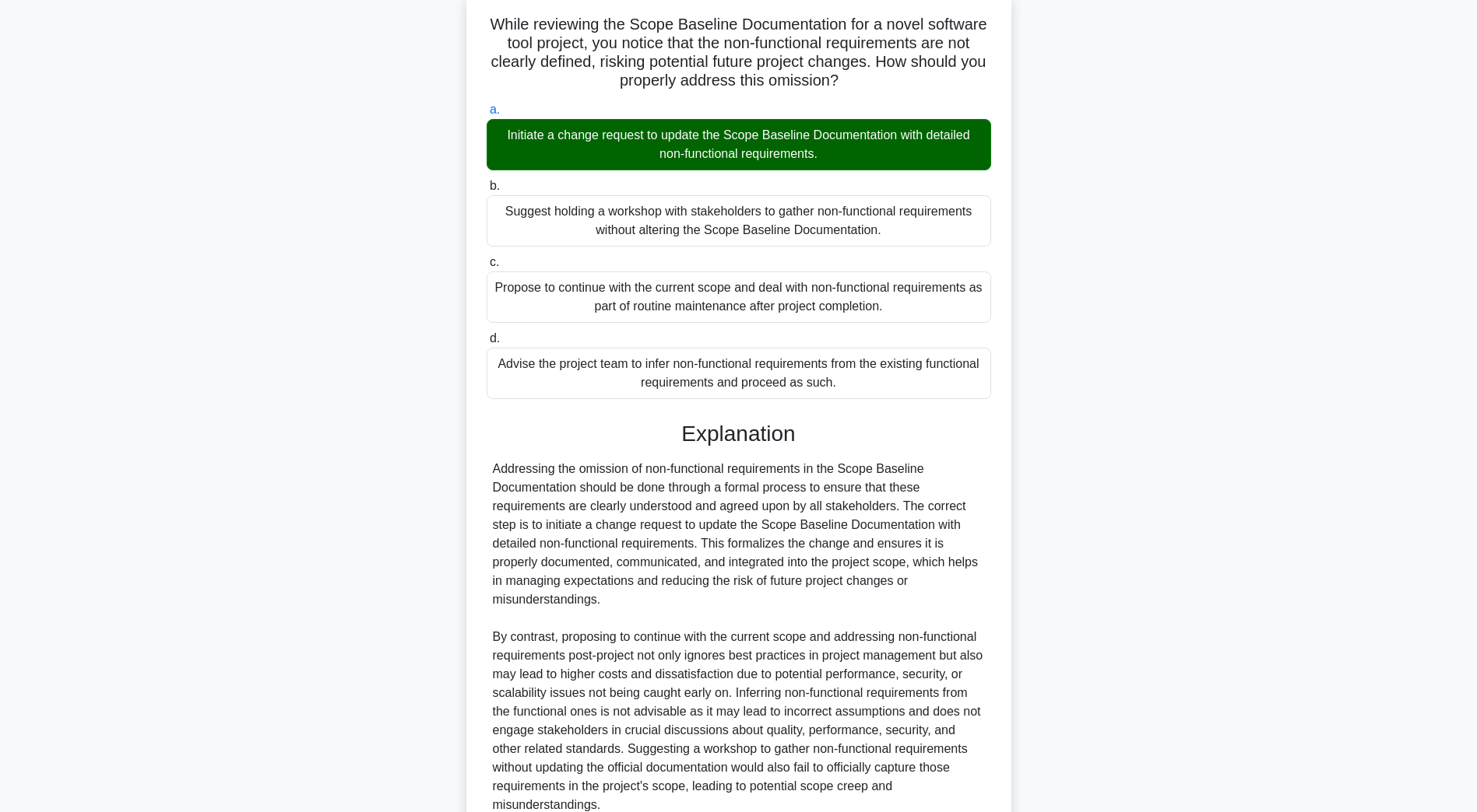
scroll to position [241, 0]
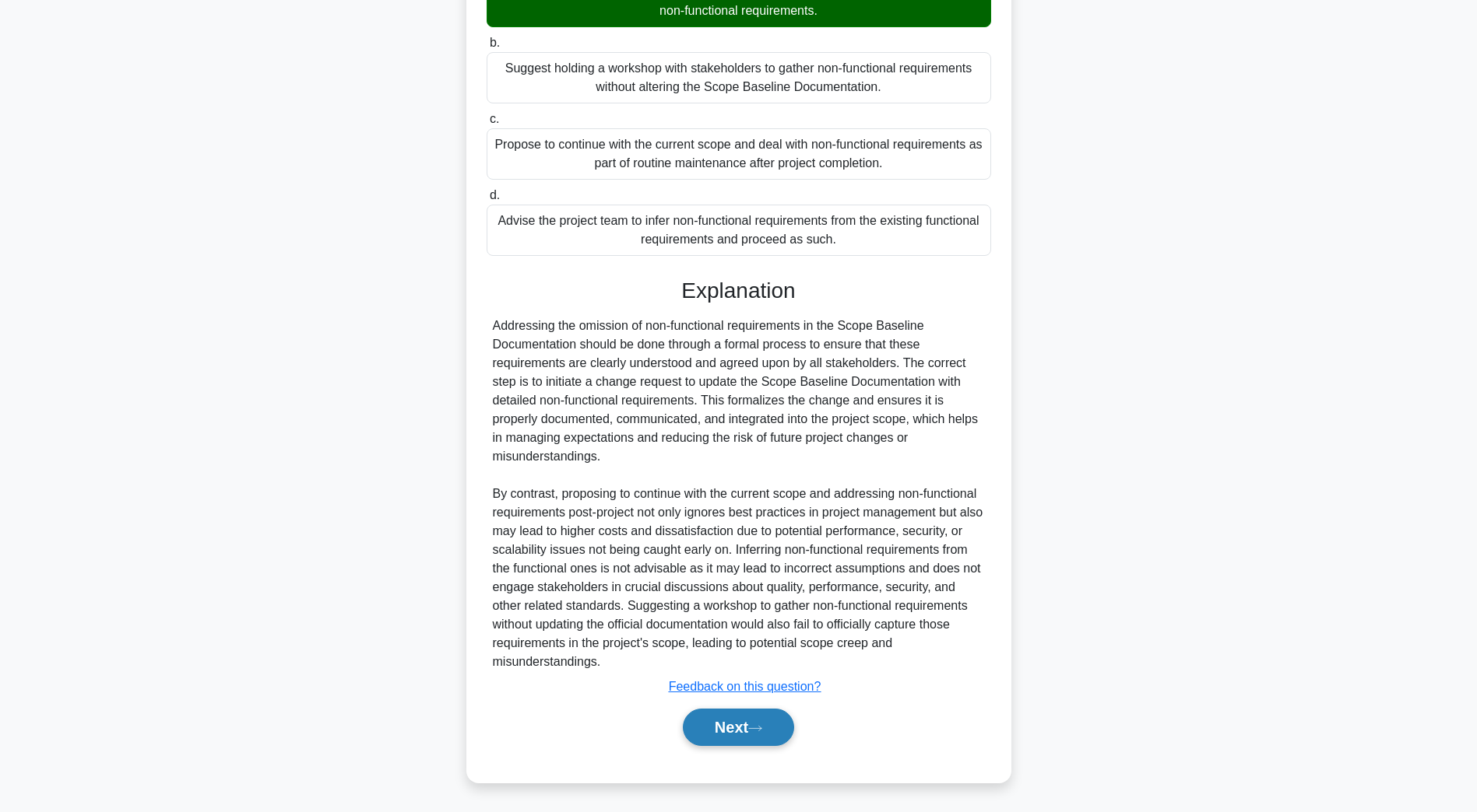
click at [762, 723] on button "Next" at bounding box center [738, 727] width 111 height 37
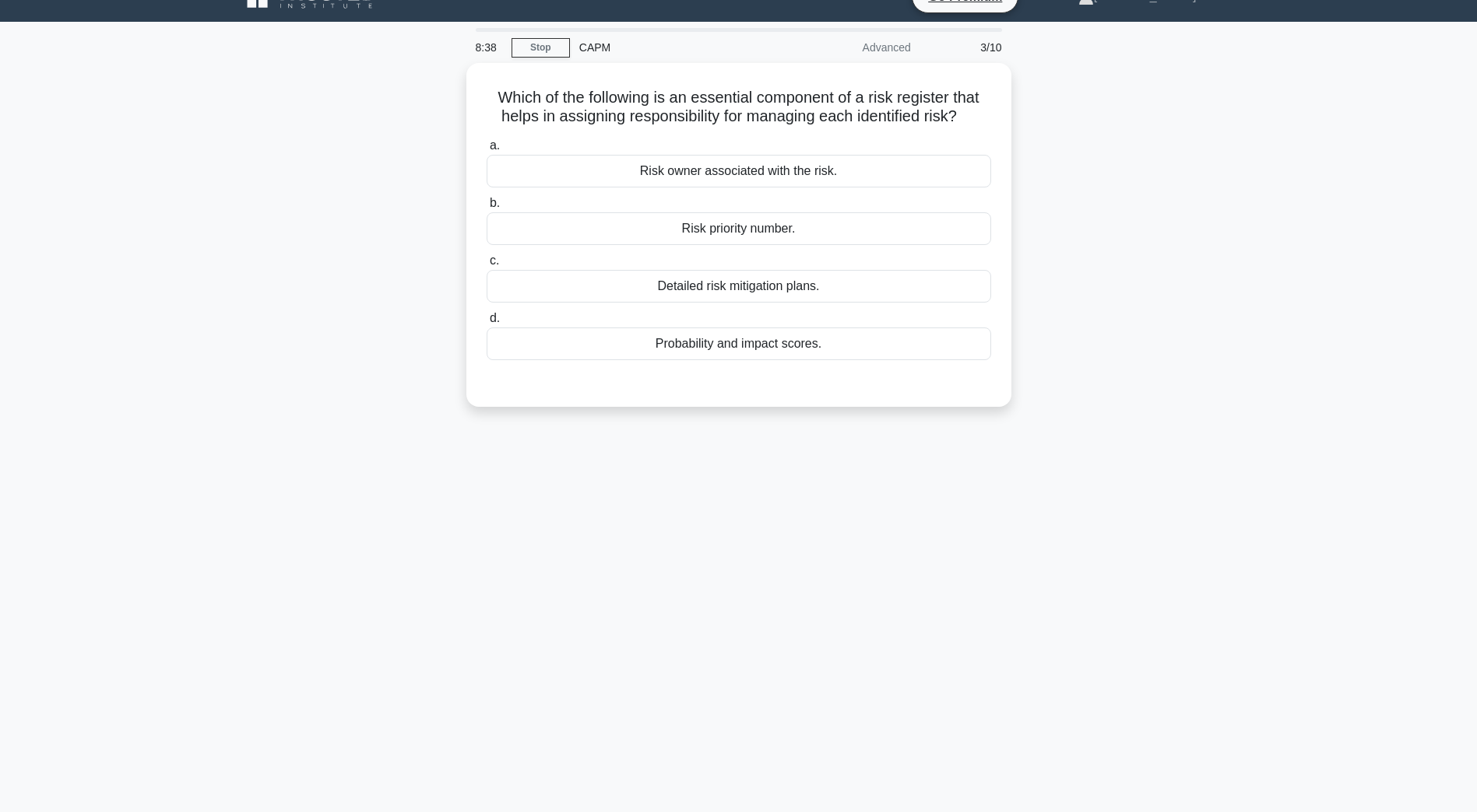
scroll to position [28, 0]
click at [703, 277] on div "Detailed risk mitigation plans." at bounding box center [738, 283] width 504 height 33
click at [486, 263] on input "c. Detailed risk mitigation plans." at bounding box center [486, 257] width 0 height 10
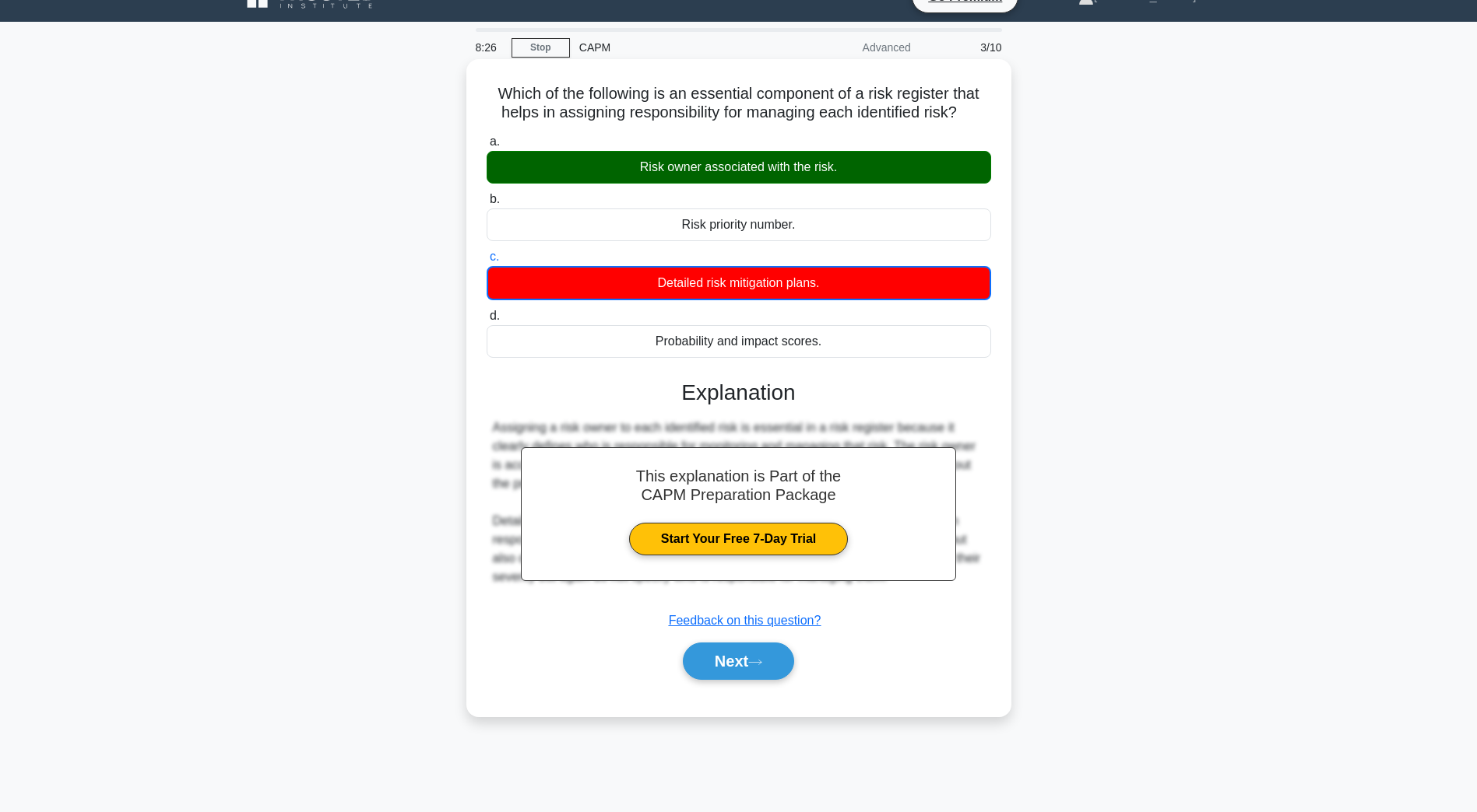
click at [707, 688] on div "a. Risk owner associated with the risk. b. Risk priority number. c. d." at bounding box center [738, 414] width 508 height 570
click at [711, 669] on button "Next" at bounding box center [738, 661] width 111 height 37
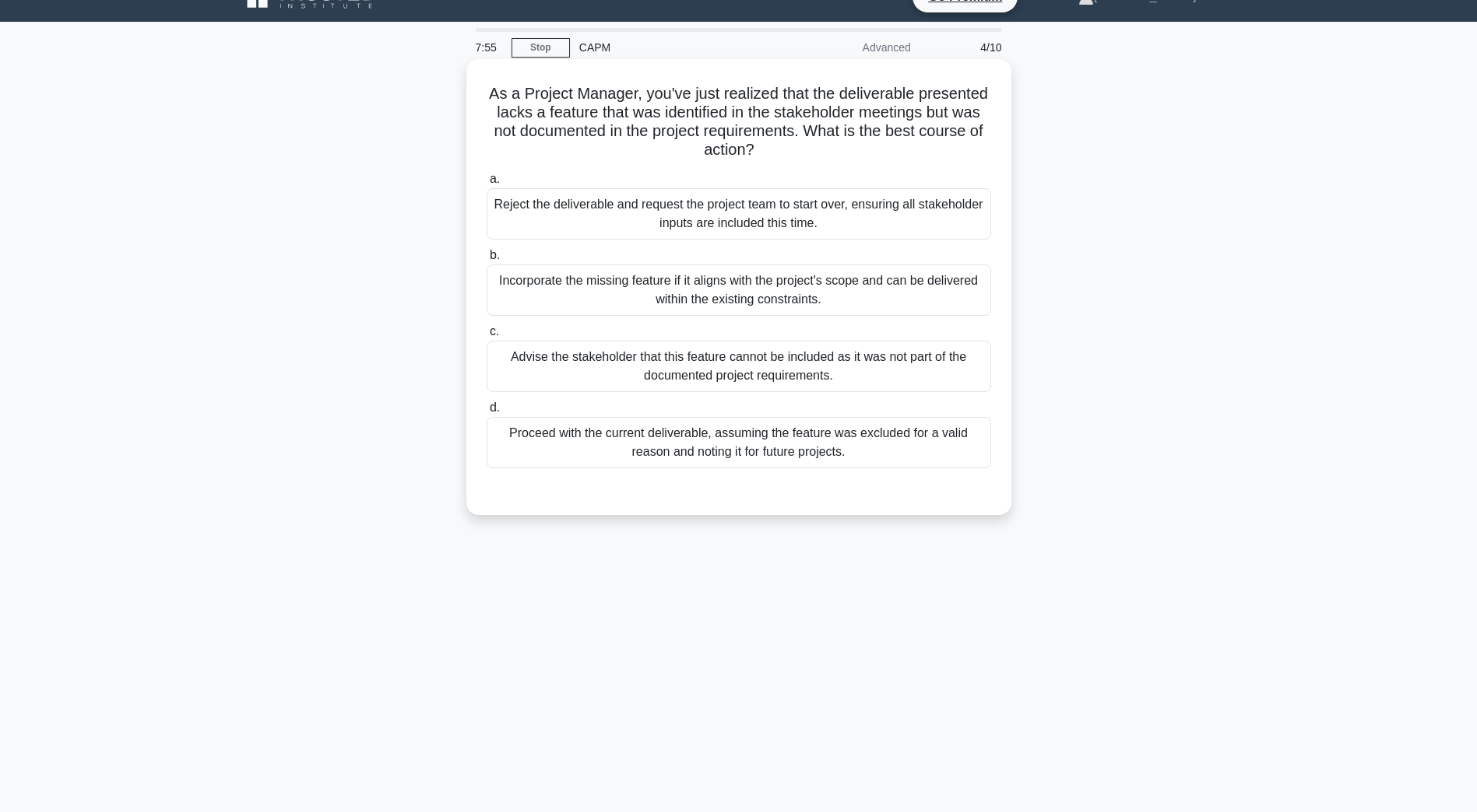
click at [715, 360] on div "Advise the stakeholder that this feature cannot be included as it was not part …" at bounding box center [738, 366] width 504 height 52
click at [486, 336] on input "c. Advise the stakeholder that this feature cannot be included as it was not pa…" at bounding box center [486, 332] width 0 height 10
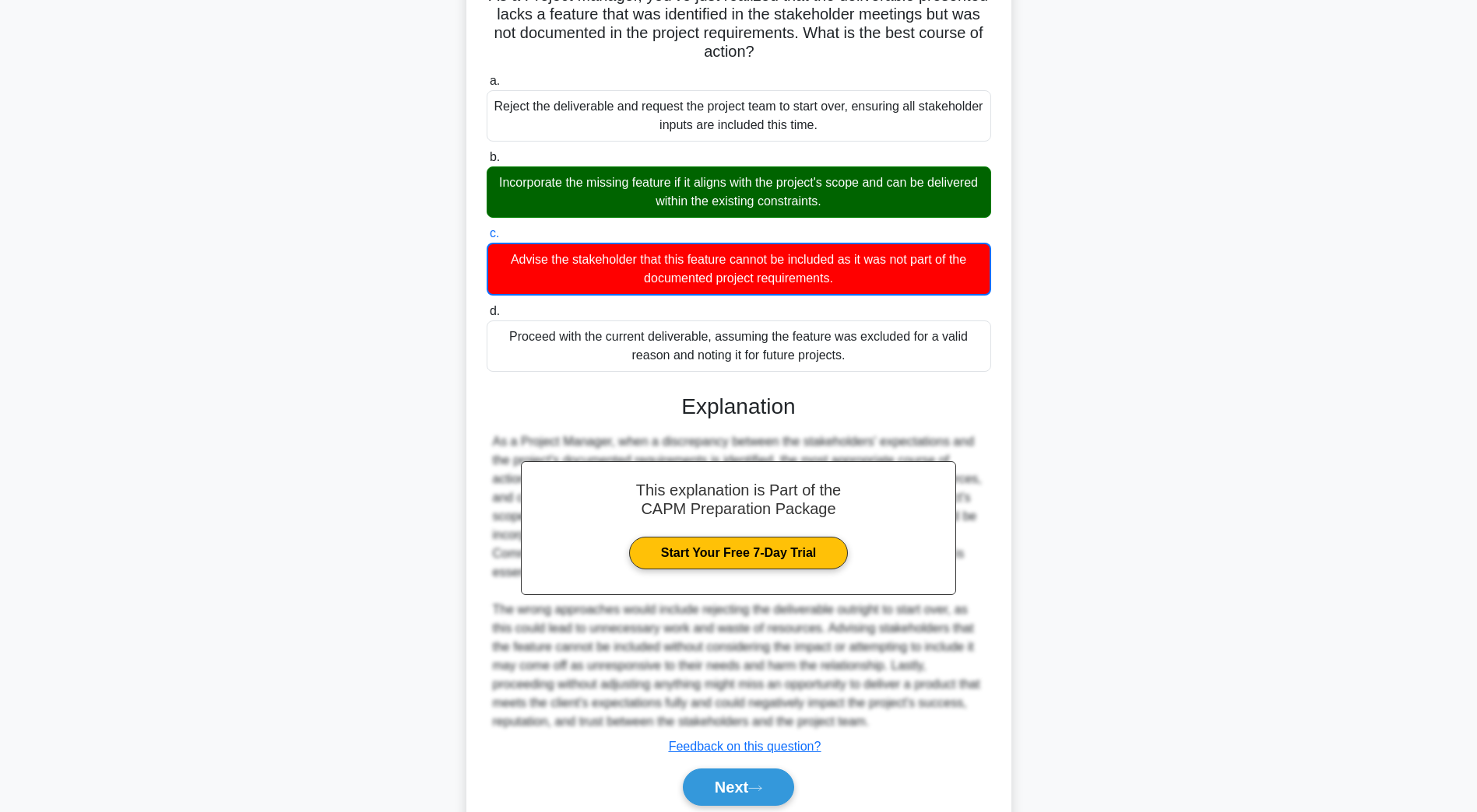
scroll to position [187, 0]
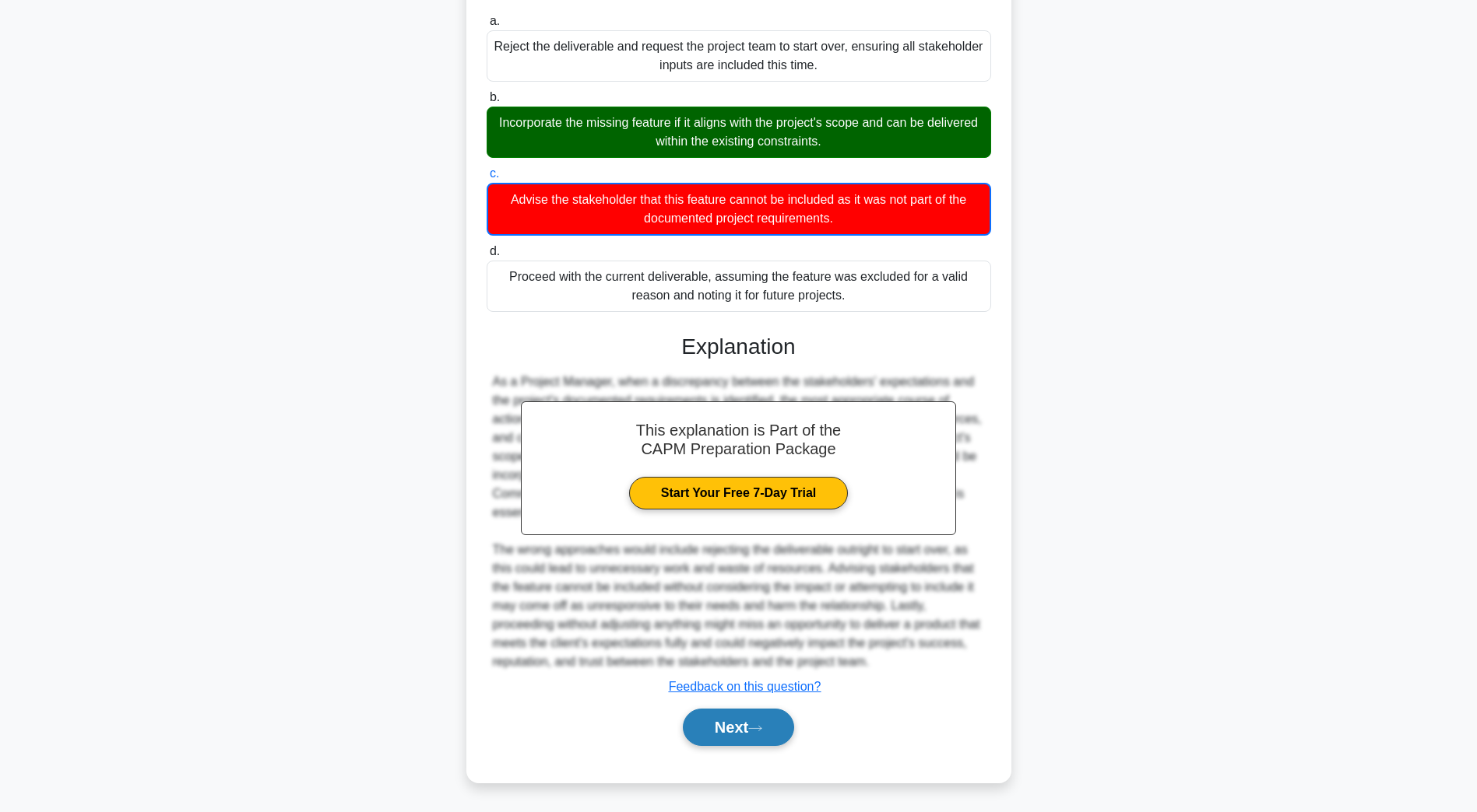
click at [738, 738] on button "Next" at bounding box center [738, 727] width 111 height 37
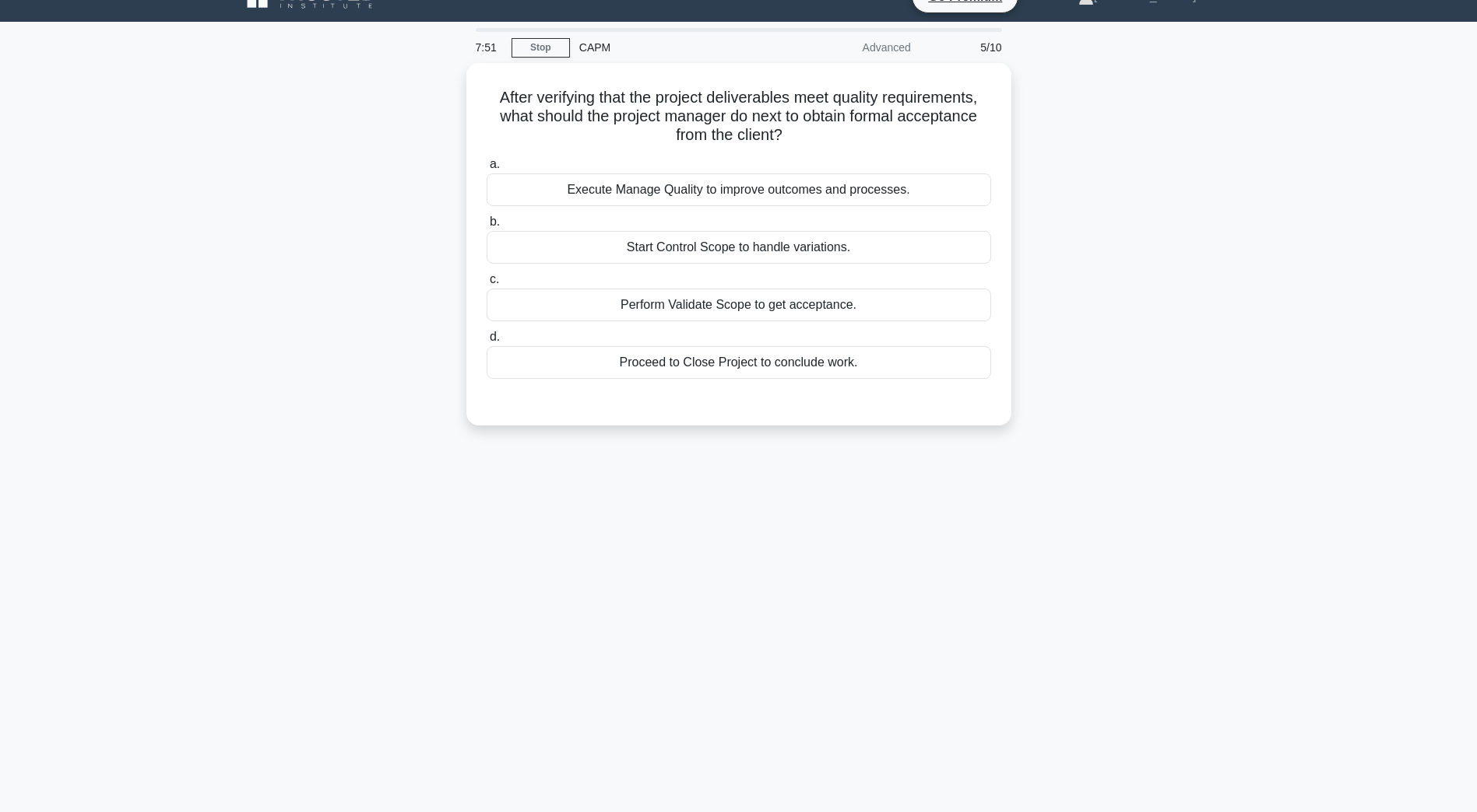
scroll to position [28, 0]
click at [652, 306] on div "Perform Validate Scope to get acceptance." at bounding box center [738, 301] width 504 height 33
click at [486, 281] on input "c. Perform Validate Scope to get acceptance." at bounding box center [486, 275] width 0 height 10
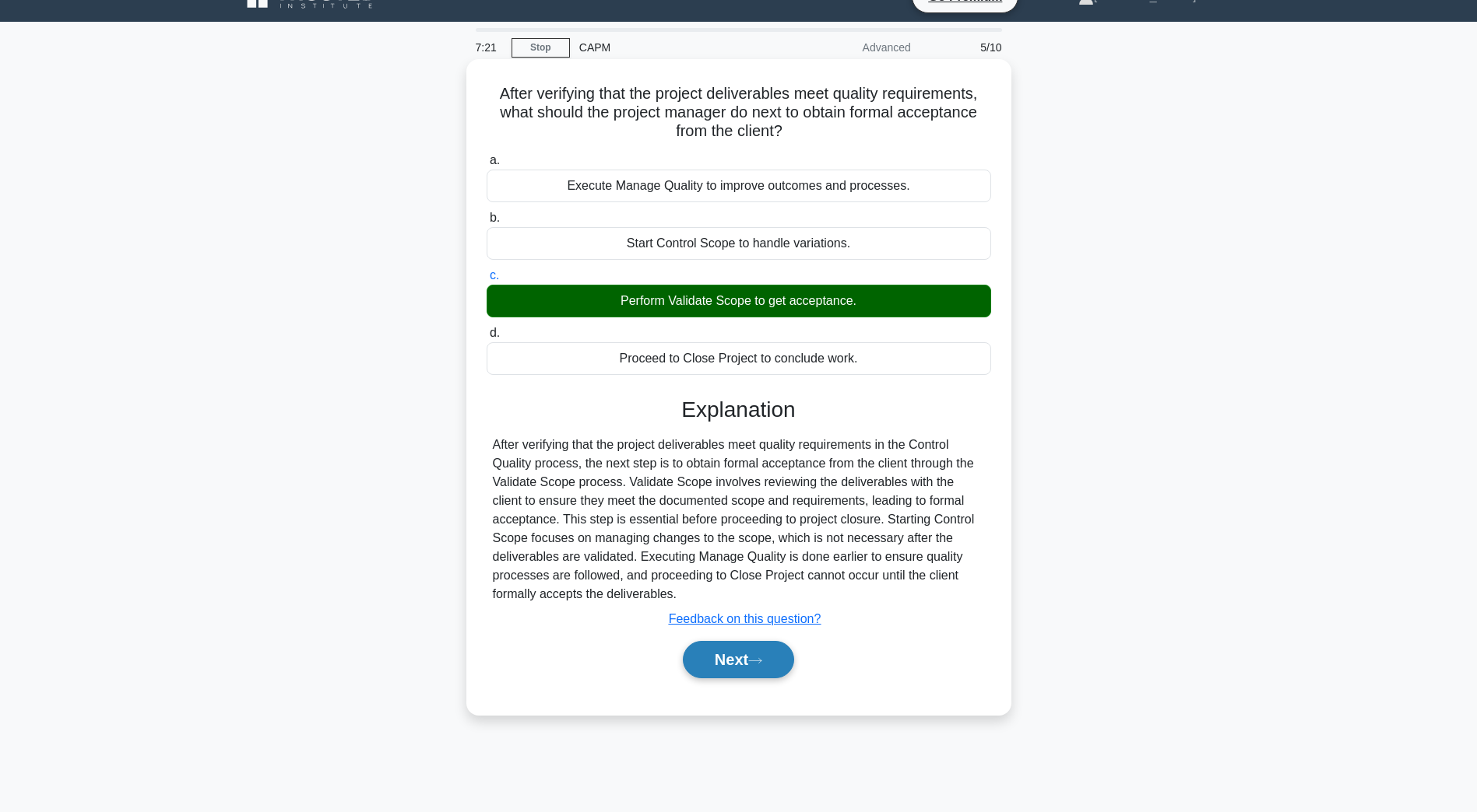
click at [752, 665] on button "Next" at bounding box center [738, 659] width 111 height 37
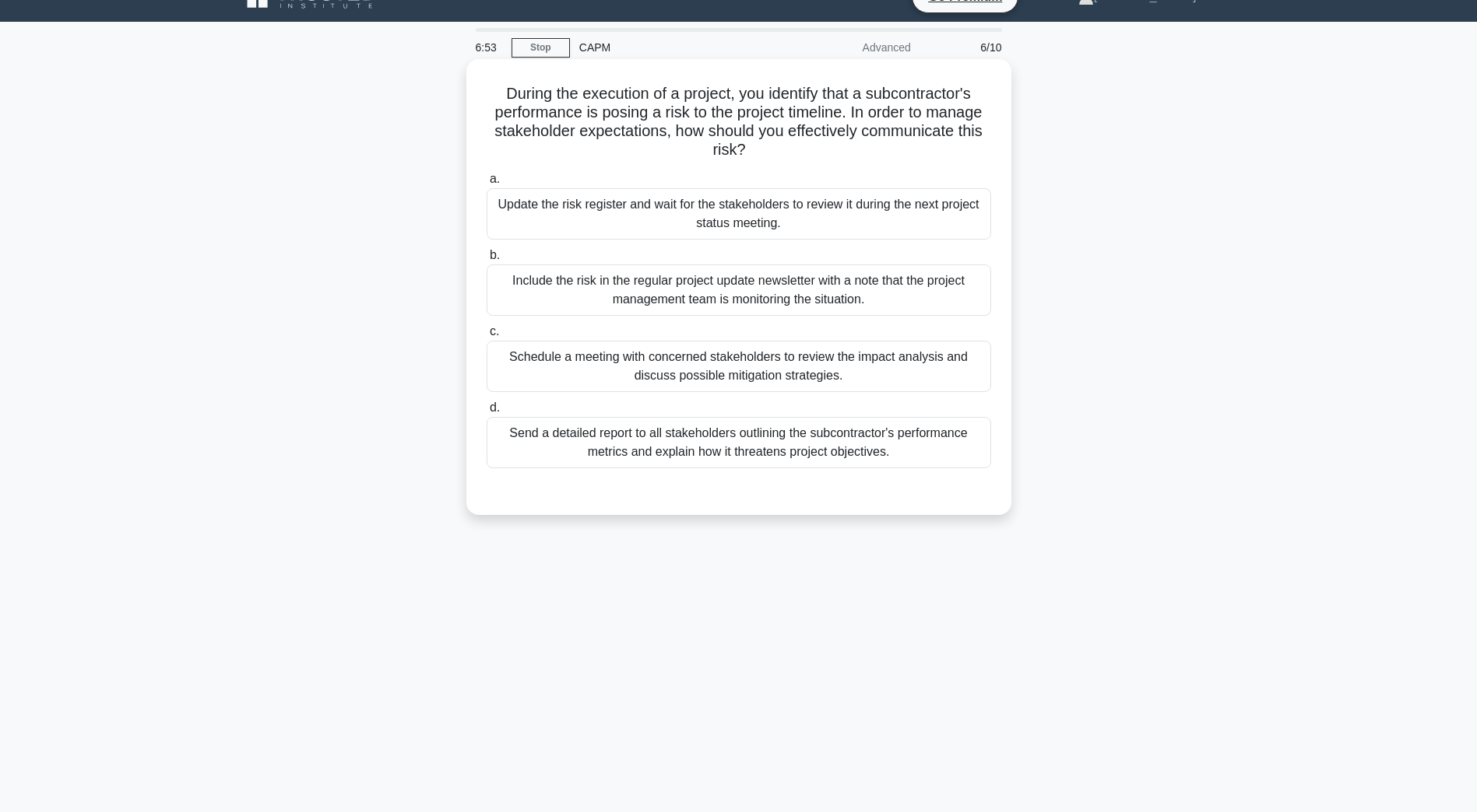
click at [808, 387] on div "Schedule a meeting with concerned stakeholders to review the impact analysis an…" at bounding box center [738, 366] width 504 height 52
click at [486, 336] on input "c. Schedule a meeting with concerned stakeholders to review the impact analysis…" at bounding box center [486, 332] width 0 height 10
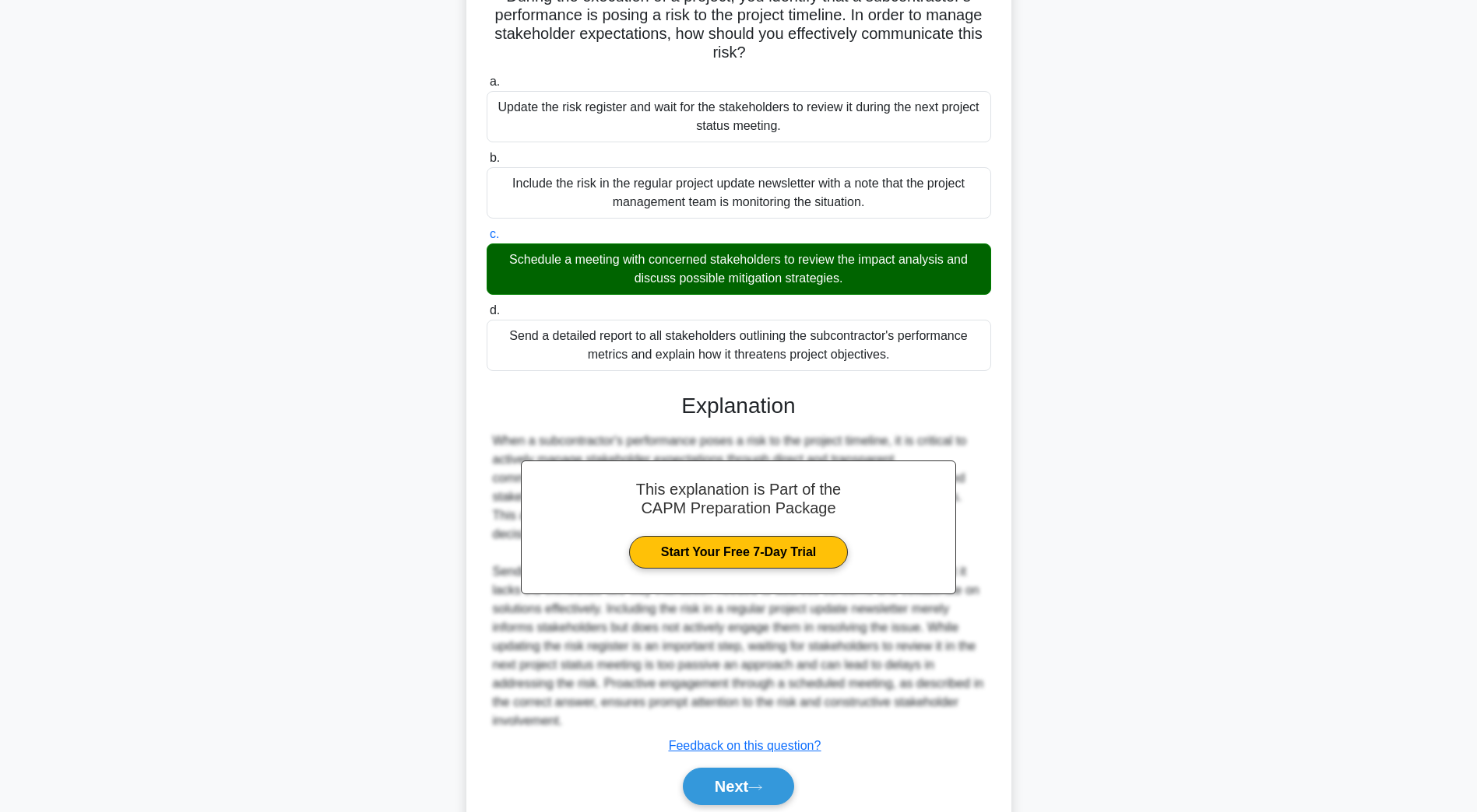
scroll to position [185, 0]
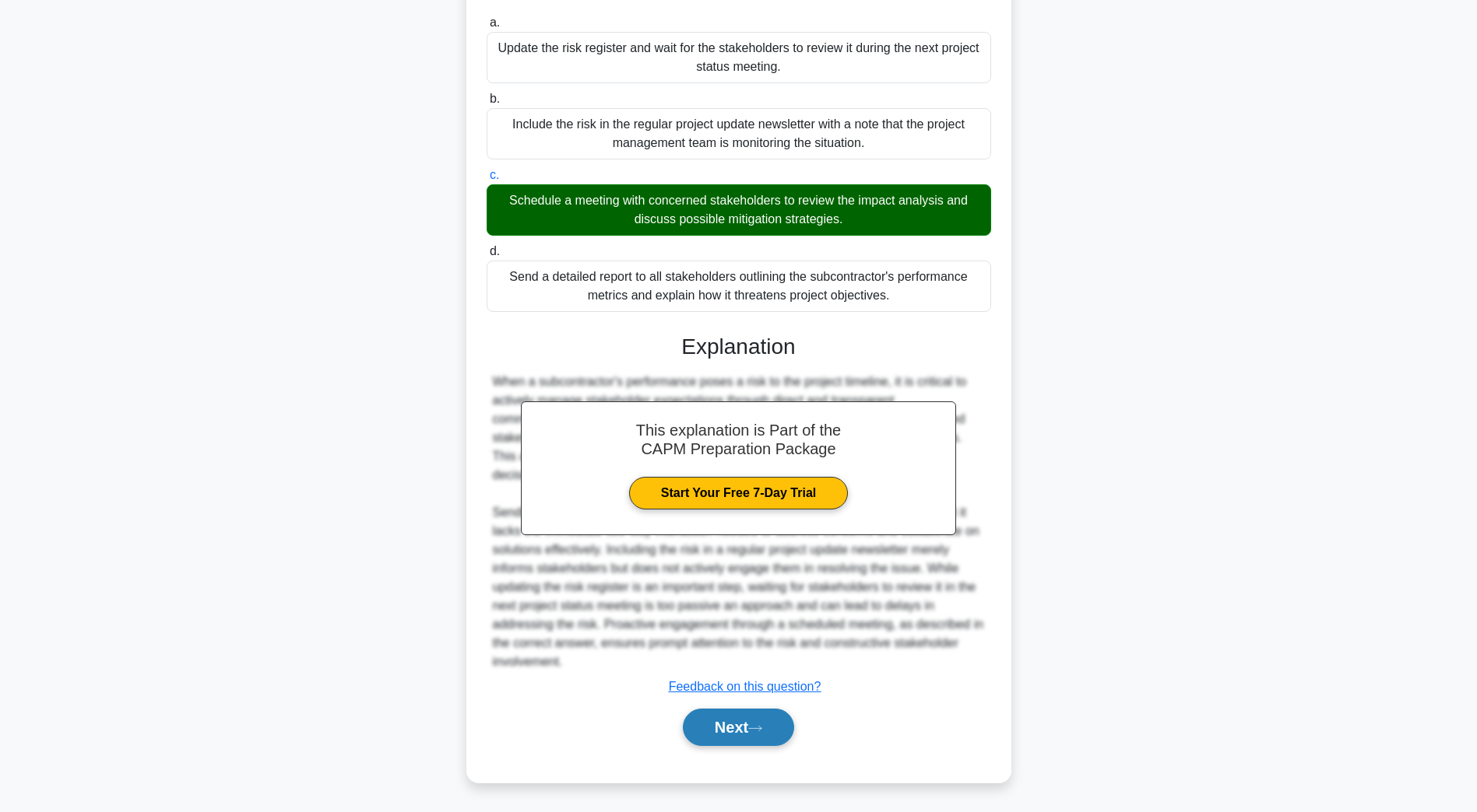
click at [721, 734] on button "Next" at bounding box center [738, 727] width 111 height 37
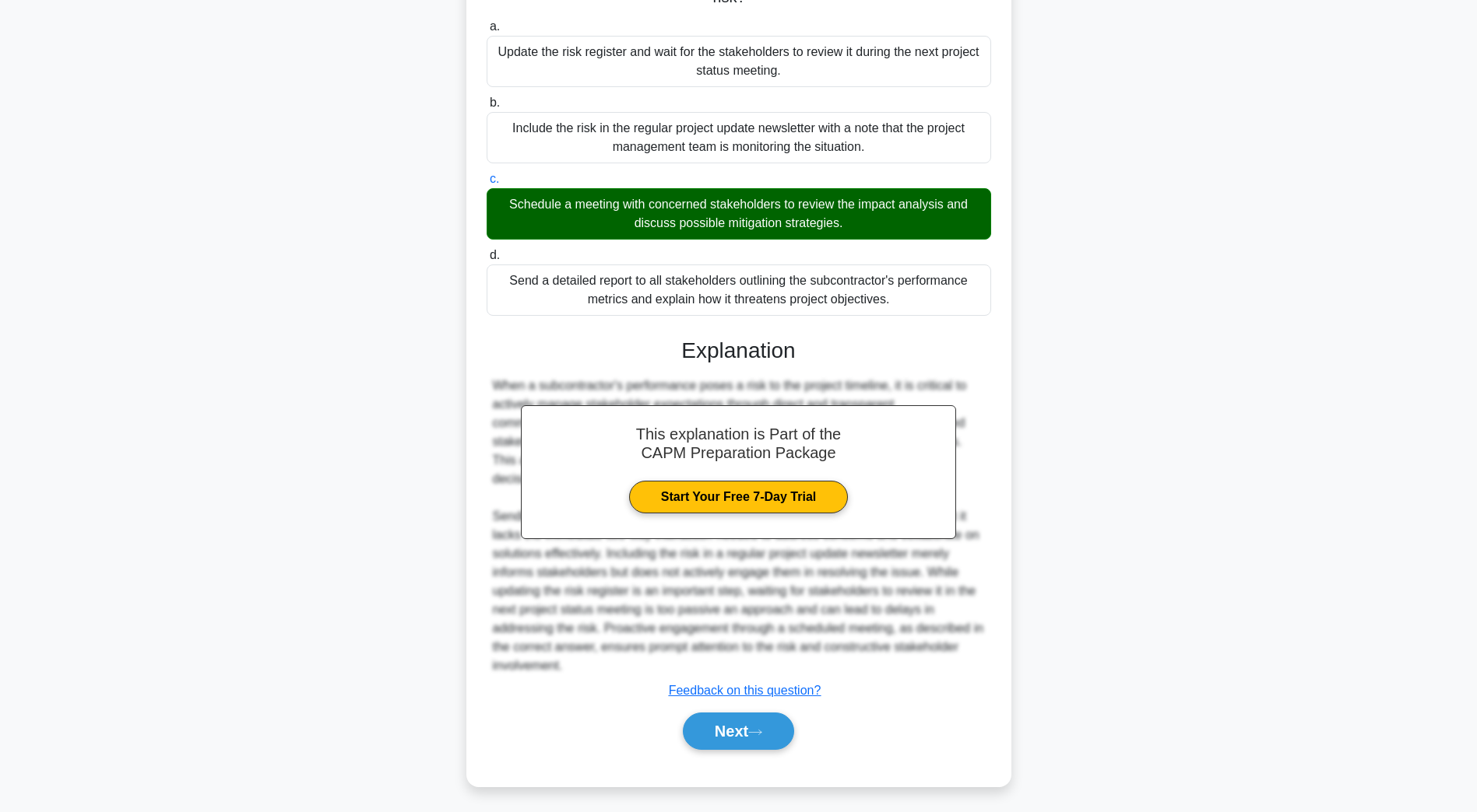
scroll to position [28, 0]
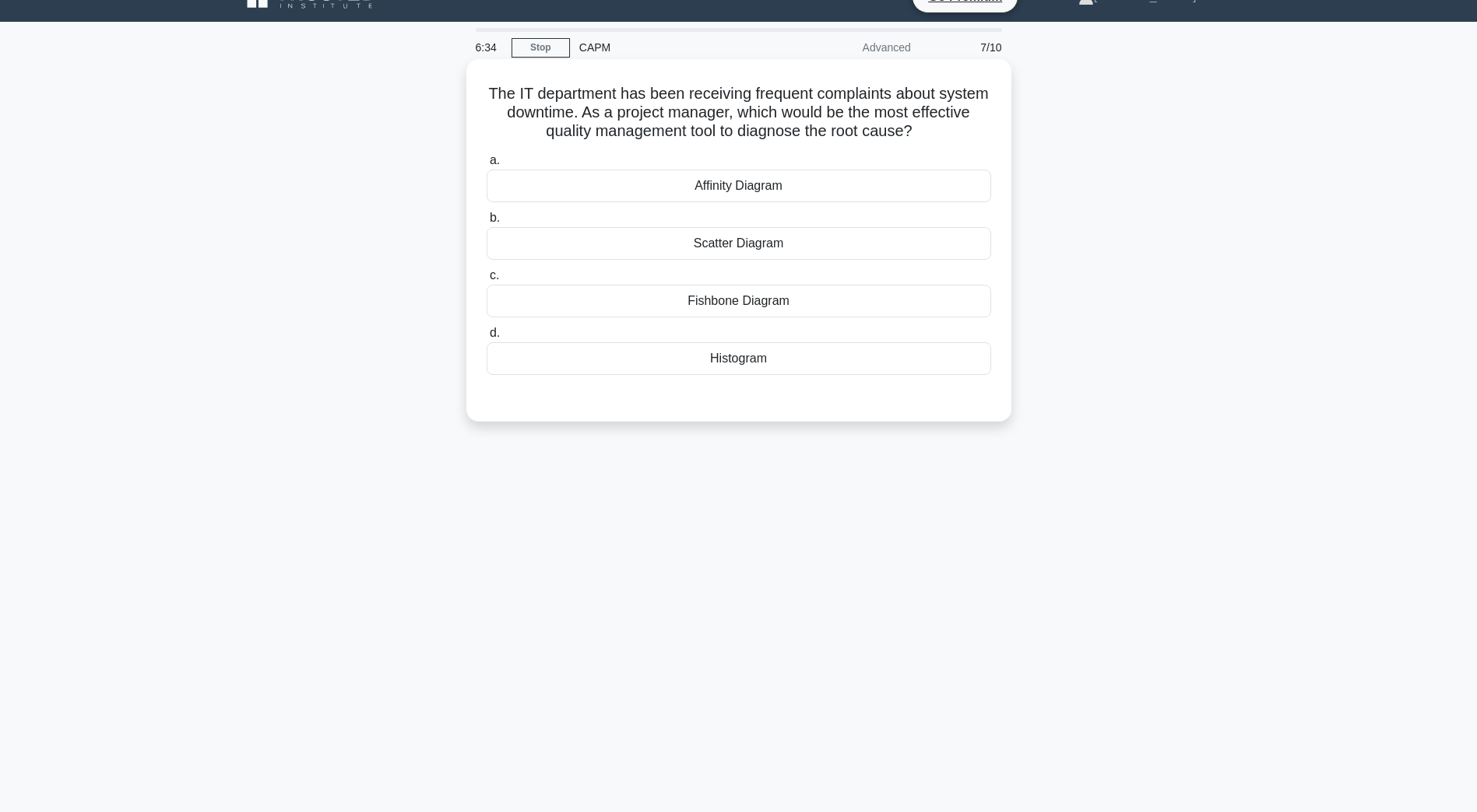
click at [762, 371] on div "Histogram" at bounding box center [738, 359] width 504 height 33
click at [486, 338] on input "d. Histogram" at bounding box center [486, 334] width 0 height 10
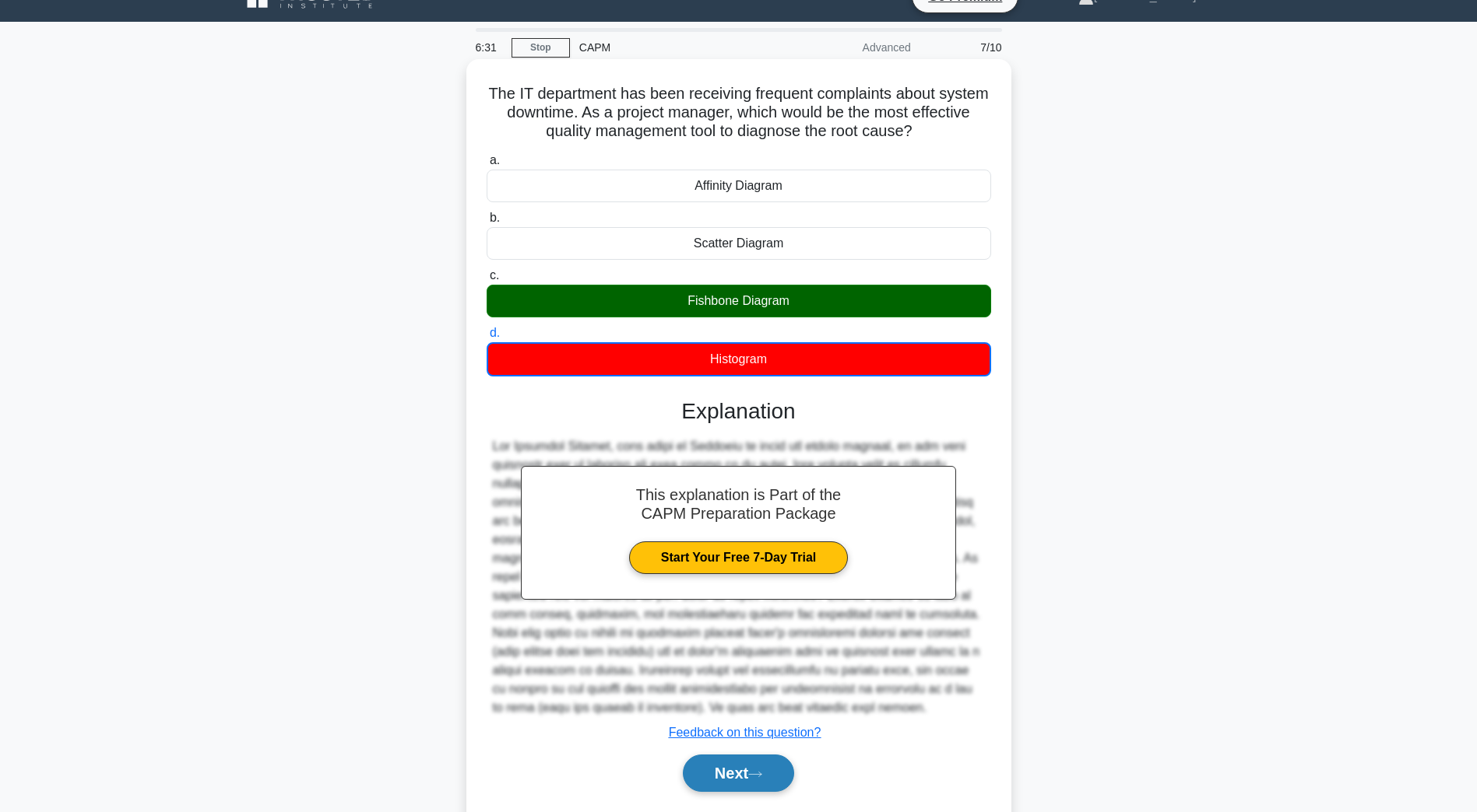
click at [693, 781] on button "Next" at bounding box center [738, 773] width 111 height 37
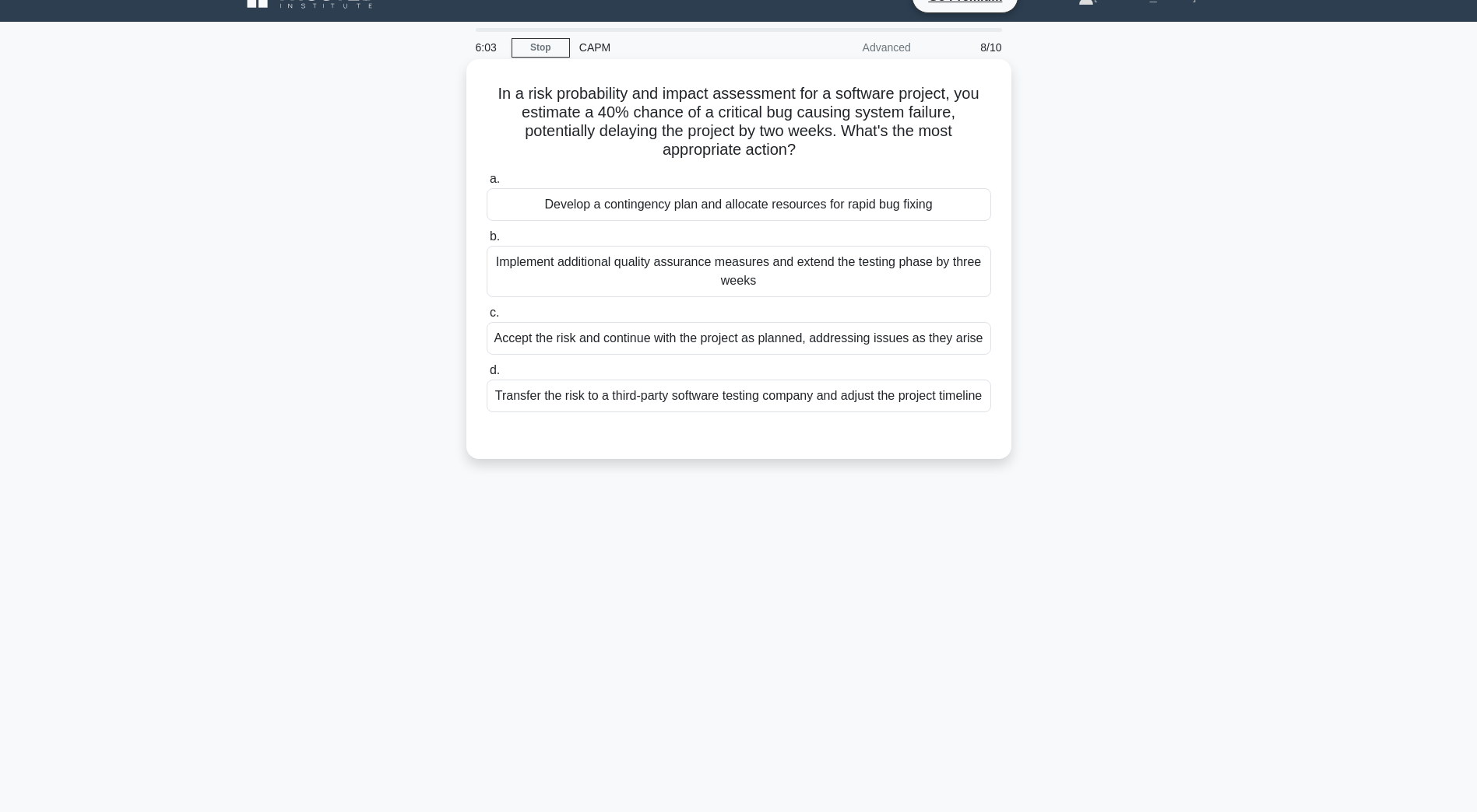
click at [703, 208] on div "Develop a contingency plan and allocate resources for rapid bug fixing" at bounding box center [738, 205] width 504 height 33
click at [486, 185] on input "a. Develop a contingency plan and allocate resources for rapid bug fixing" at bounding box center [486, 179] width 0 height 10
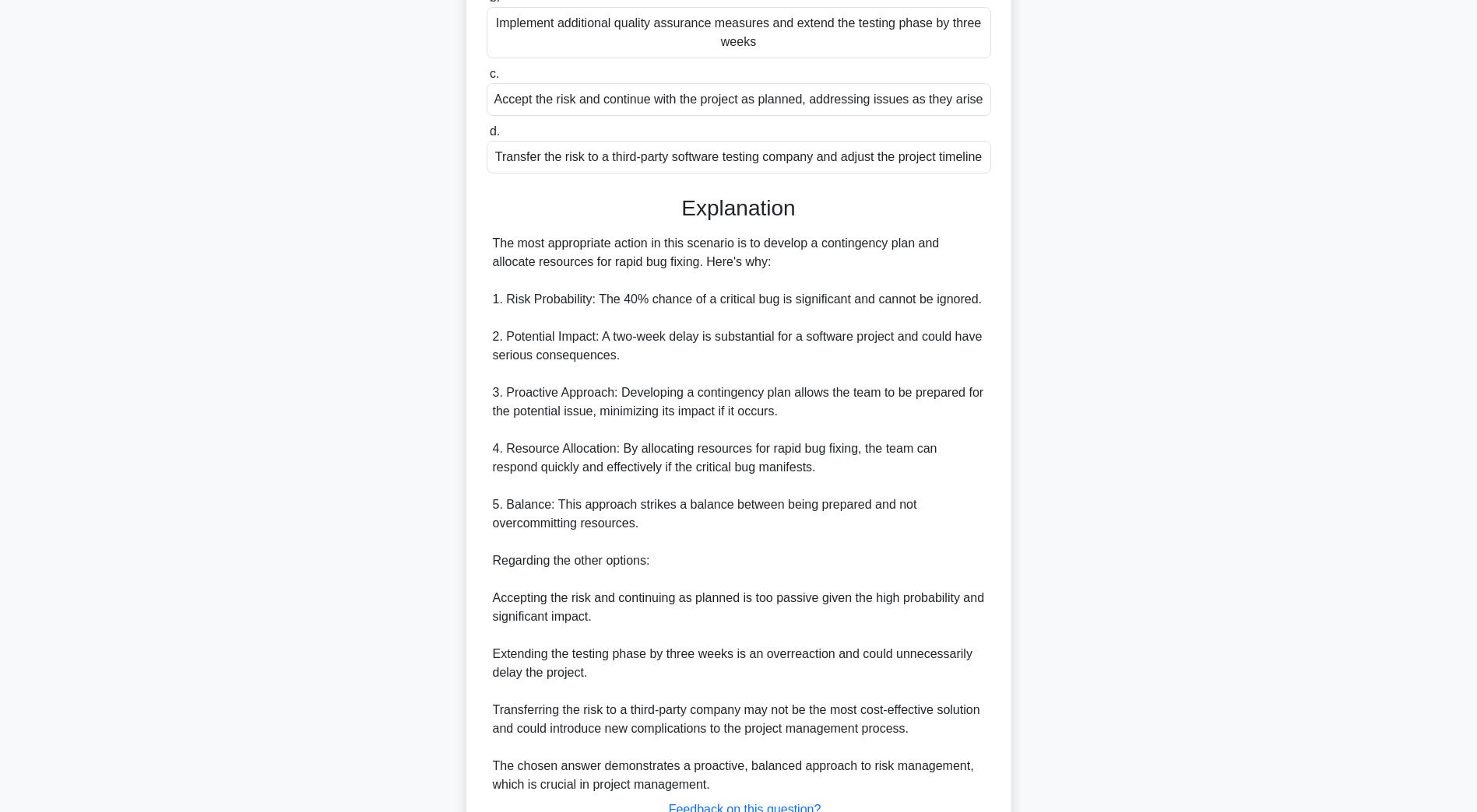
scroll to position [409, 0]
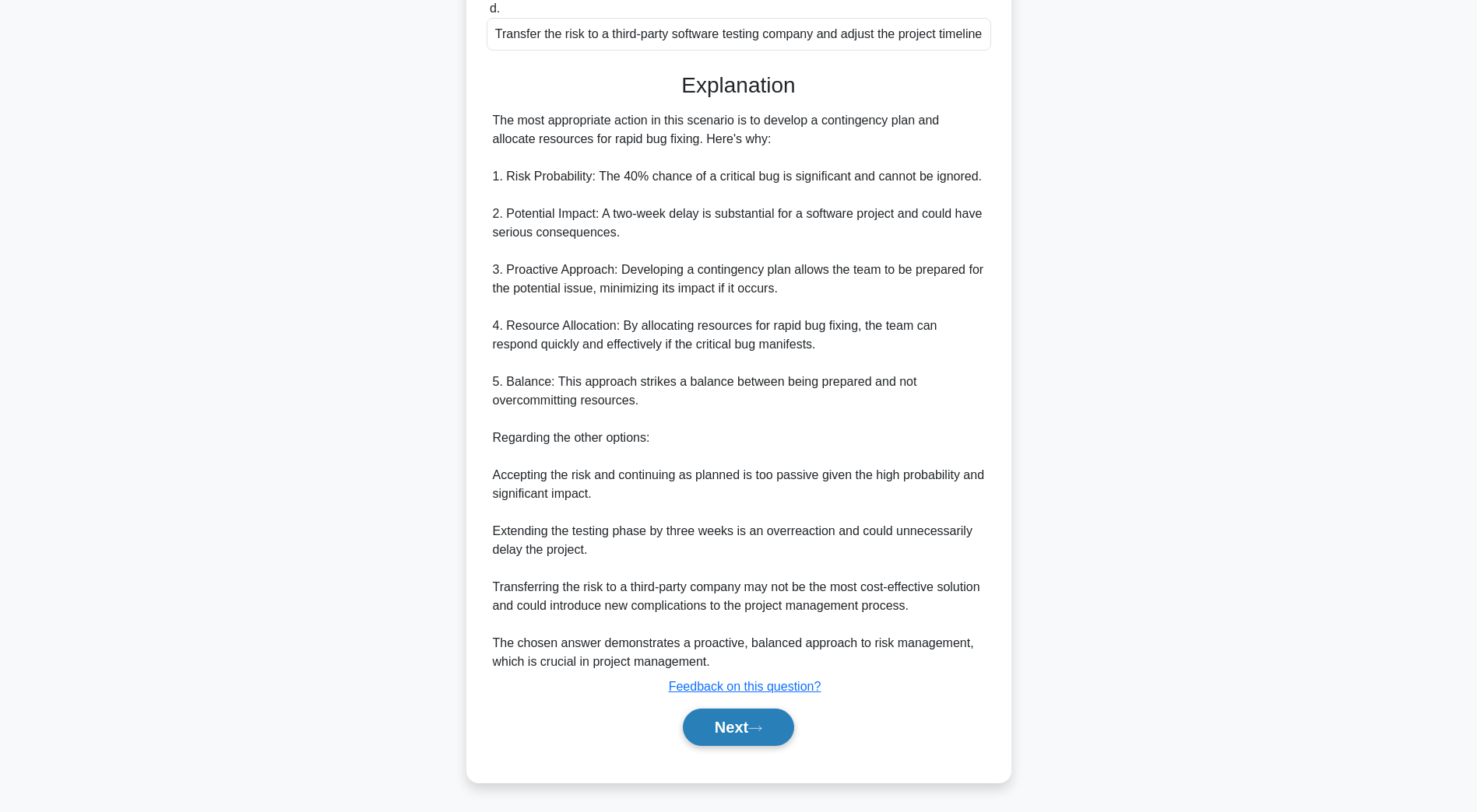
click at [723, 718] on button "Next" at bounding box center [738, 727] width 111 height 37
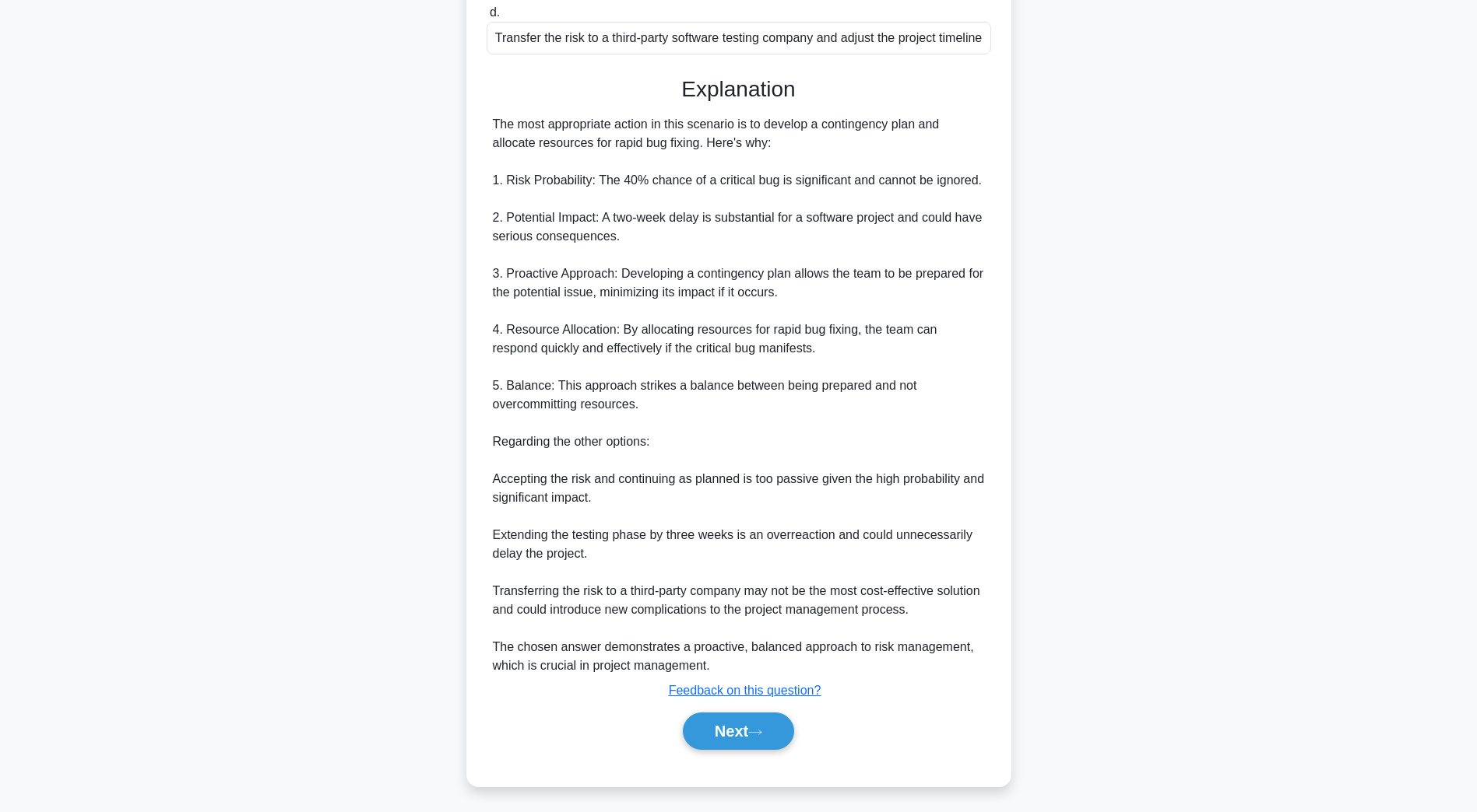
scroll to position [28, 0]
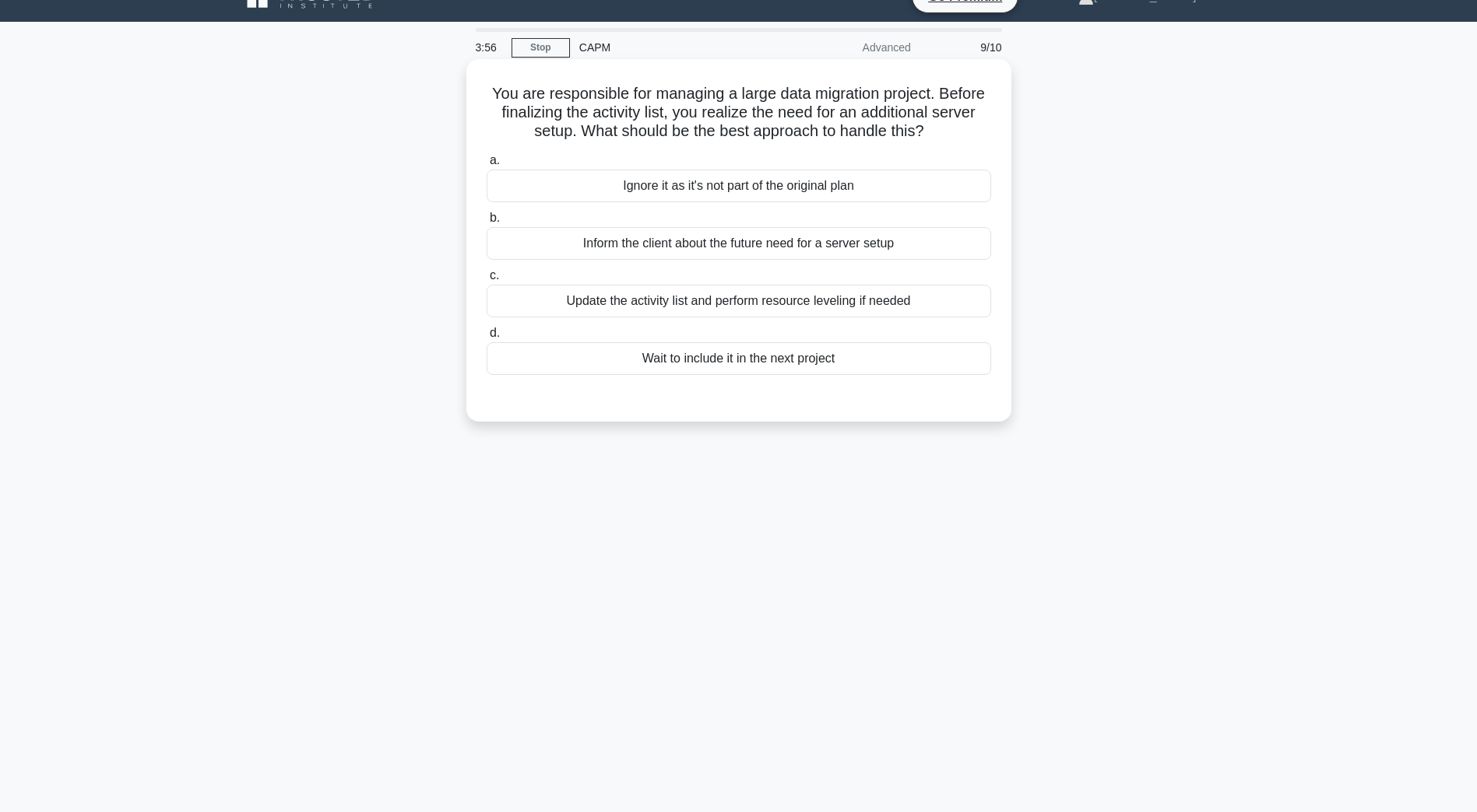
click at [683, 250] on div "Inform the client about the future need for a server setup" at bounding box center [738, 244] width 504 height 33
click at [486, 224] on input "b. Inform the client about the future need for a server setup" at bounding box center [486, 218] width 0 height 10
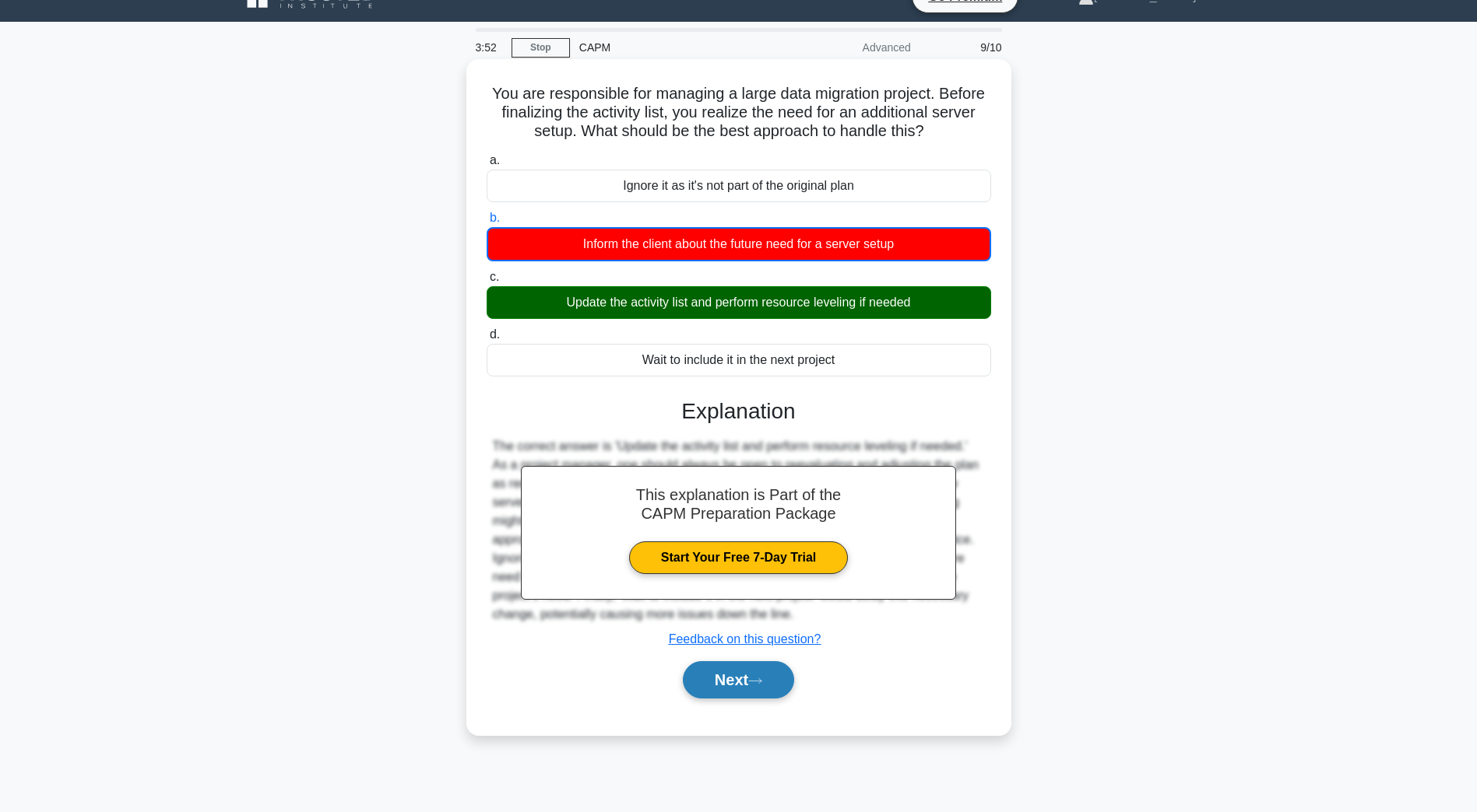
click at [745, 695] on button "Next" at bounding box center [738, 680] width 111 height 37
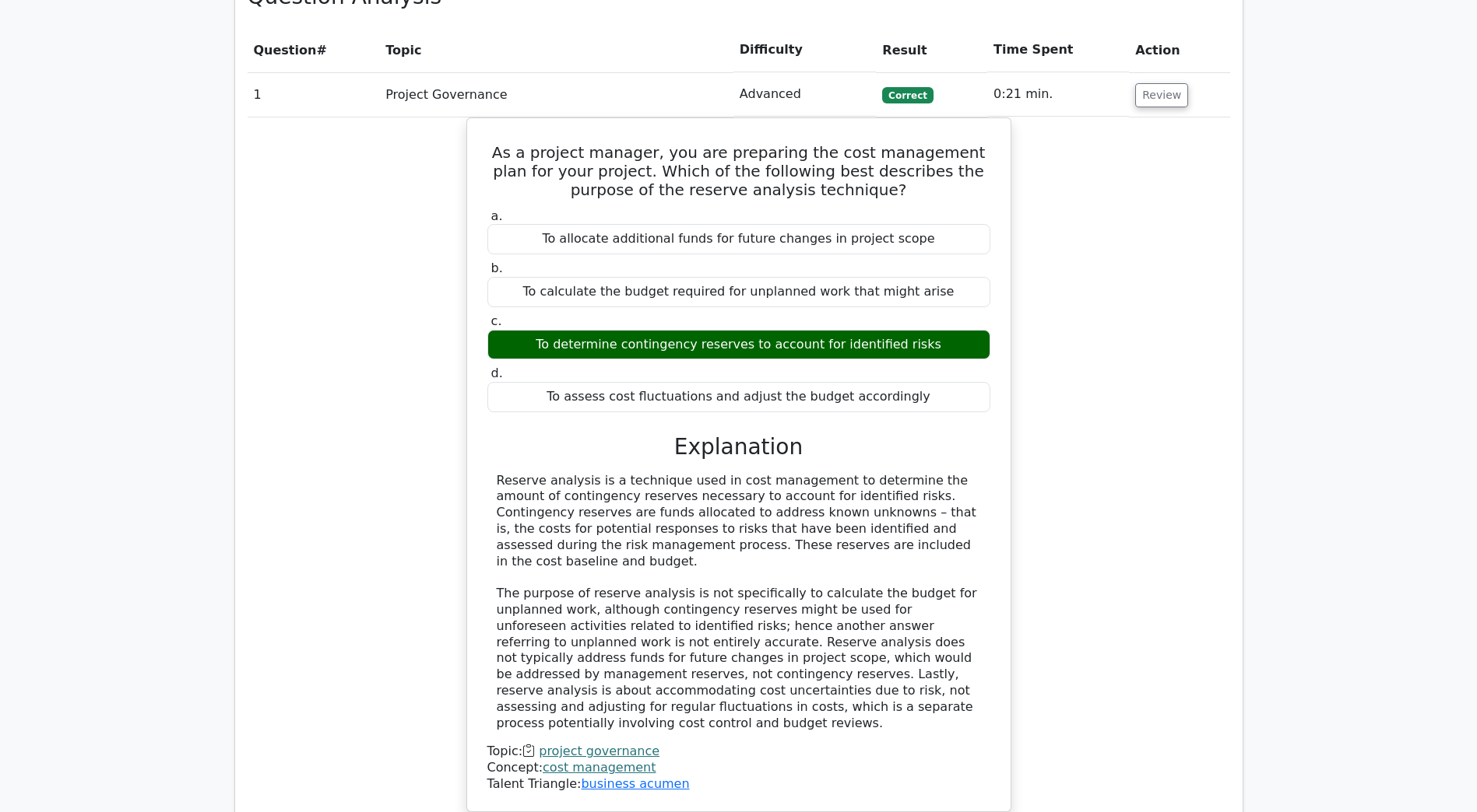
scroll to position [1945, 0]
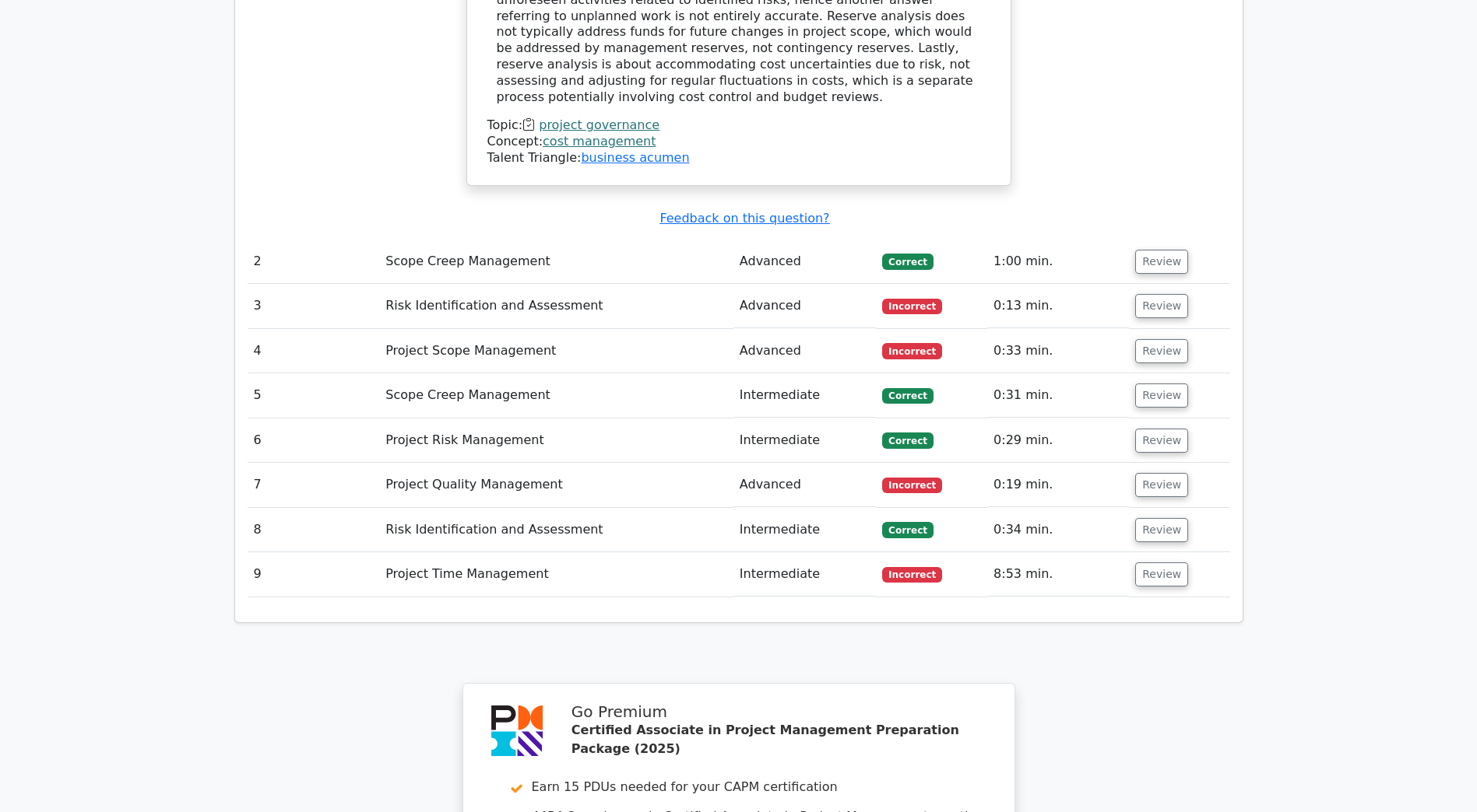
click at [460, 284] on td "Risk Identification and Assessment" at bounding box center [557, 306] width 354 height 45
click at [1159, 294] on button "Review" at bounding box center [1162, 305] width 53 height 24
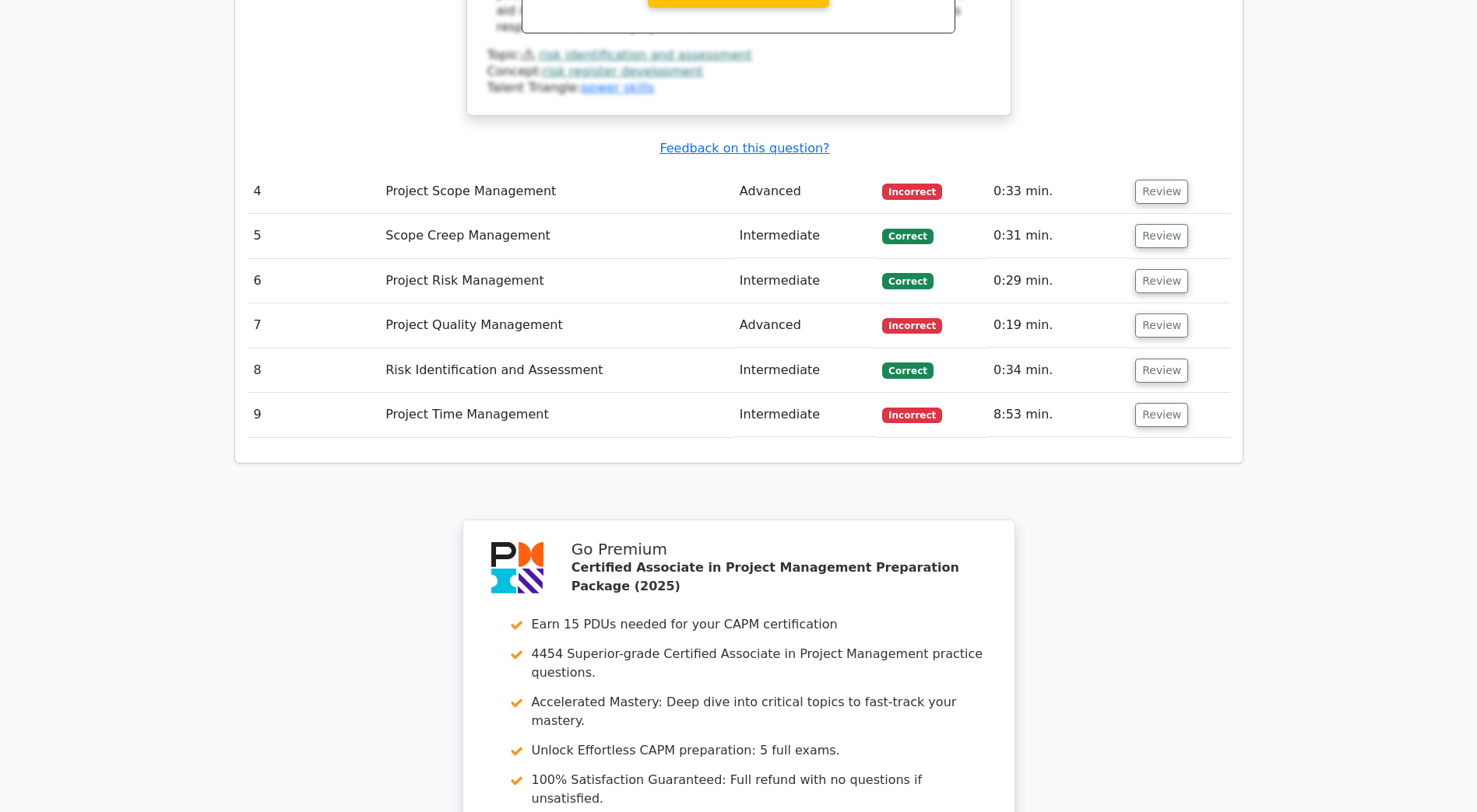
scroll to position [3038, 0]
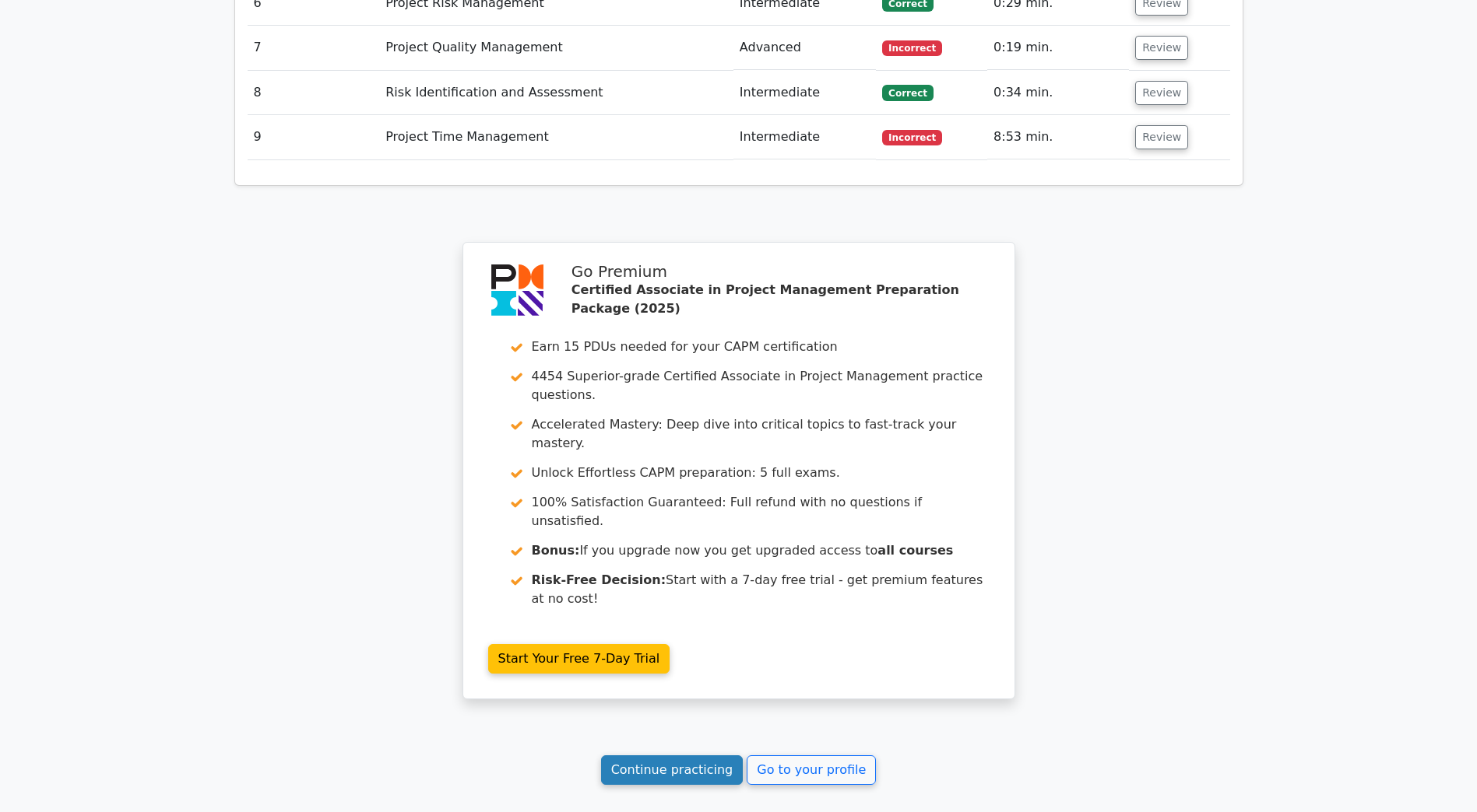
click at [657, 756] on link "Continue practicing" at bounding box center [672, 770] width 142 height 29
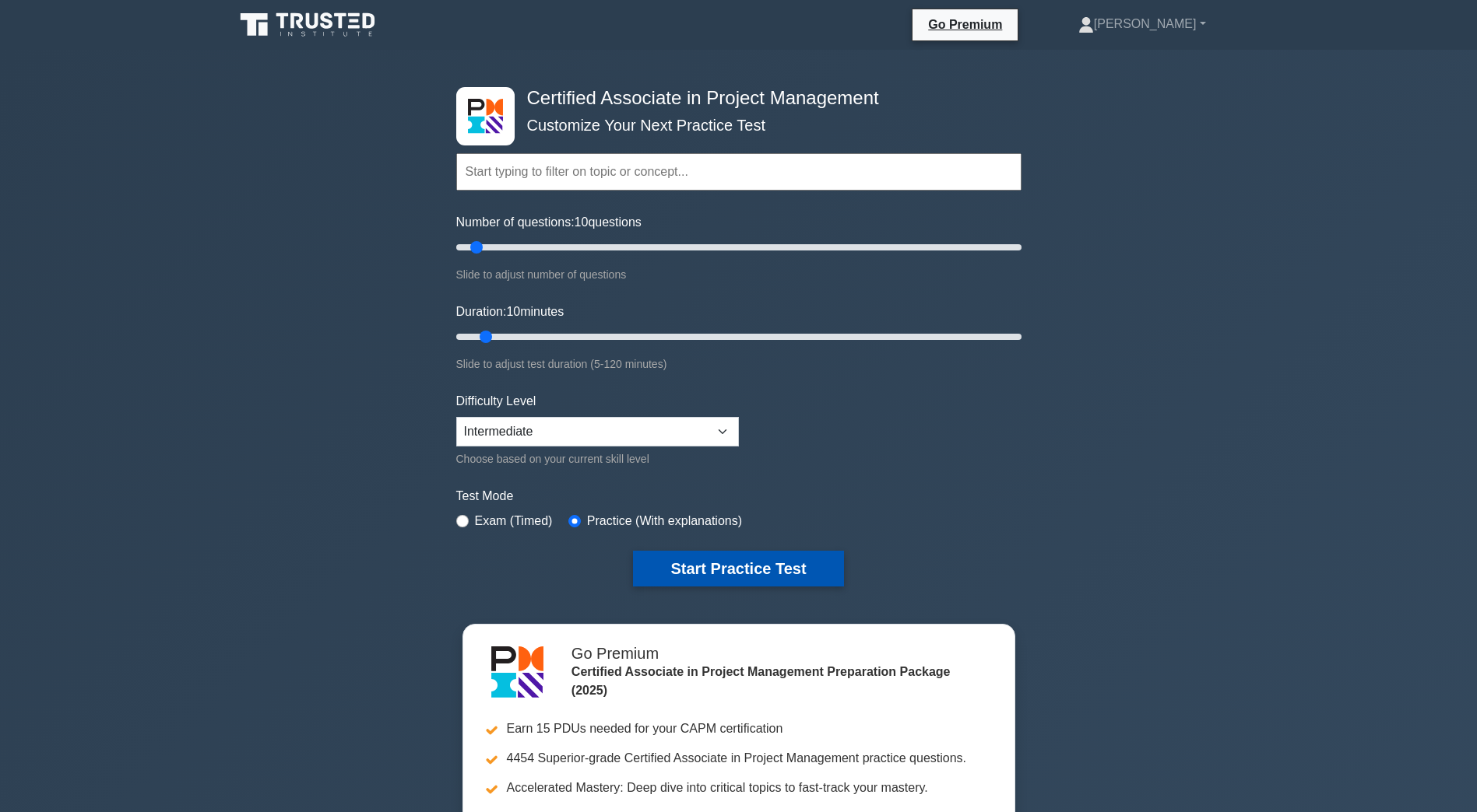
click at [730, 558] on button "Start Practice Test" at bounding box center [738, 568] width 210 height 36
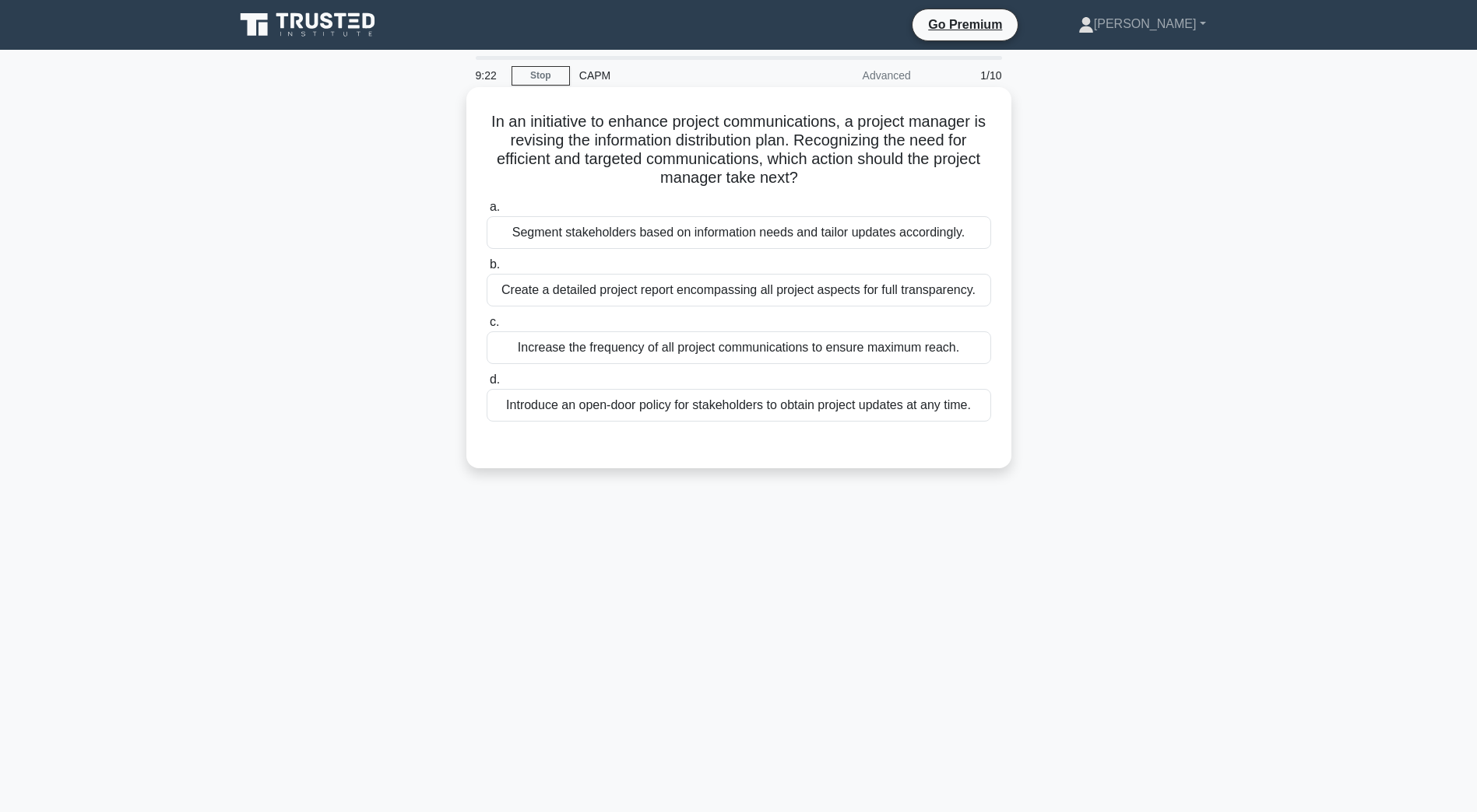
click at [711, 240] on div "Segment stakeholders based on information needs and tailor updates accordingly." at bounding box center [738, 232] width 504 height 33
click at [486, 212] on input "a. Segment stakeholders based on information needs and tailor updates according…" at bounding box center [486, 207] width 0 height 10
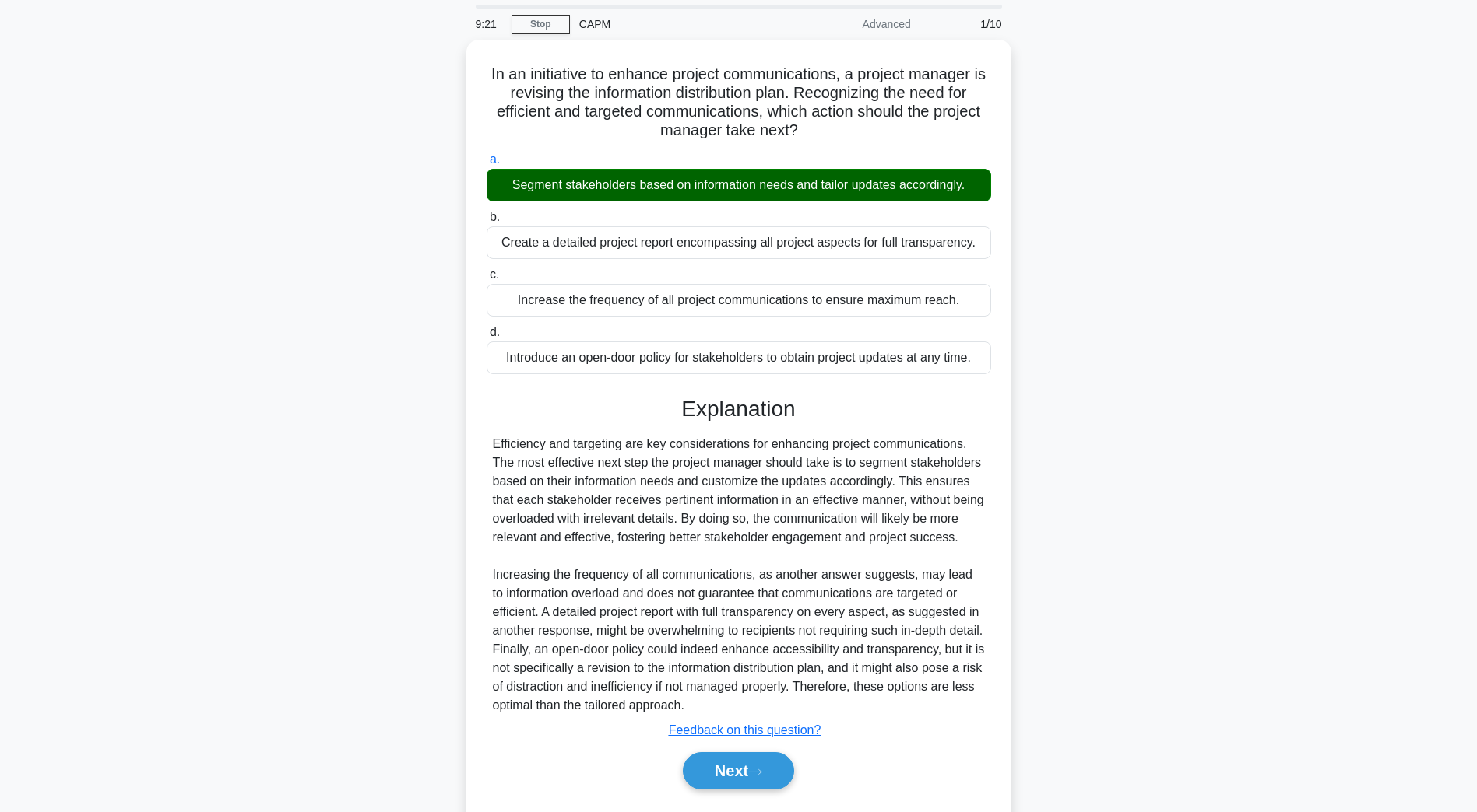
scroll to position [111, 0]
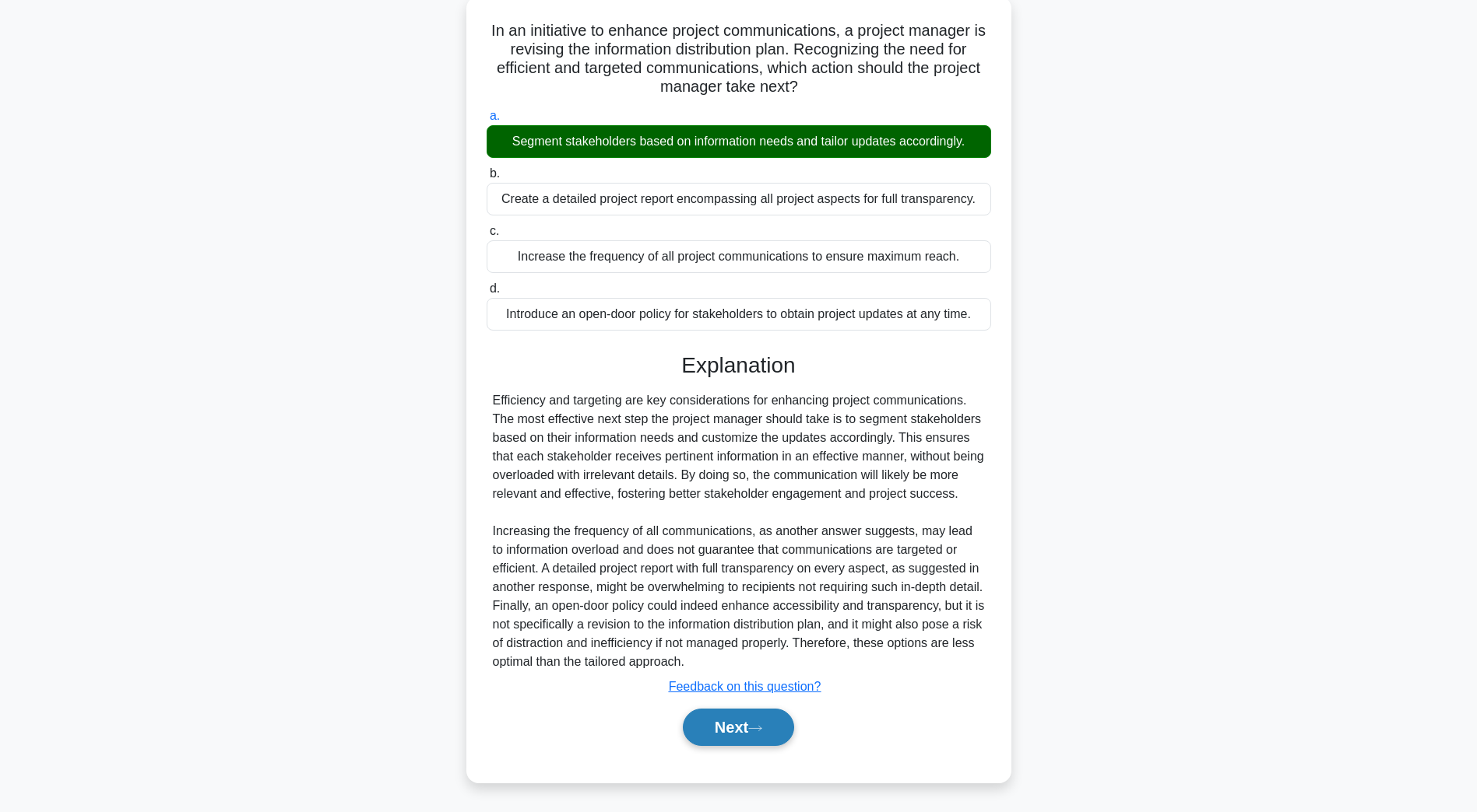
click at [760, 739] on button "Next" at bounding box center [738, 727] width 111 height 37
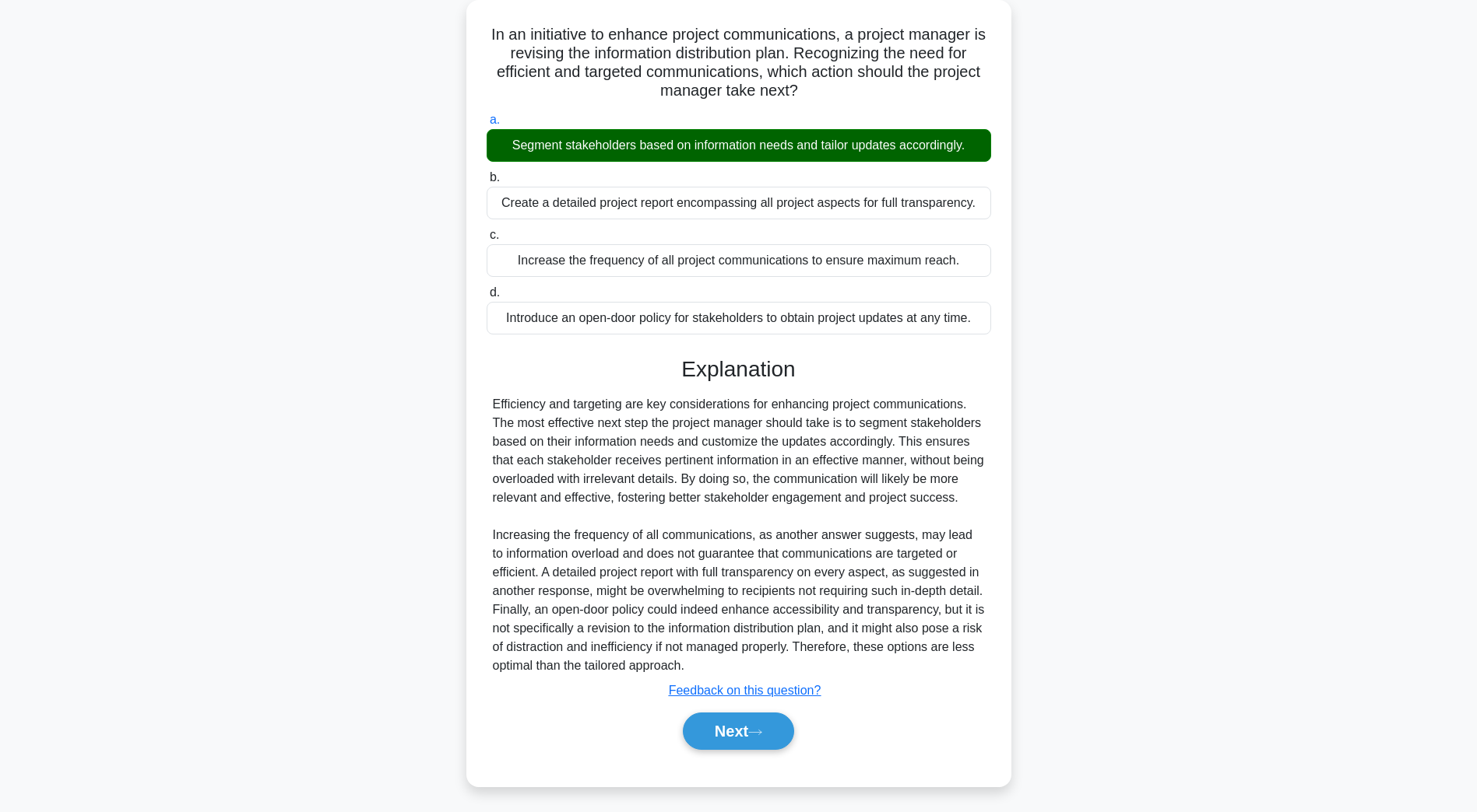
scroll to position [28, 0]
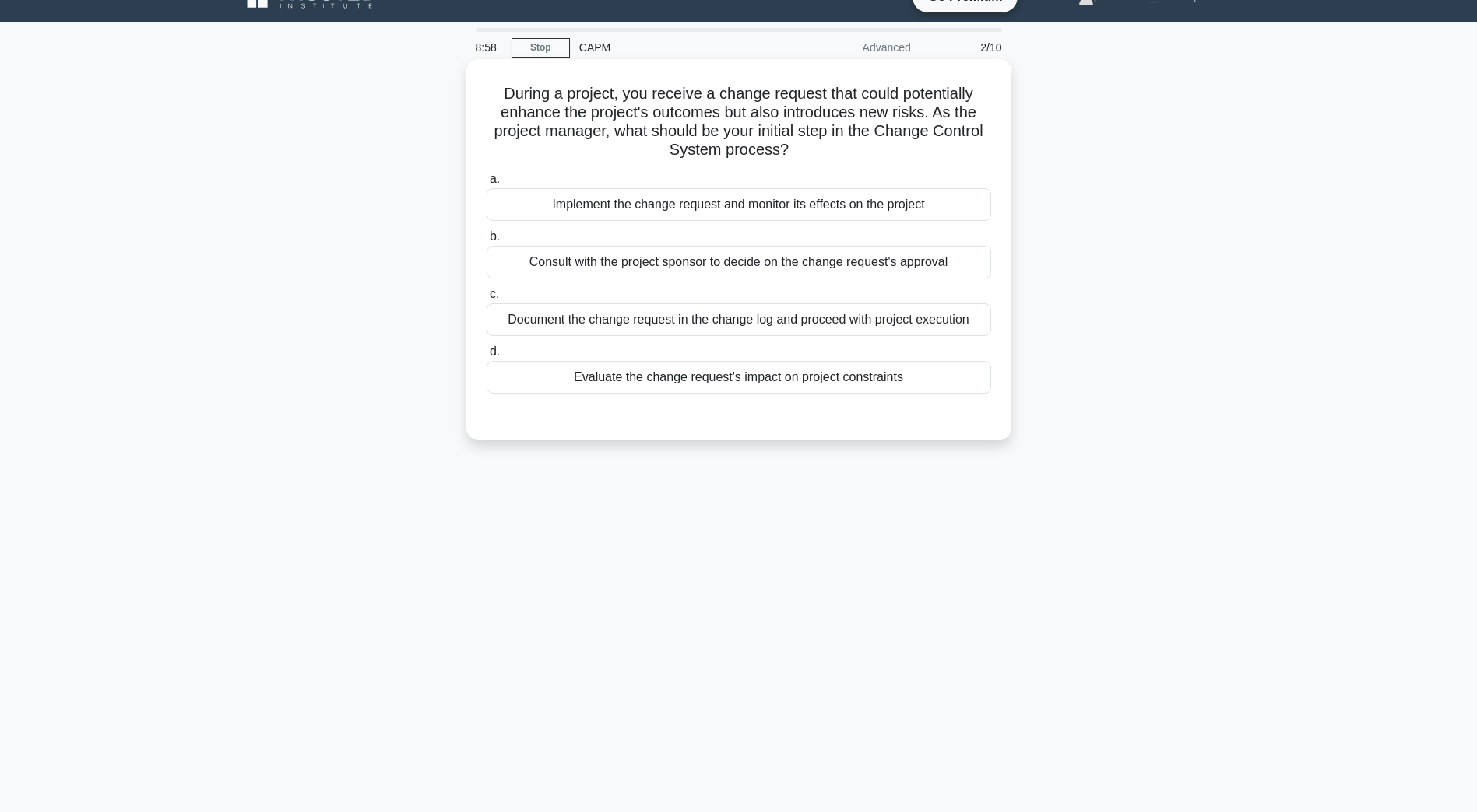
click at [751, 381] on div "Evaluate the change request's impact on project constraints" at bounding box center [738, 377] width 504 height 33
click at [486, 357] on input "d. Evaluate the change request's impact on project constraints" at bounding box center [486, 352] width 0 height 10
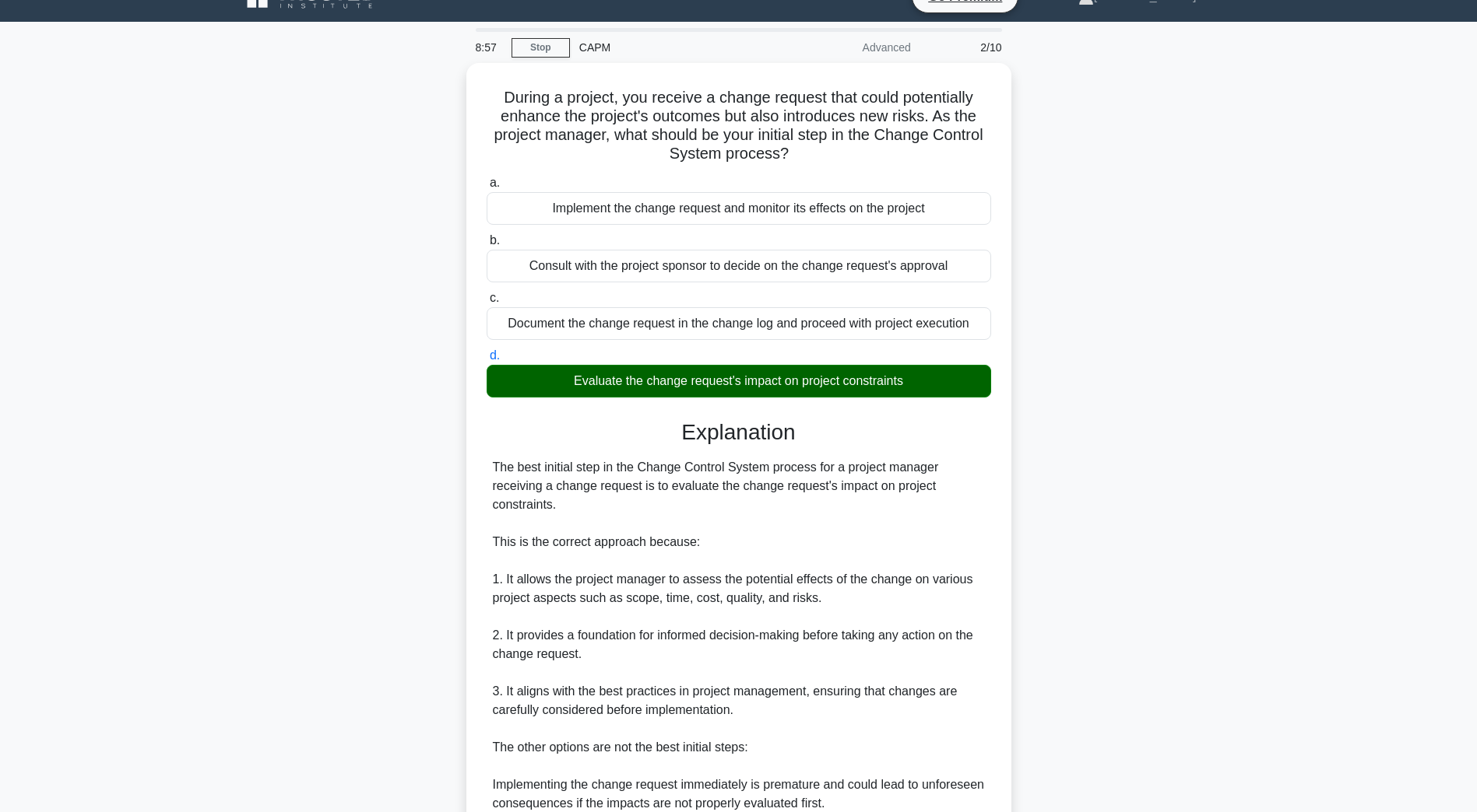
scroll to position [371, 0]
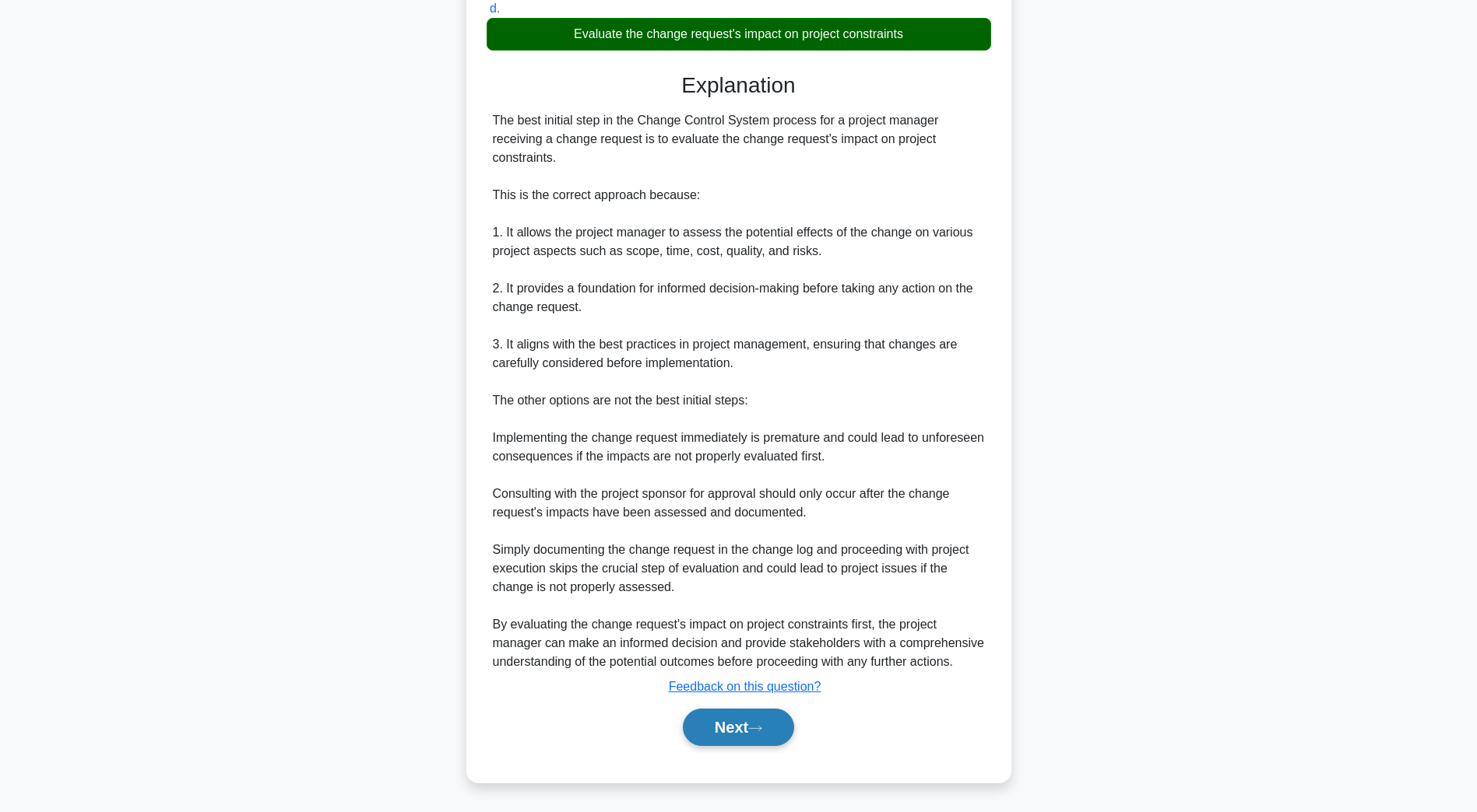
click at [751, 738] on button "Next" at bounding box center [738, 727] width 111 height 37
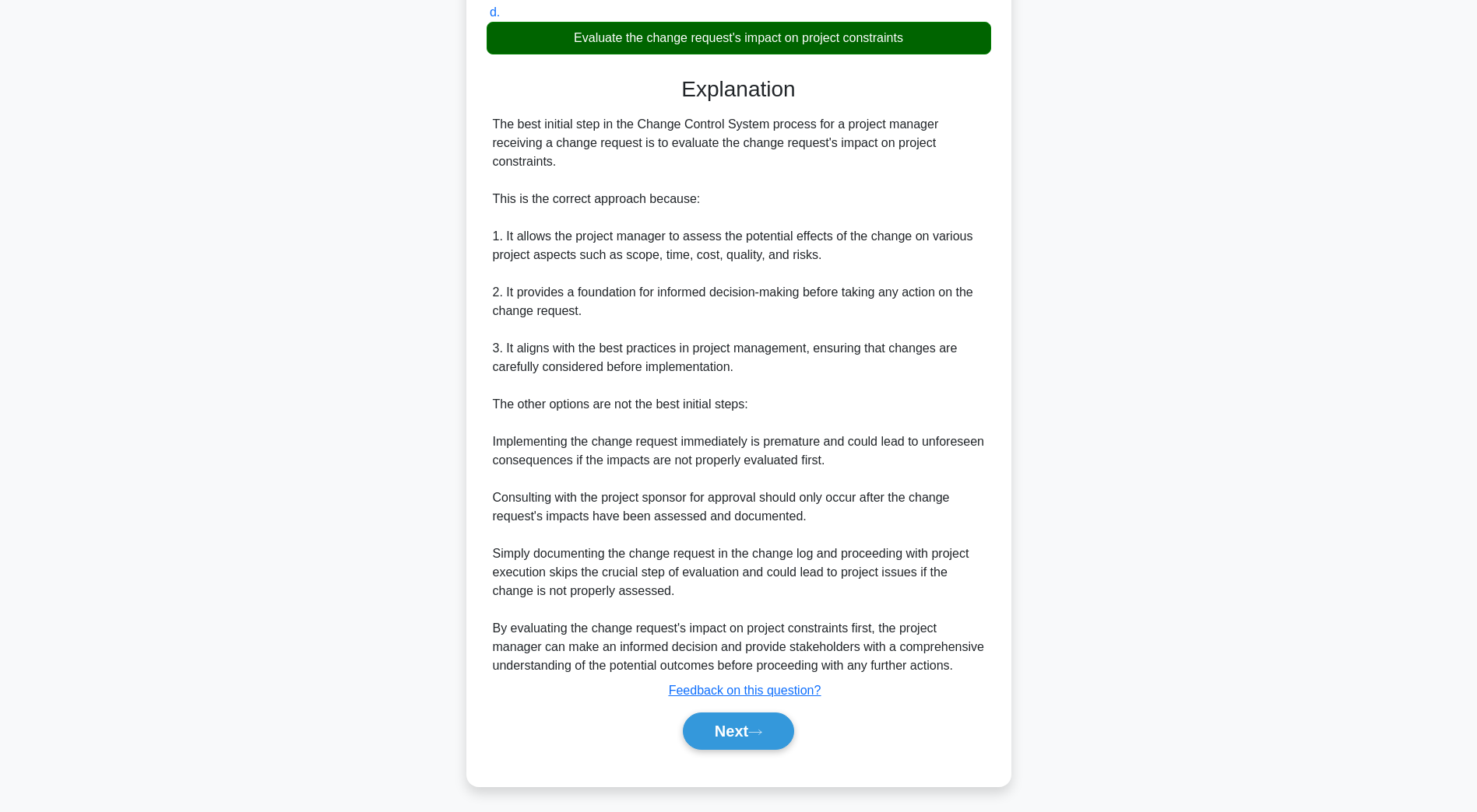
scroll to position [28, 0]
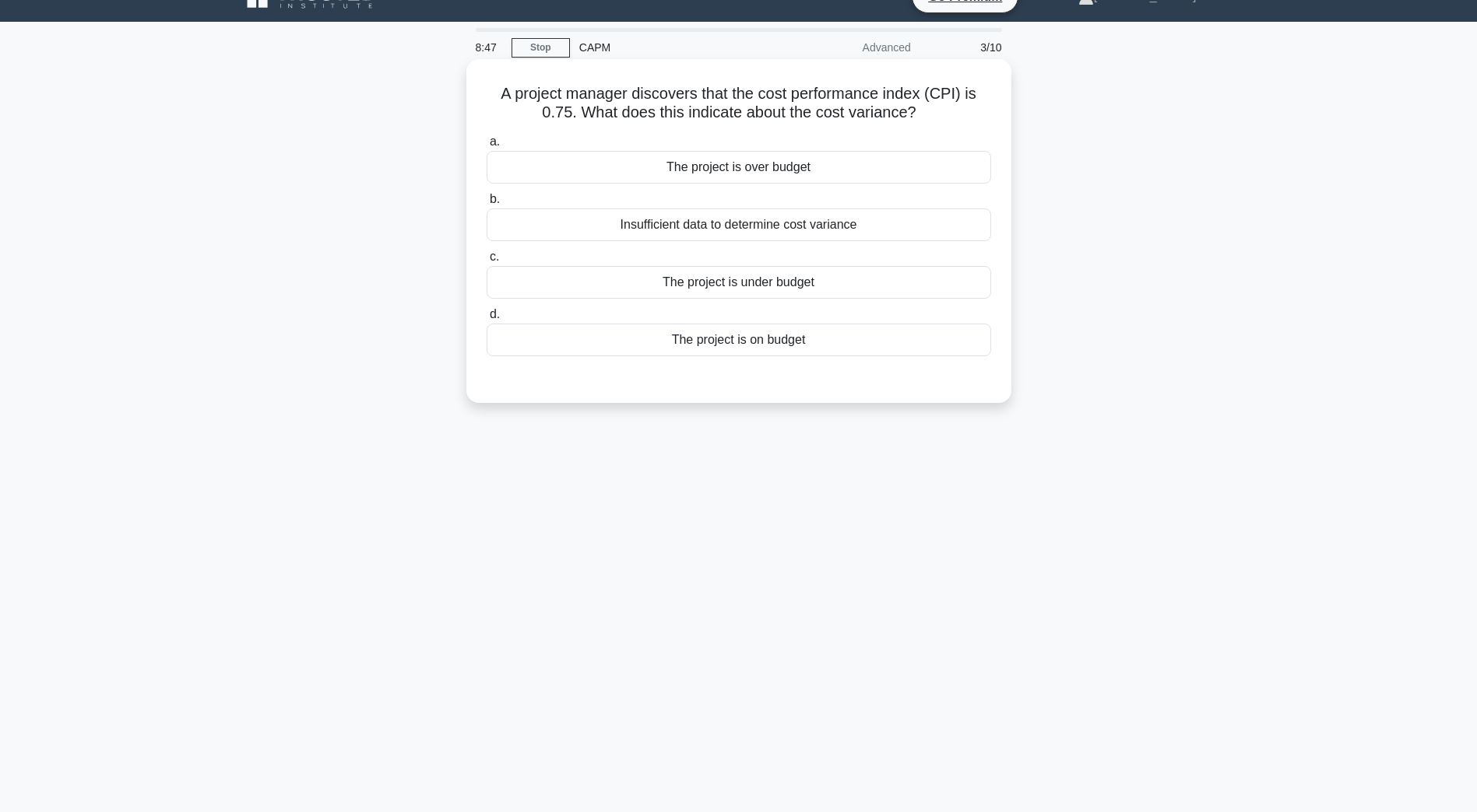
click at [667, 172] on div "The project is over budget" at bounding box center [738, 167] width 504 height 33
click at [486, 147] on input "a. The project is over budget" at bounding box center [486, 142] width 0 height 10
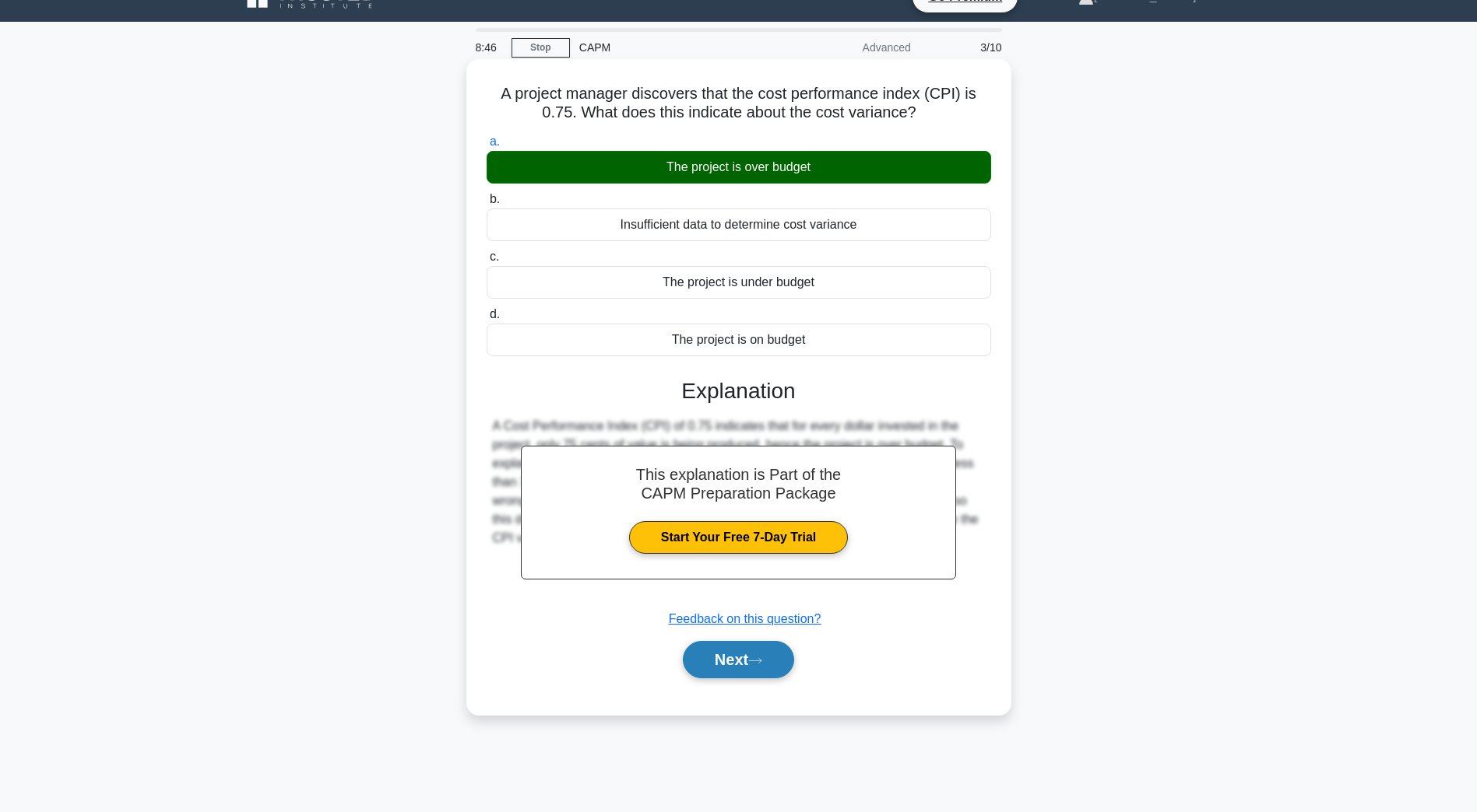
click at [762, 677] on button "Next" at bounding box center [738, 659] width 111 height 37
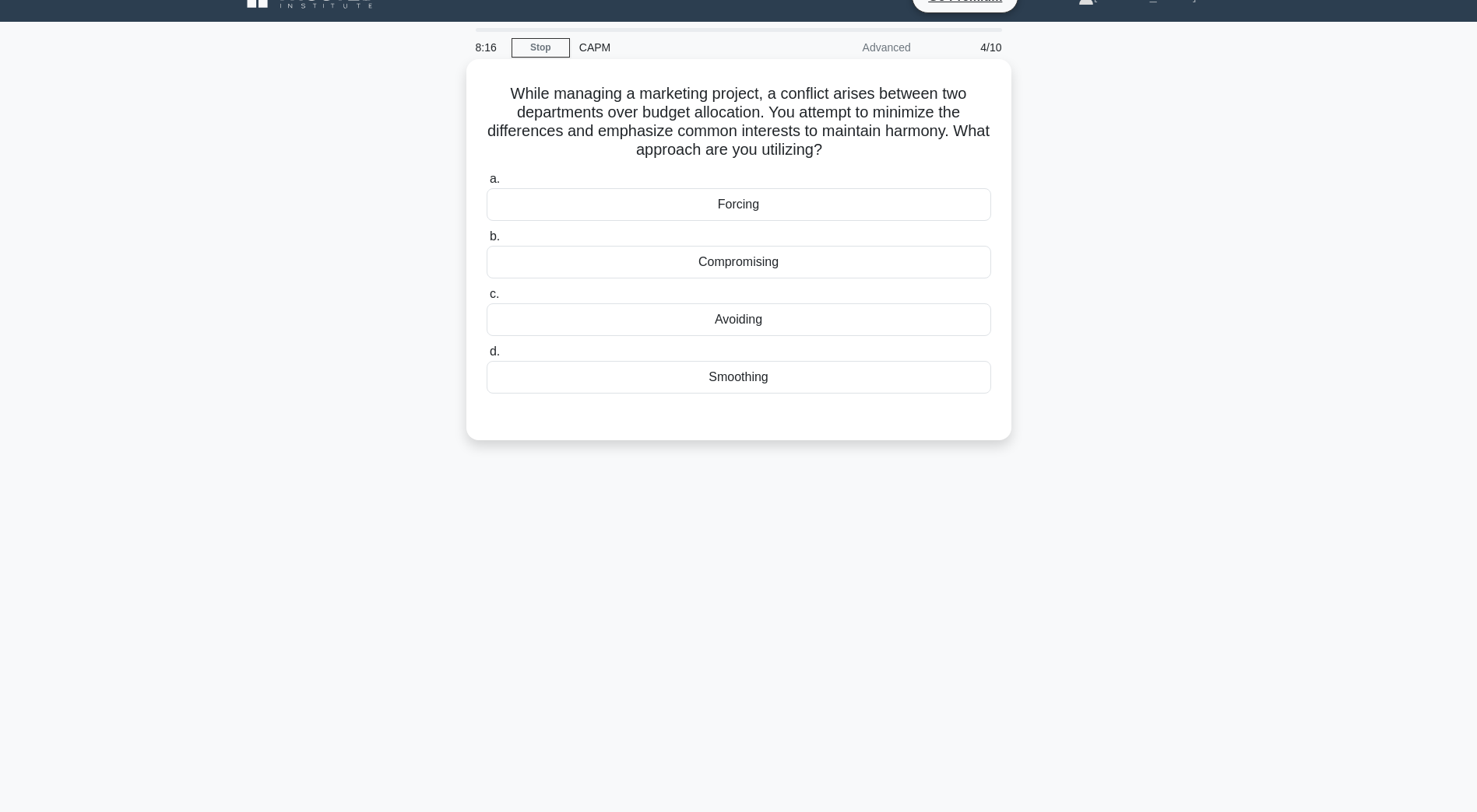
click at [775, 388] on div "Smoothing" at bounding box center [738, 377] width 504 height 33
click at [486, 357] on input "d. Smoothing" at bounding box center [486, 352] width 0 height 10
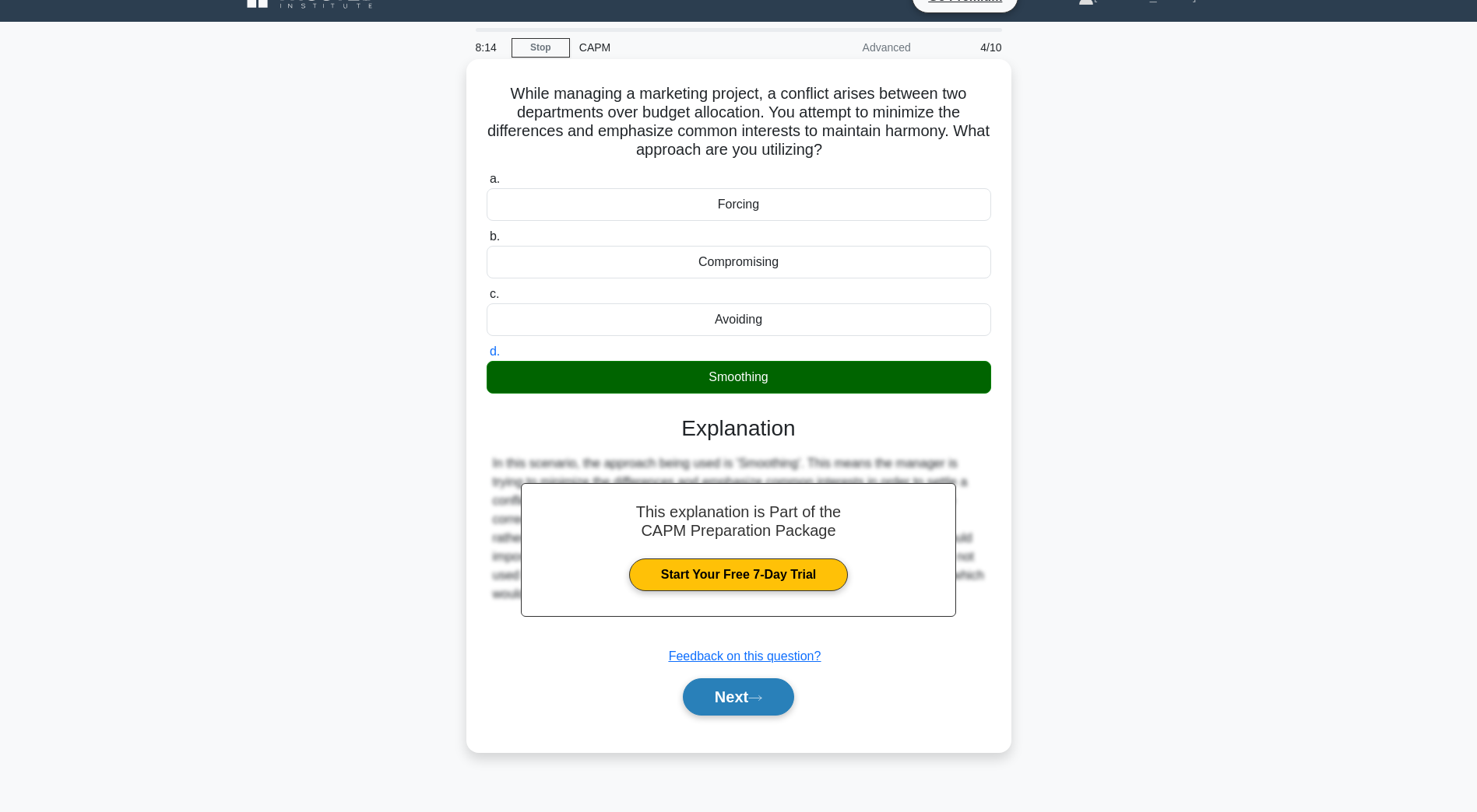
click at [757, 710] on button "Next" at bounding box center [738, 697] width 111 height 37
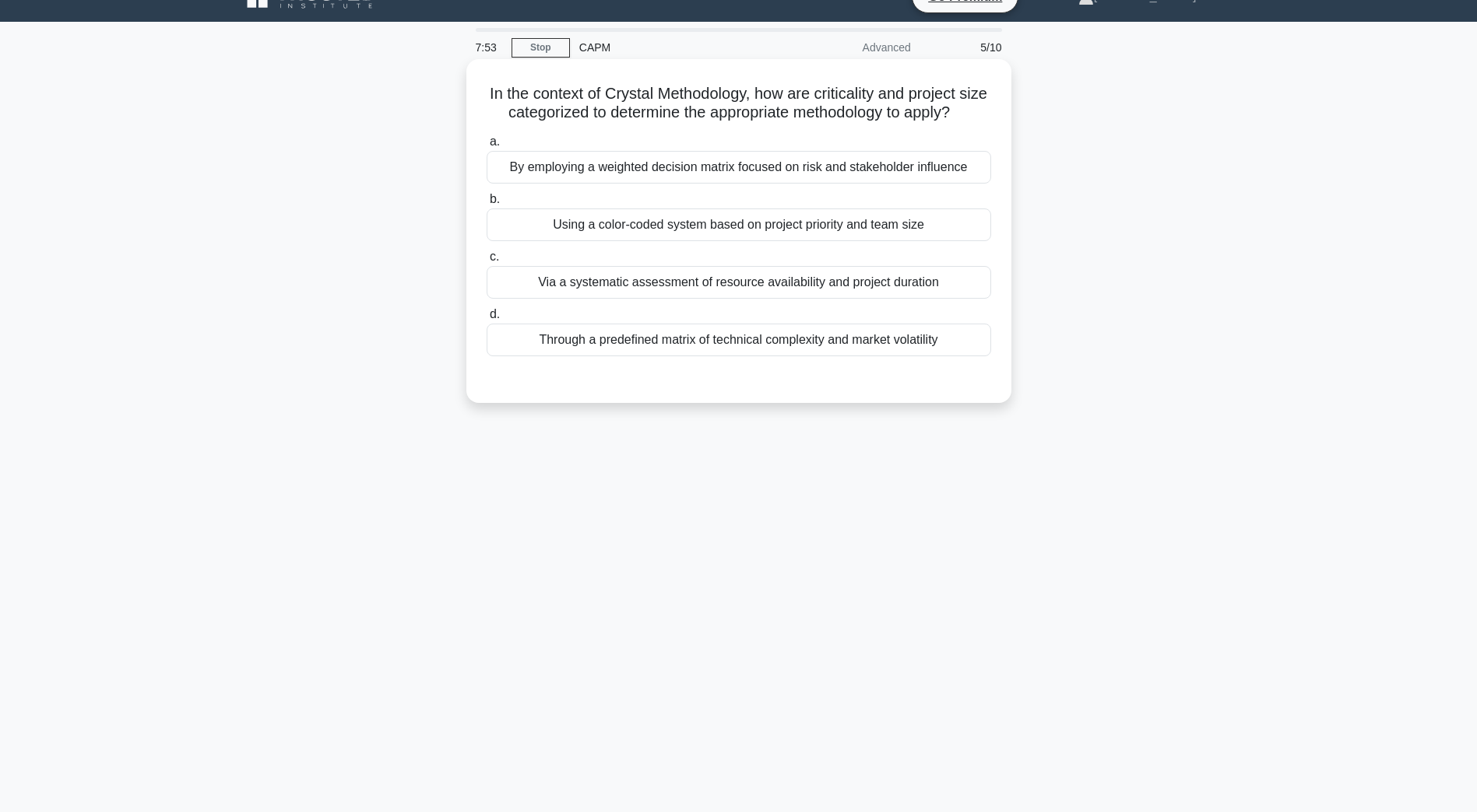
click at [750, 299] on div "Via a systematic assessment of resource availability and project duration" at bounding box center [738, 283] width 504 height 33
click at [486, 263] on input "c. Via a systematic assessment of resource availability and project duration" at bounding box center [486, 257] width 0 height 10
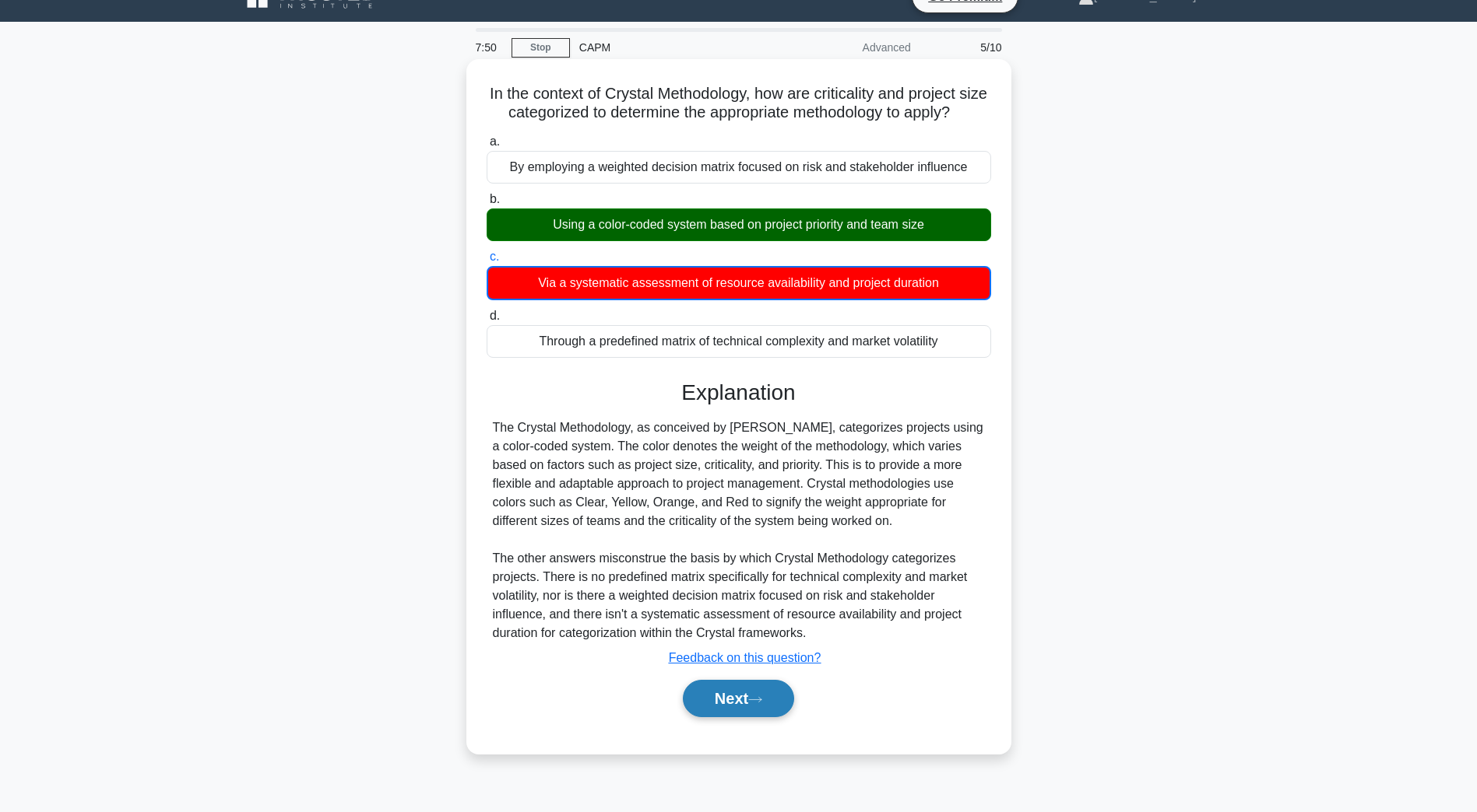
click at [712, 718] on button "Next" at bounding box center [738, 698] width 111 height 37
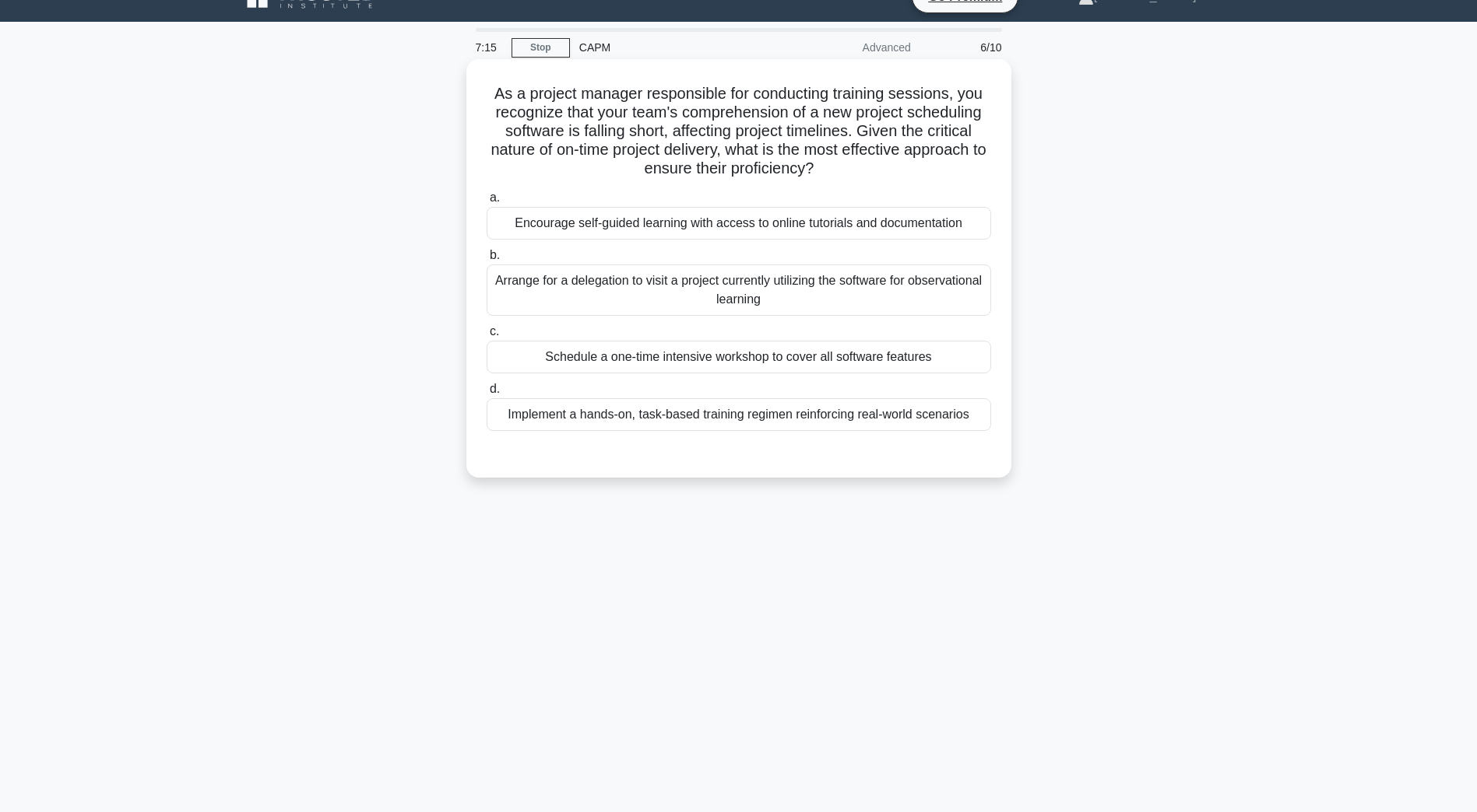
click at [704, 228] on div "Encourage self-guided learning with access to online tutorials and documentation" at bounding box center [738, 224] width 504 height 33
click at [486, 203] on input "a. Encourage self-guided learning with access to online tutorials and documenta…" at bounding box center [486, 197] width 0 height 10
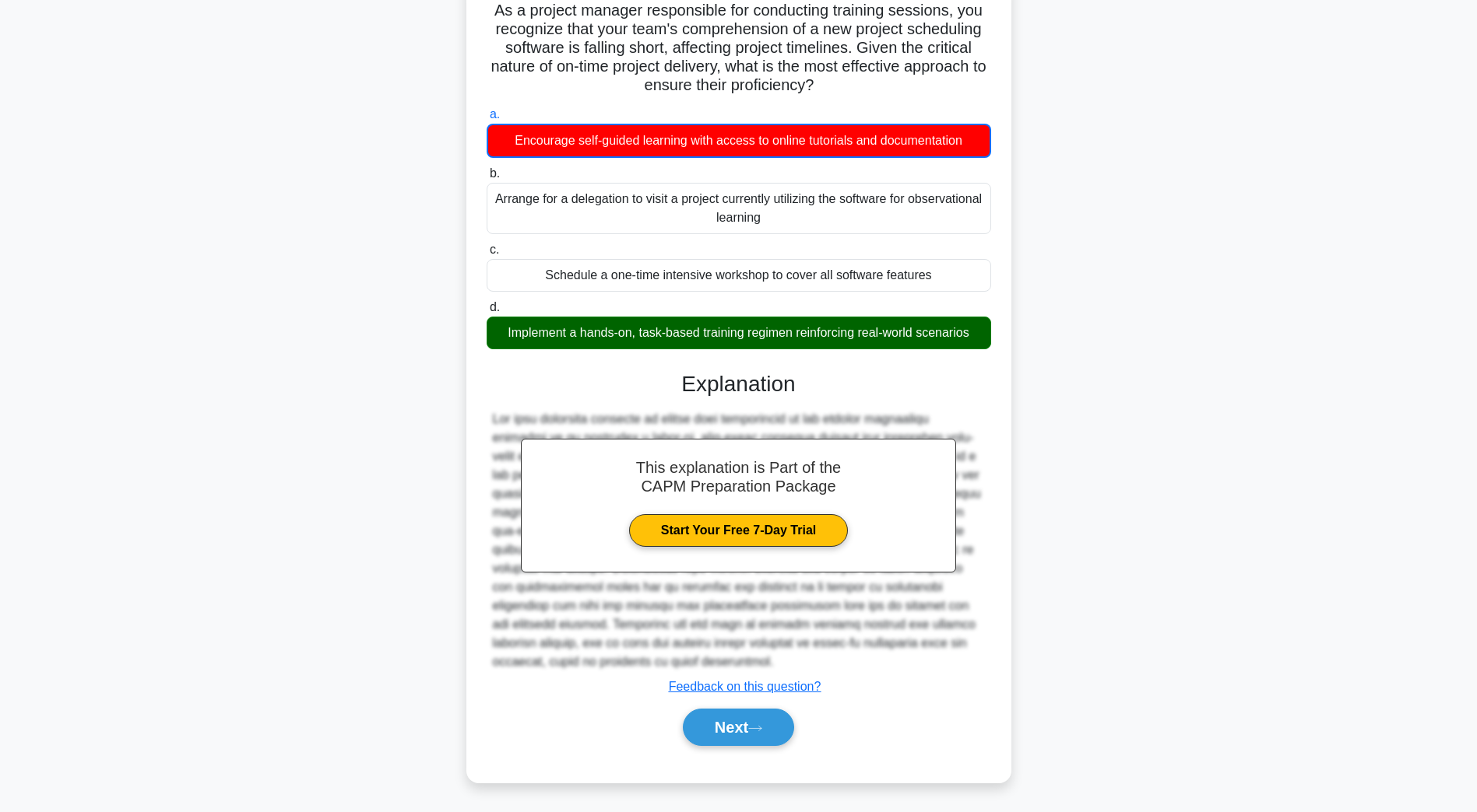
scroll to position [112, 0]
click at [703, 731] on button "Next" at bounding box center [738, 727] width 111 height 37
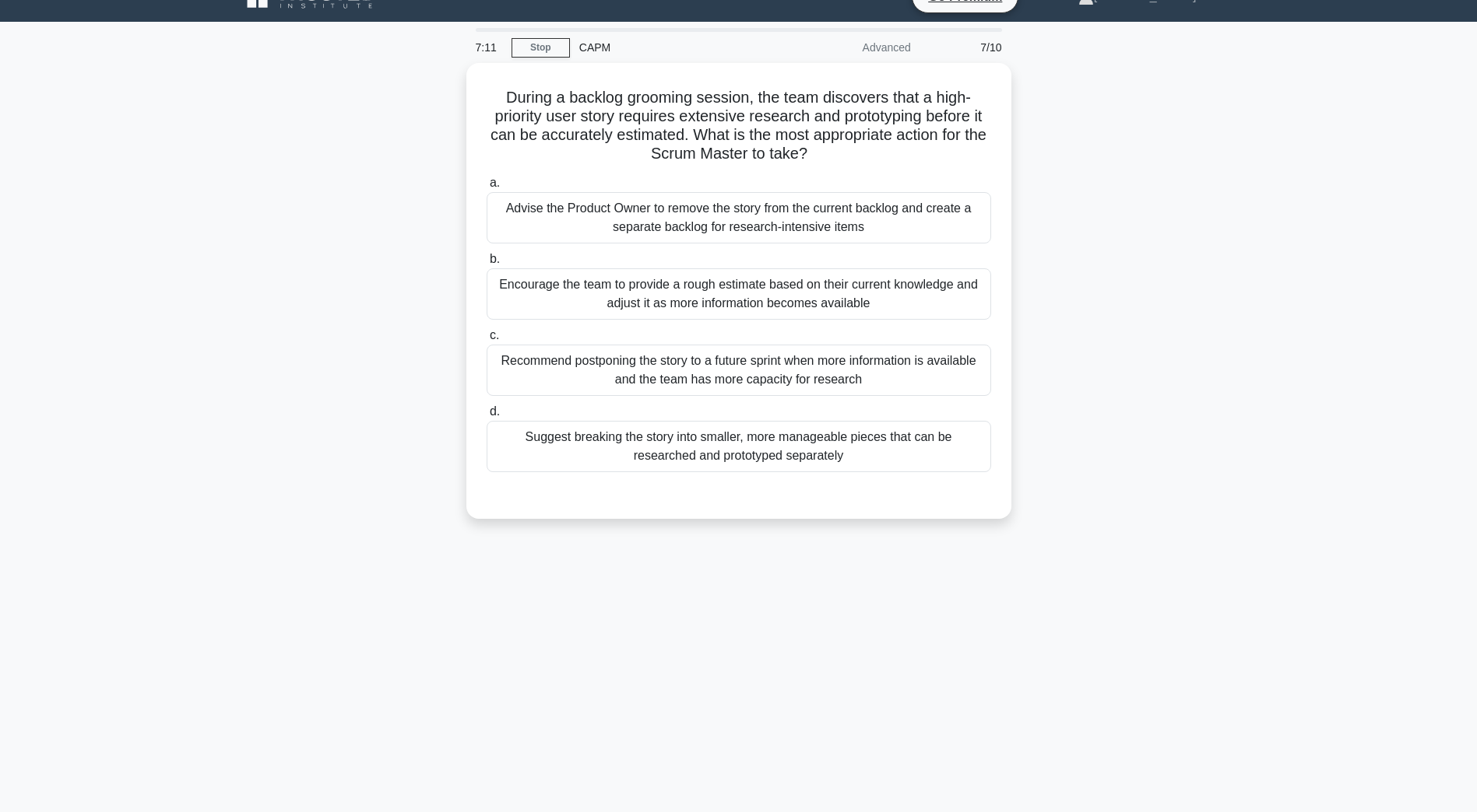
scroll to position [28, 0]
click at [620, 459] on div "Suggest breaking the story into smaller, more manageable pieces that can be res…" at bounding box center [738, 442] width 504 height 52
click at [486, 413] on input "d. Suggest breaking the story into smaller, more manageable pieces that can be …" at bounding box center [486, 407] width 0 height 10
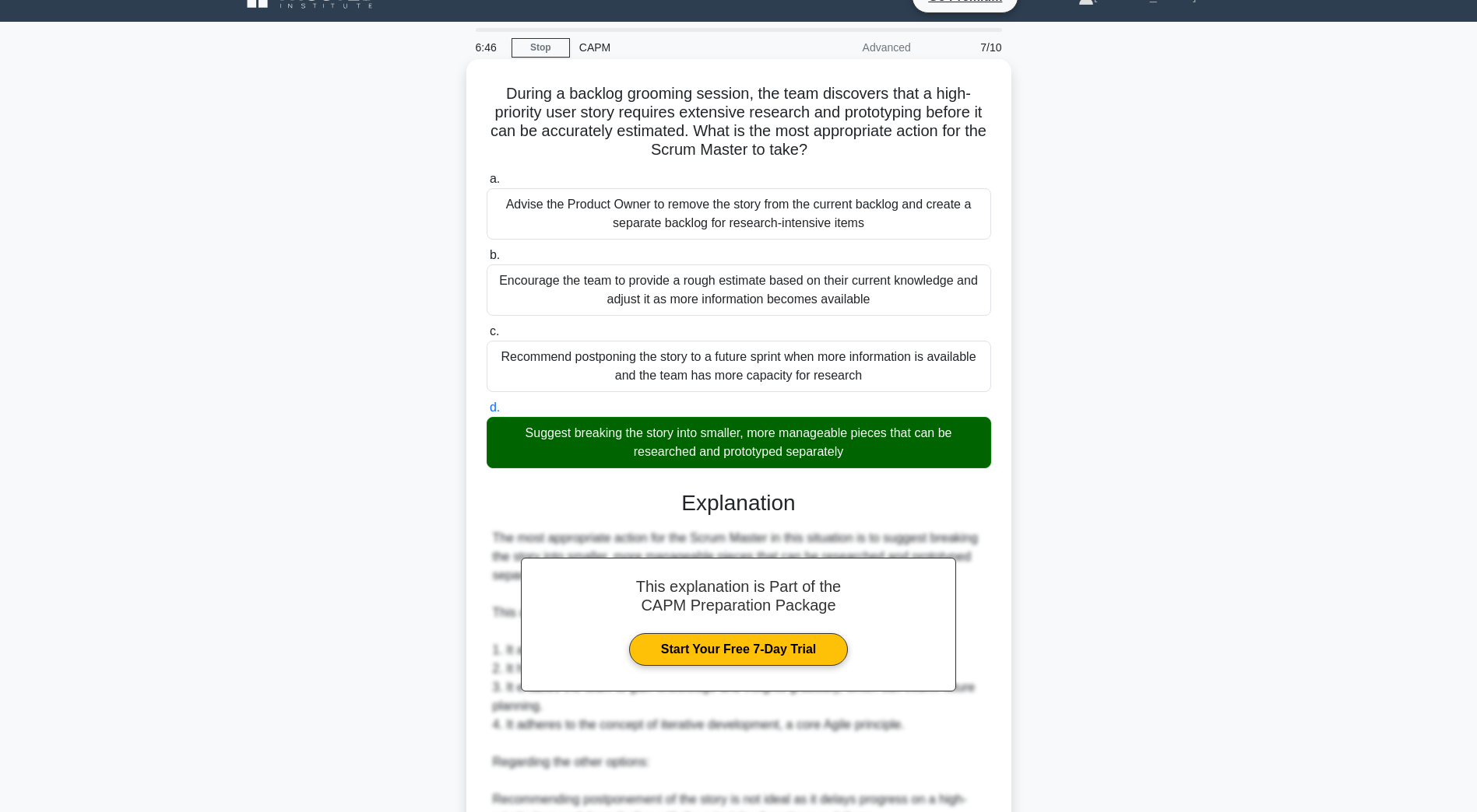
scroll to position [339, 0]
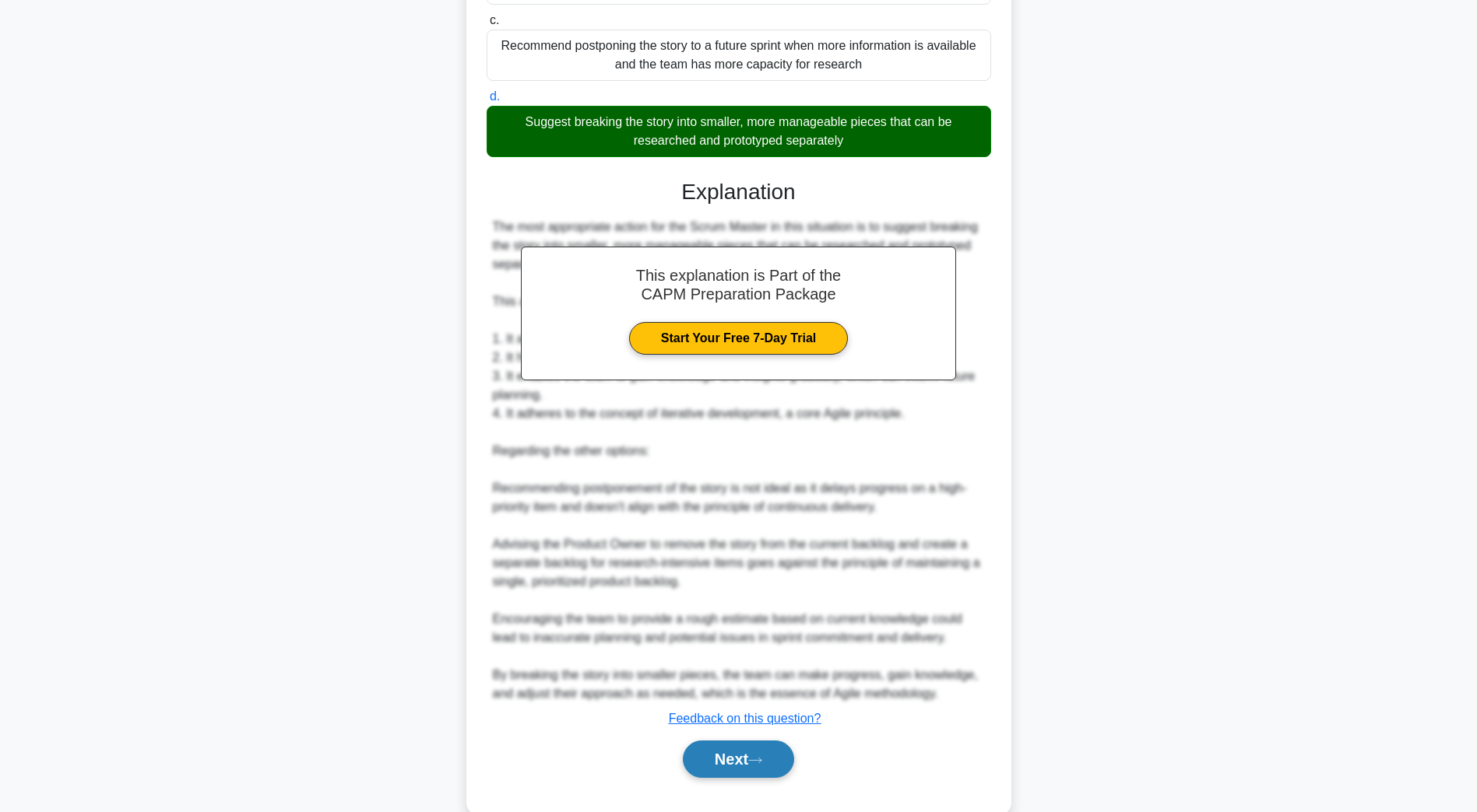
click at [703, 760] on button "Next" at bounding box center [738, 759] width 111 height 37
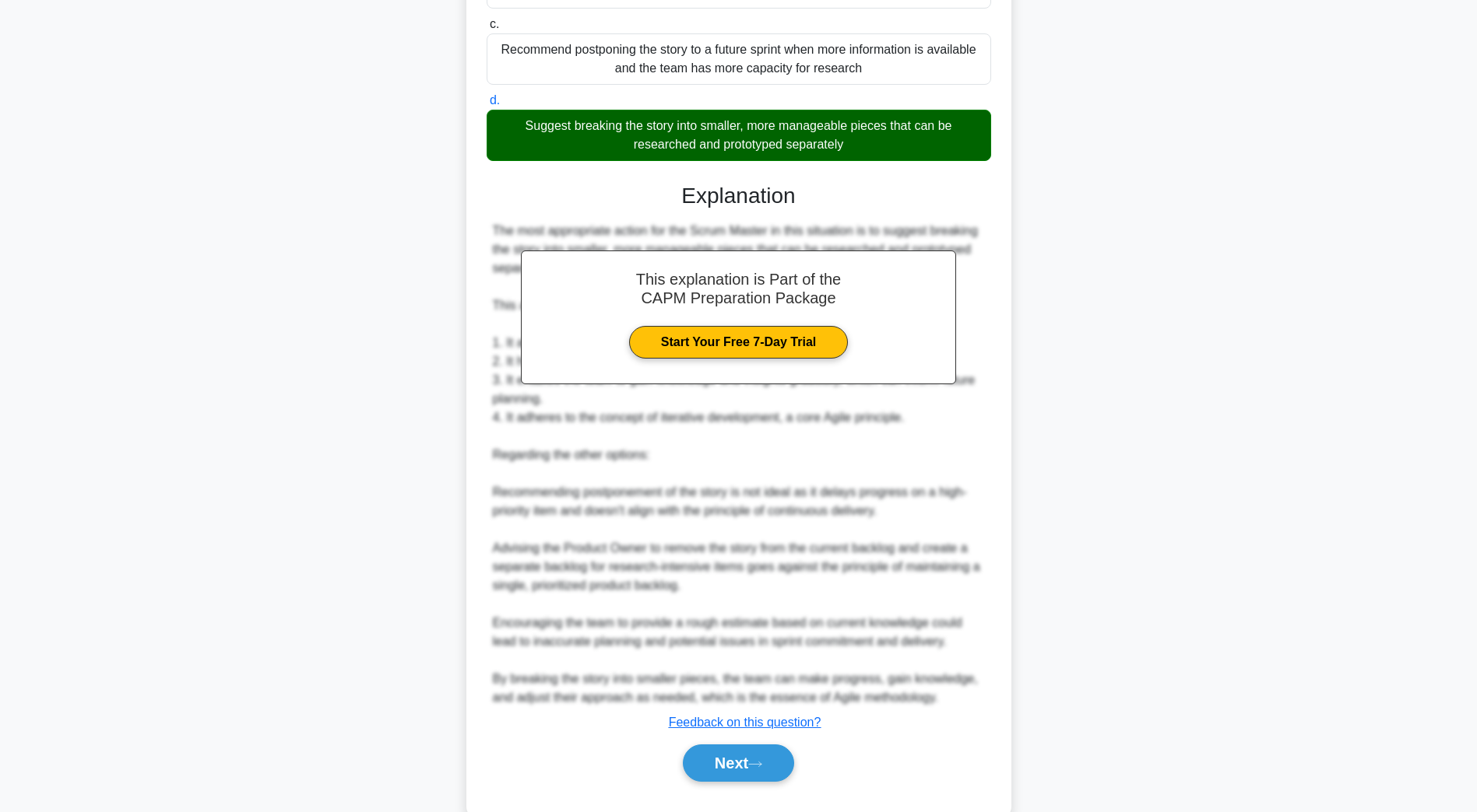
scroll to position [28, 0]
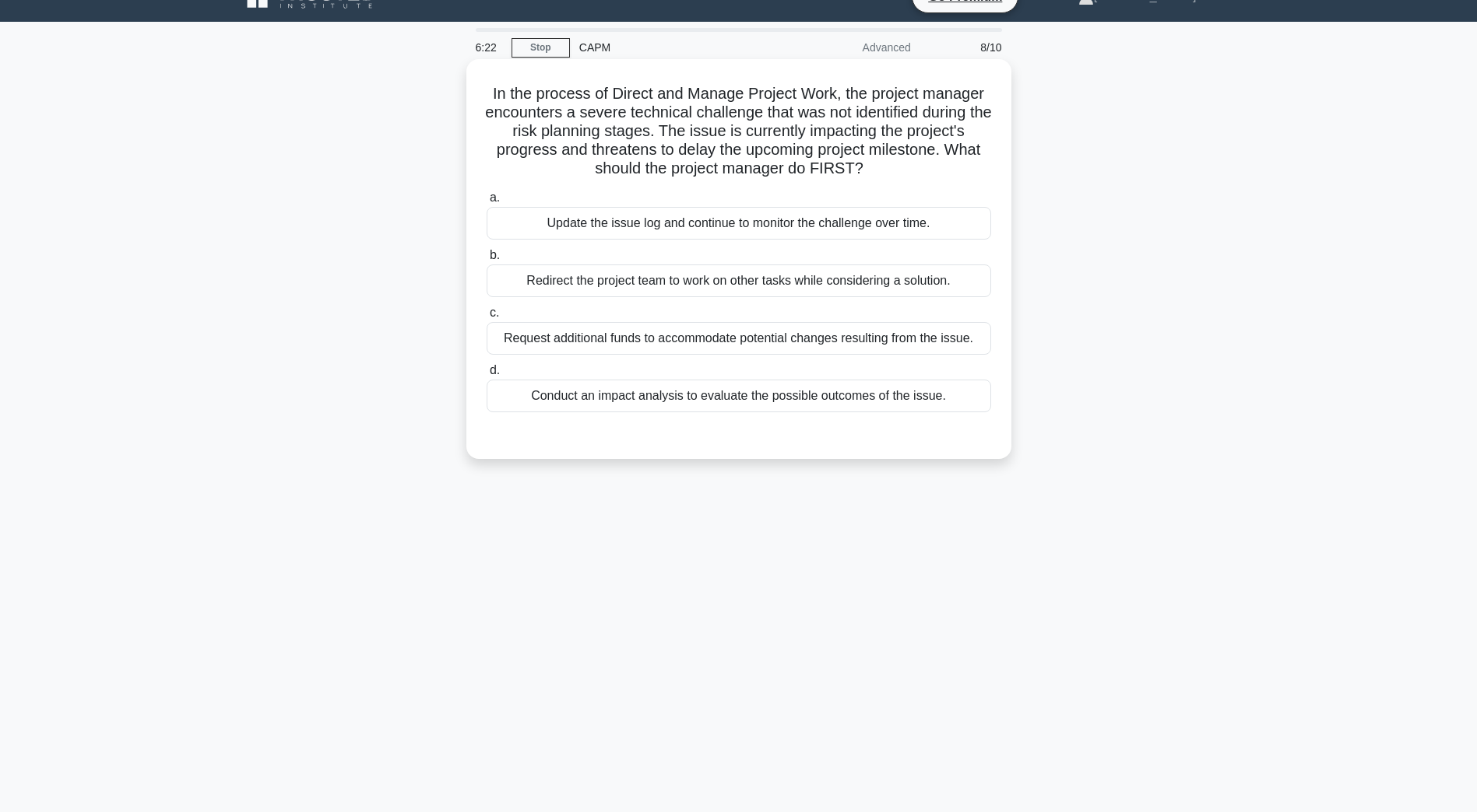
click at [832, 411] on div "Conduct an impact analysis to evaluate the possible outcomes of the issue." at bounding box center [738, 396] width 504 height 33
click at [486, 375] on input "d. Conduct an impact analysis to evaluate the possible outcomes of the issue." at bounding box center [486, 371] width 0 height 10
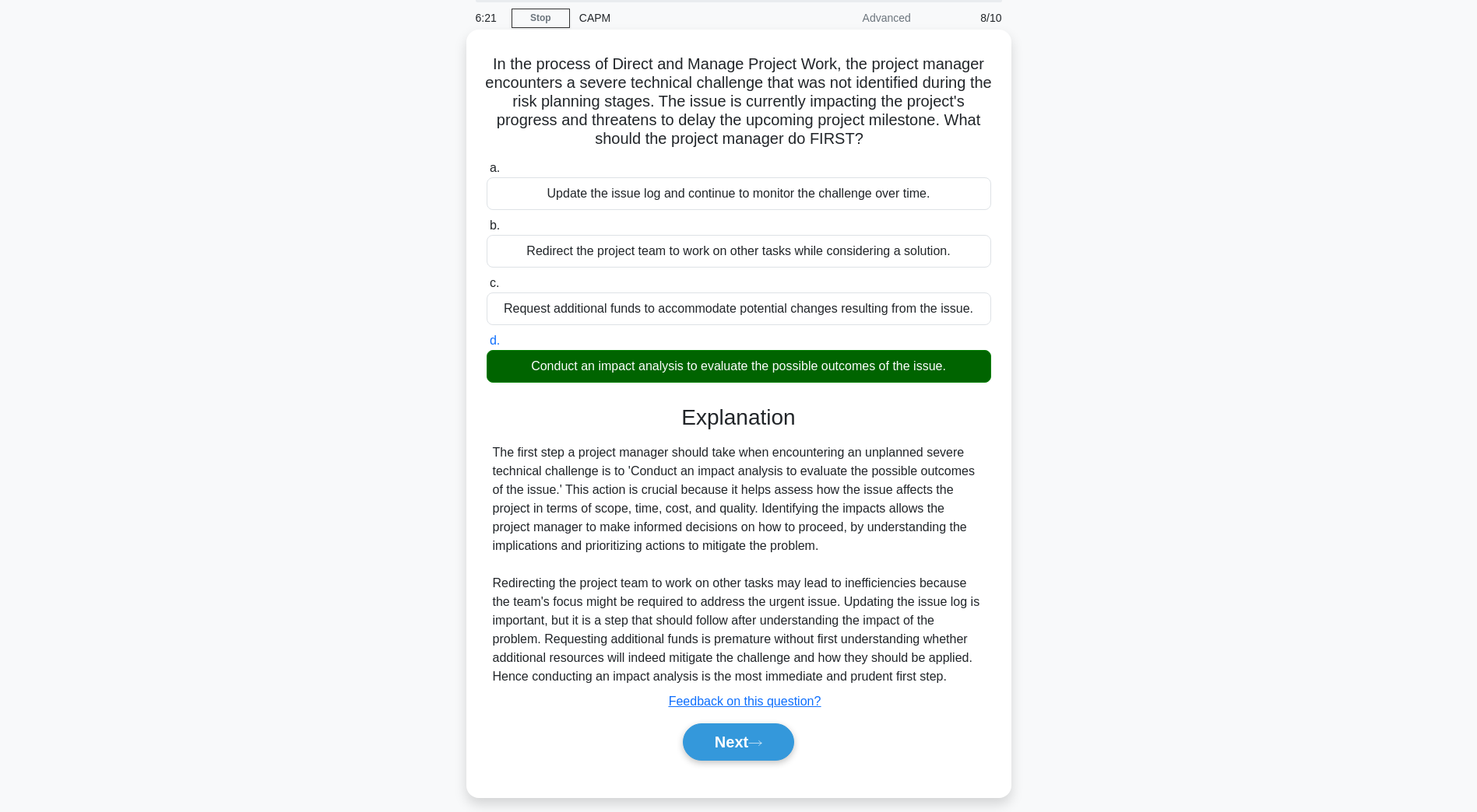
scroll to position [73, 0]
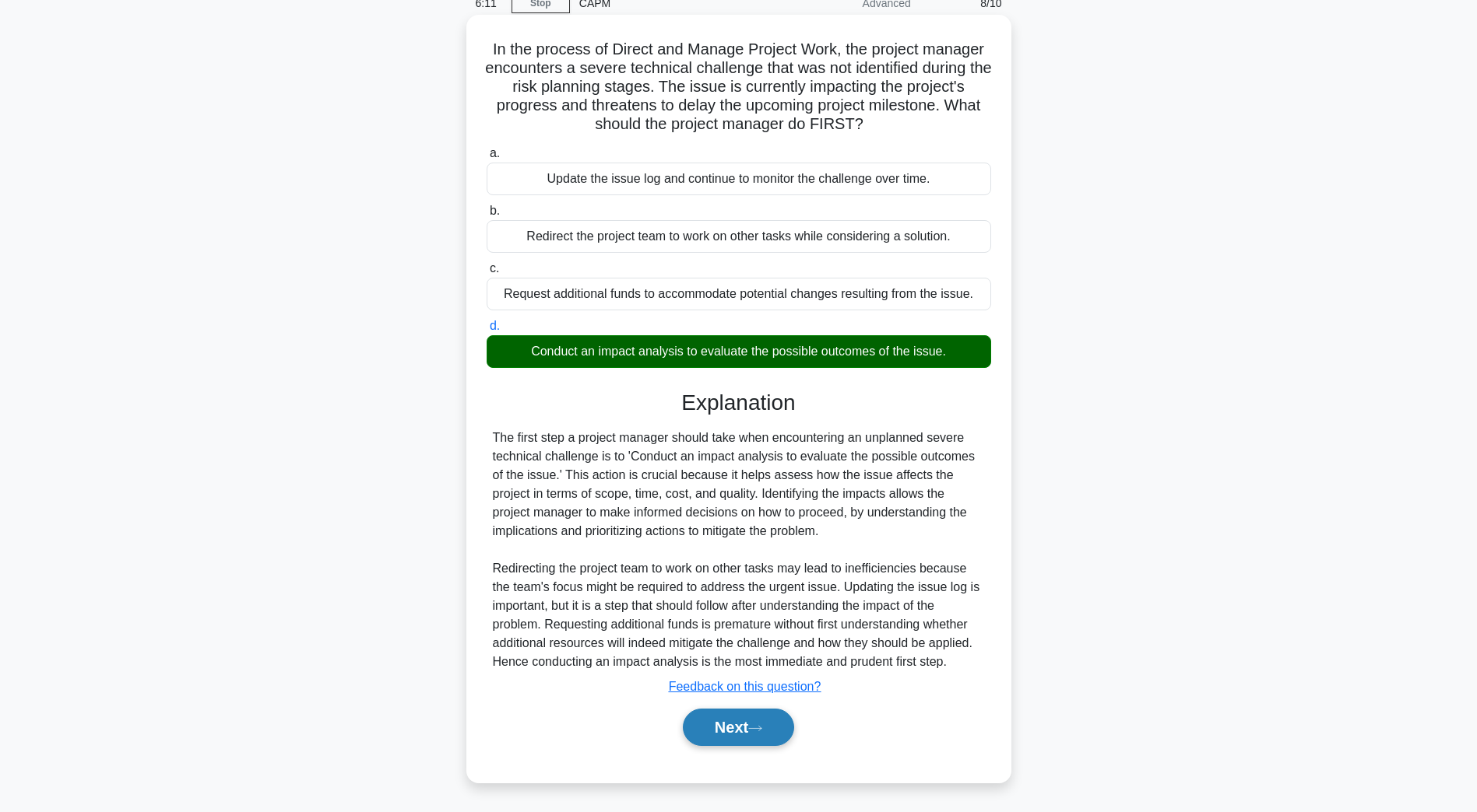
click at [754, 740] on button "Next" at bounding box center [738, 727] width 111 height 37
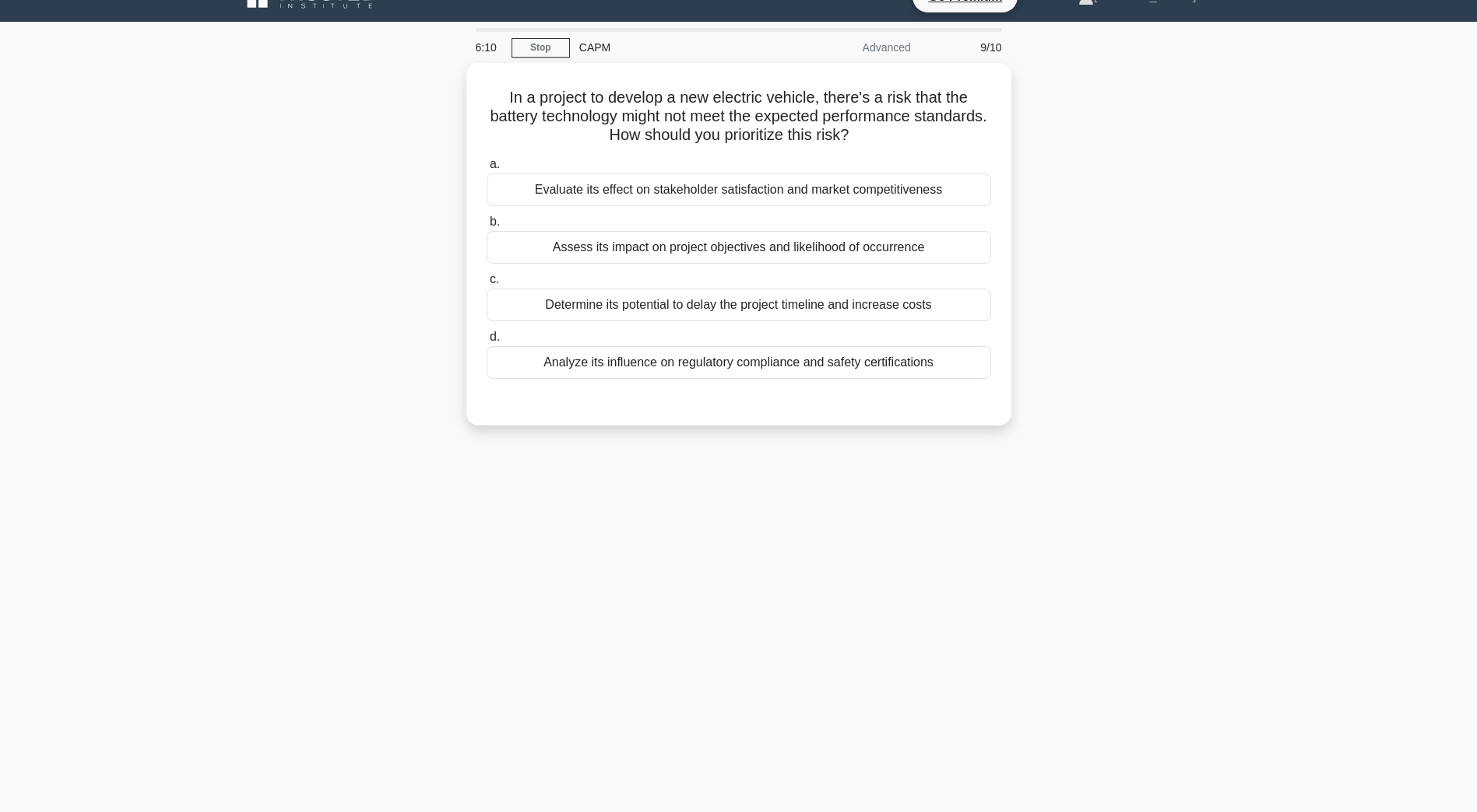
scroll to position [28, 0]
click at [726, 357] on div "Analyze its influence on regulatory compliance and safety certifications" at bounding box center [738, 359] width 504 height 33
click at [486, 338] on input "d. Analyze its influence on regulatory compliance and safety certifications" at bounding box center [486, 334] width 0 height 10
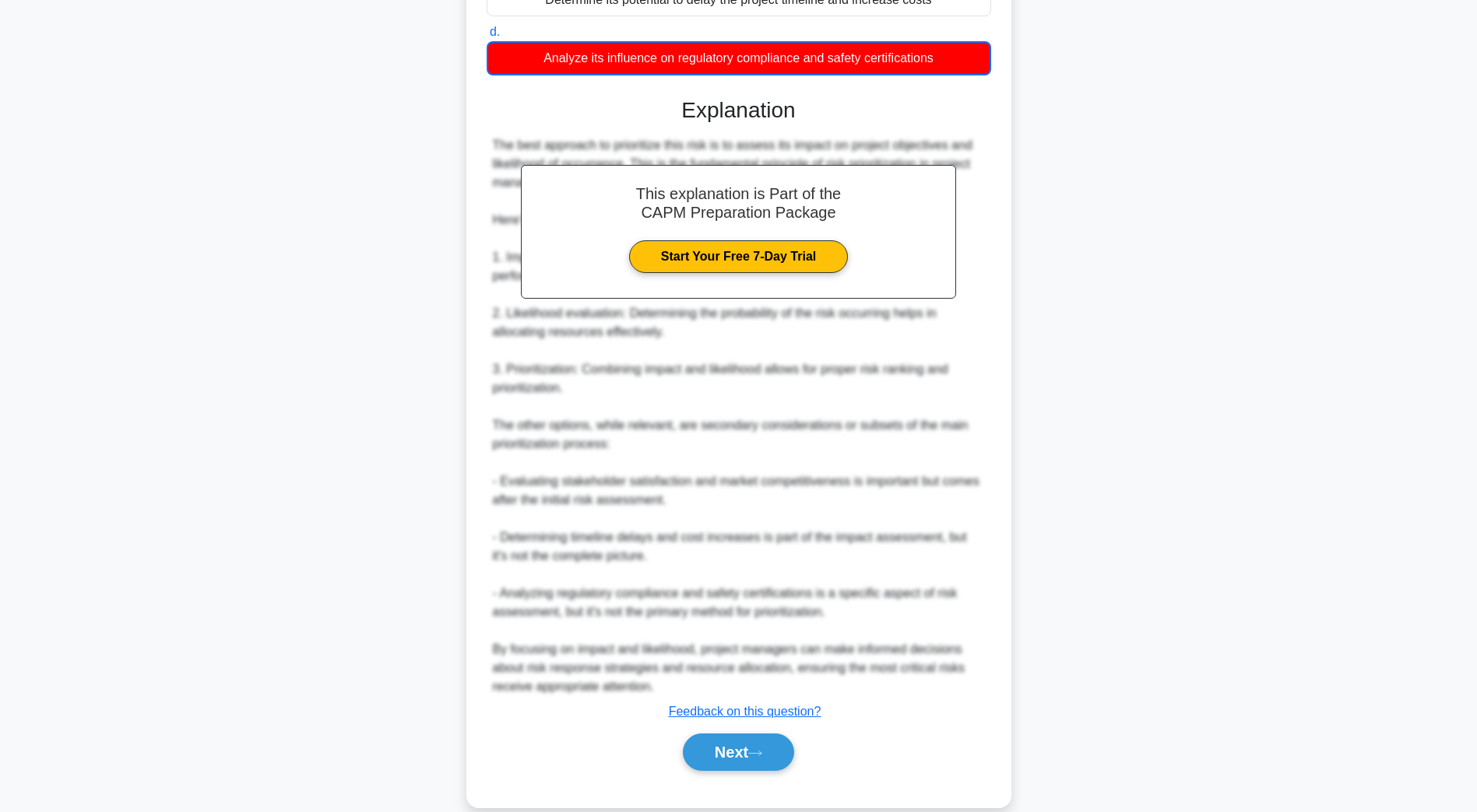
scroll to position [339, 0]
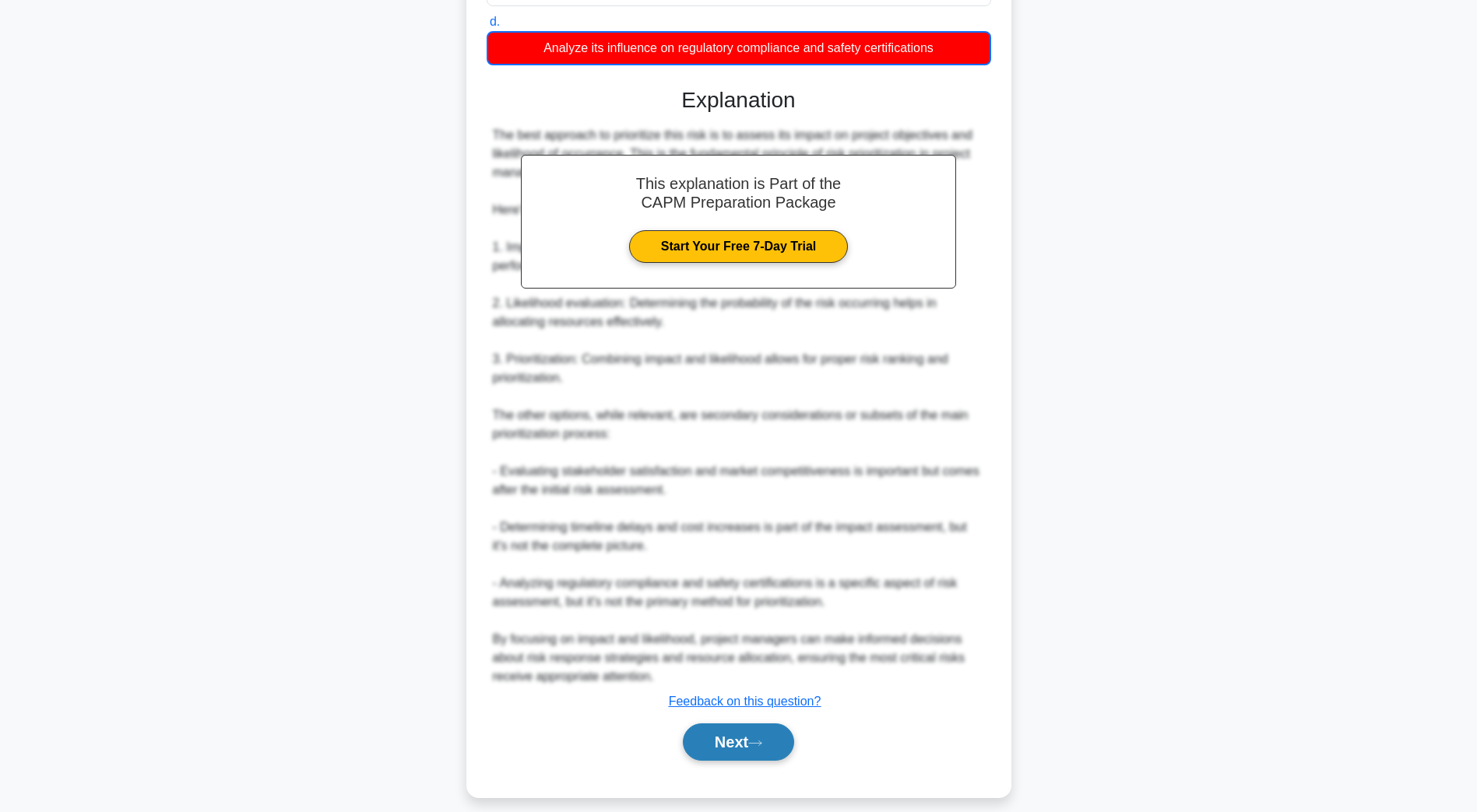
click at [720, 746] on button "Next" at bounding box center [738, 742] width 111 height 37
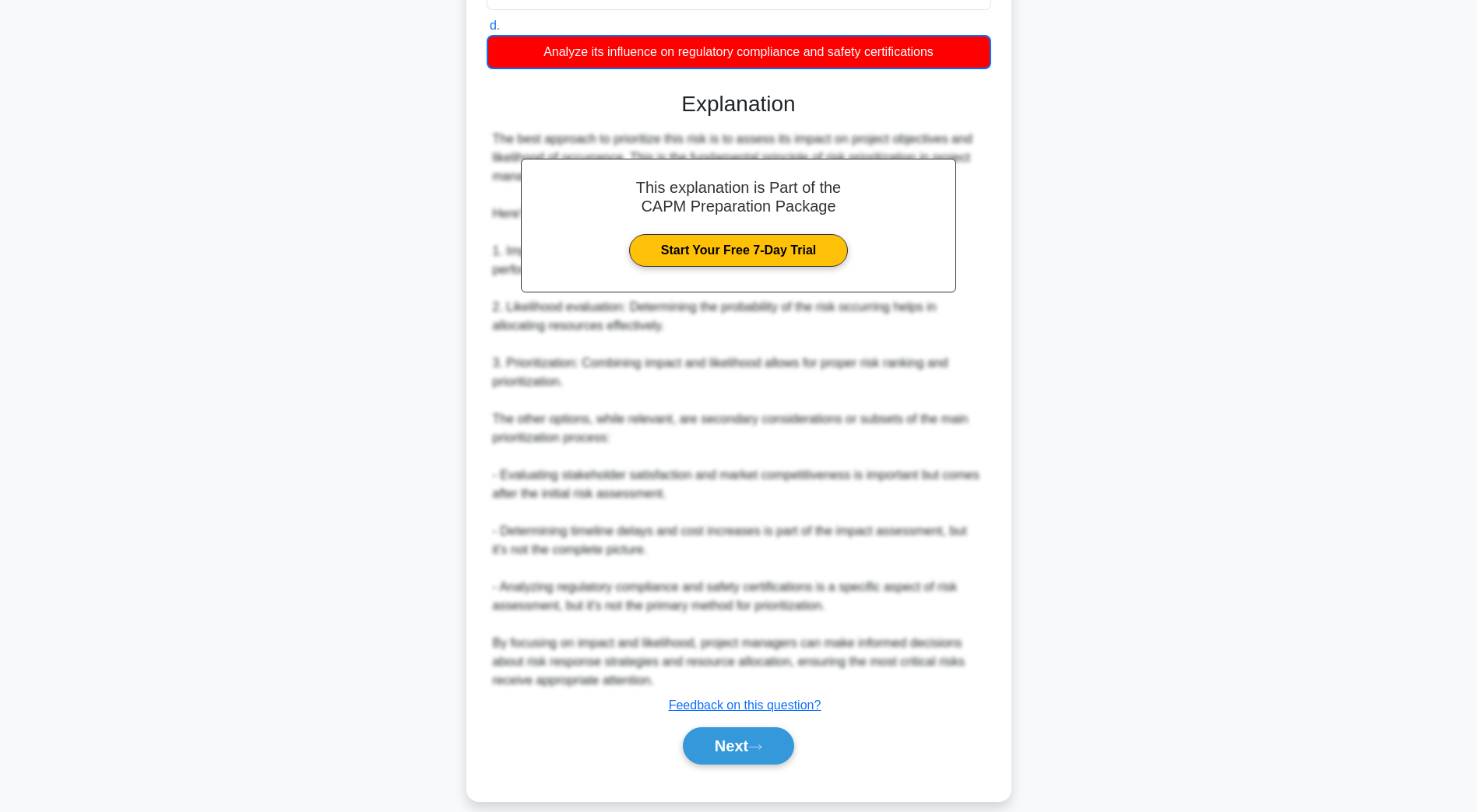
scroll to position [28, 0]
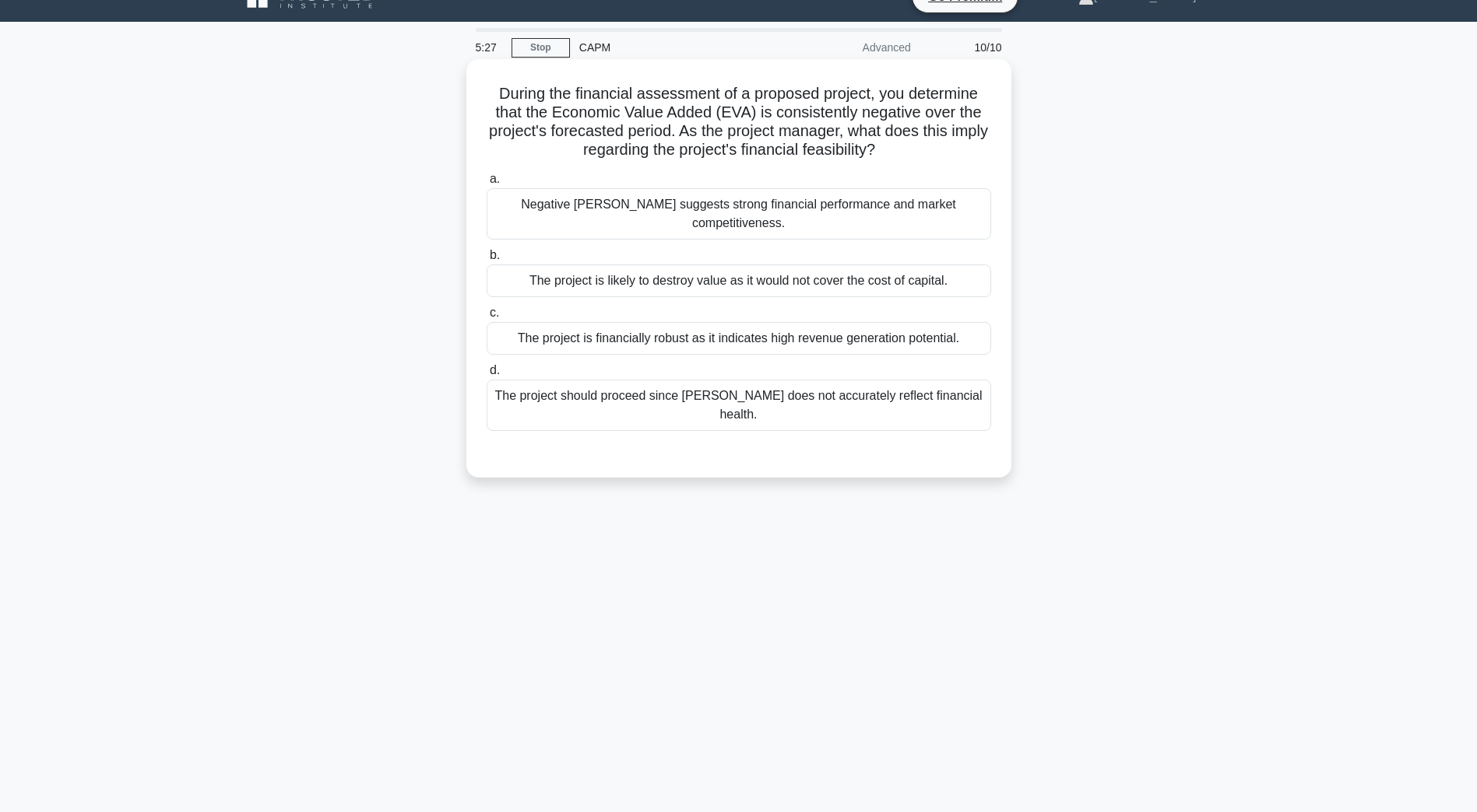
click at [608, 380] on div "The project should proceed since EVA does not accurately reflect financial heal…" at bounding box center [738, 405] width 504 height 52
click at [486, 375] on input "d. The project should proceed since EVA does not accurately reflect financial h…" at bounding box center [486, 371] width 0 height 10
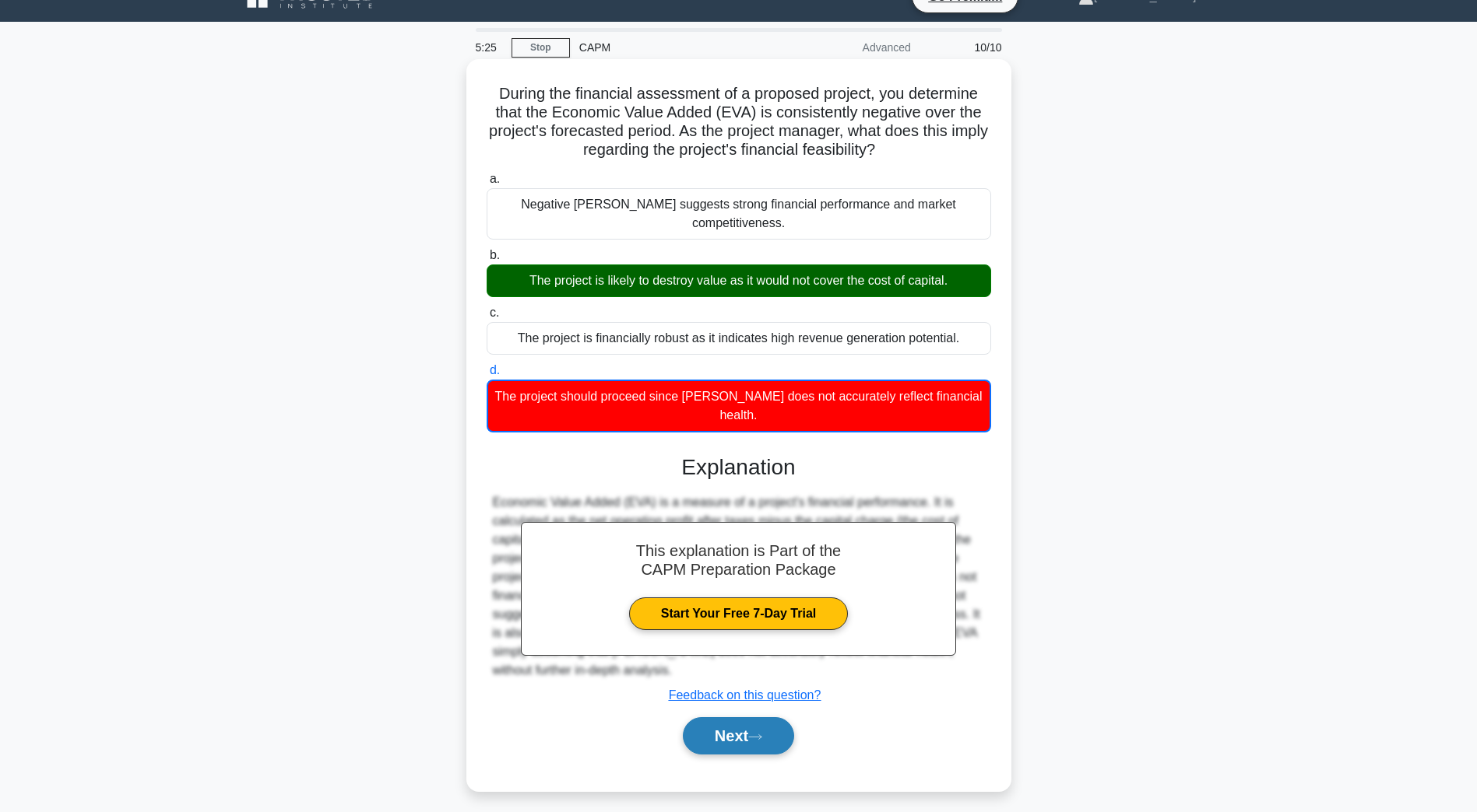
click at [693, 718] on button "Next" at bounding box center [738, 736] width 111 height 37
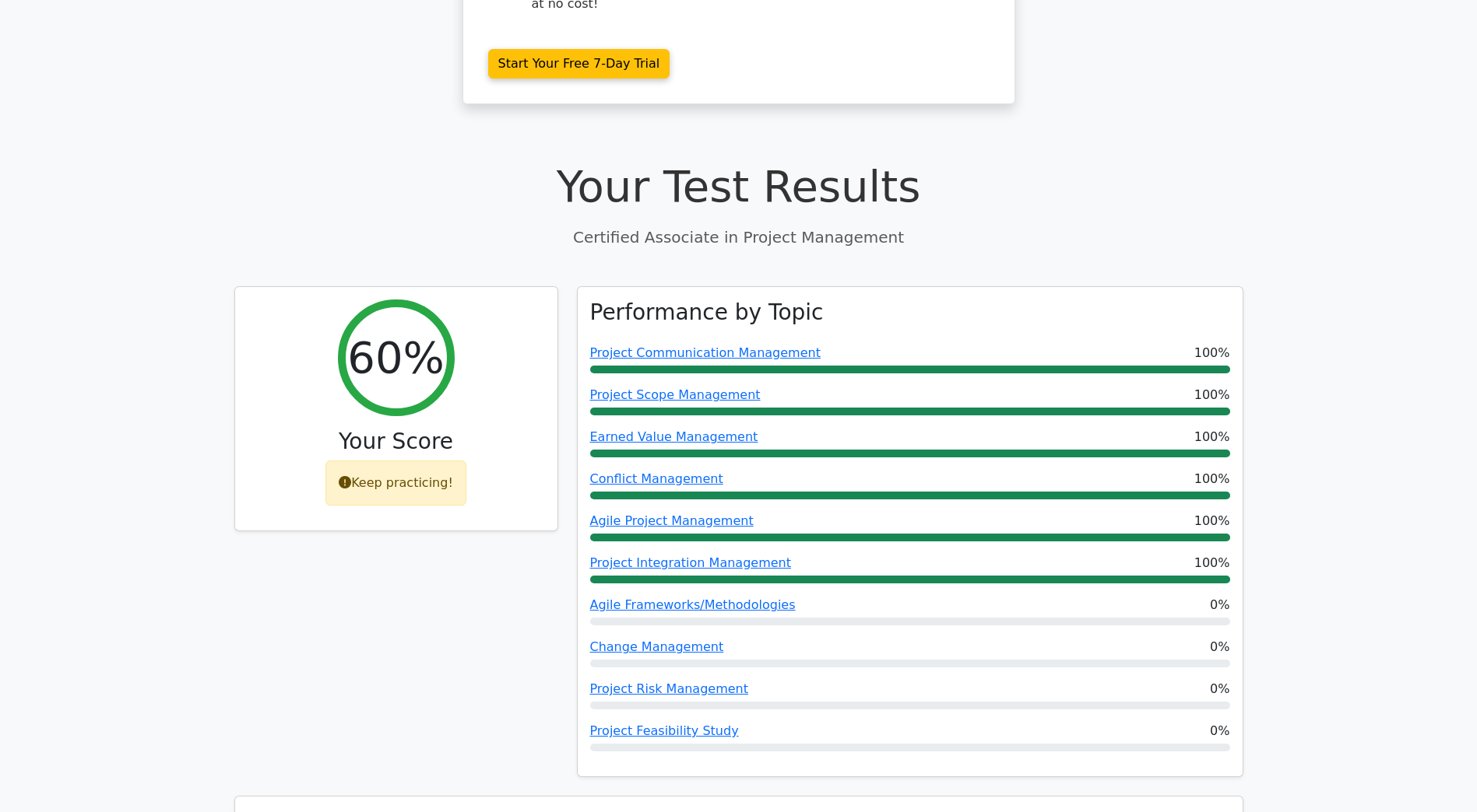
scroll to position [545, 0]
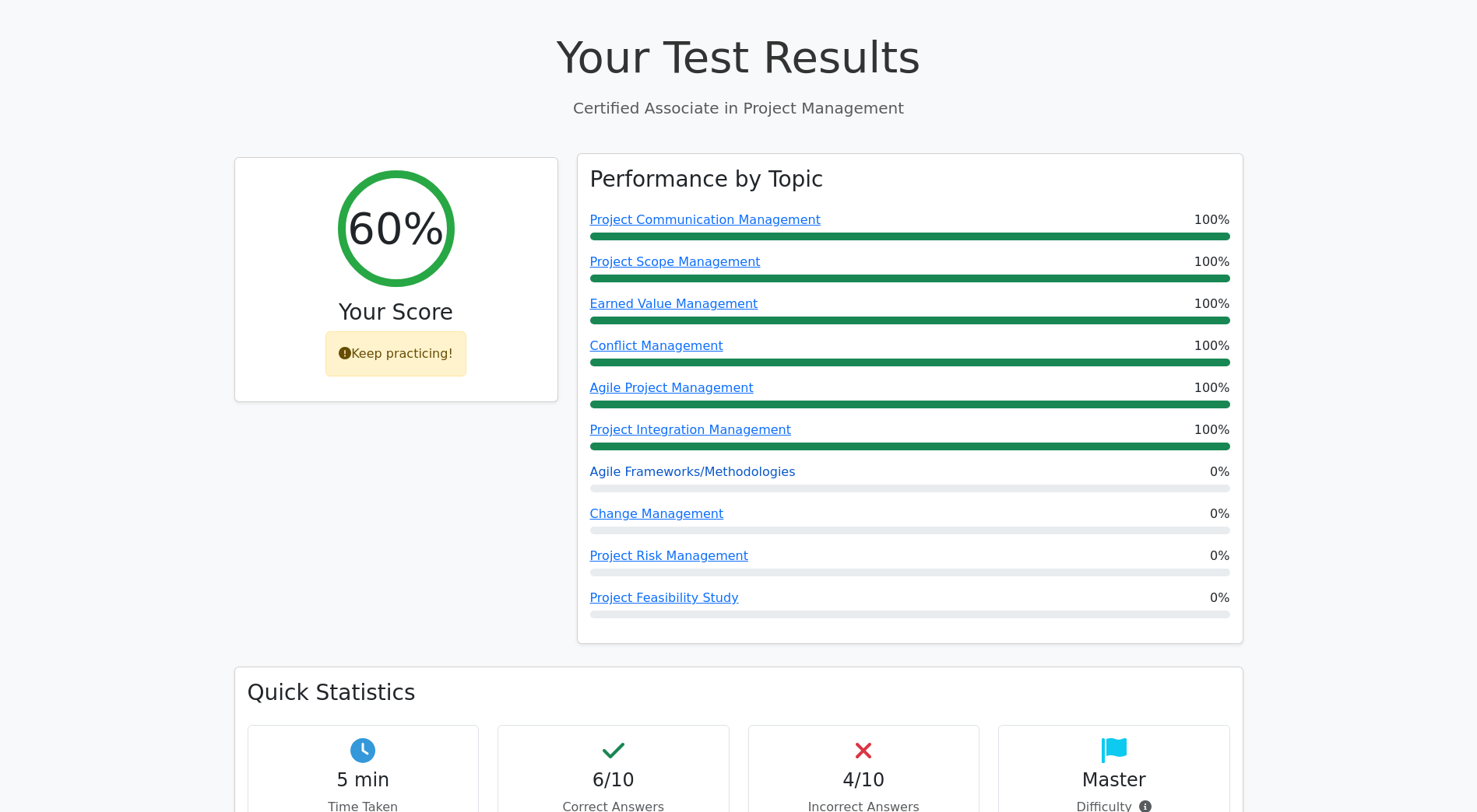
click at [649, 465] on link "Agile Frameworks/Methodologies" at bounding box center [692, 472] width 205 height 15
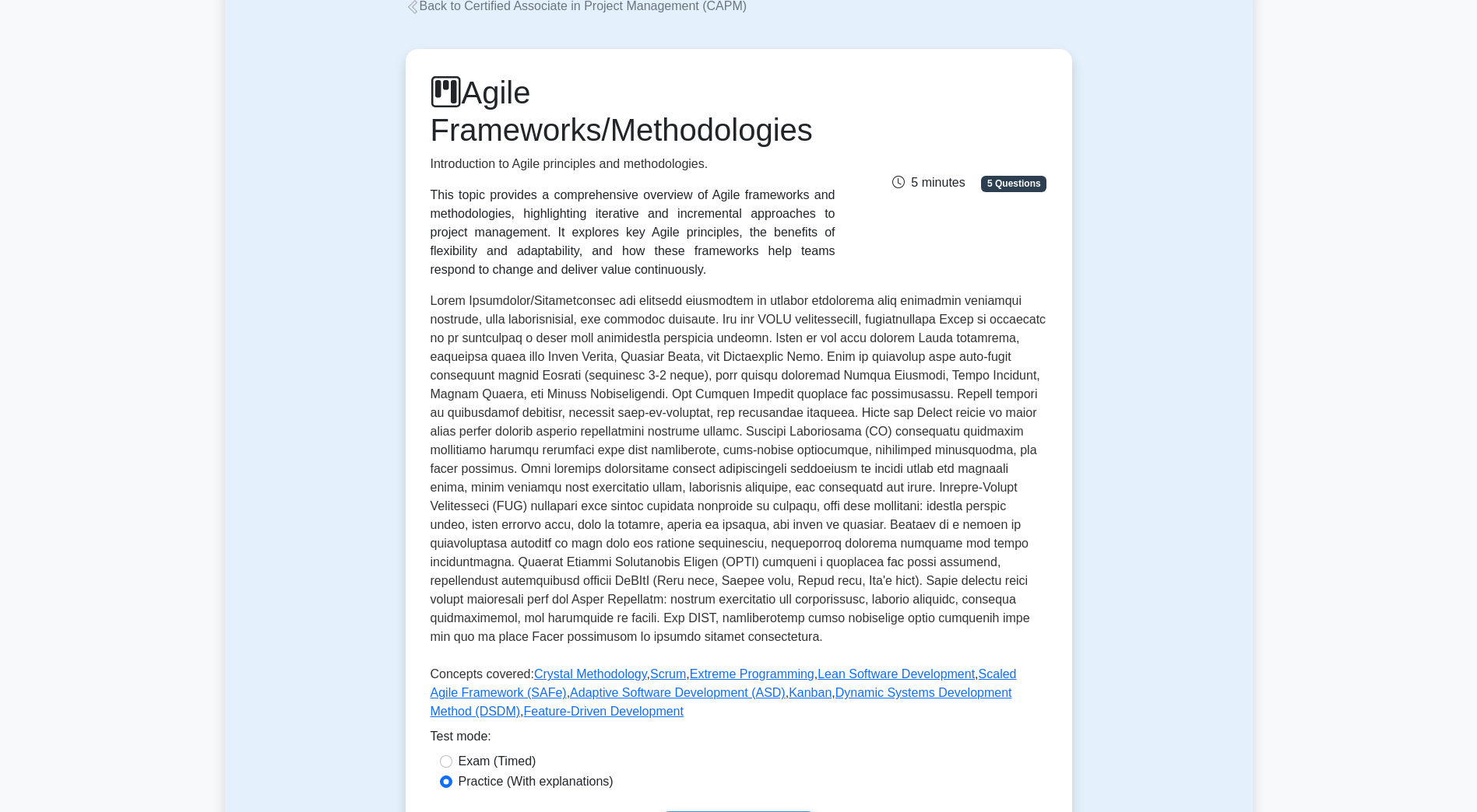
scroll to position [467, 0]
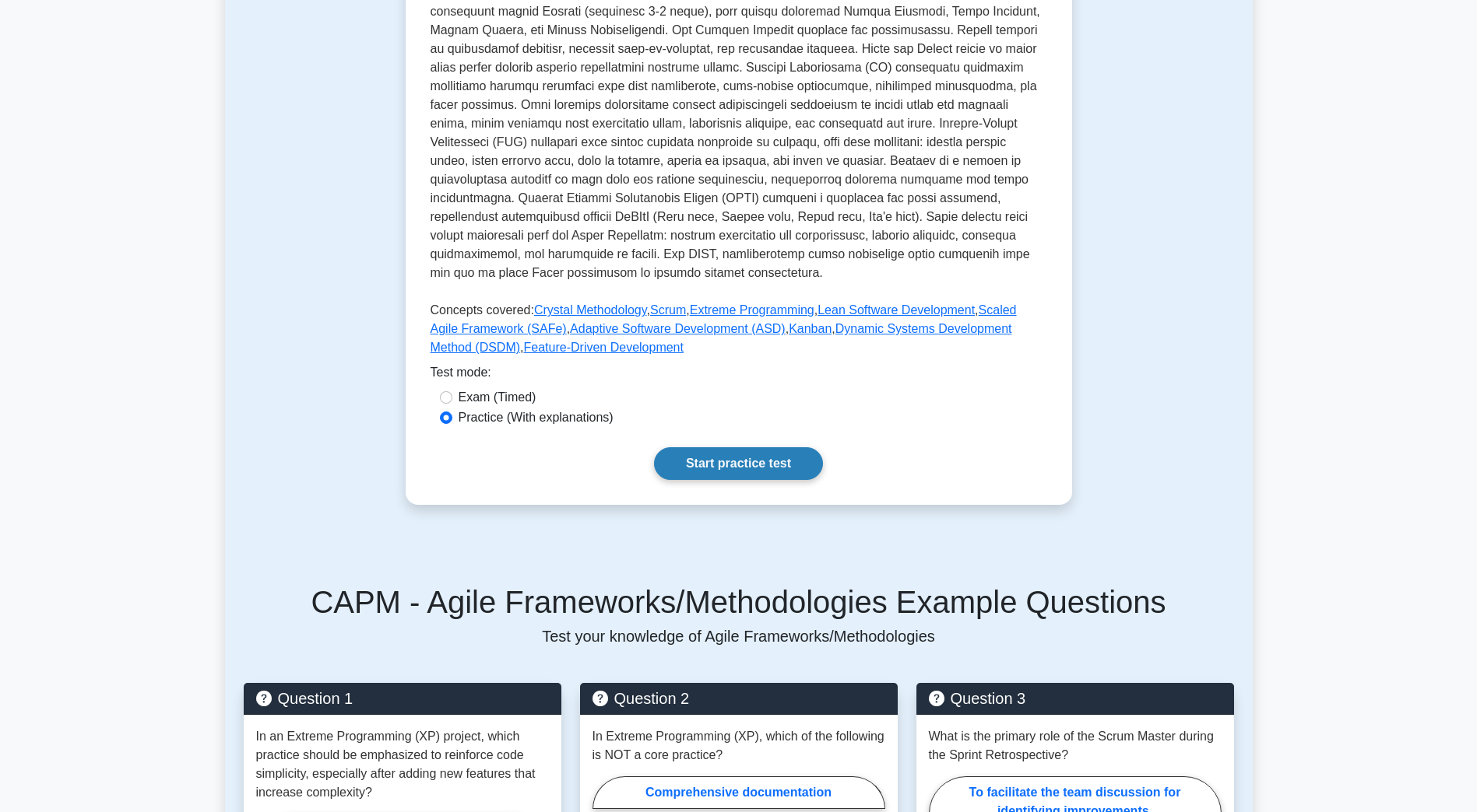
click at [702, 468] on link "Start practice test" at bounding box center [738, 464] width 169 height 33
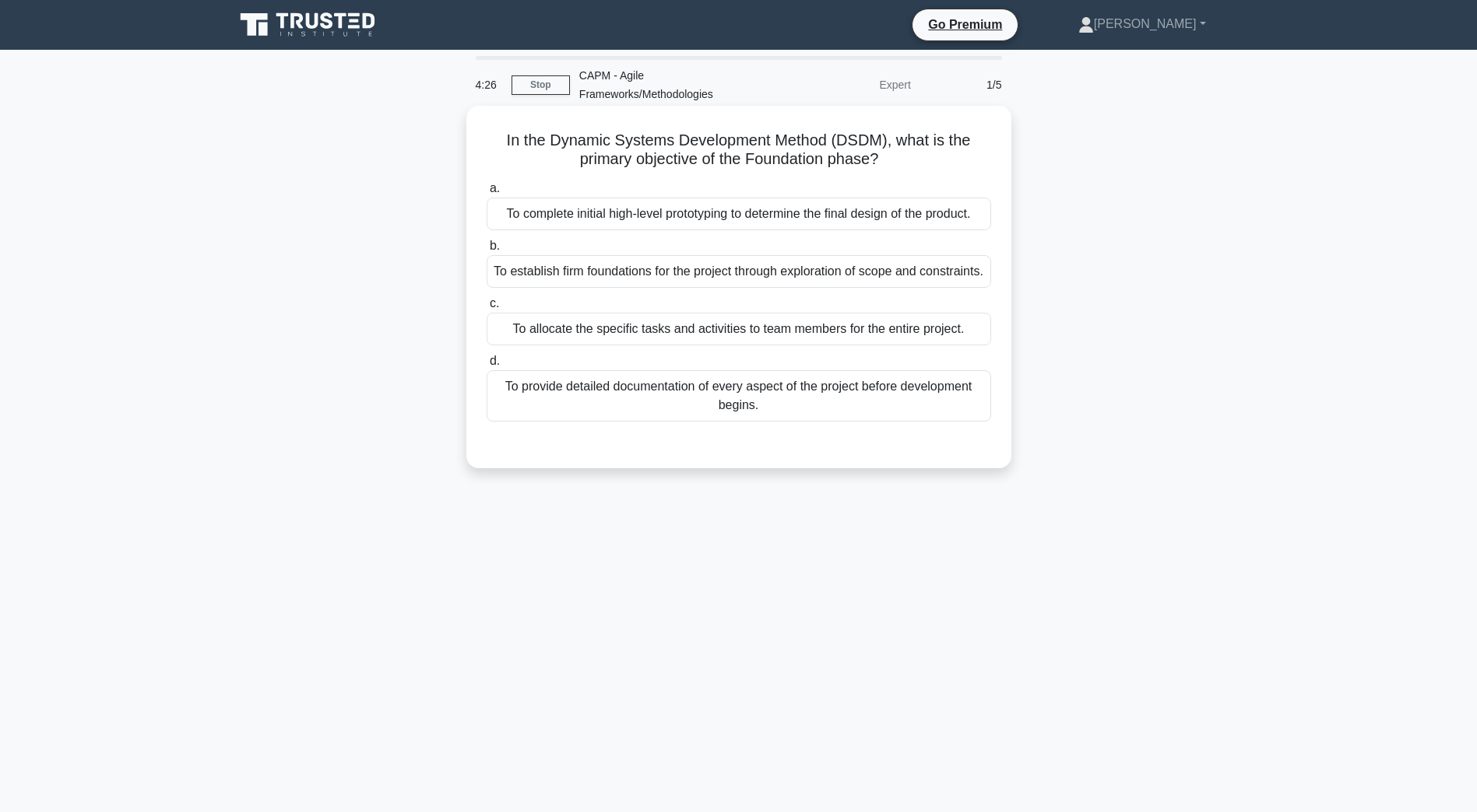
click at [581, 422] on div "To provide detailed documentation of every aspect of the project before develop…" at bounding box center [738, 396] width 504 height 52
click at [486, 367] on input "d. To provide detailed documentation of every aspect of the project before deve…" at bounding box center [486, 361] width 0 height 10
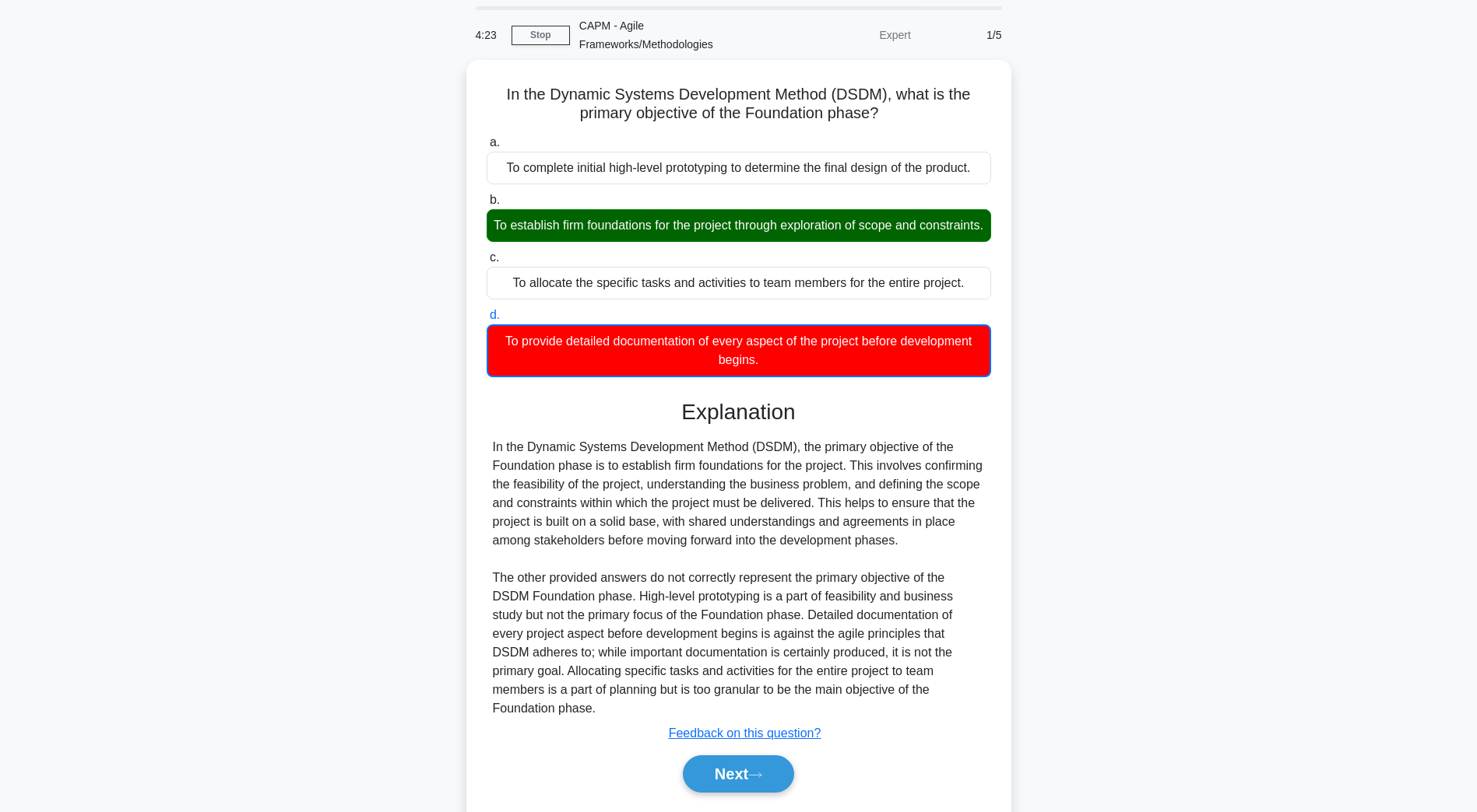
scroll to position [93, 0]
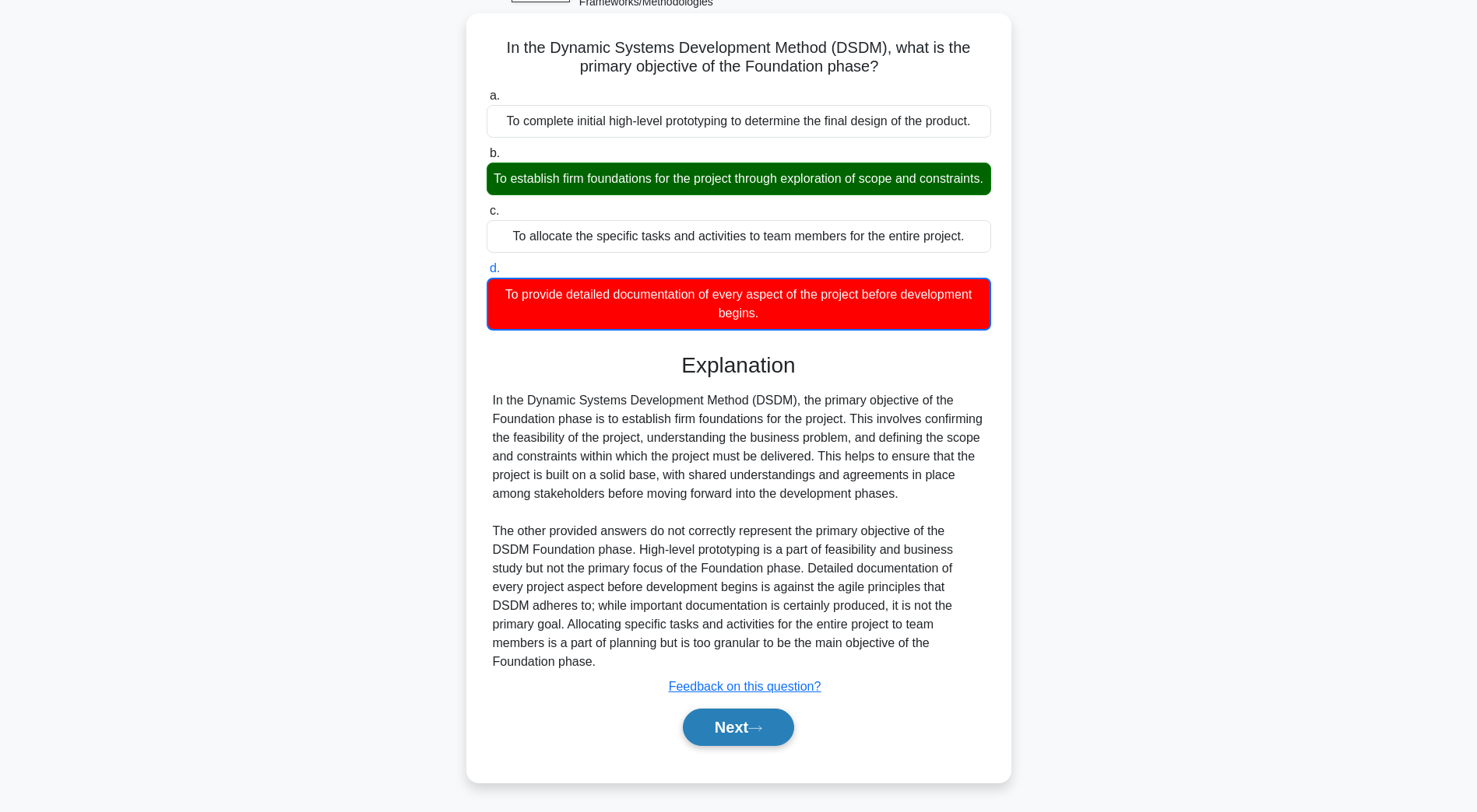
click at [708, 717] on button "Next" at bounding box center [738, 727] width 111 height 37
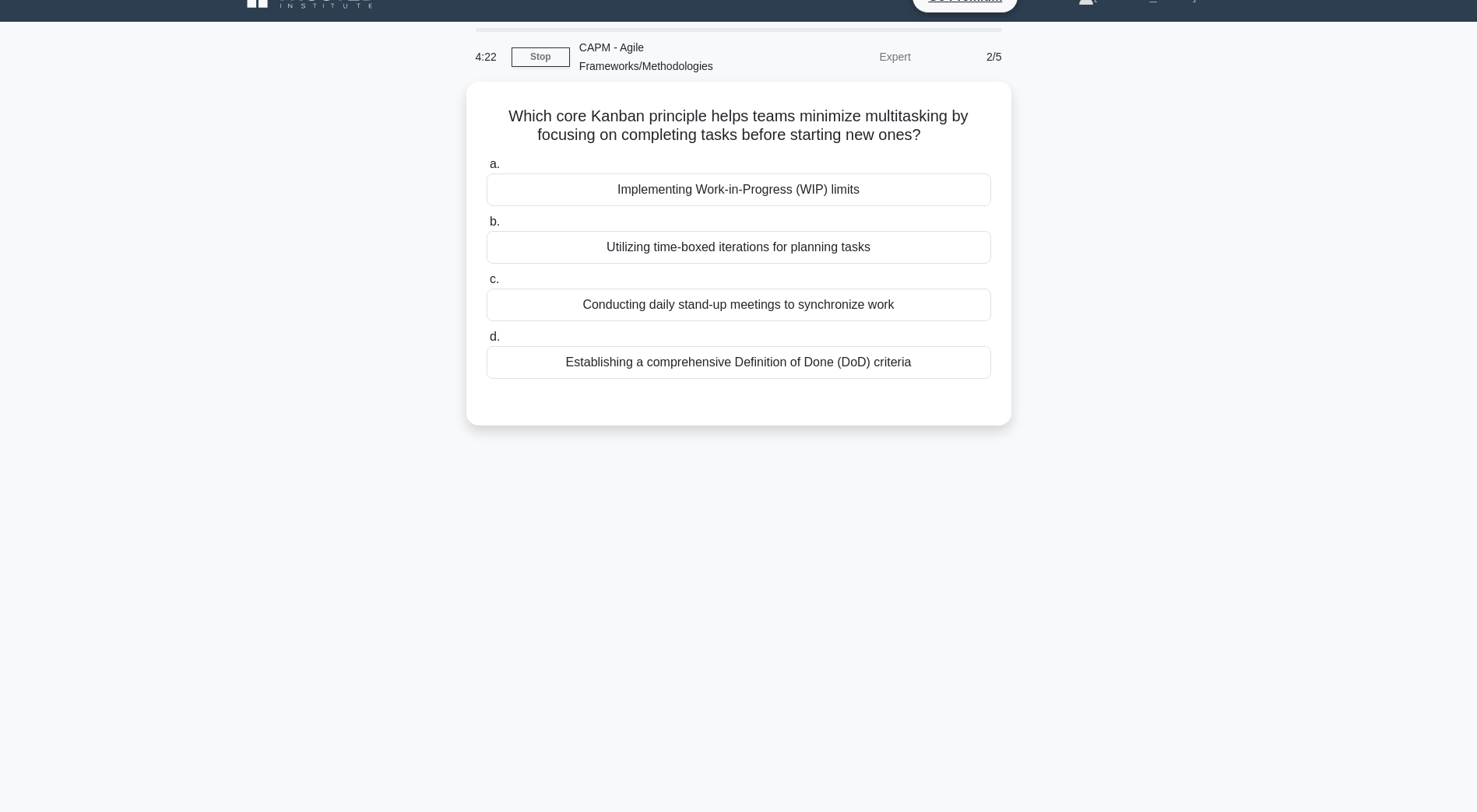
scroll to position [28, 0]
click at [710, 182] on div "Implementing Work-in-Progress (WIP) limits" at bounding box center [738, 186] width 504 height 33
click at [486, 165] on input "a. Implementing Work-in-Progress (WIP) limits" at bounding box center [486, 160] width 0 height 10
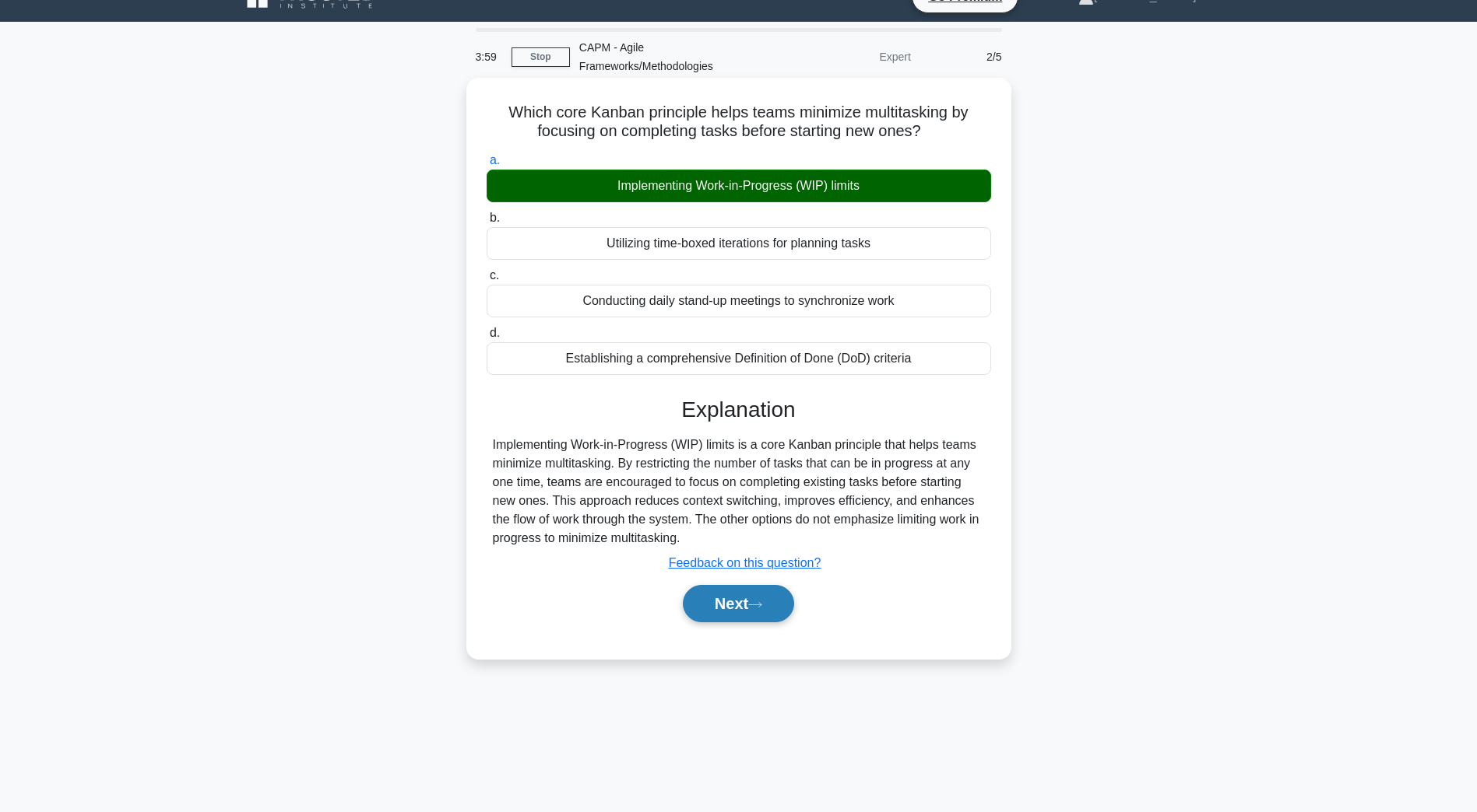
click at [738, 618] on button "Next" at bounding box center [738, 604] width 111 height 37
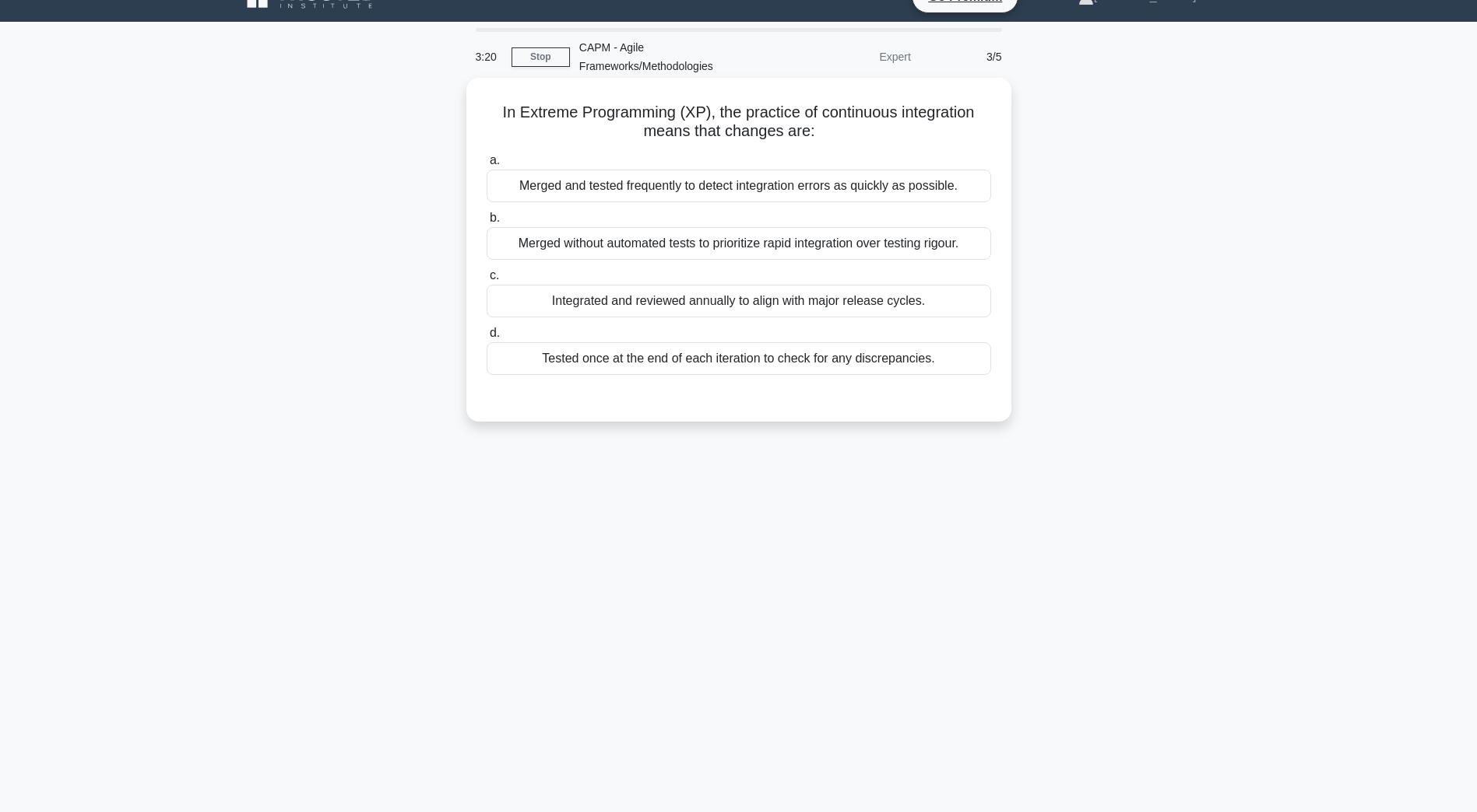
click at [702, 192] on div "Merged and tested frequently to detect integration errors as quickly as possibl…" at bounding box center [738, 186] width 504 height 33
click at [486, 165] on input "a. Merged and tested frequently to detect integration errors as quickly as poss…" at bounding box center [486, 160] width 0 height 10
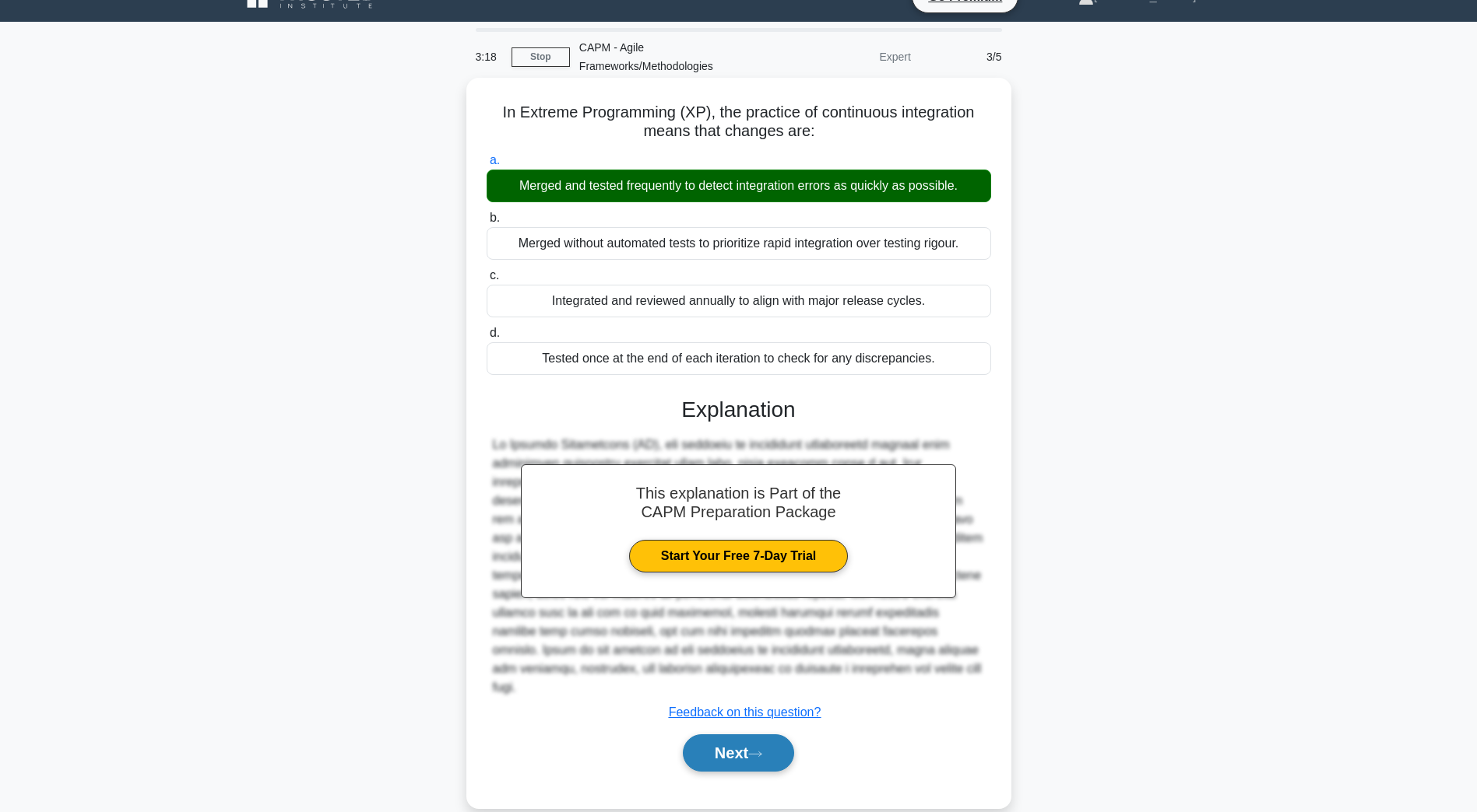
click at [757, 750] on icon at bounding box center [755, 754] width 14 height 9
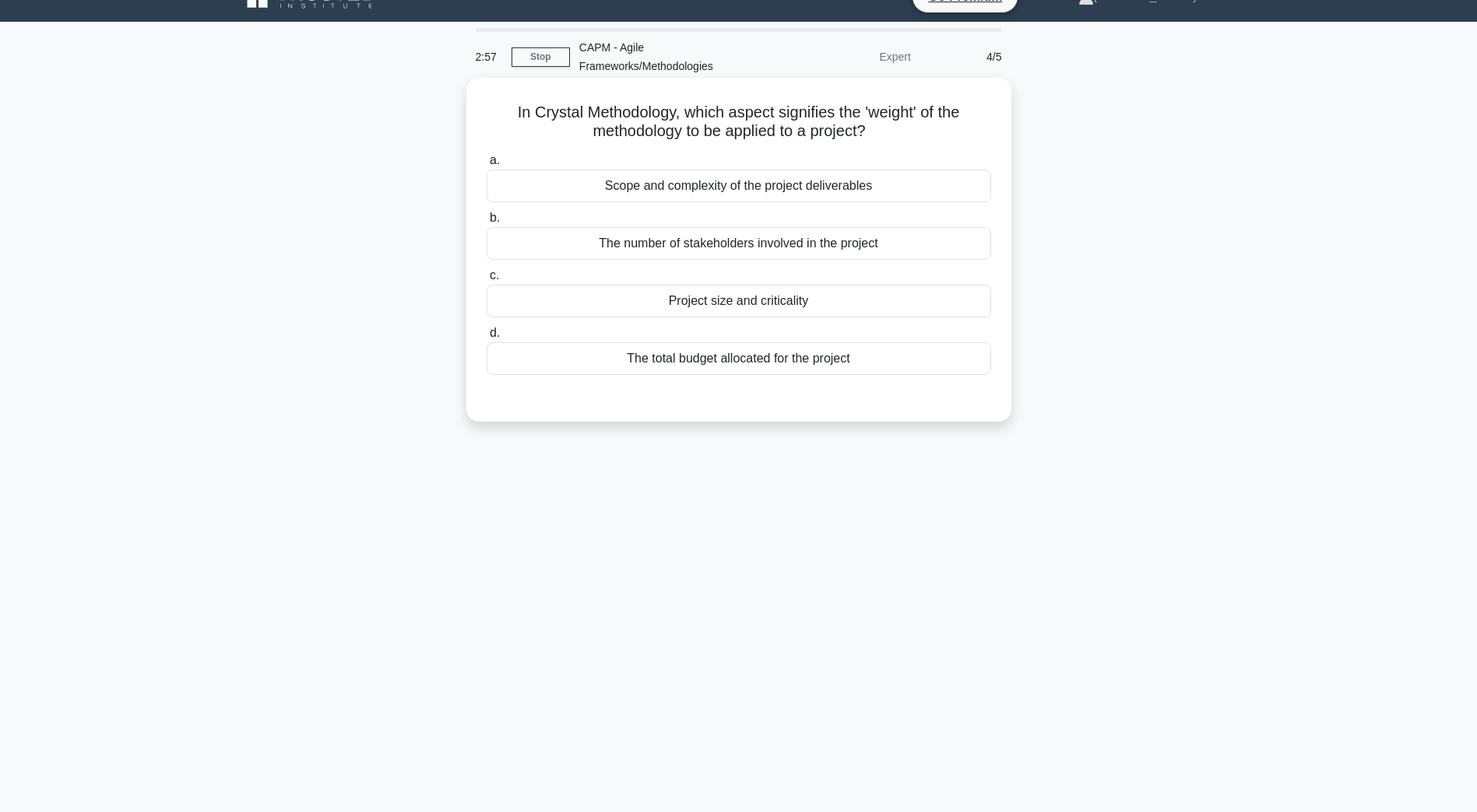
click at [653, 245] on div "The number of stakeholders involved in the project" at bounding box center [738, 244] width 504 height 33
click at [486, 224] on input "b. The number of stakeholders involved in the project" at bounding box center [486, 218] width 0 height 10
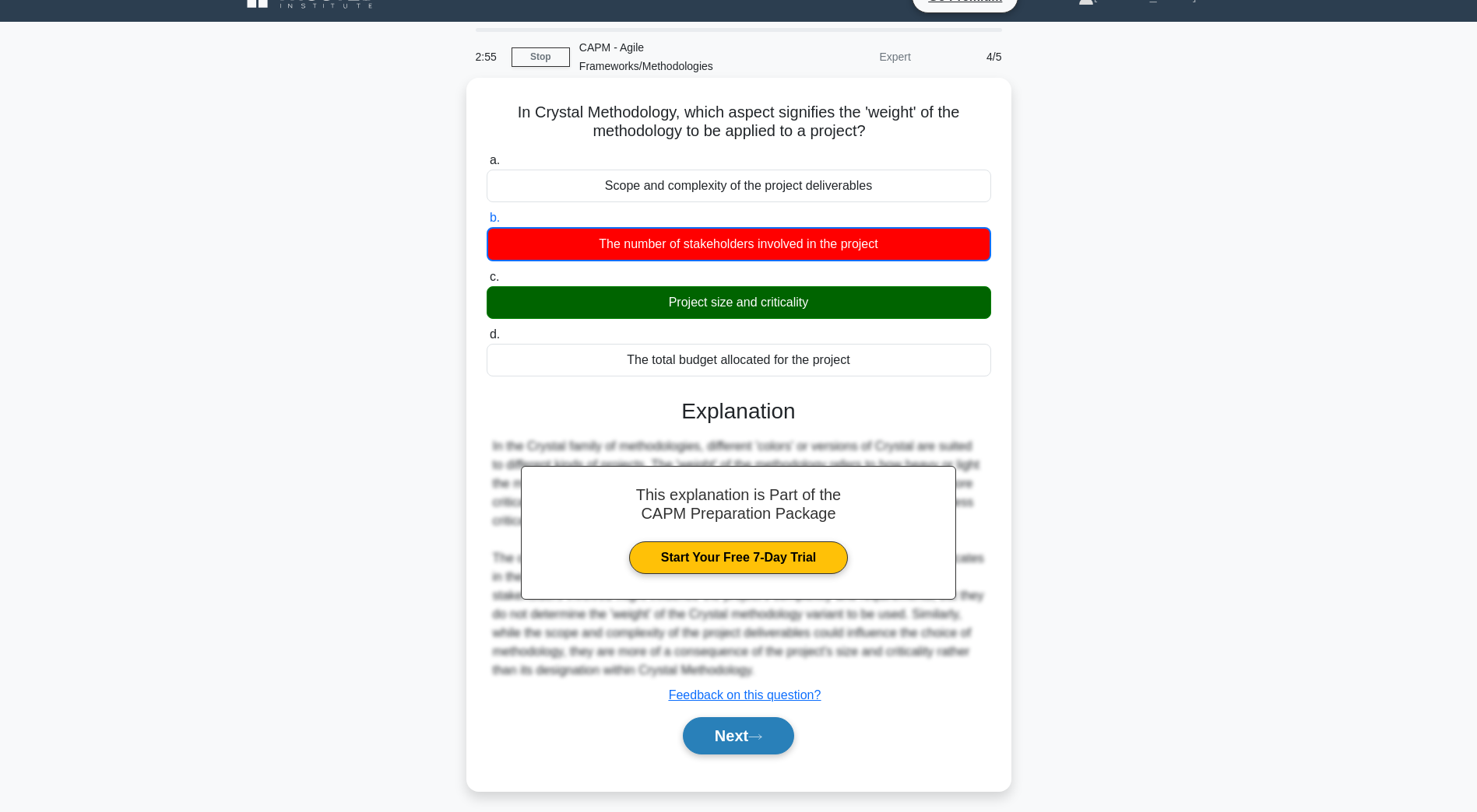
click at [757, 745] on button "Next" at bounding box center [738, 736] width 111 height 37
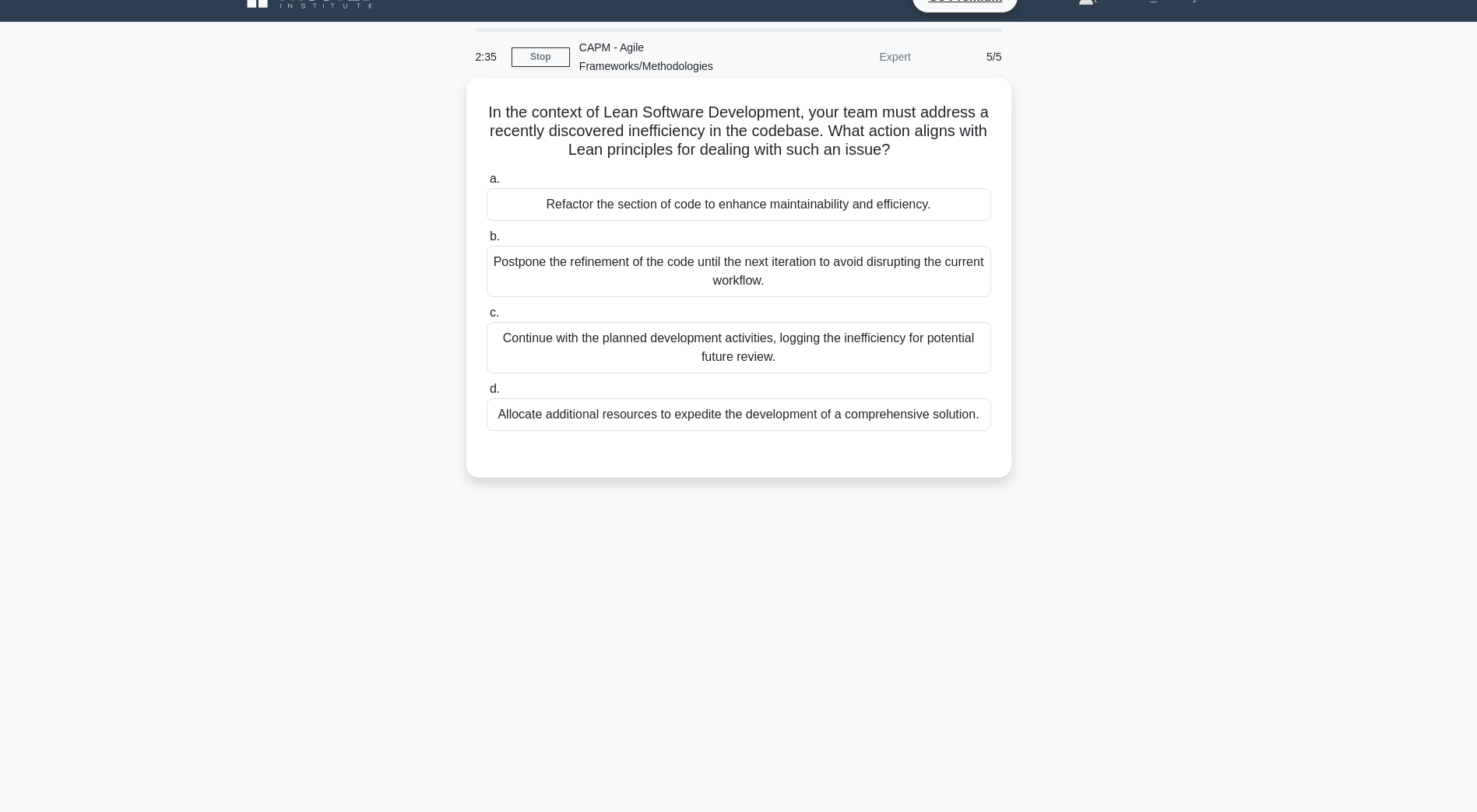
click at [707, 209] on div "Refactor the section of code to enhance maintainability and efficiency." at bounding box center [738, 205] width 504 height 33
click at [486, 185] on input "a. Refactor the section of code to enhance maintainability and efficiency." at bounding box center [486, 179] width 0 height 10
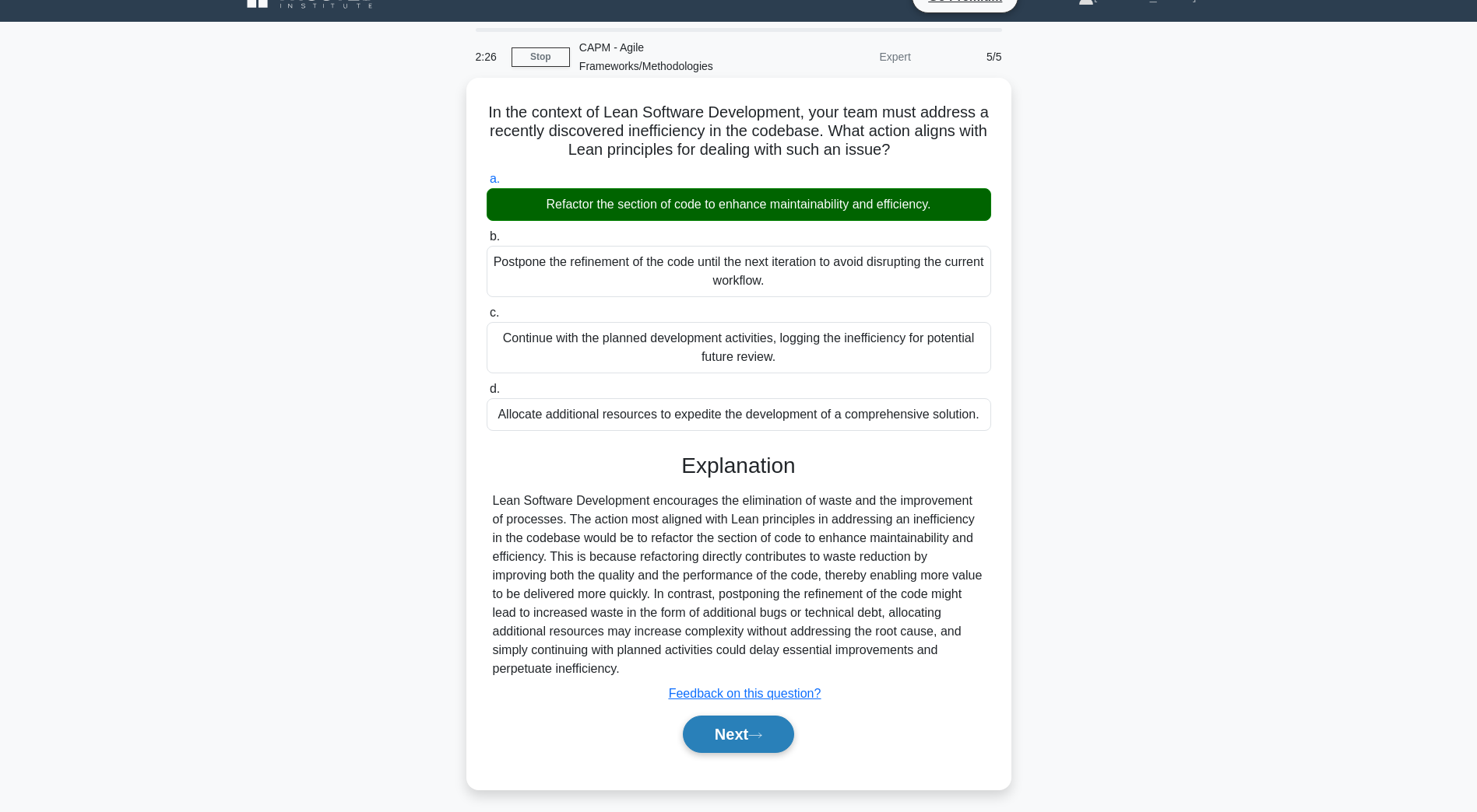
click at [757, 750] on button "Next" at bounding box center [738, 734] width 111 height 37
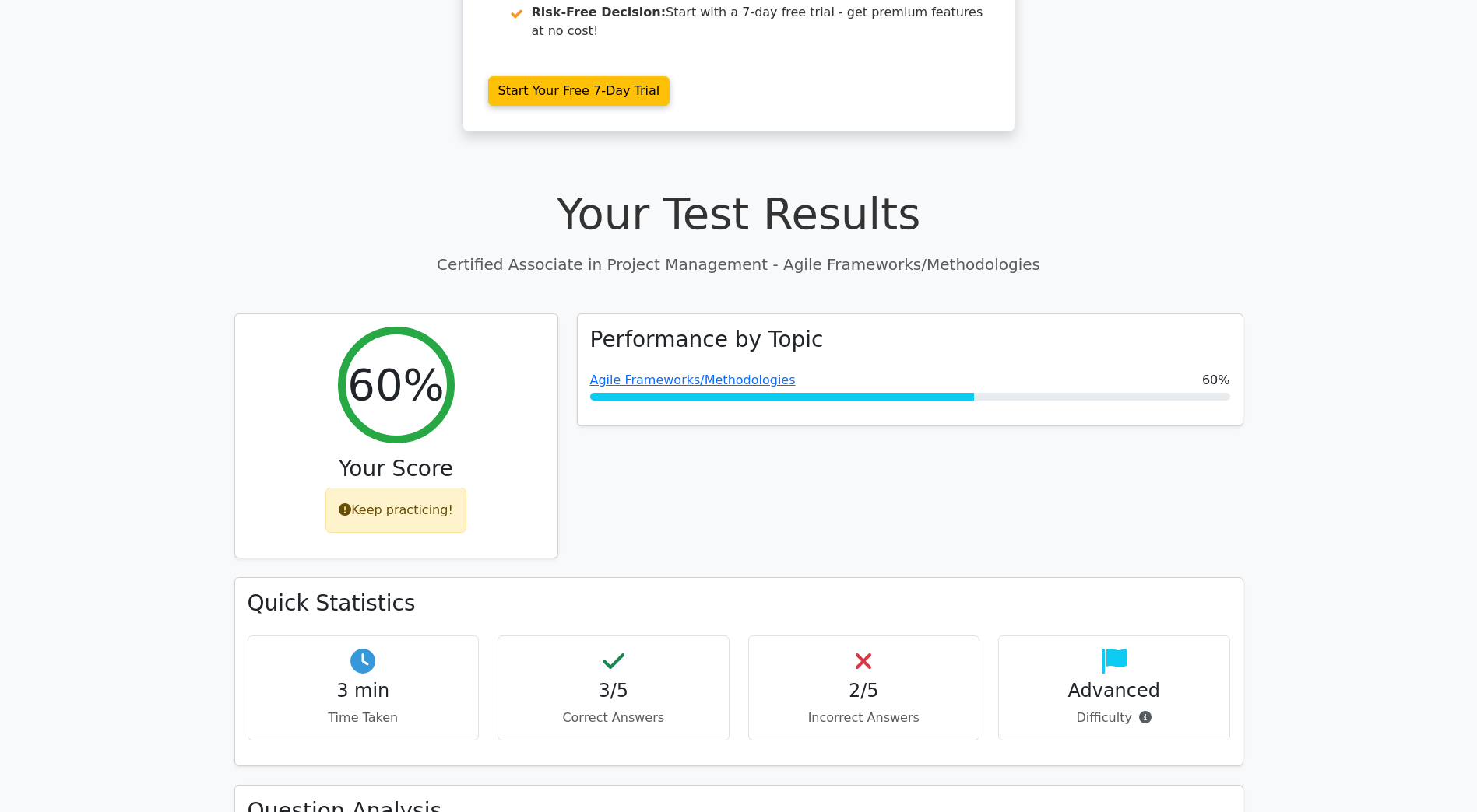
scroll to position [389, 0]
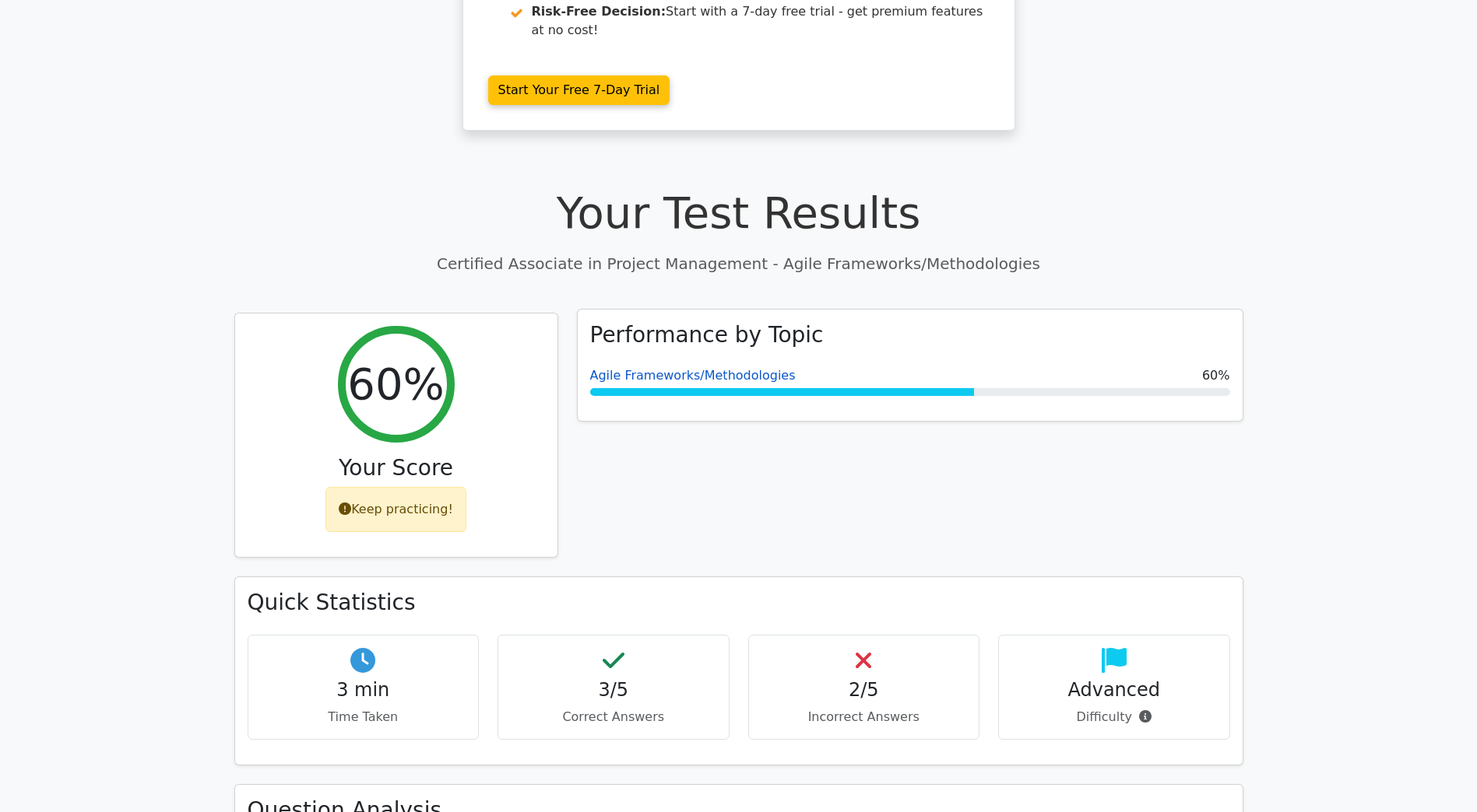
click at [745, 368] on link "Agile Frameworks/Methodologies" at bounding box center [692, 374] width 205 height 15
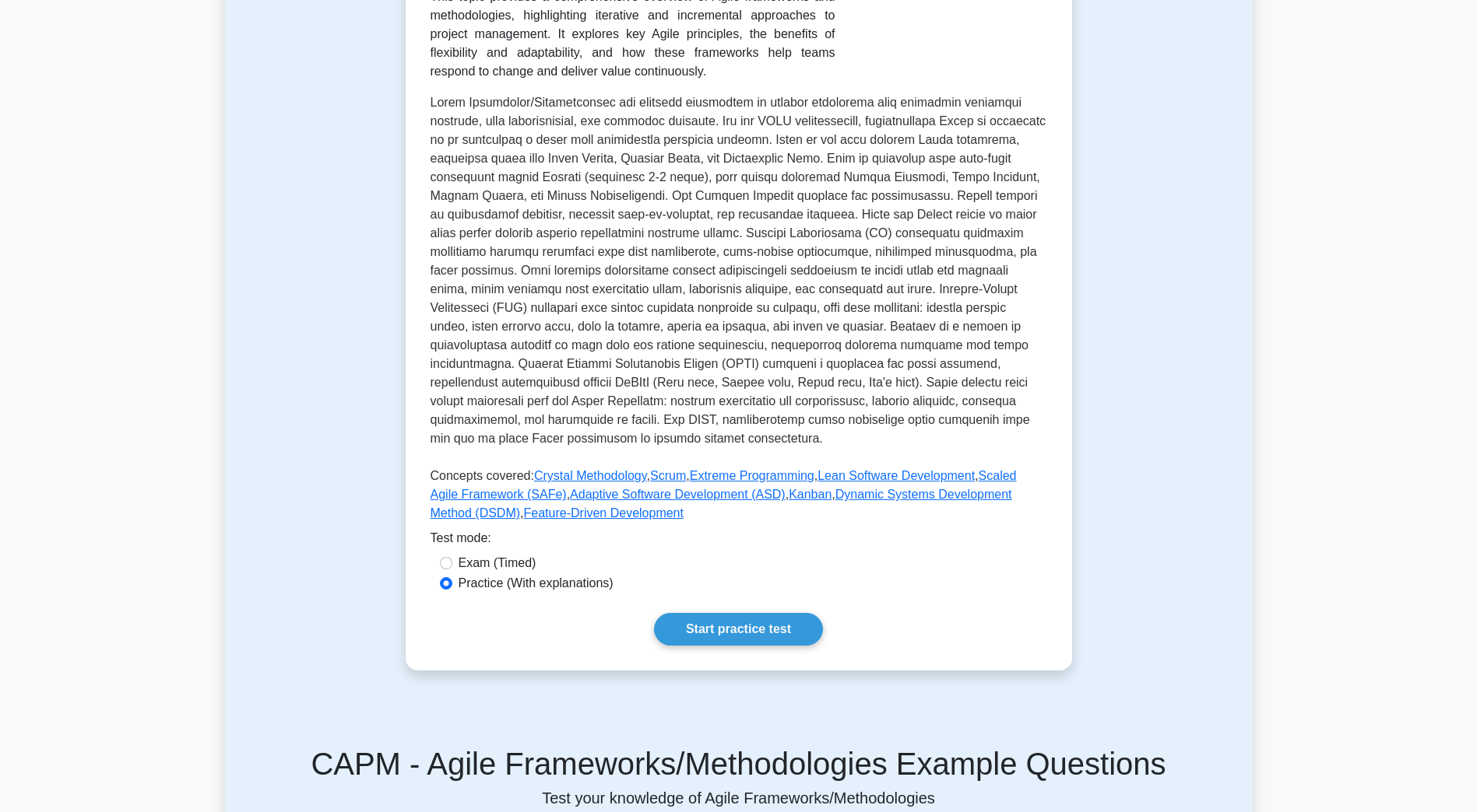
scroll to position [545, 0]
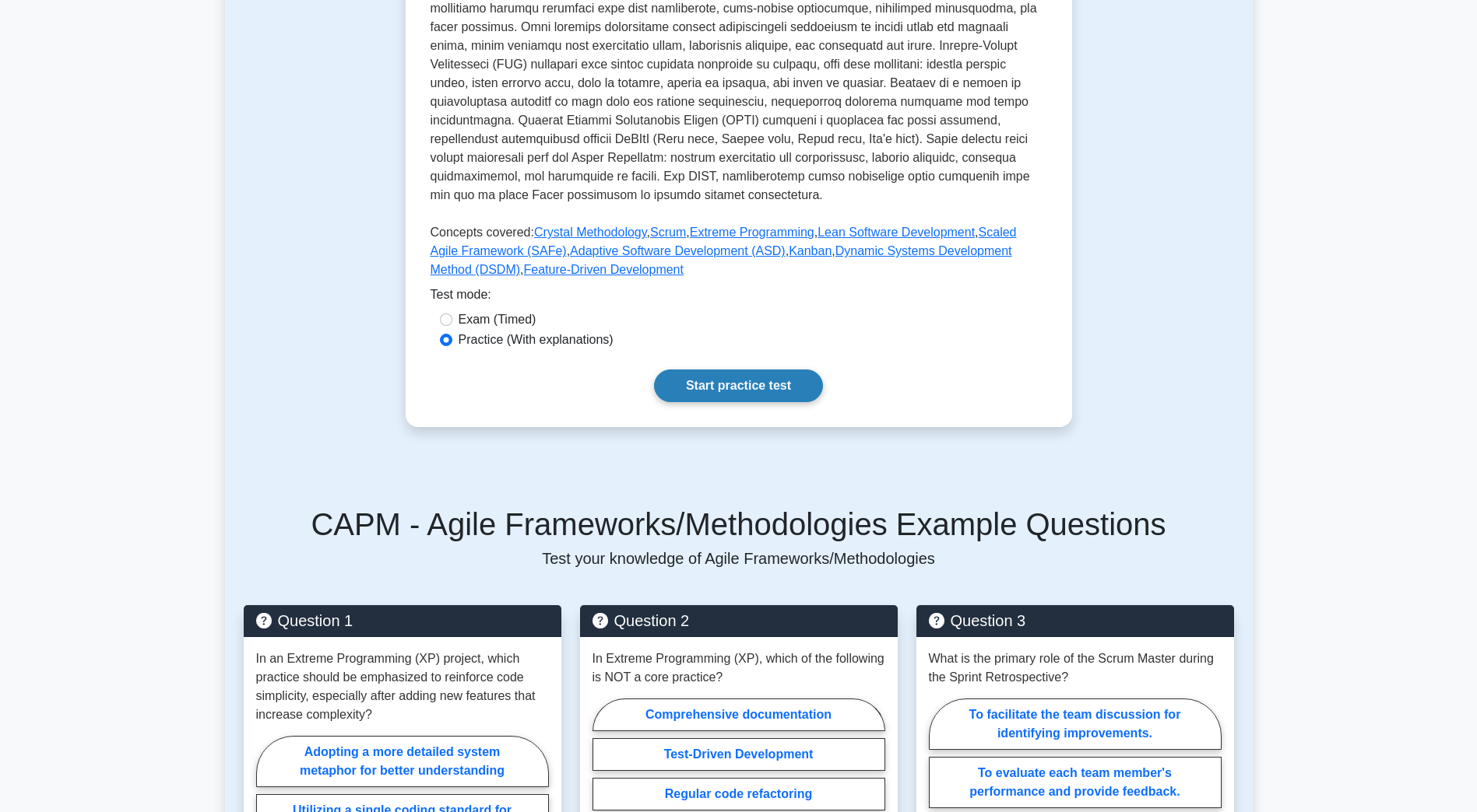
click at [762, 371] on link "Start practice test" at bounding box center [738, 386] width 169 height 33
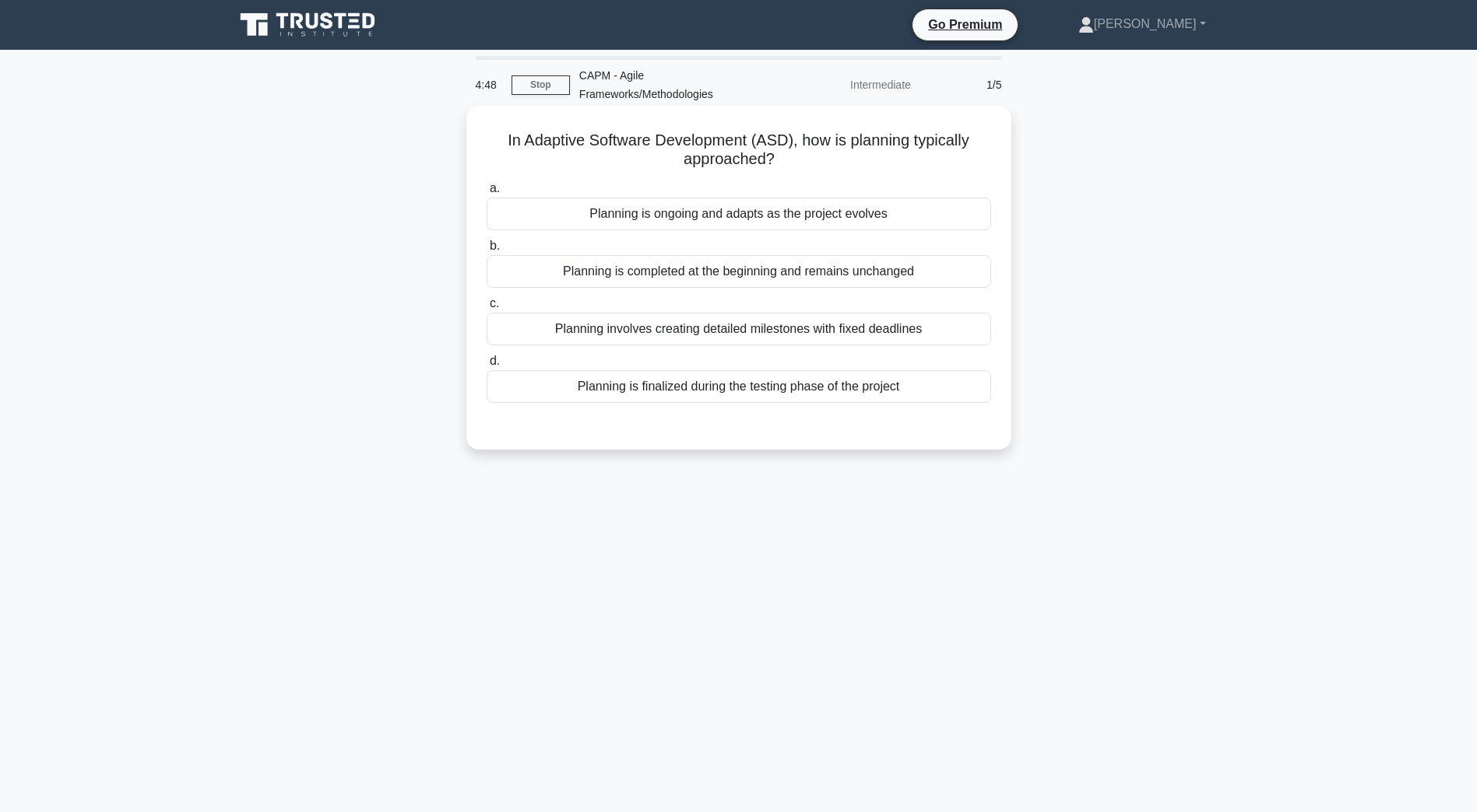
click at [680, 220] on div "Planning is ongoing and adapts as the project evolves" at bounding box center [738, 214] width 504 height 33
click at [486, 194] on input "a. Planning is ongoing and adapts as the project evolves" at bounding box center [486, 189] width 0 height 10
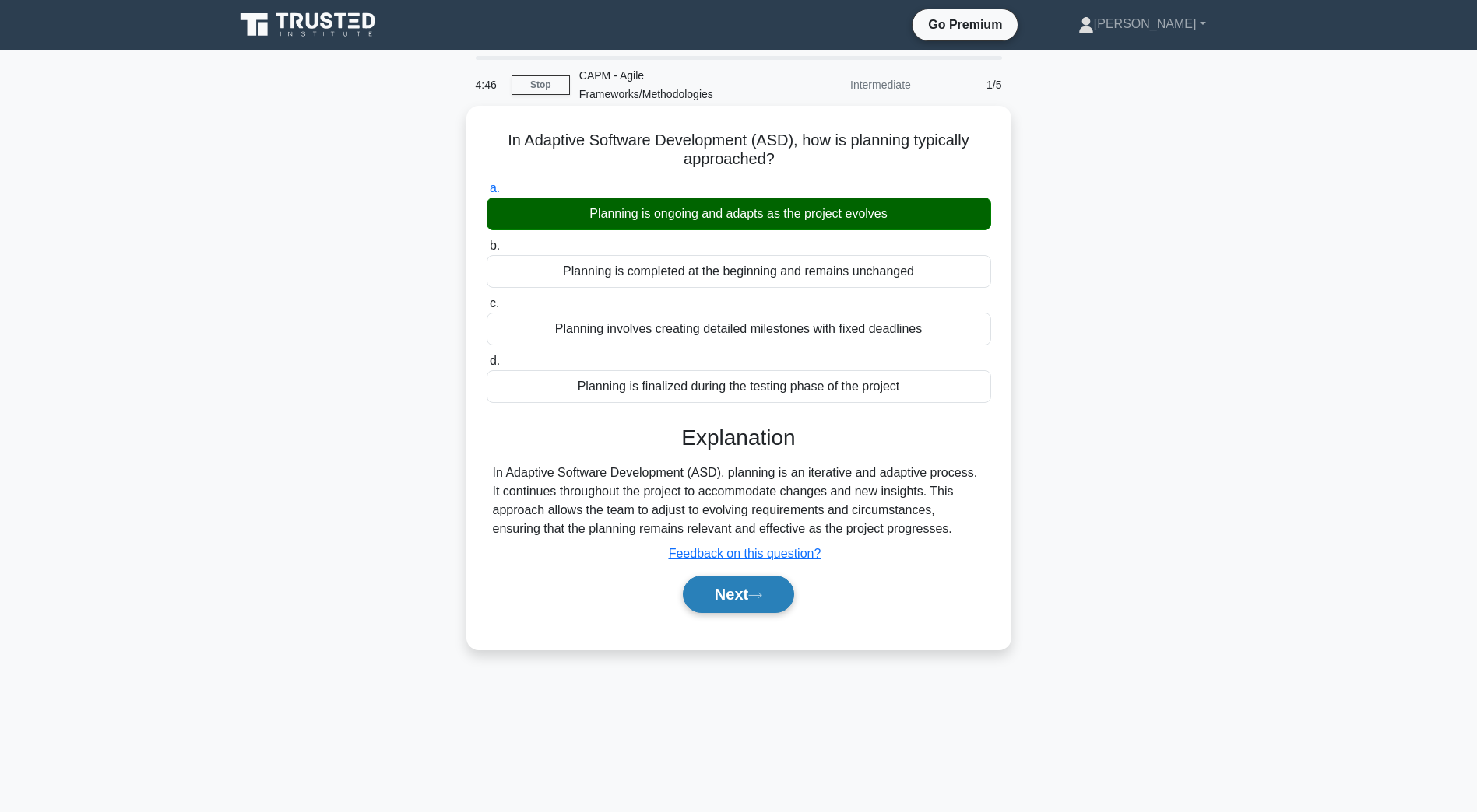
click at [744, 615] on div "Next" at bounding box center [738, 594] width 504 height 50
click at [715, 598] on button "Next" at bounding box center [738, 594] width 111 height 37
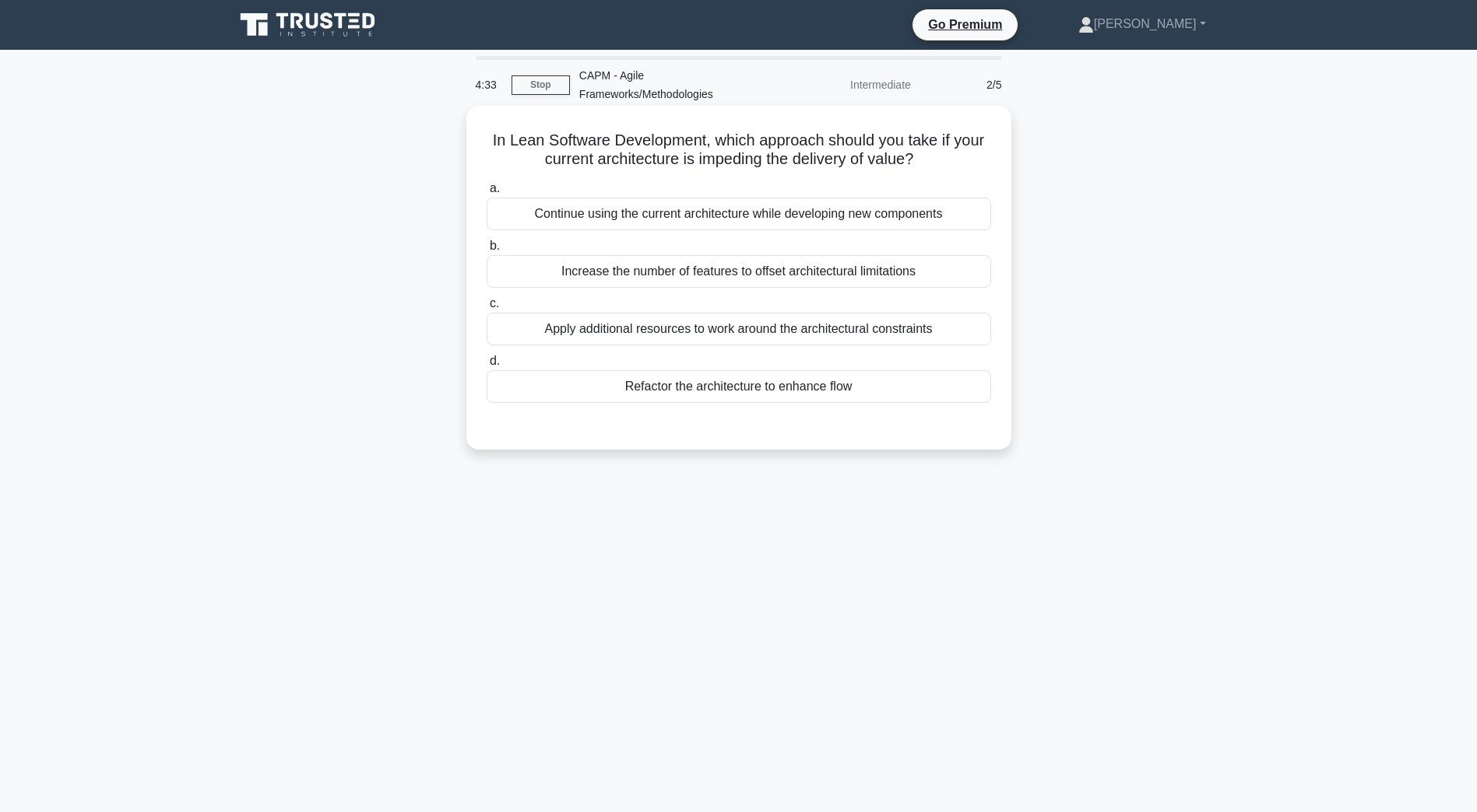
click at [762, 391] on div "Refactor the architecture to enhance flow" at bounding box center [738, 387] width 504 height 33
click at [486, 367] on input "d. Refactor the architecture to enhance flow" at bounding box center [486, 361] width 0 height 10
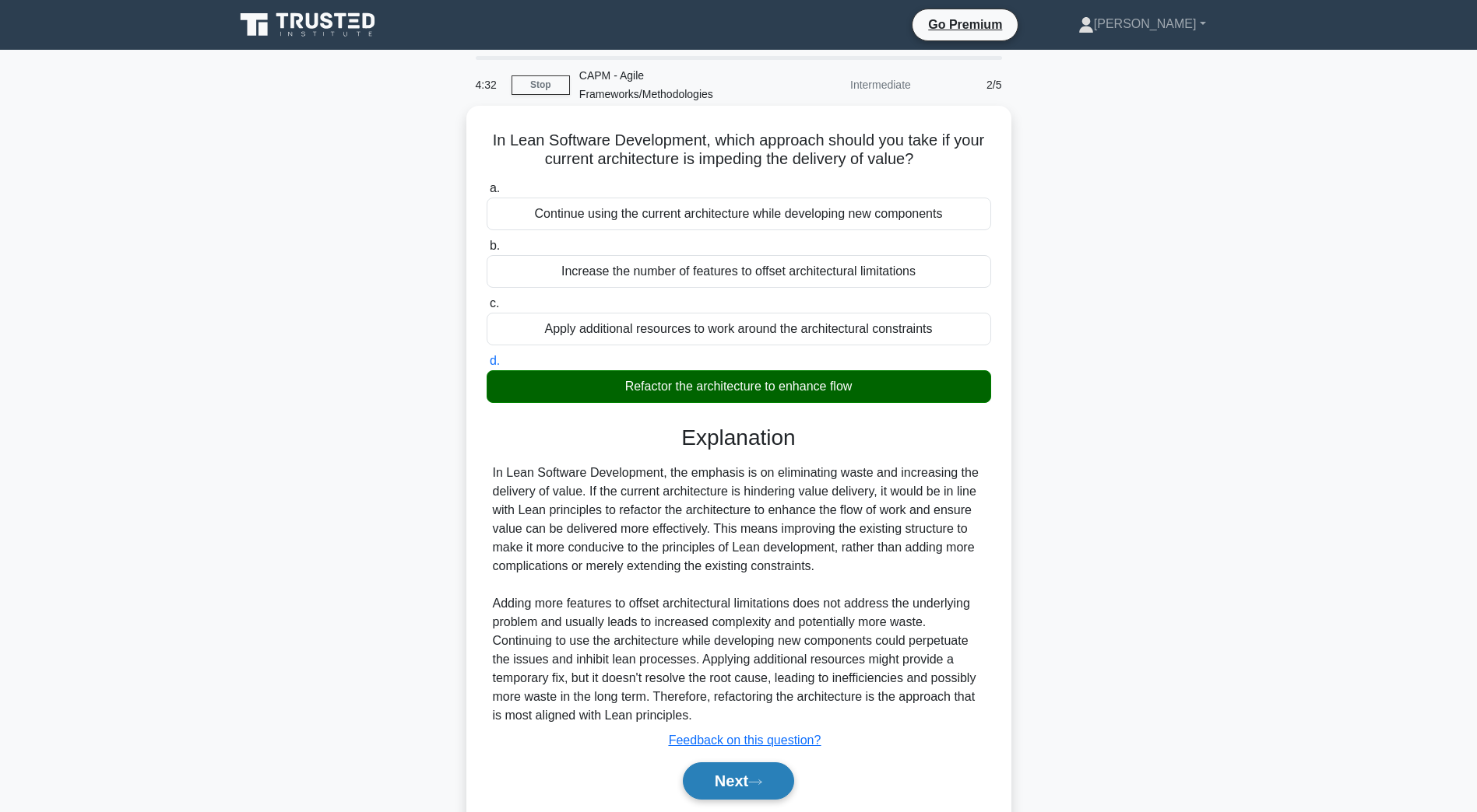
click at [728, 774] on button "Next" at bounding box center [738, 781] width 111 height 37
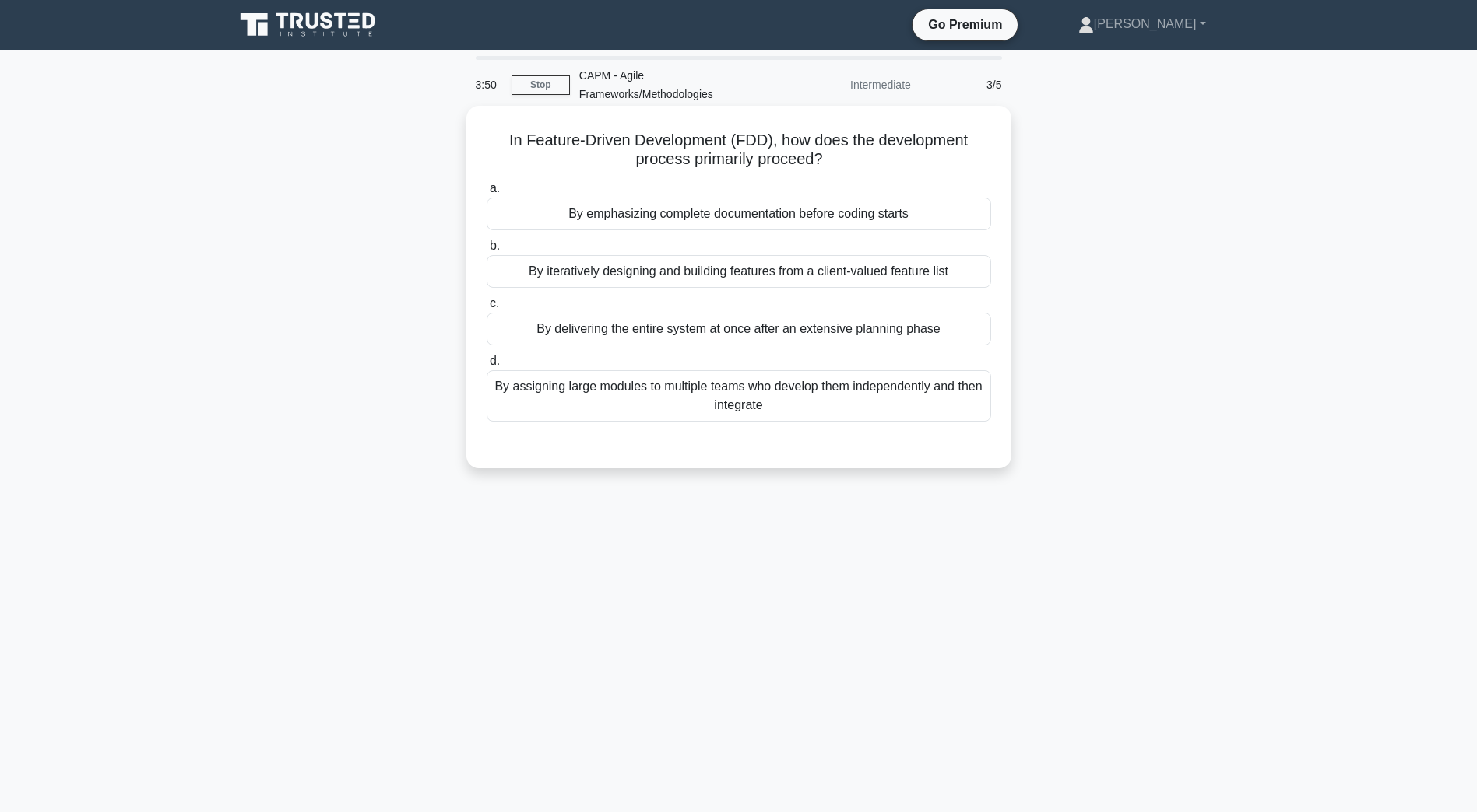
click at [670, 272] on div "By iteratively designing and building features from a client-valued feature list" at bounding box center [738, 271] width 504 height 33
click at [486, 251] on input "b. By iteratively designing and building features from a client-valued feature …" at bounding box center [486, 246] width 0 height 10
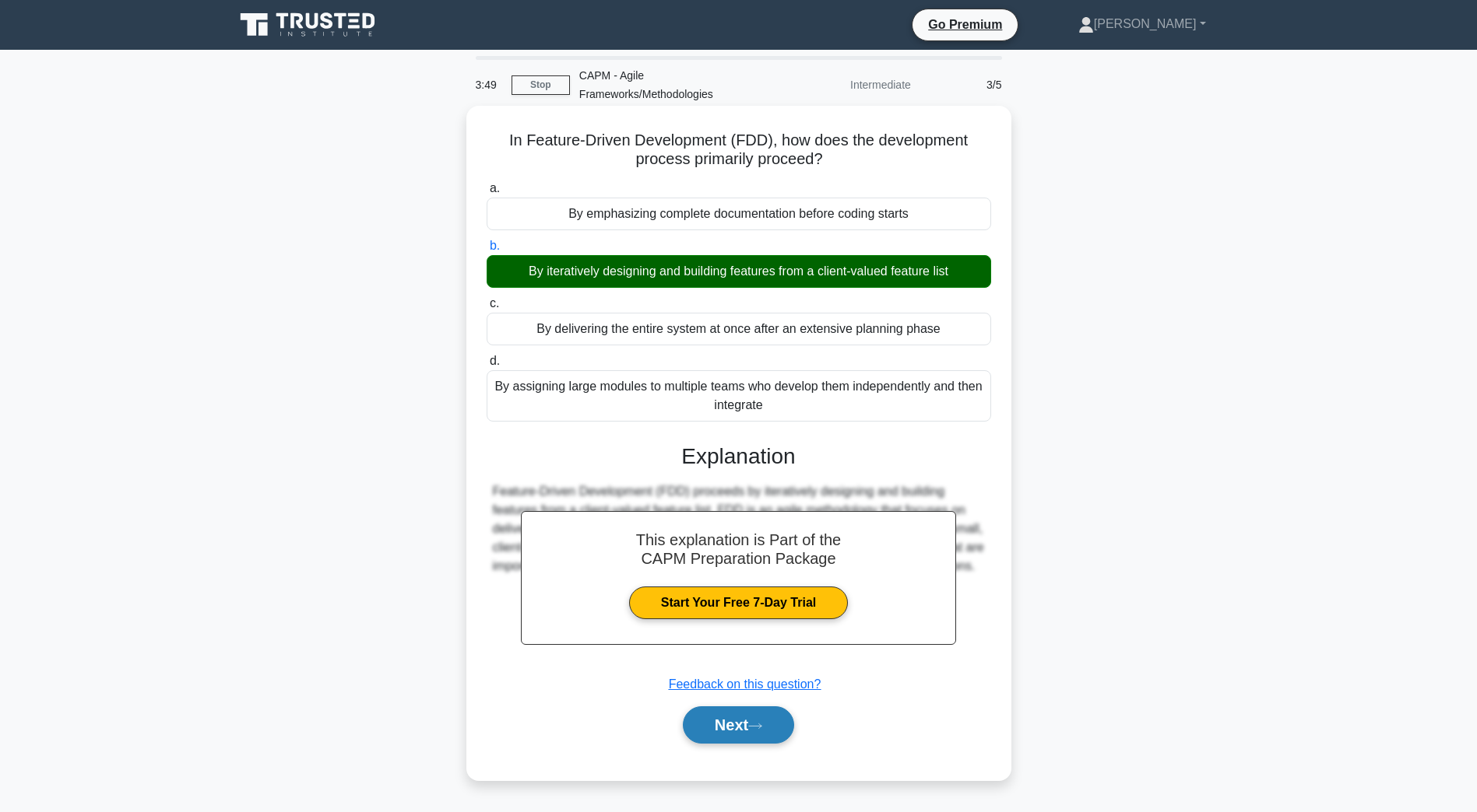
click at [734, 727] on button "Next" at bounding box center [738, 725] width 111 height 37
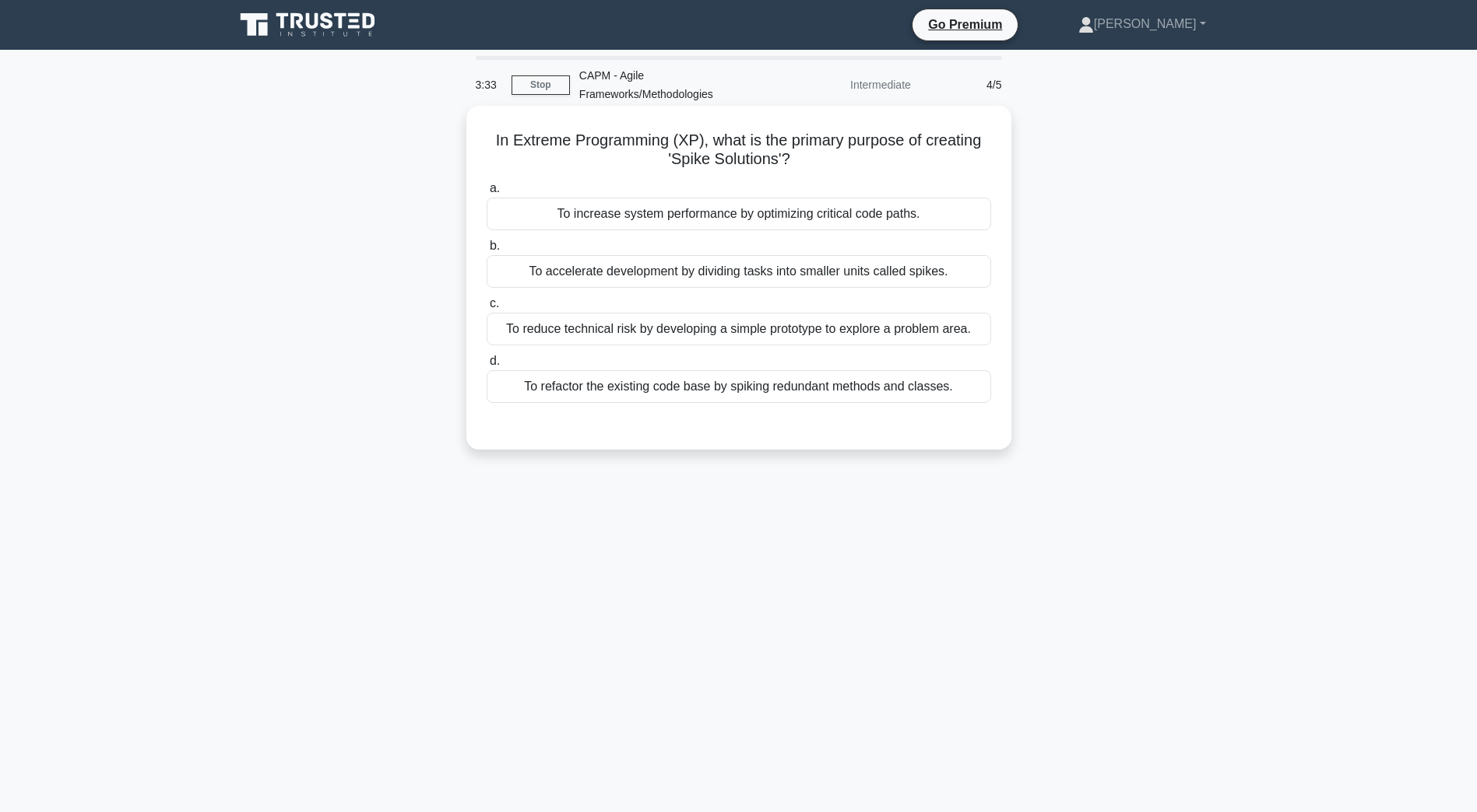
click at [631, 278] on div "To accelerate development by dividing tasks into smaller units called spikes." at bounding box center [738, 271] width 504 height 33
click at [486, 251] on input "b. To accelerate development by dividing tasks into smaller units called spikes." at bounding box center [486, 246] width 0 height 10
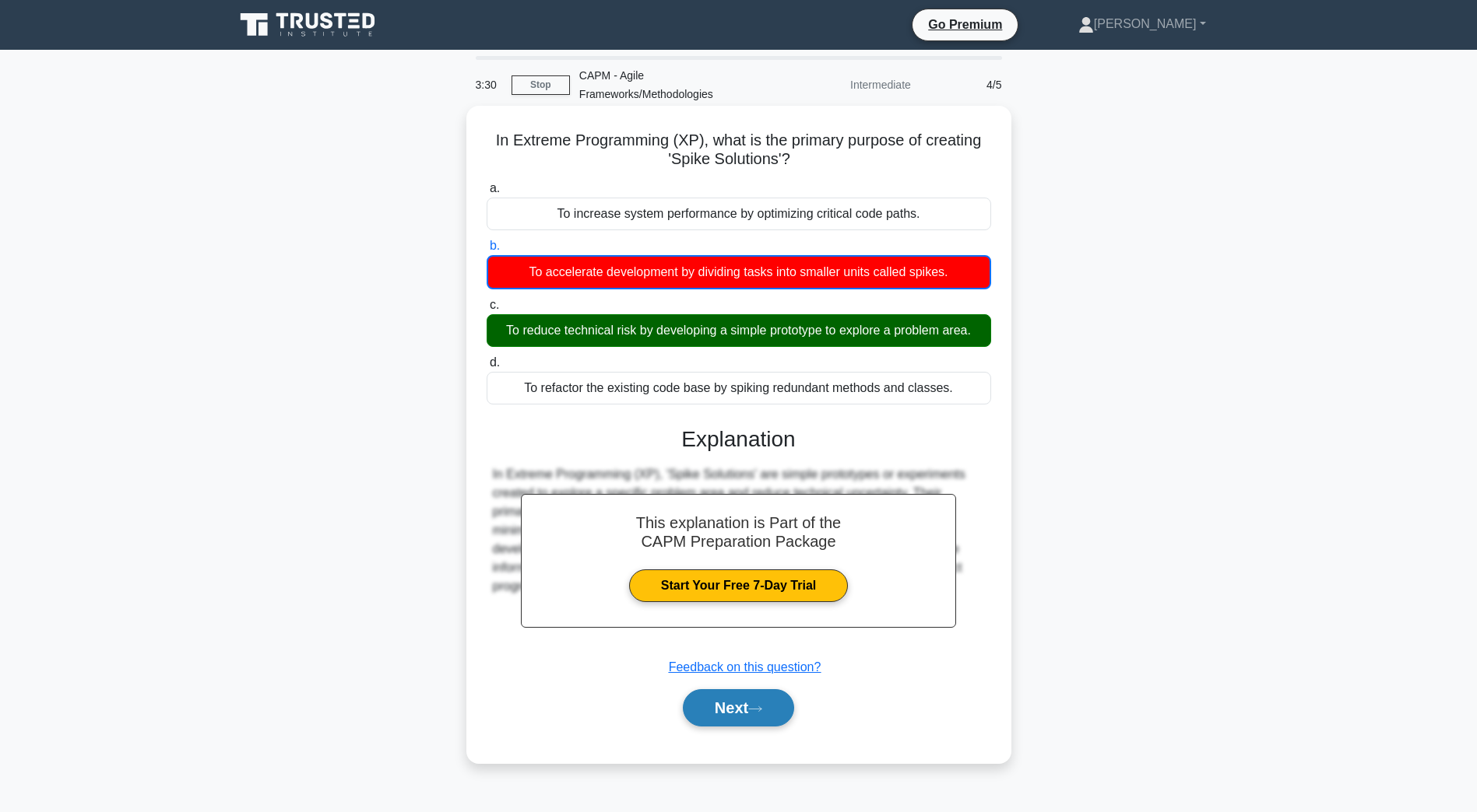
click at [735, 713] on button "Next" at bounding box center [738, 708] width 111 height 37
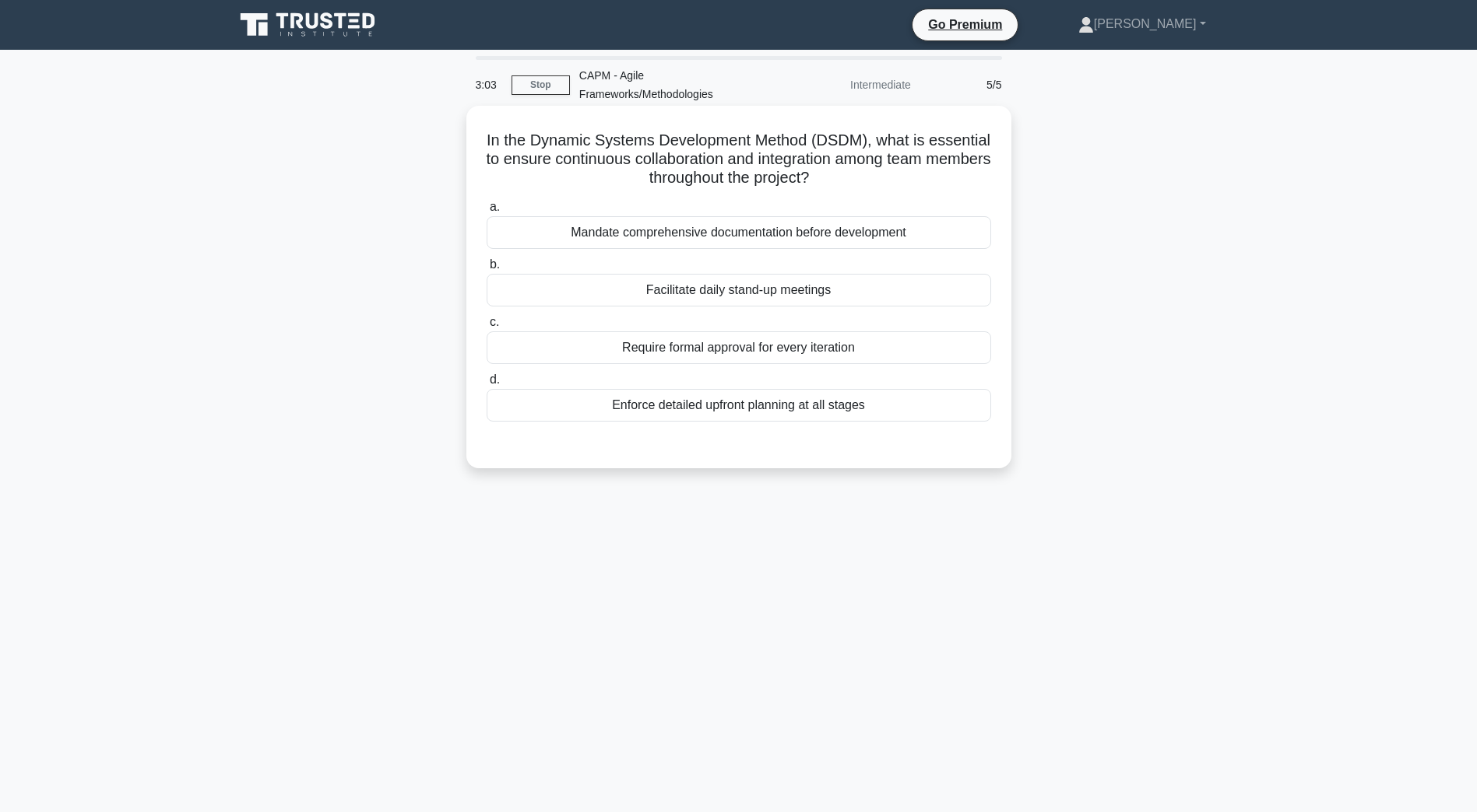
click at [722, 294] on div "Facilitate daily stand-up meetings" at bounding box center [738, 291] width 504 height 33
click at [486, 270] on input "b. Facilitate daily stand-up meetings" at bounding box center [486, 265] width 0 height 10
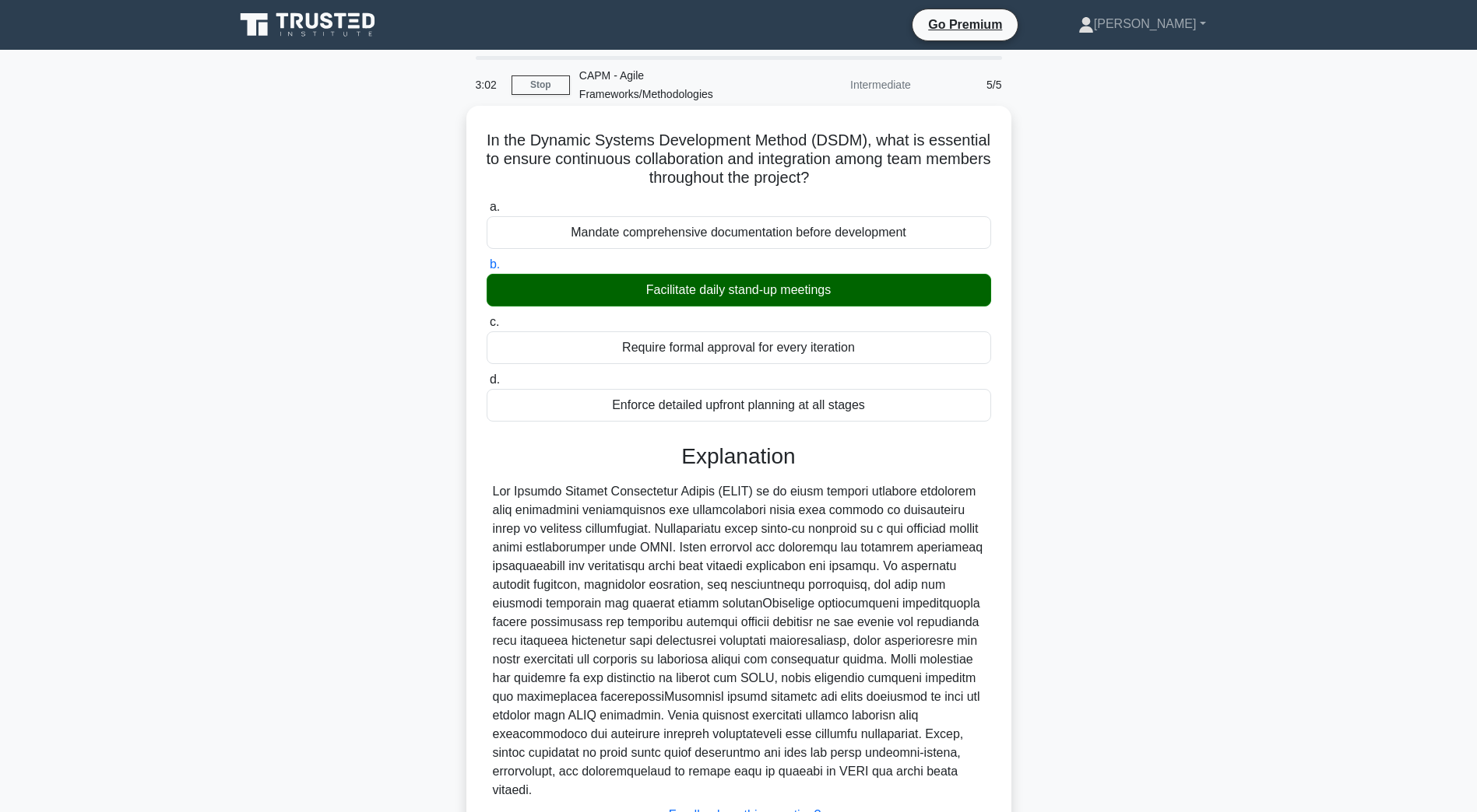
scroll to position [129, 0]
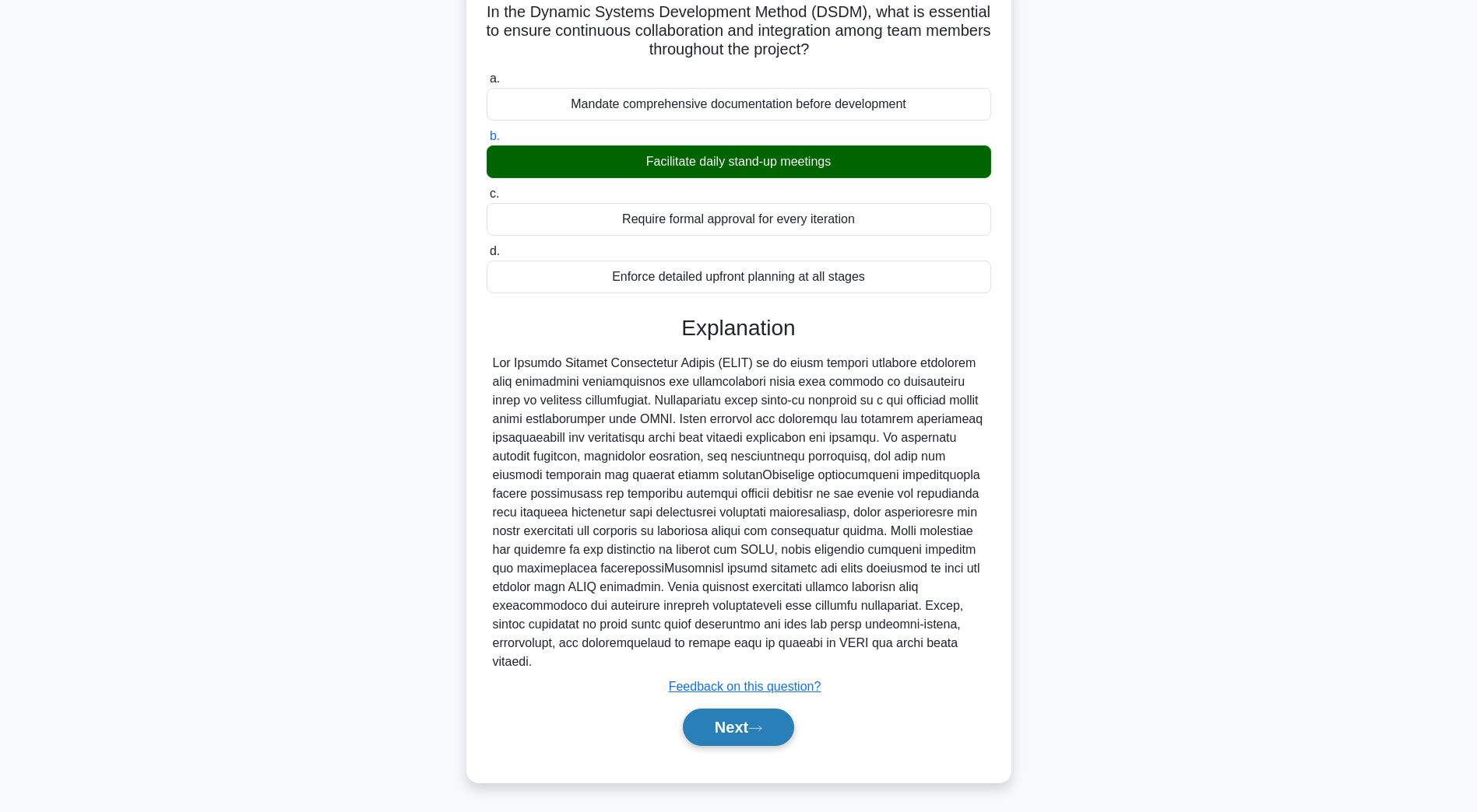
click at [720, 736] on button "Next" at bounding box center [738, 727] width 111 height 37
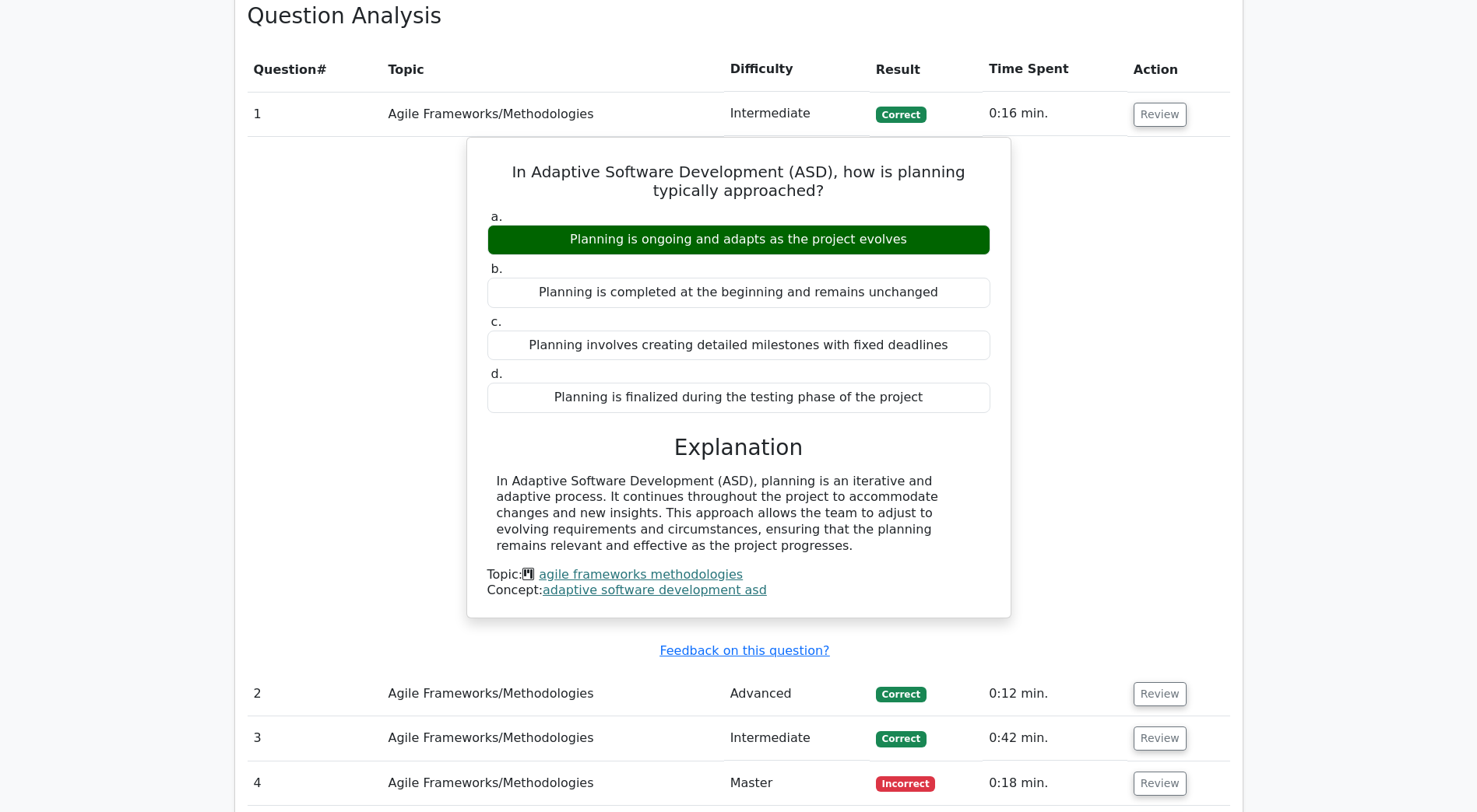
scroll to position [1167, 0]
